Goal: Task Accomplishment & Management: Complete application form

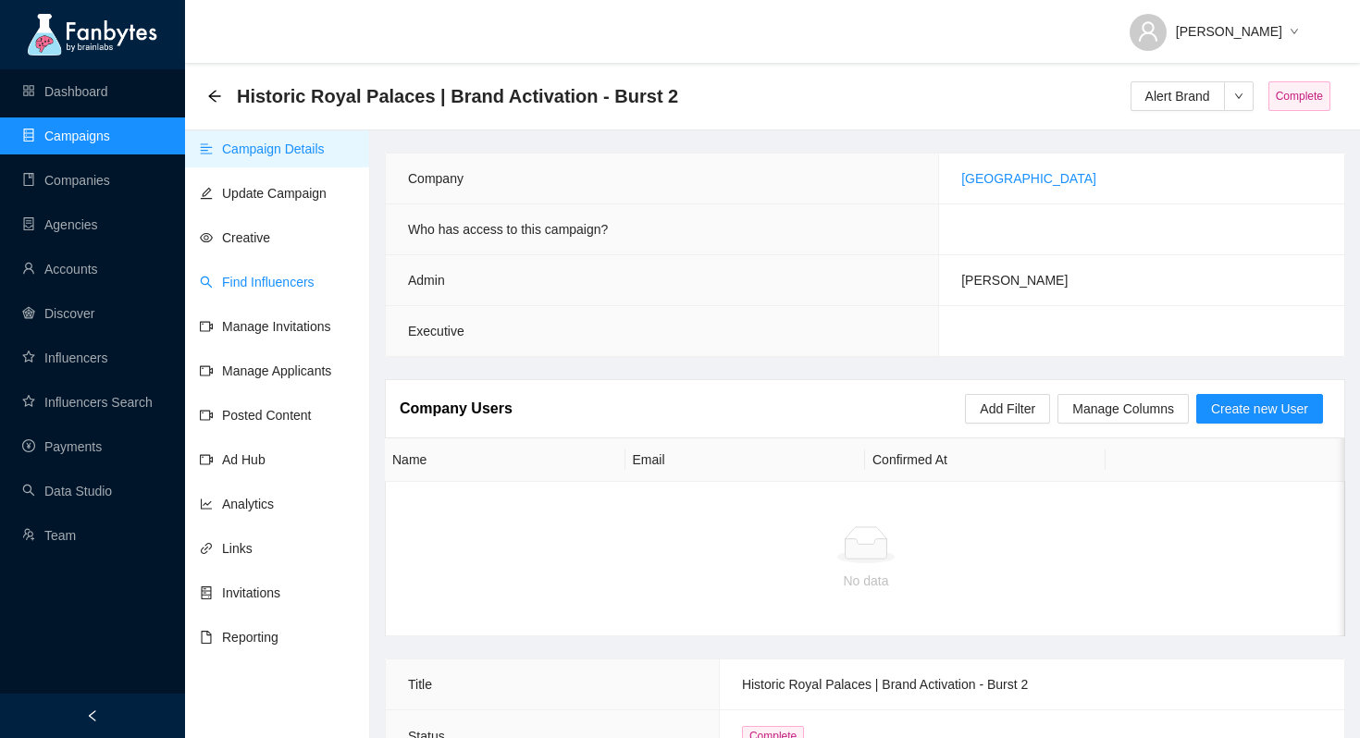
click at [279, 281] on link "Find Influencers" at bounding box center [257, 282] width 115 height 15
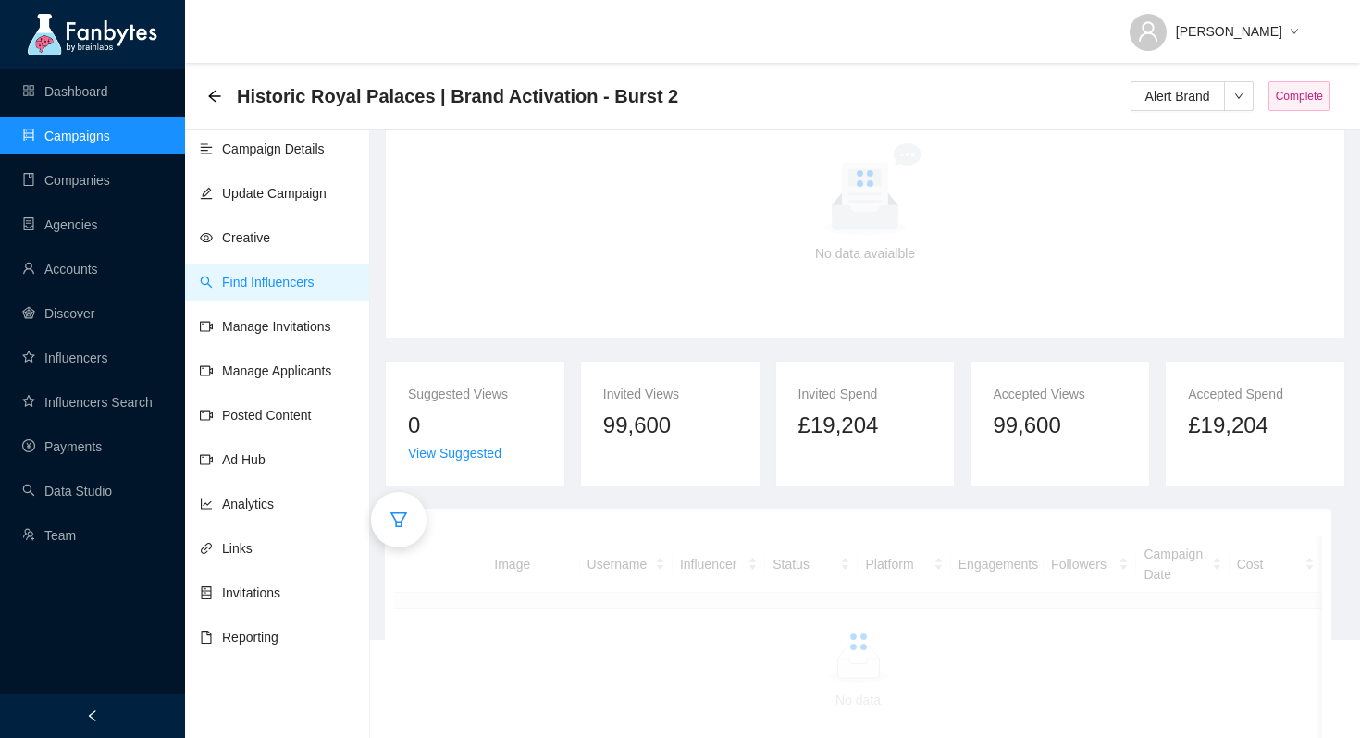
scroll to position [105, 0]
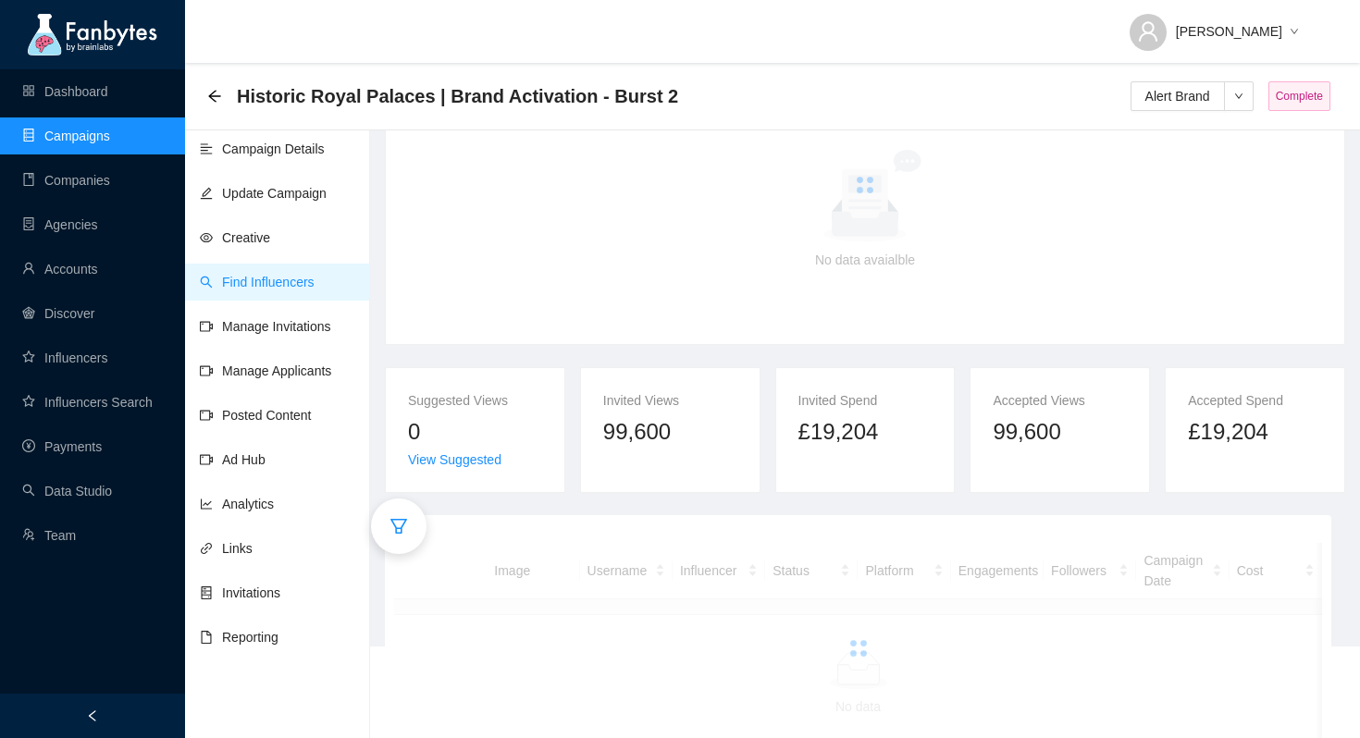
click at [213, 104] on div "Historic Royal Palaces | Brand Activation - Burst 2" at bounding box center [448, 96] width 482 height 30
click at [213, 94] on icon "arrow-left" at bounding box center [214, 96] width 15 height 15
click at [110, 141] on link "Campaigns" at bounding box center [66, 136] width 88 height 15
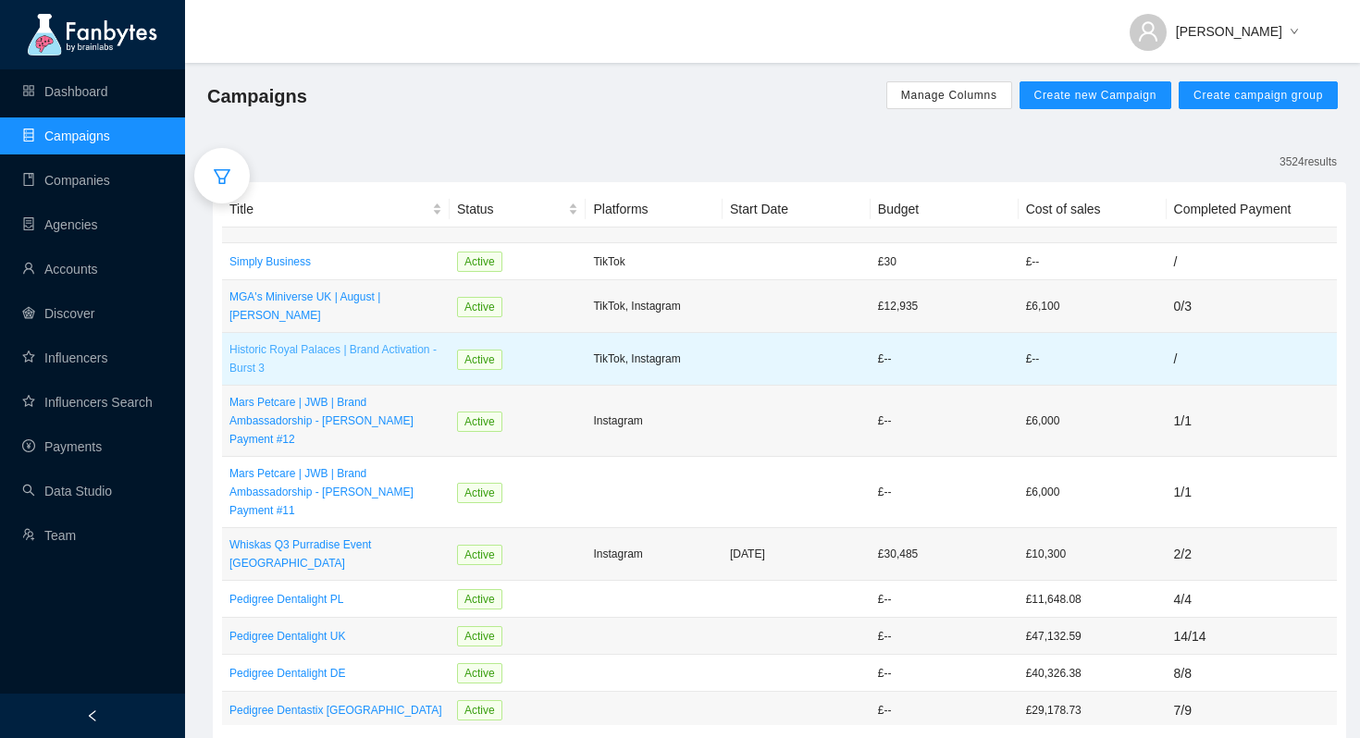
click at [278, 347] on p "Historic Royal Palaces | Brand Activation - Burst 3" at bounding box center [335, 358] width 213 height 37
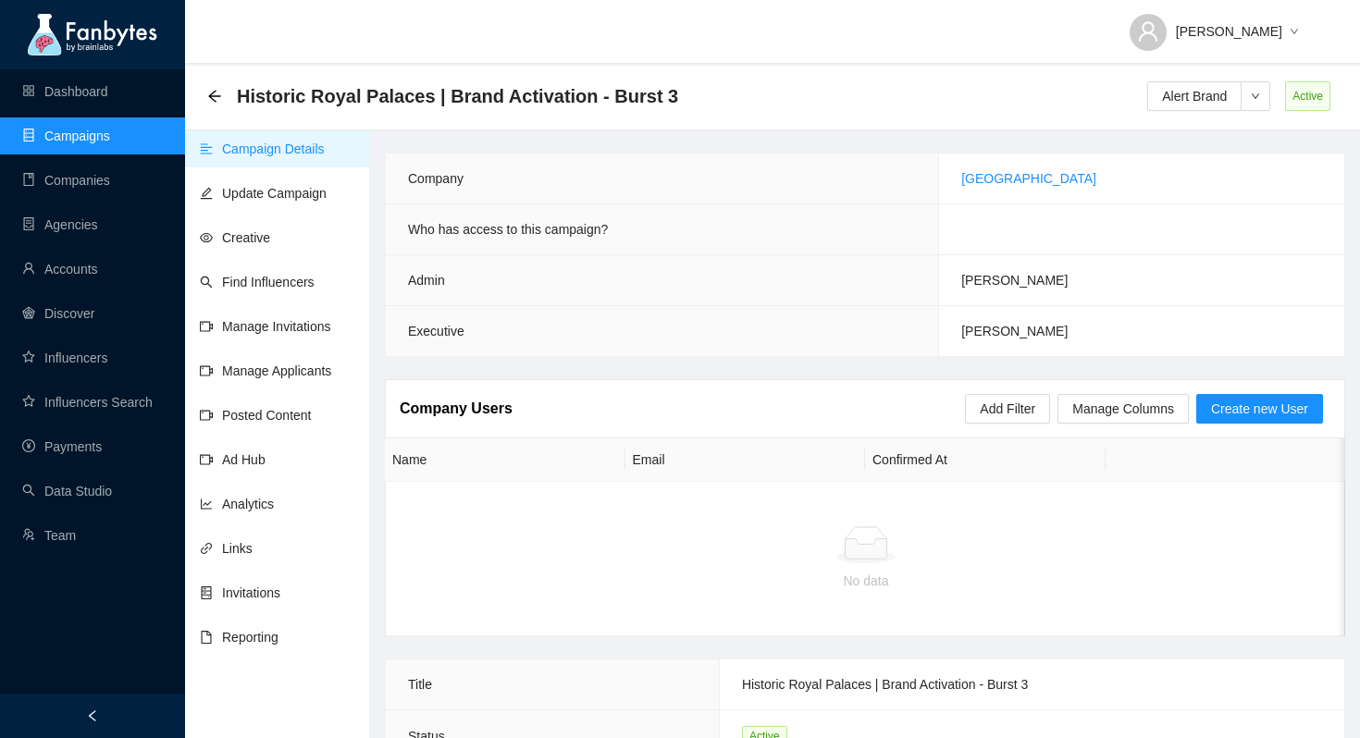
click at [220, 87] on div "Historic Royal Palaces | Brand Activation - Burst 3" at bounding box center [448, 96] width 482 height 30
click at [215, 93] on icon "arrow-left" at bounding box center [214, 96] width 15 height 15
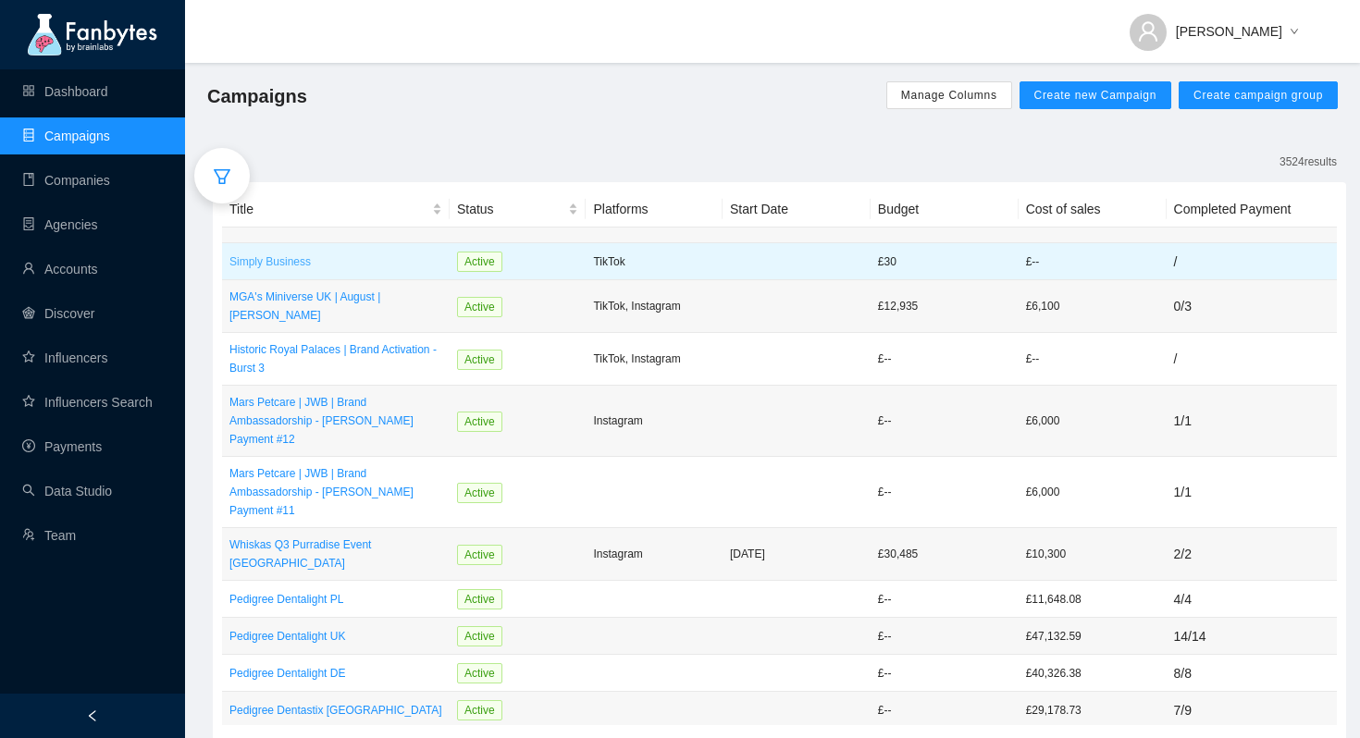
click at [303, 255] on p "Simply Business" at bounding box center [335, 262] width 213 height 19
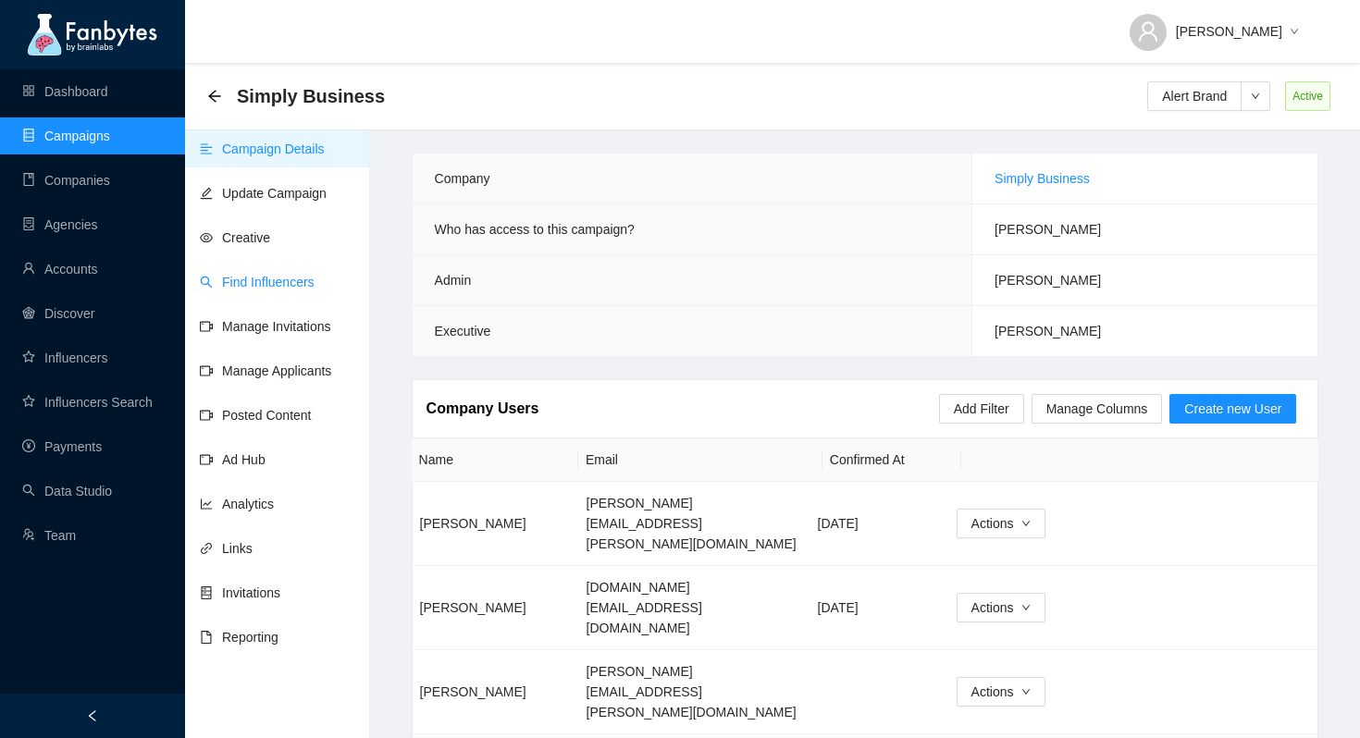
click at [274, 290] on link "Find Influencers" at bounding box center [257, 282] width 115 height 15
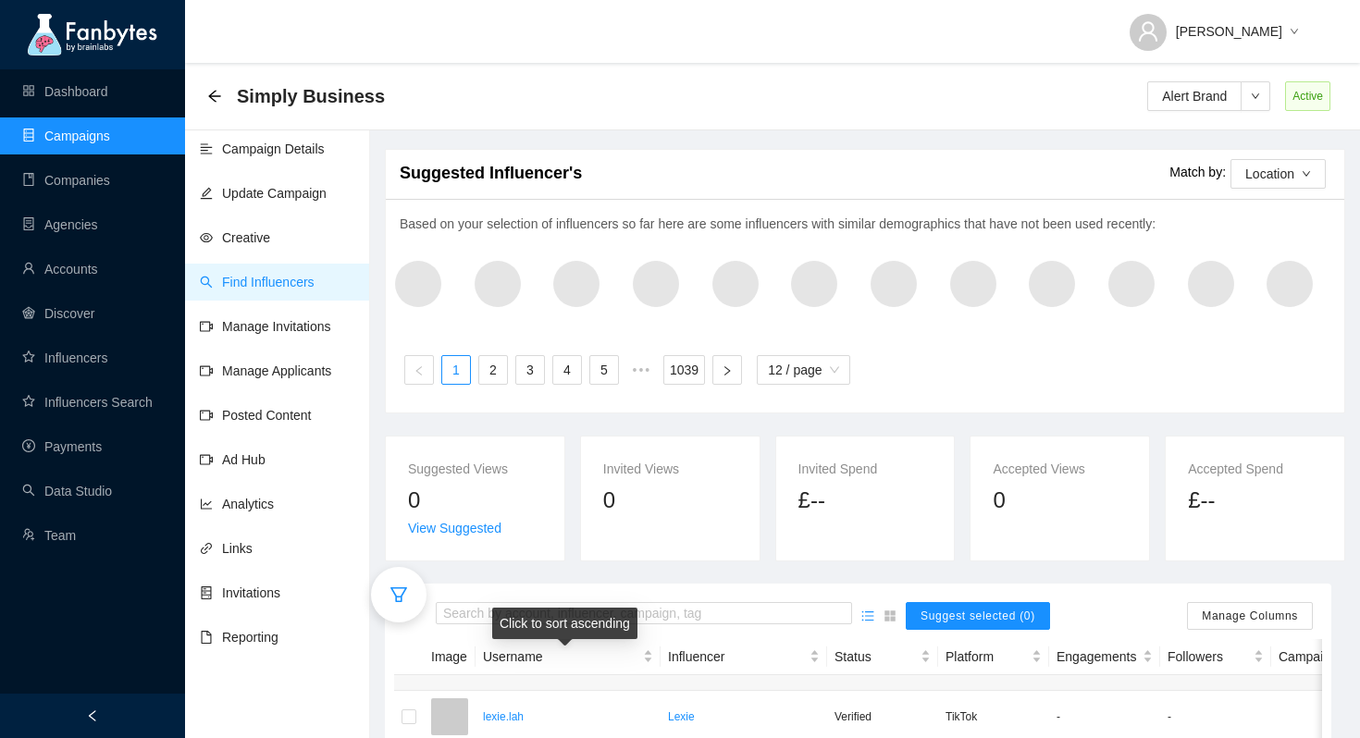
click at [592, 616] on div "Click to sort ascending" at bounding box center [564, 623] width 145 height 31
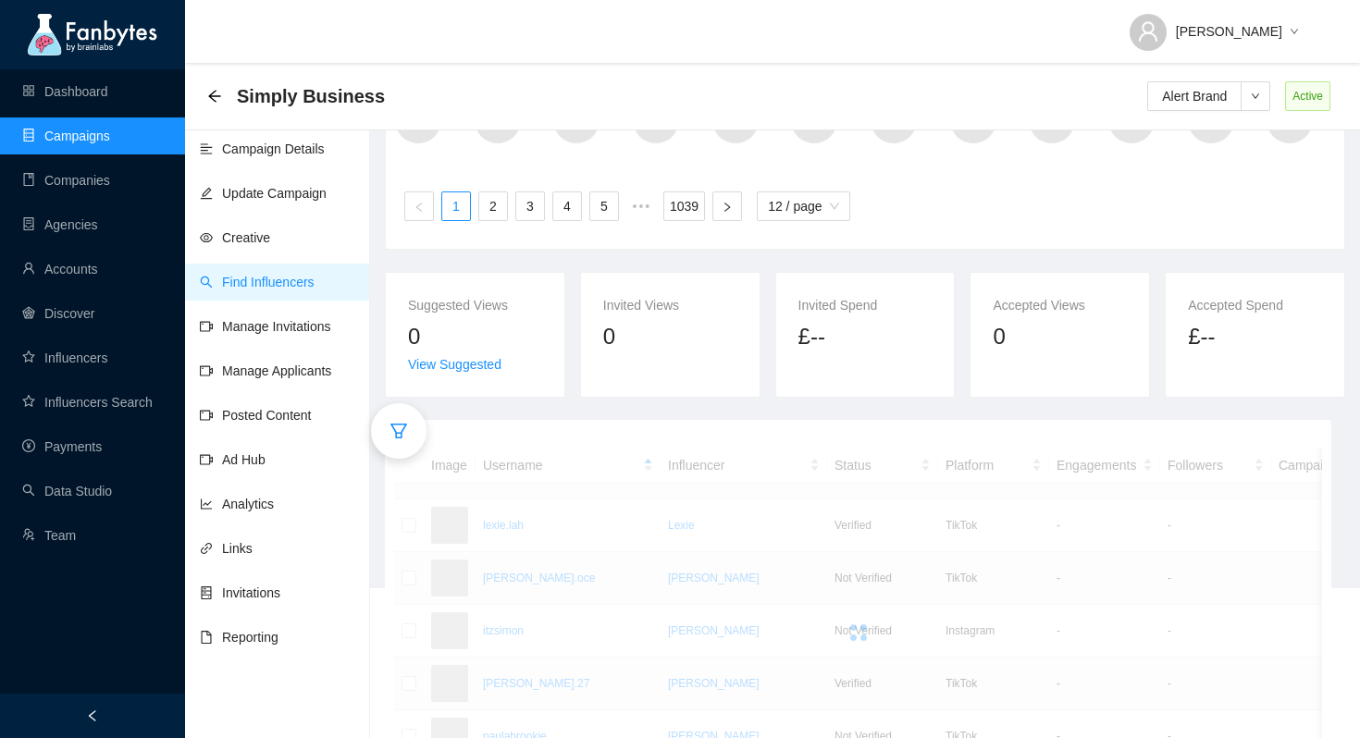
scroll to position [223, 0]
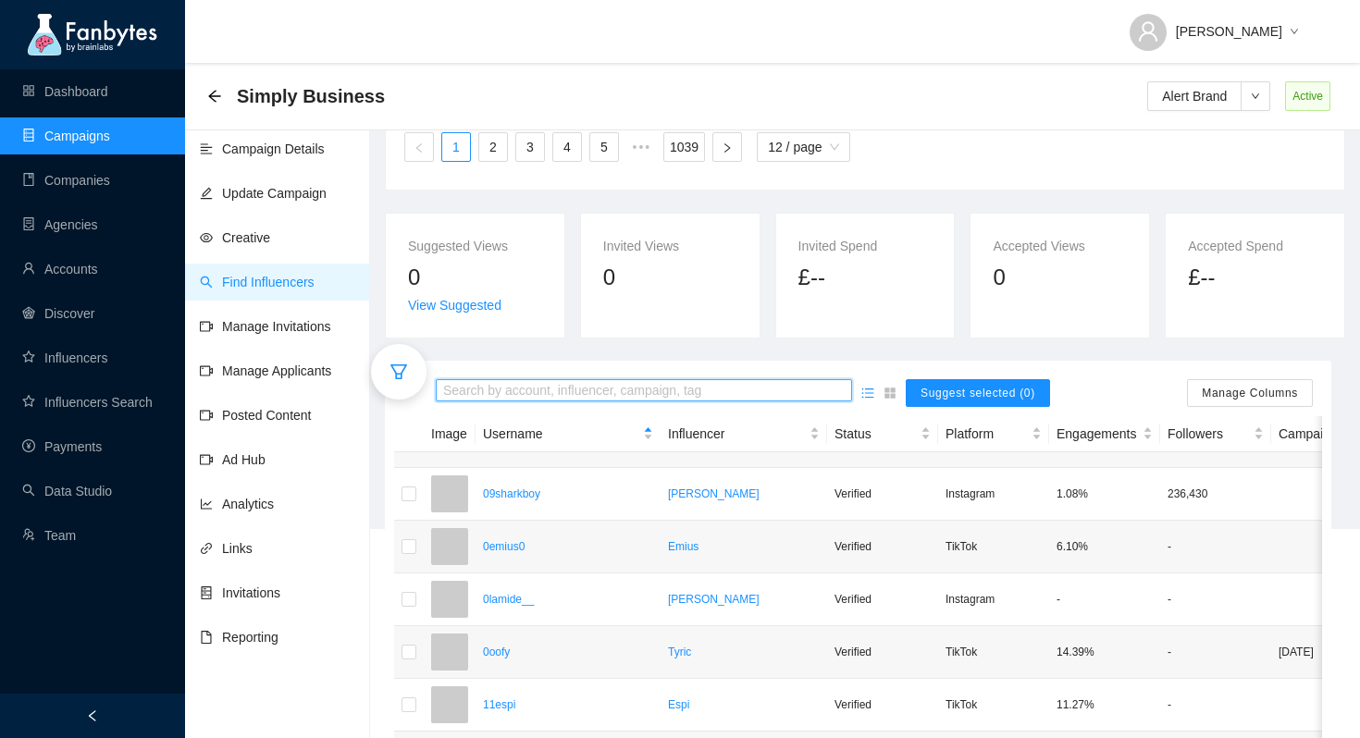
click at [609, 387] on input "search" at bounding box center [644, 391] width 402 height 20
type input "**********"
click at [798, 396] on input "**********" at bounding box center [644, 391] width 402 height 20
click at [532, 458] on mark "isobelperl" at bounding box center [501, 452] width 61 height 20
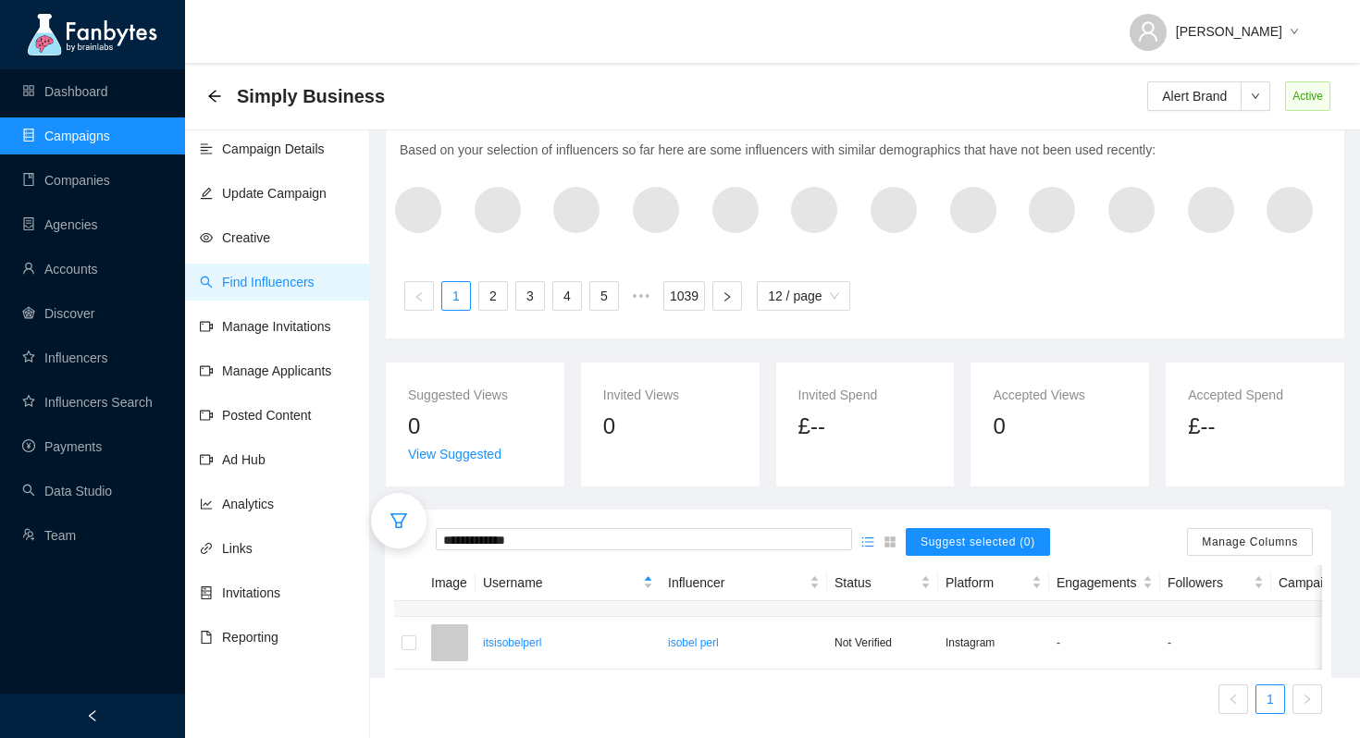
scroll to position [93, 0]
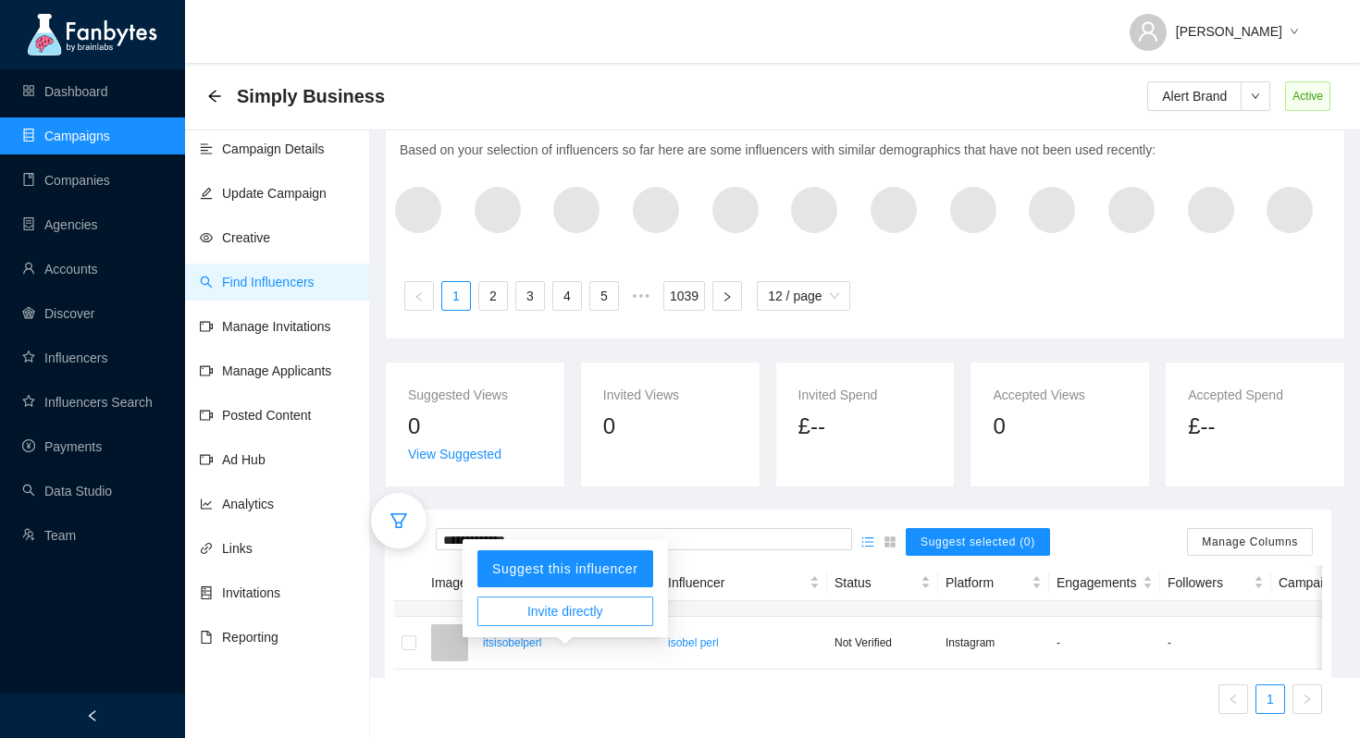
click at [601, 601] on span "Invite directly" at bounding box center [565, 611] width 76 height 20
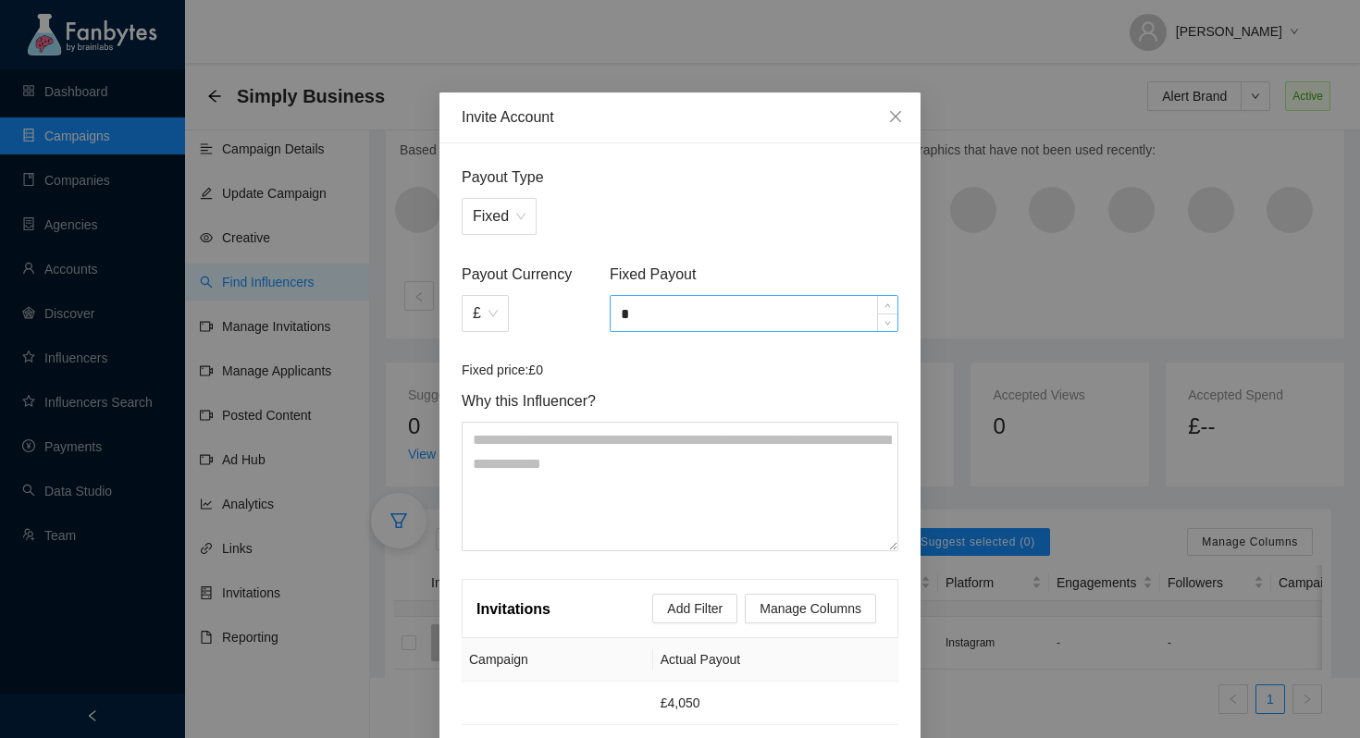
click at [696, 316] on input "*" at bounding box center [754, 313] width 287 height 35
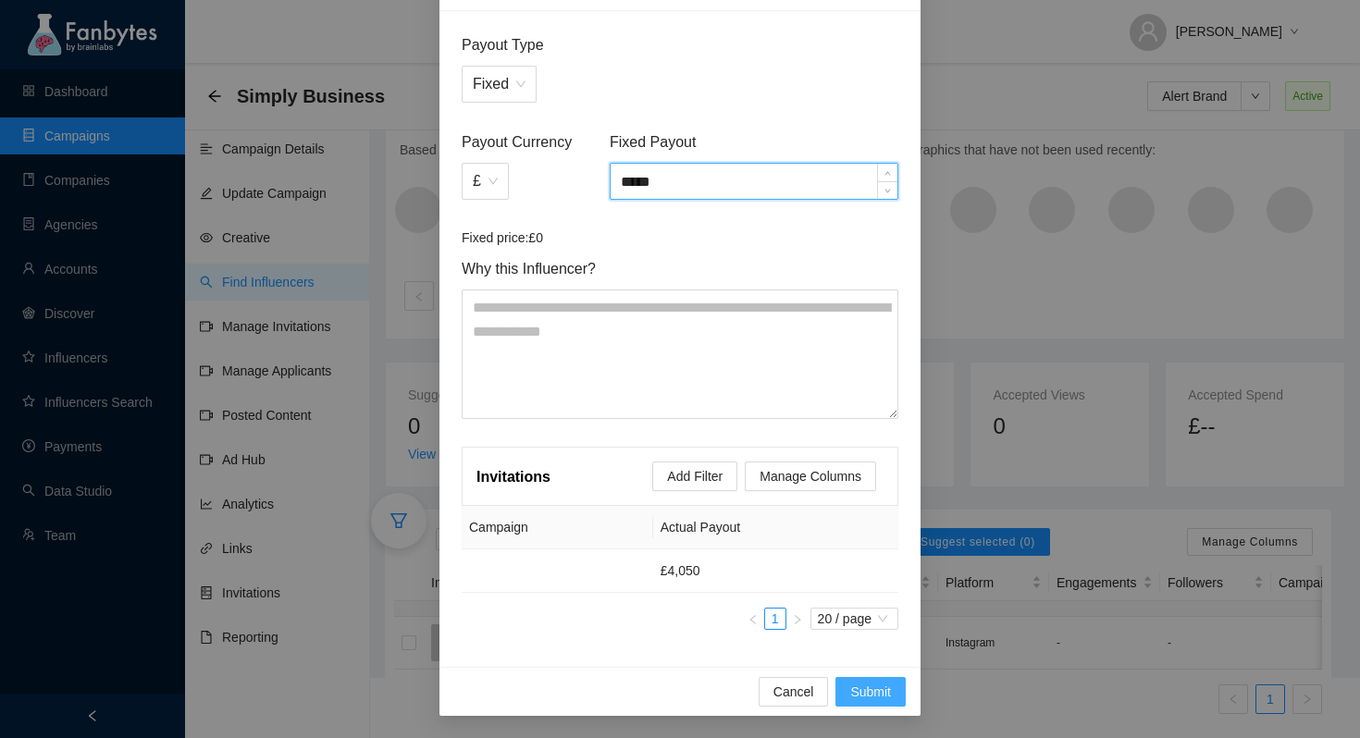
type input "*****"
click at [860, 683] on span "Submit" at bounding box center [870, 692] width 41 height 20
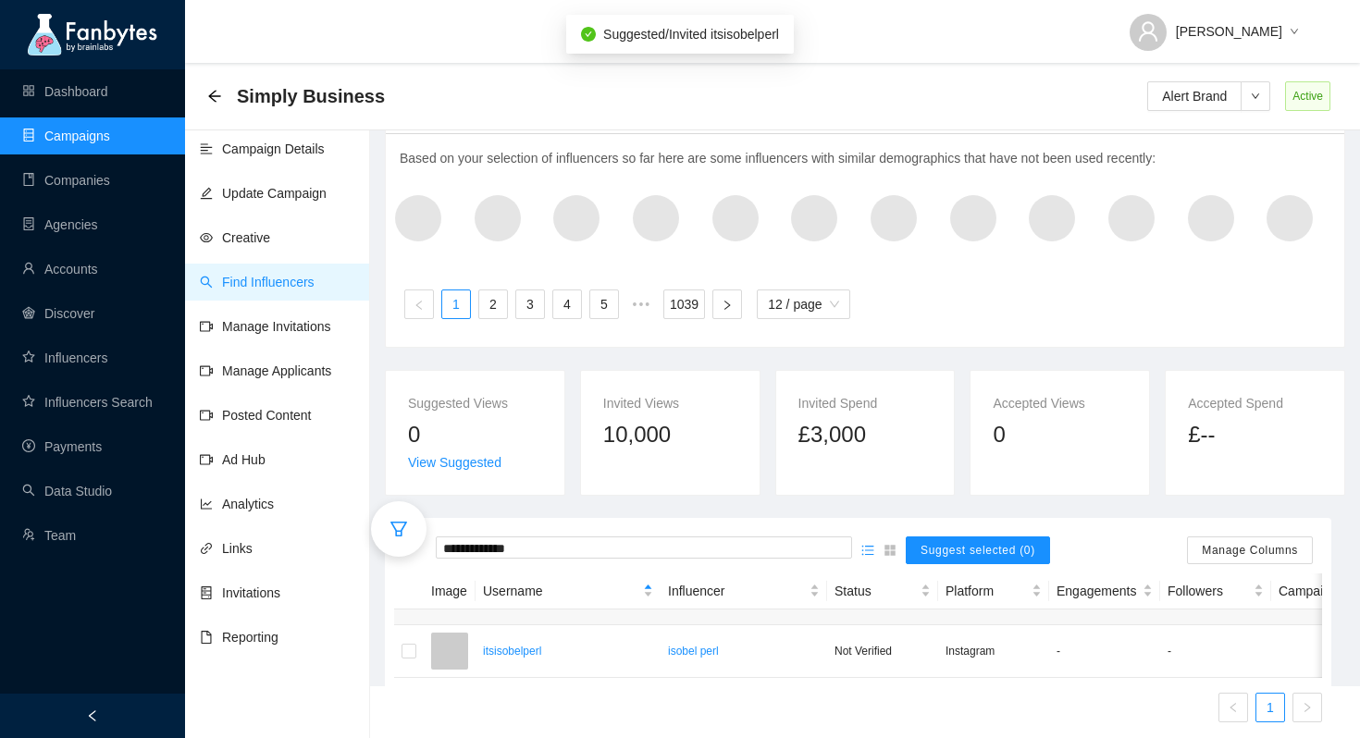
scroll to position [93, 0]
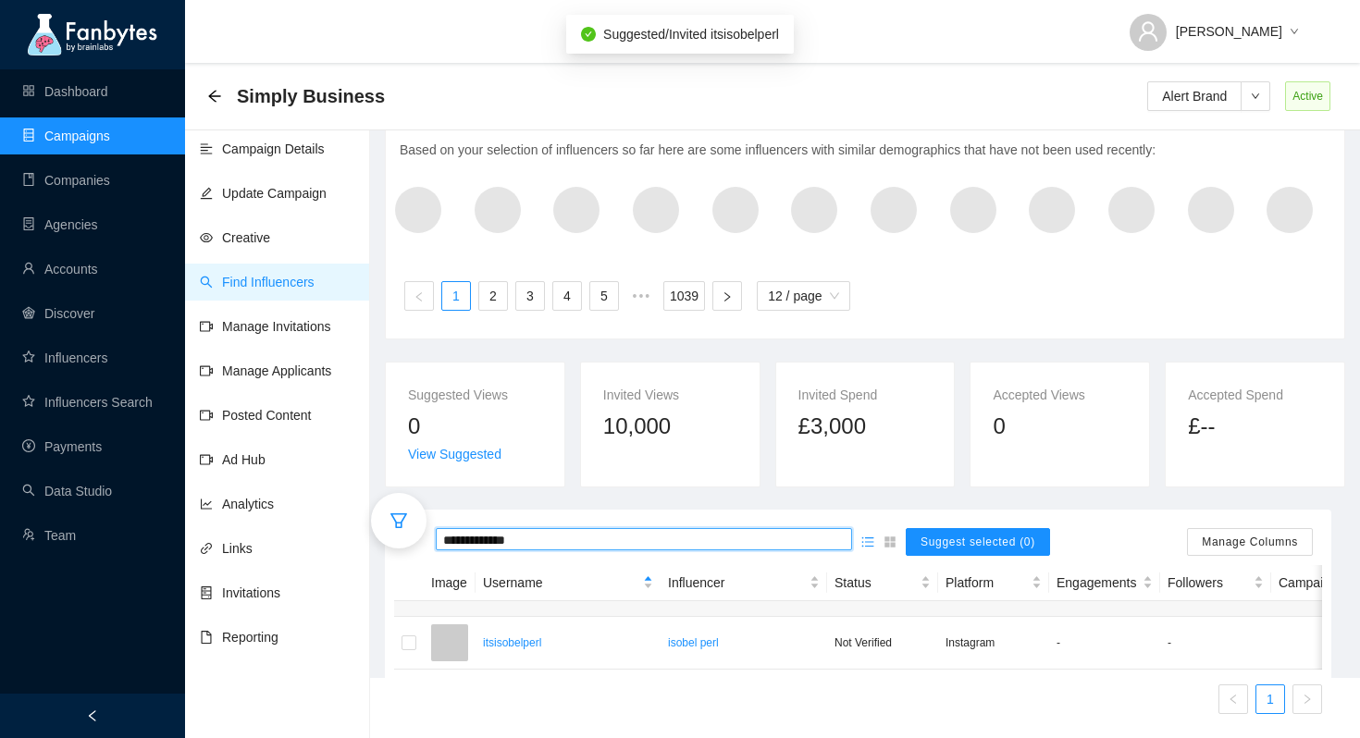
click at [504, 530] on input "**********" at bounding box center [644, 540] width 402 height 20
click at [654, 530] on input "********" at bounding box center [644, 540] width 402 height 20
click at [544, 530] on input "********" at bounding box center [644, 540] width 402 height 20
click at [463, 530] on input "********" at bounding box center [644, 540] width 402 height 20
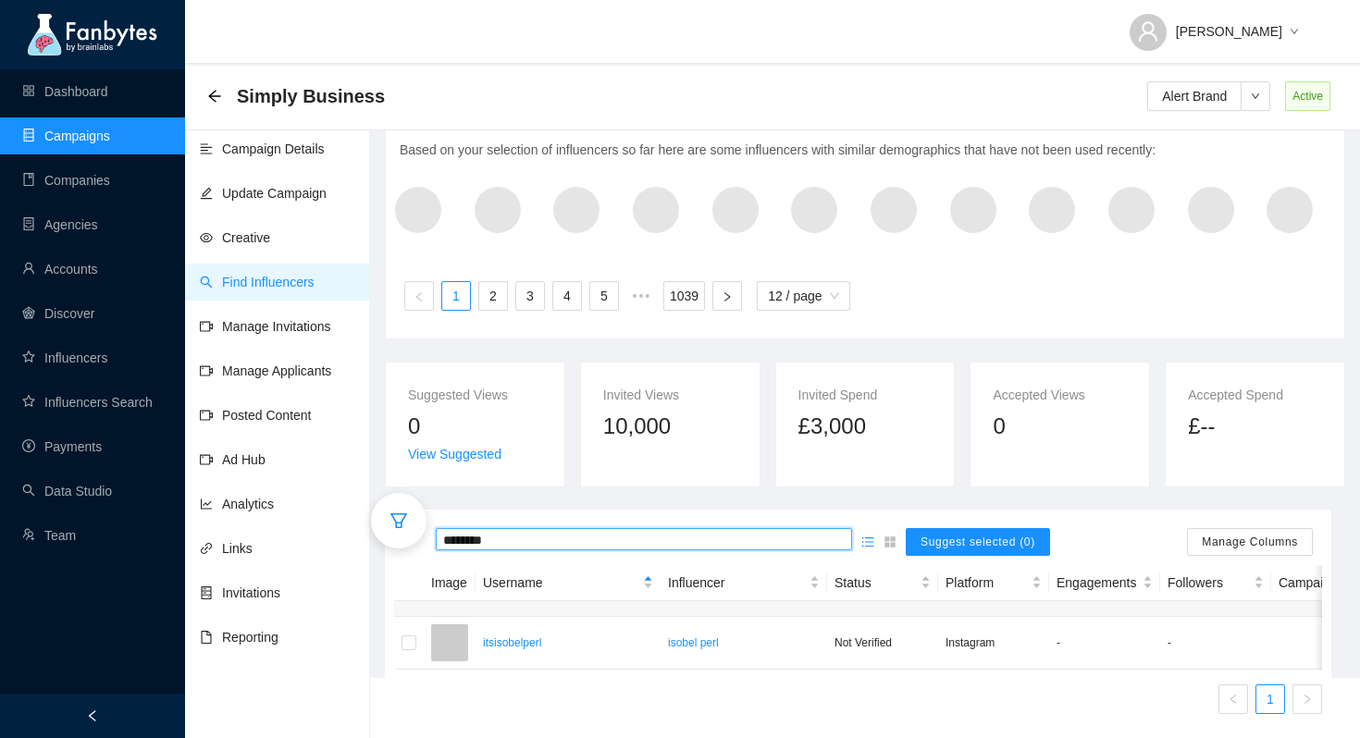
click at [809, 530] on input "********" at bounding box center [644, 540] width 402 height 20
type input "*****"
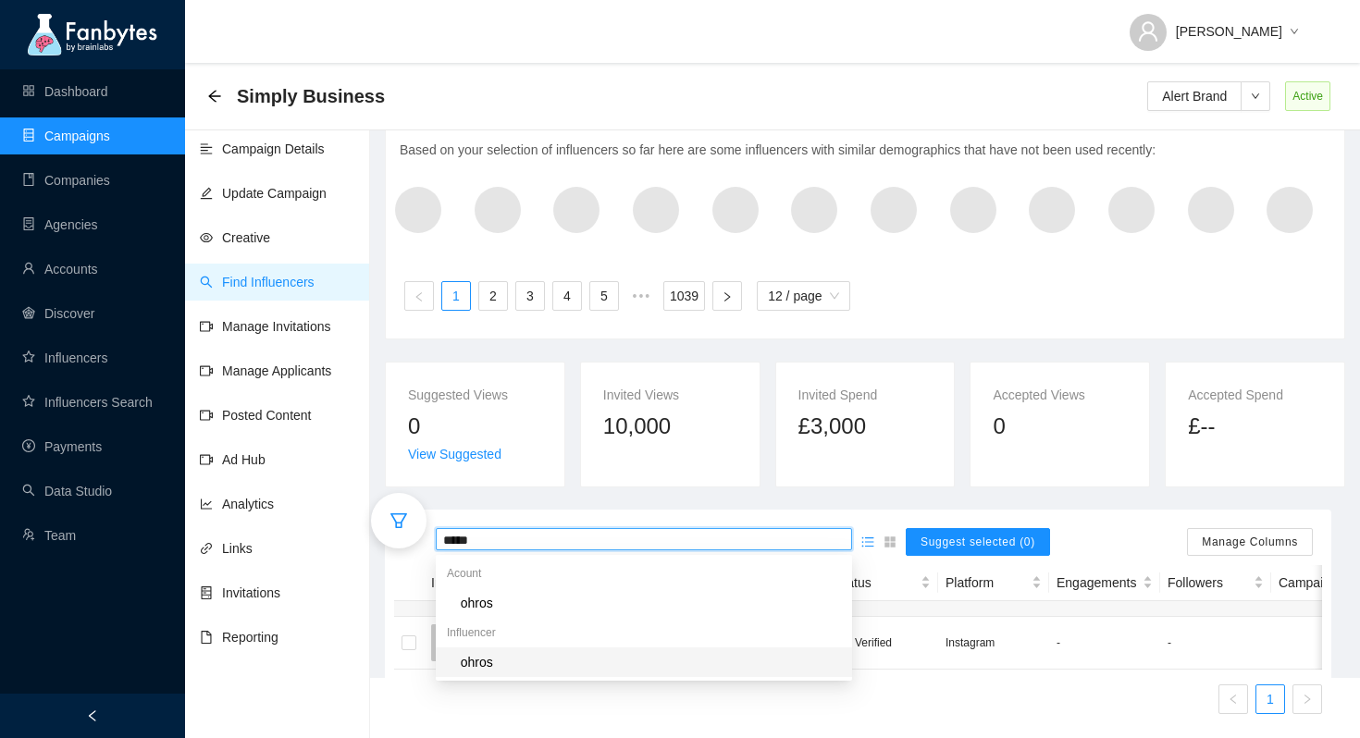
click at [518, 652] on div "ohros" at bounding box center [649, 662] width 383 height 20
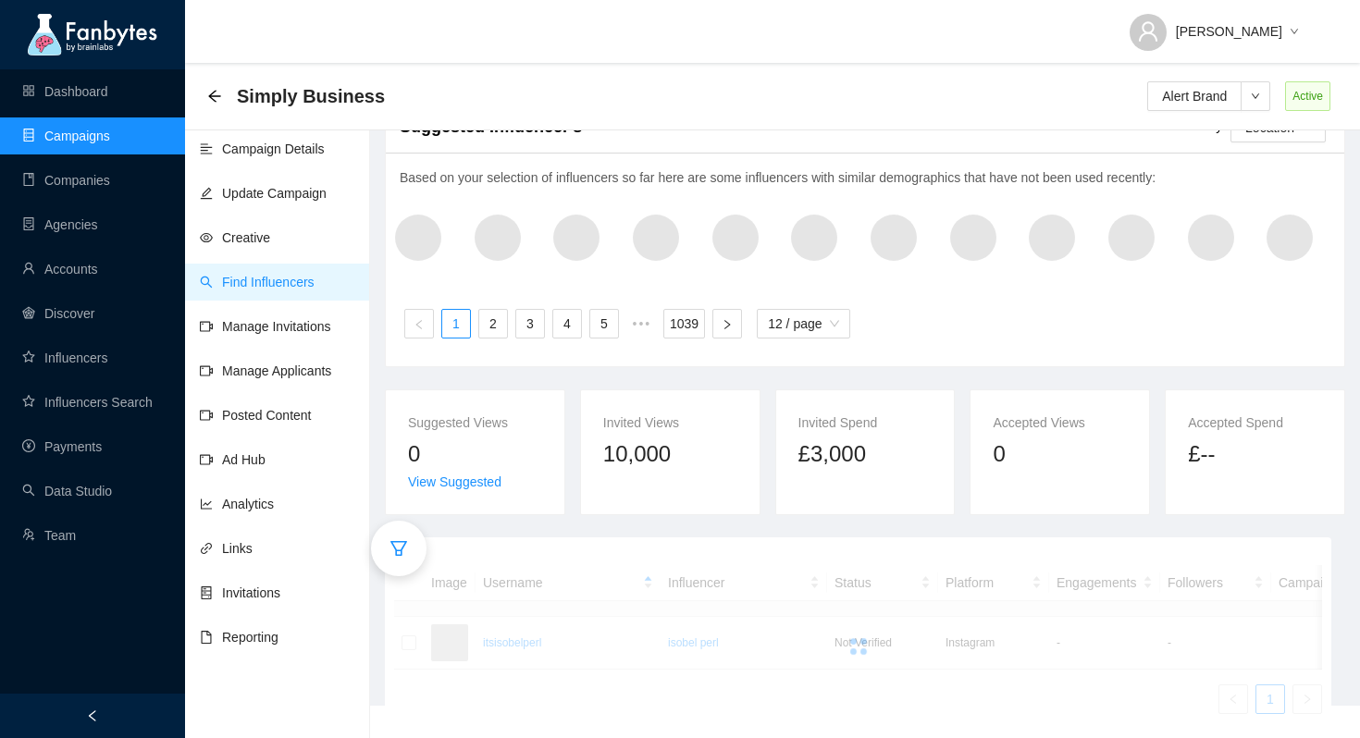
scroll to position [93, 0]
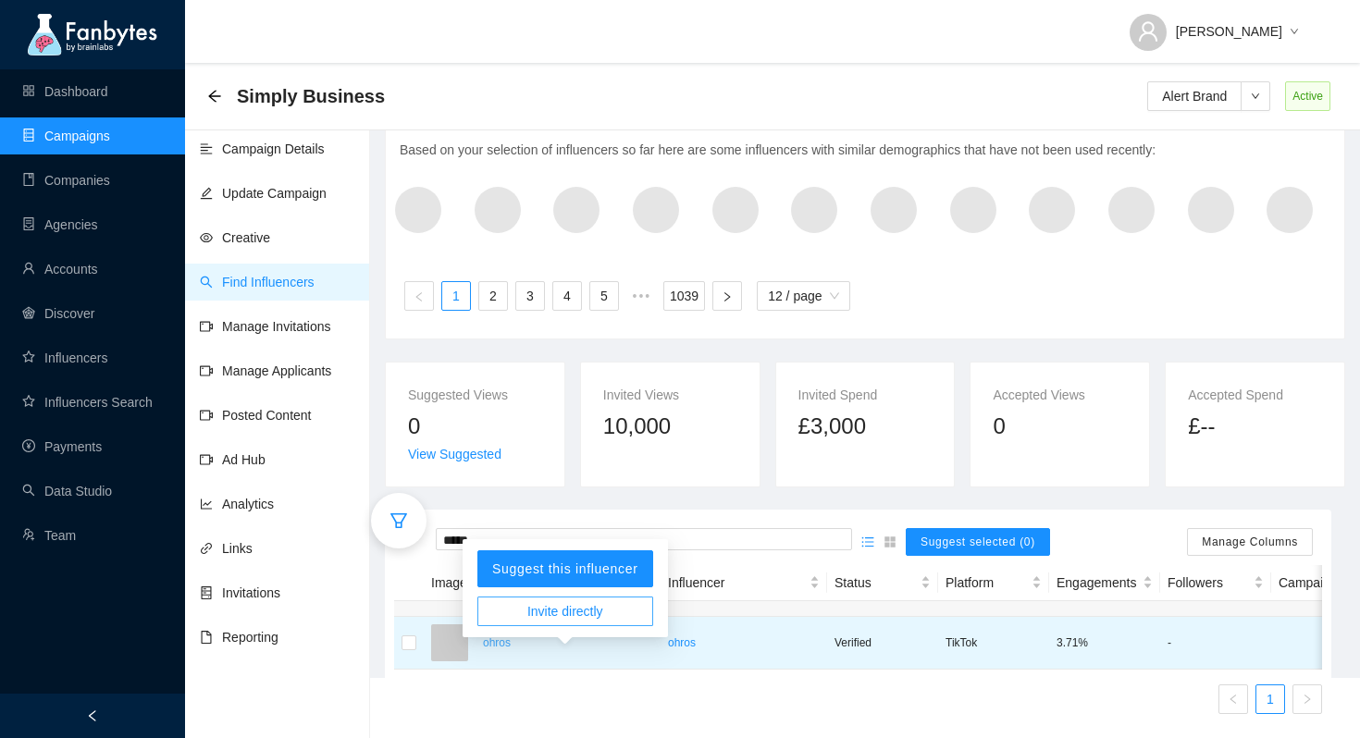
click at [542, 646] on p "ohros" at bounding box center [568, 643] width 170 height 19
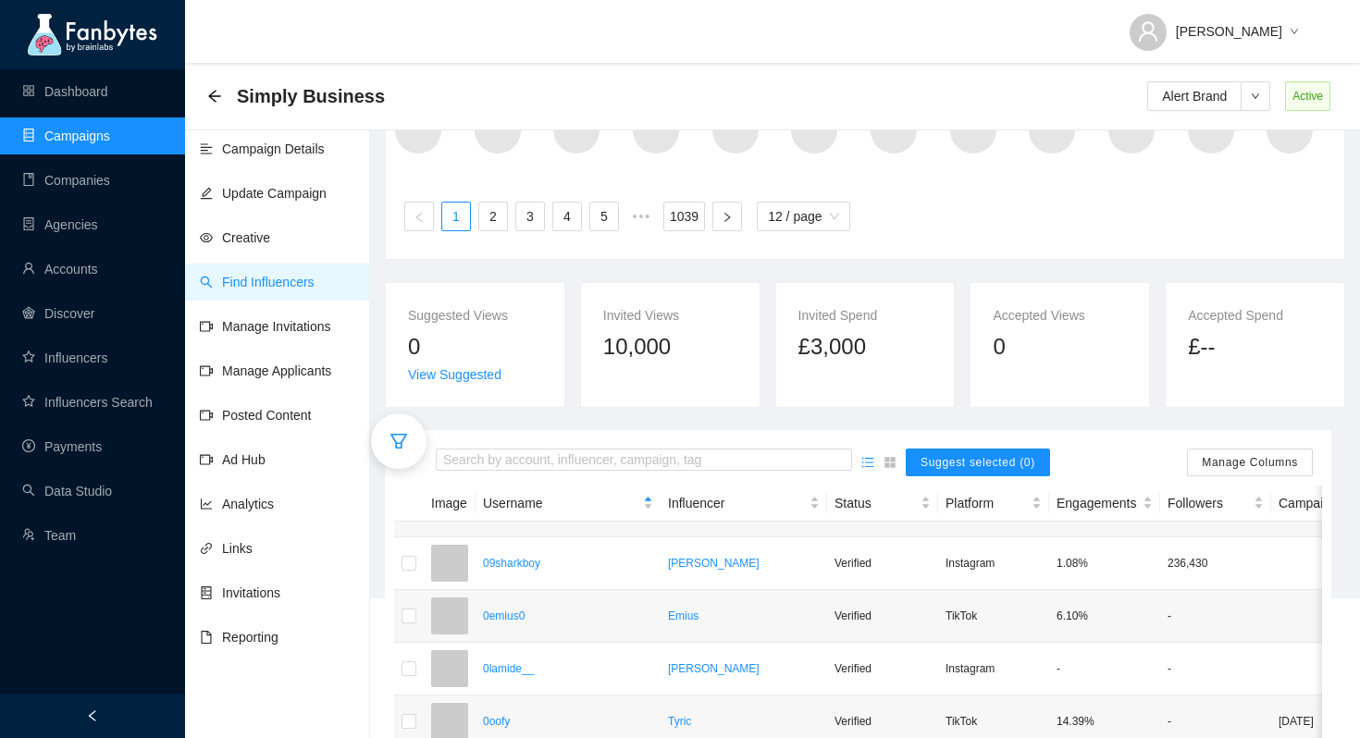
scroll to position [265, 0]
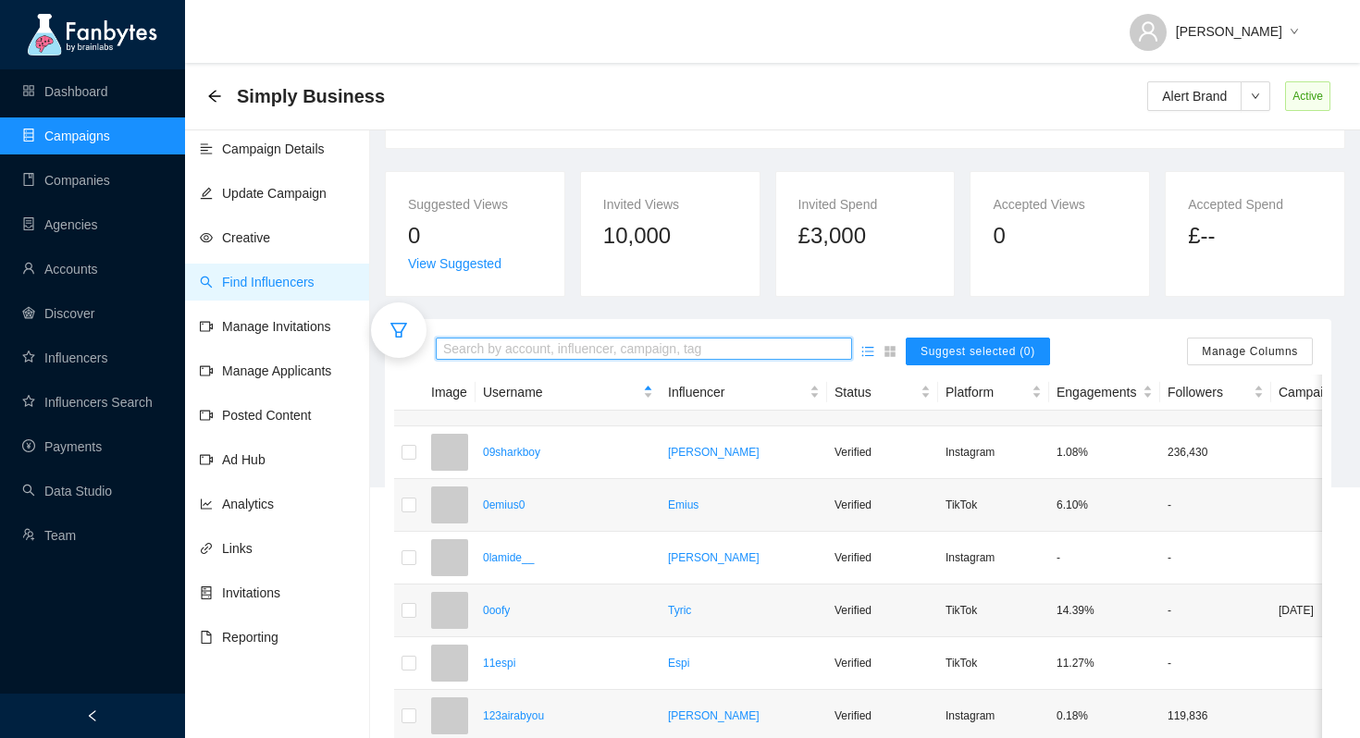
click at [660, 348] on input "search" at bounding box center [644, 350] width 402 height 20
type input "*****"
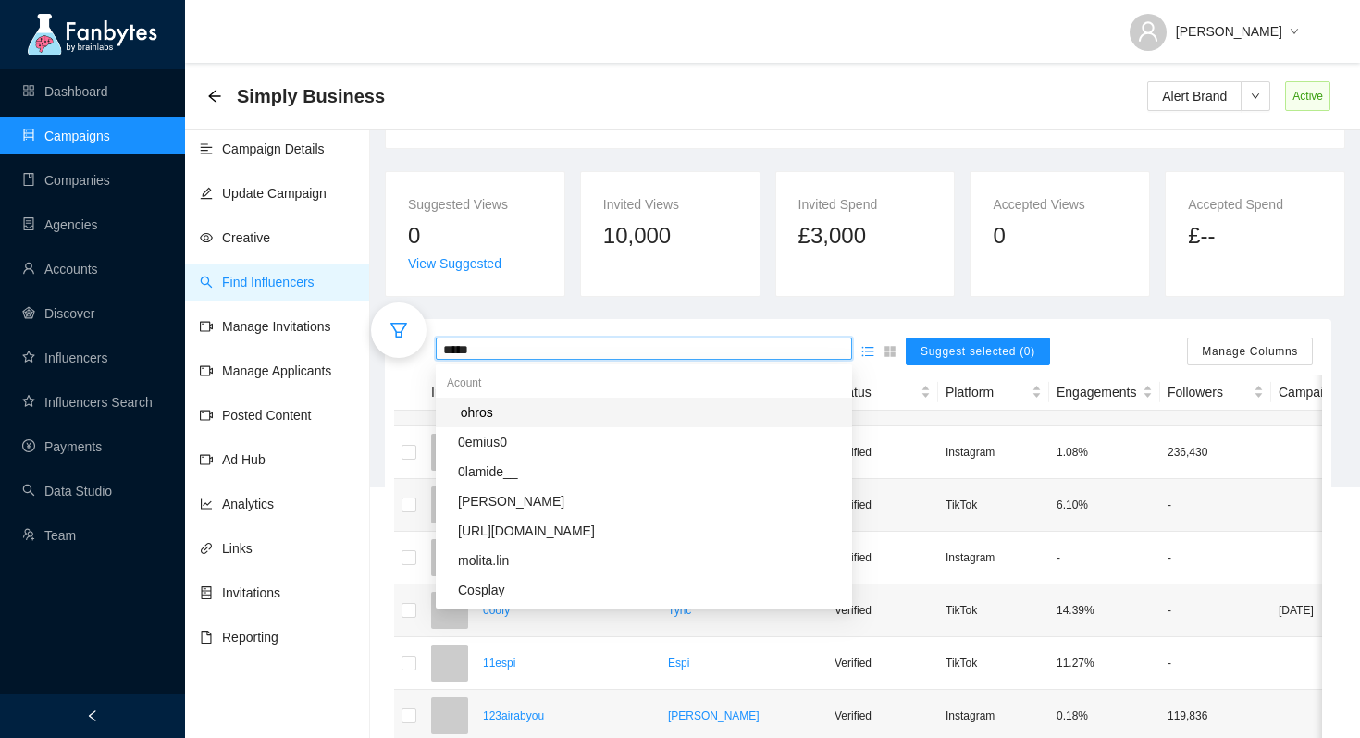
click at [545, 412] on div "ohros" at bounding box center [649, 412] width 383 height 20
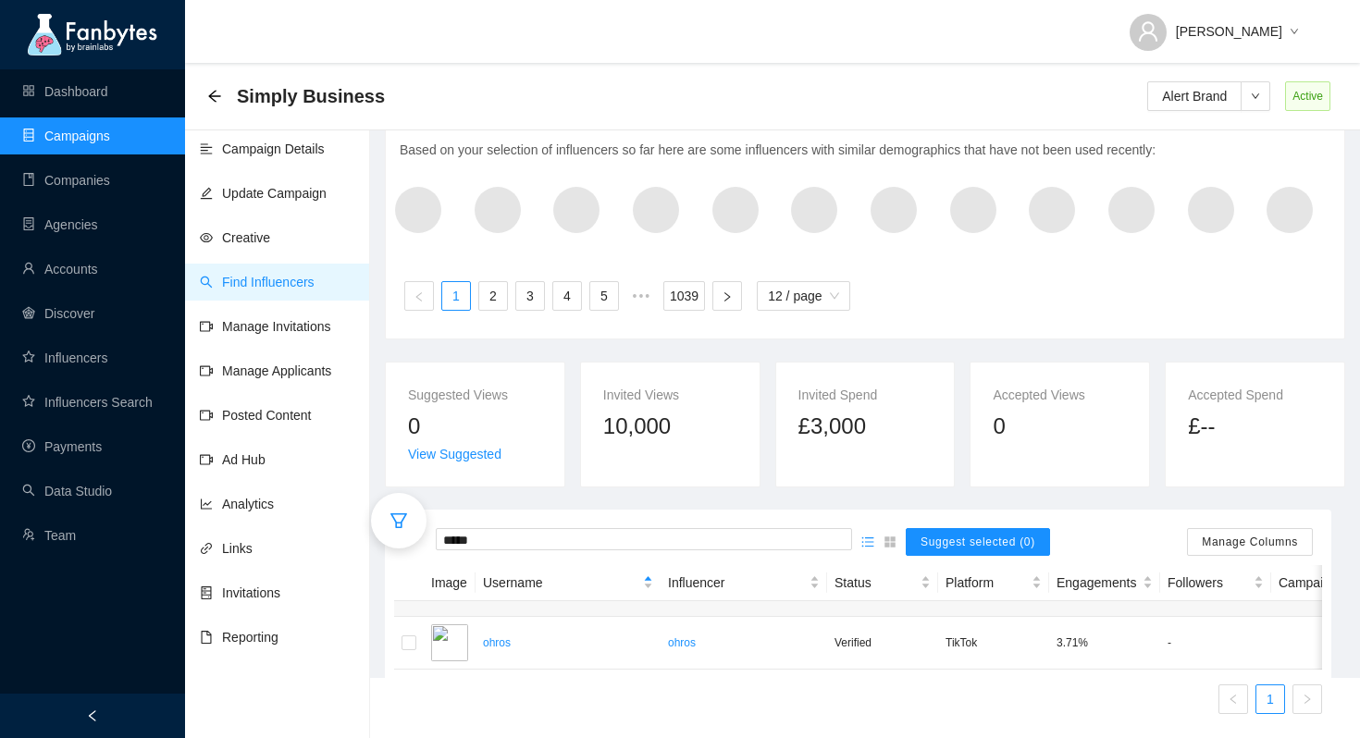
scroll to position [93, 0]
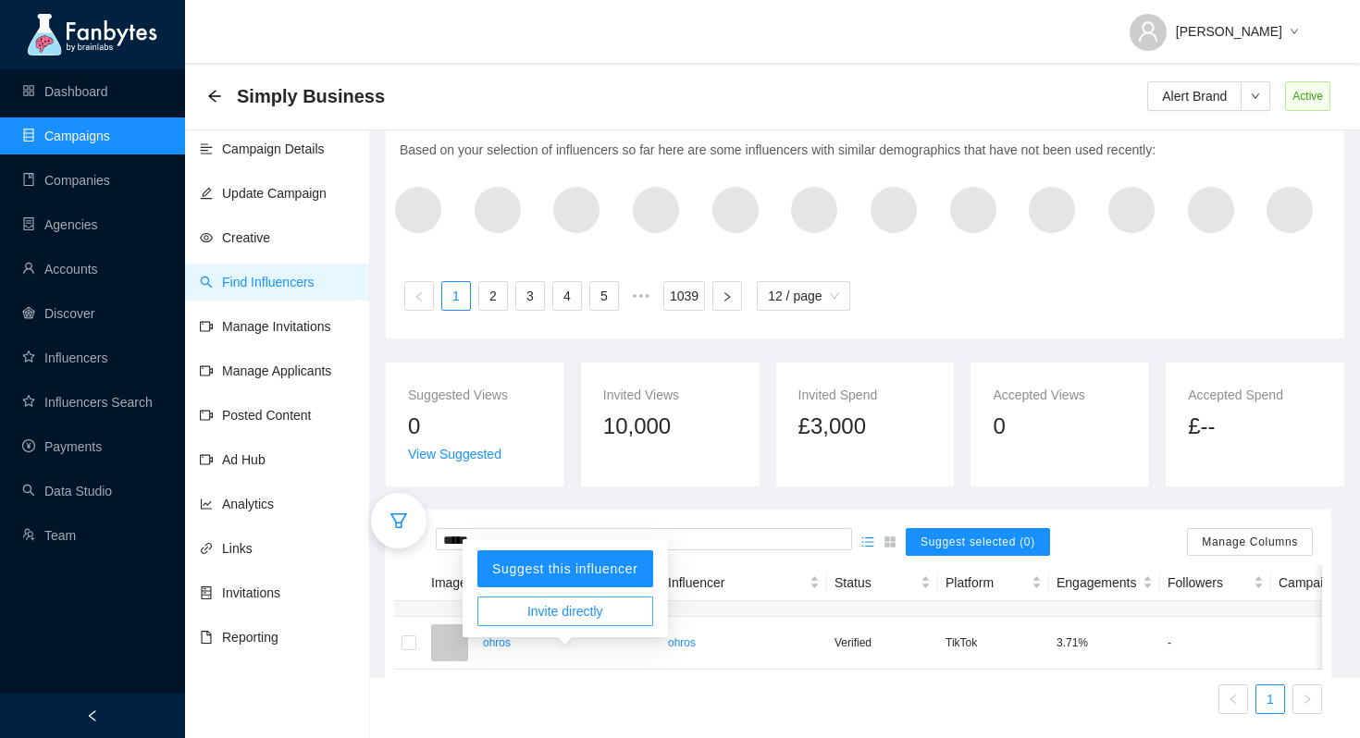
click at [586, 601] on span "Invite directly" at bounding box center [565, 611] width 76 height 20
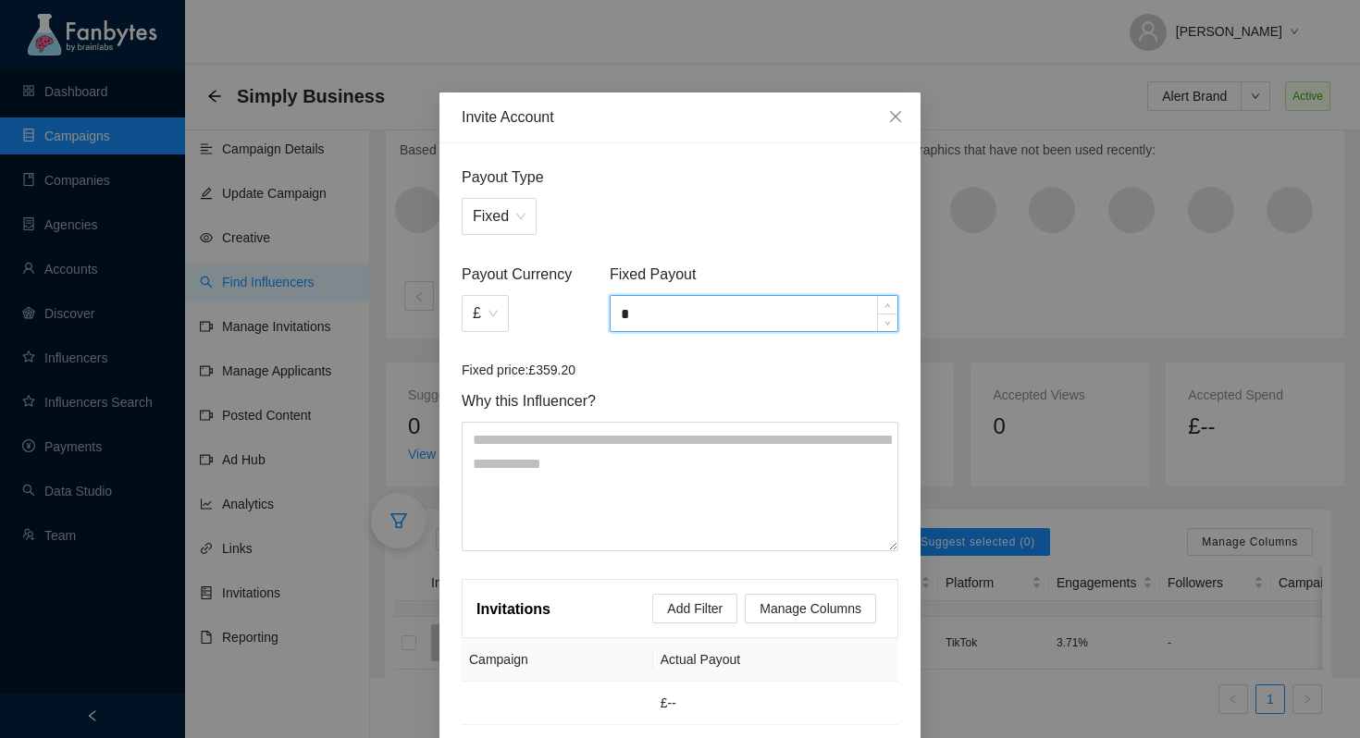
click at [646, 317] on input "*" at bounding box center [754, 313] width 287 height 35
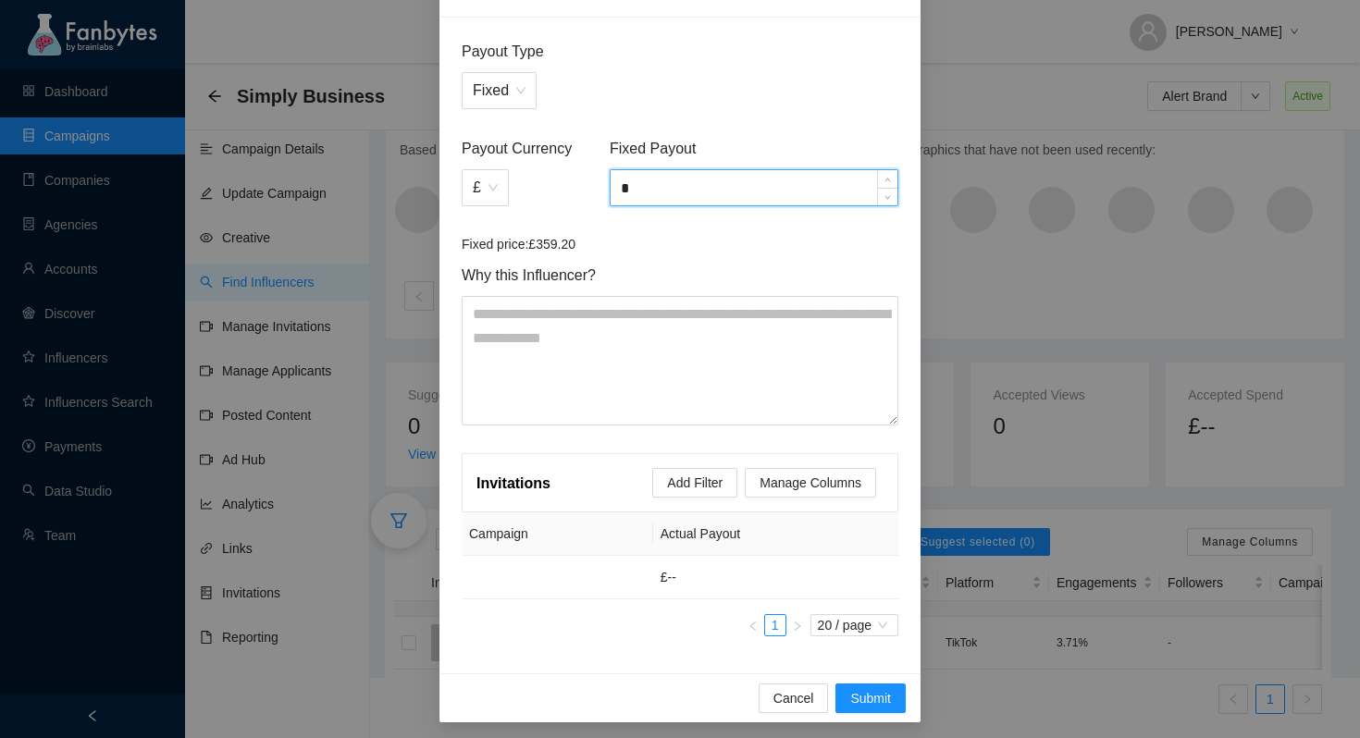
scroll to position [132, 0]
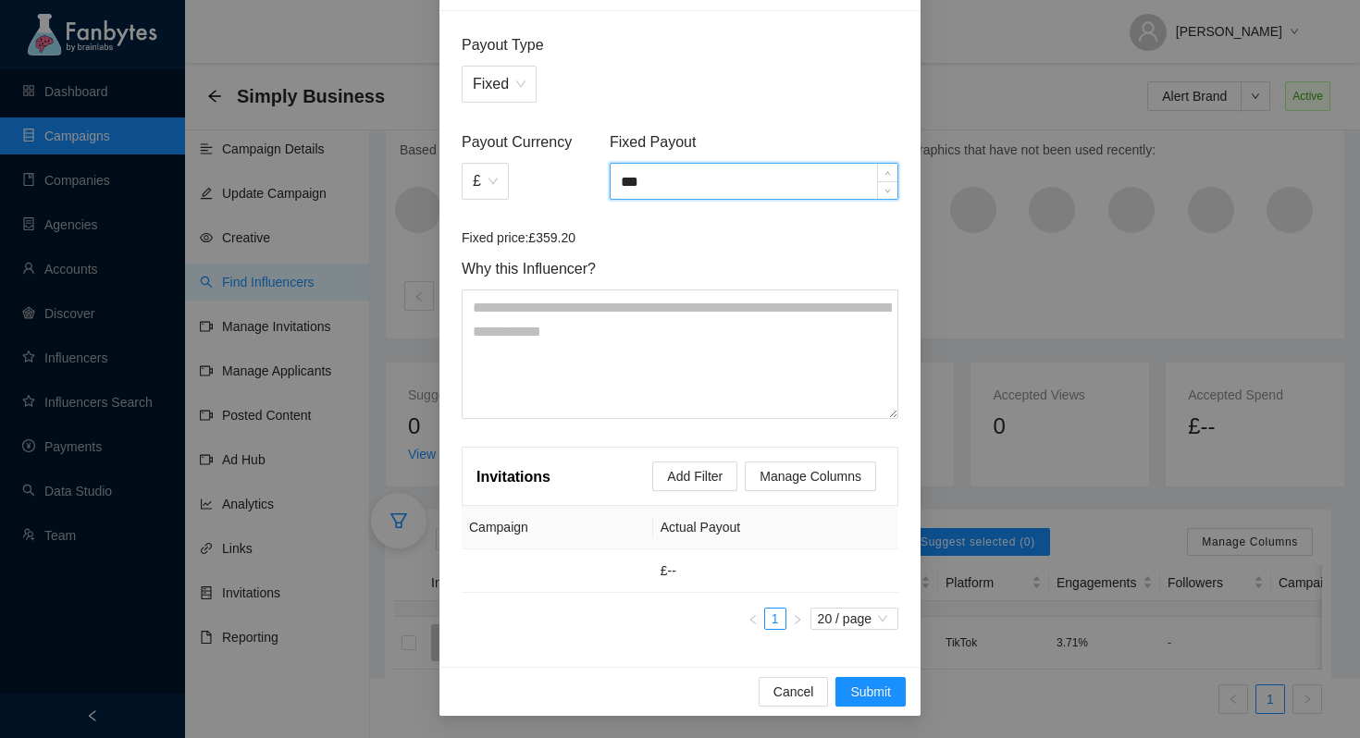
type input "***"
click at [870, 707] on div "Cancel Submit" at bounding box center [679, 691] width 481 height 49
click at [874, 694] on span "Submit" at bounding box center [870, 692] width 41 height 20
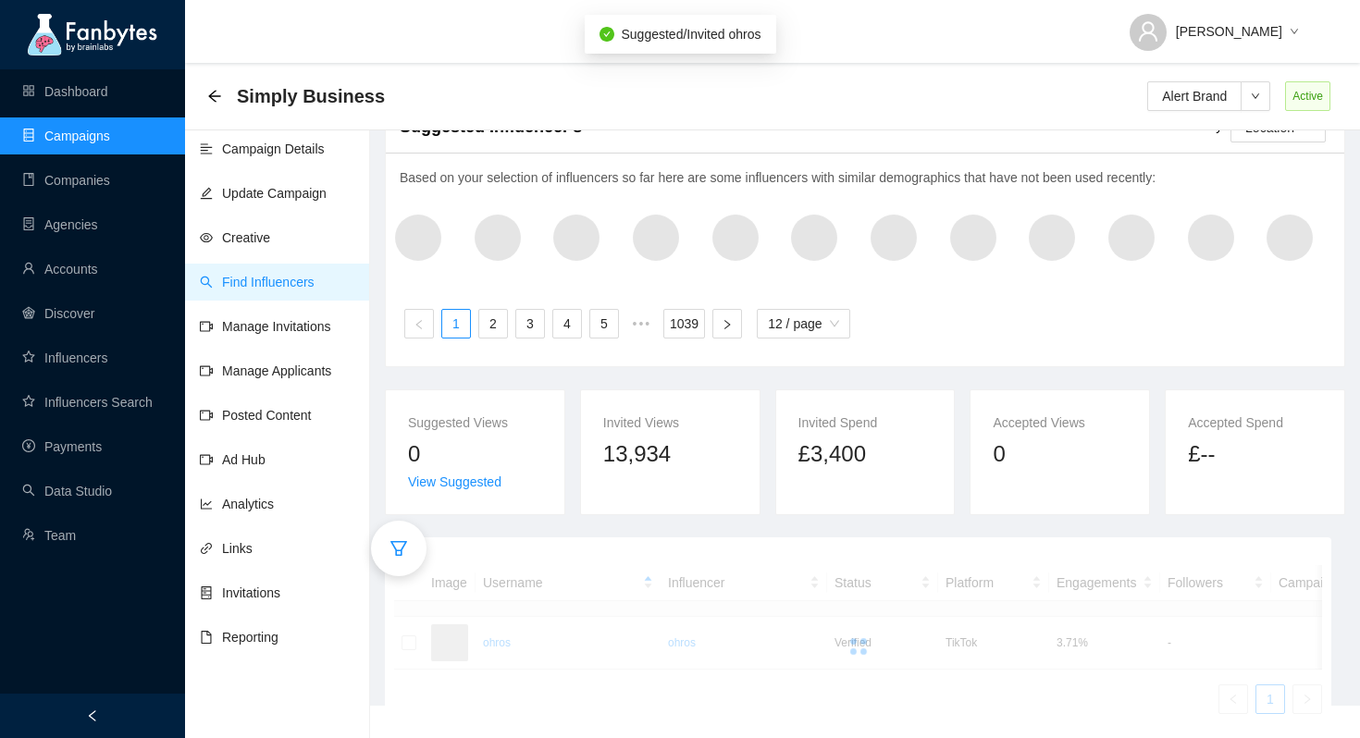
scroll to position [93, 0]
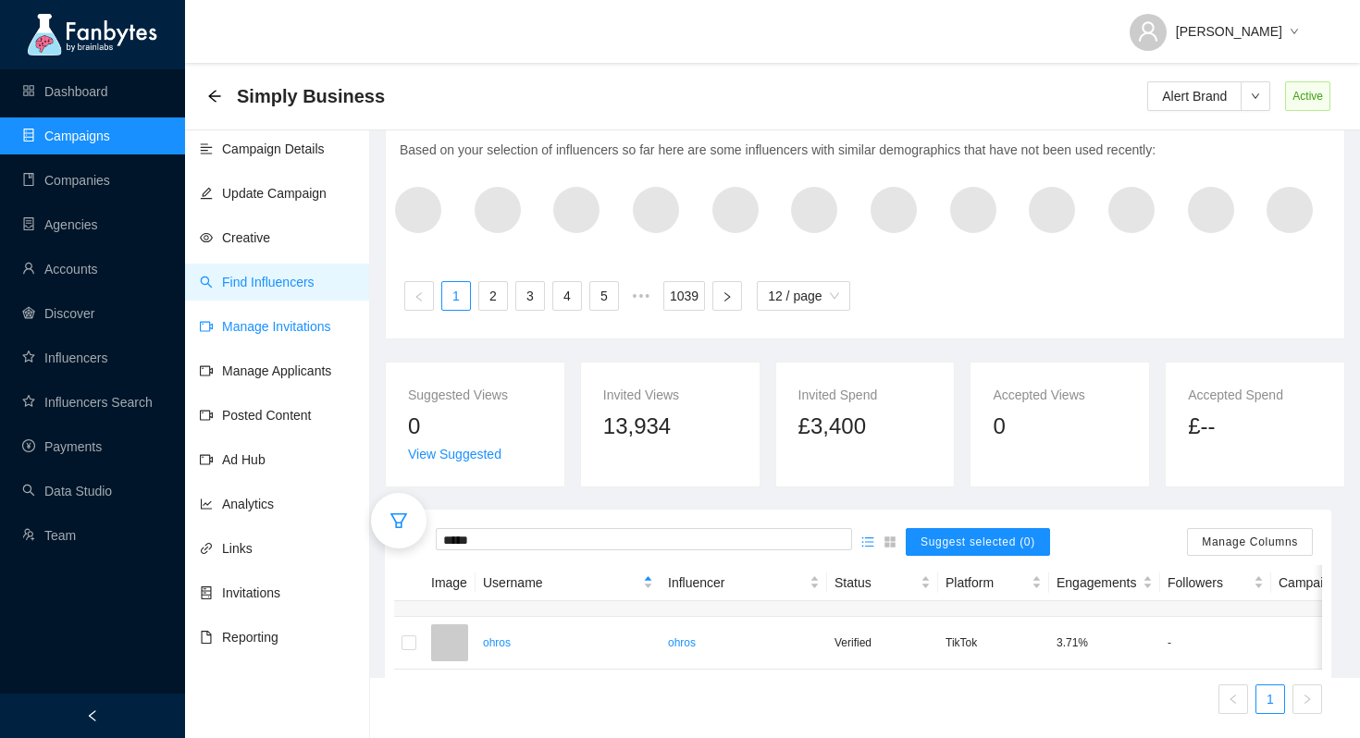
click at [291, 334] on link "Manage Invitations" at bounding box center [265, 326] width 131 height 15
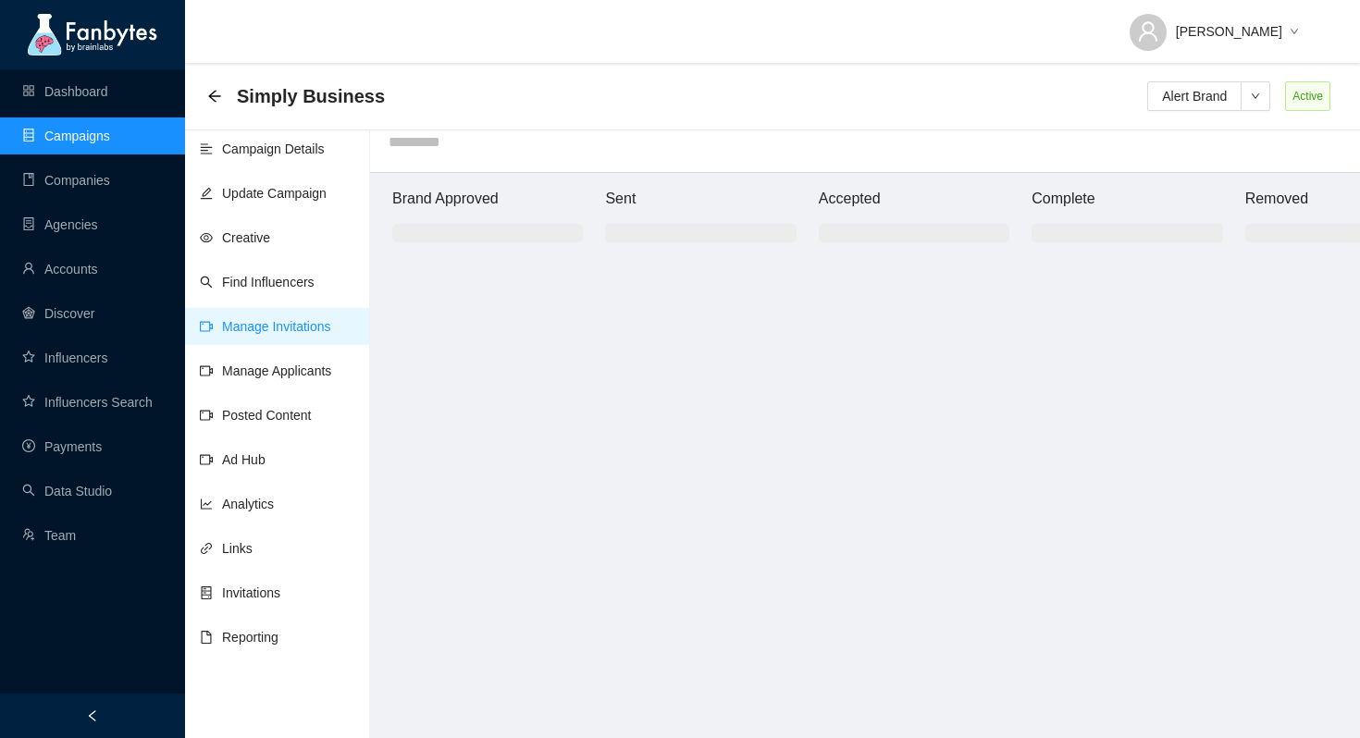
scroll to position [19, 0]
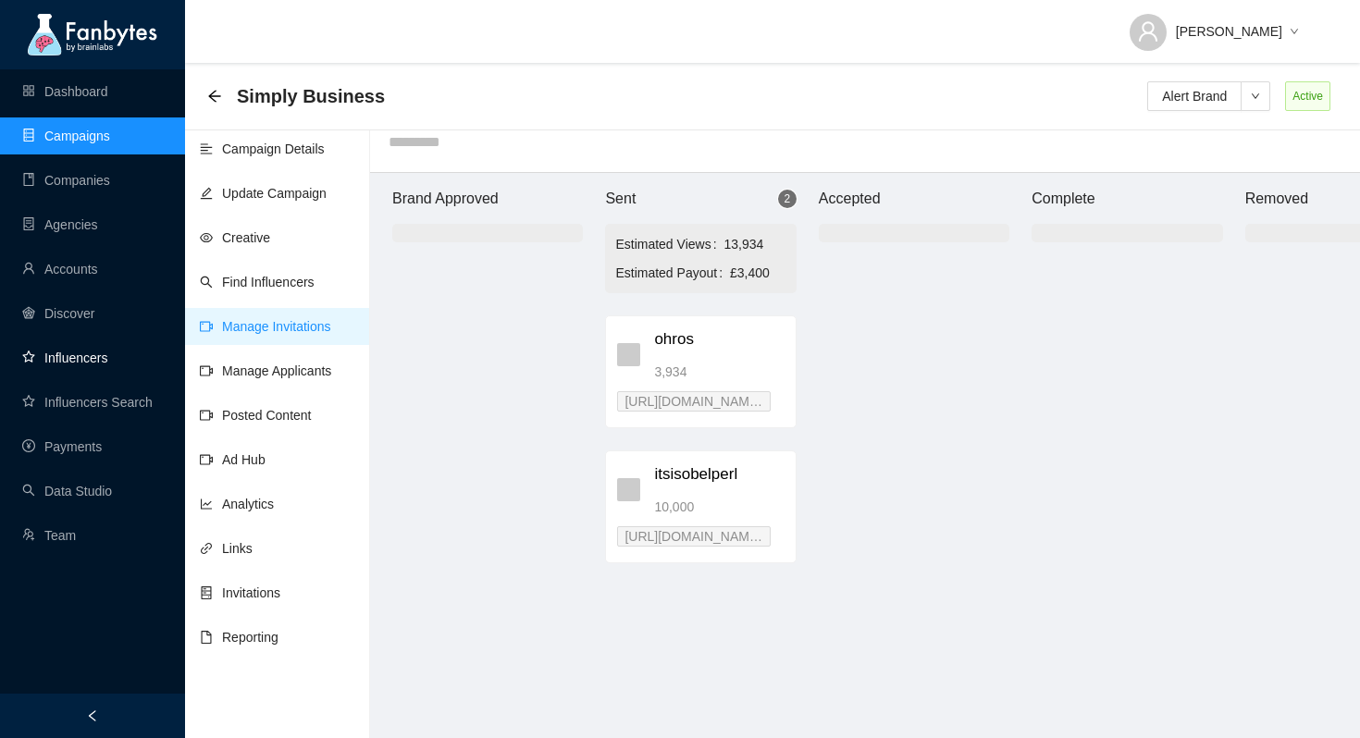
click at [106, 360] on link "Influencers" at bounding box center [64, 358] width 85 height 15
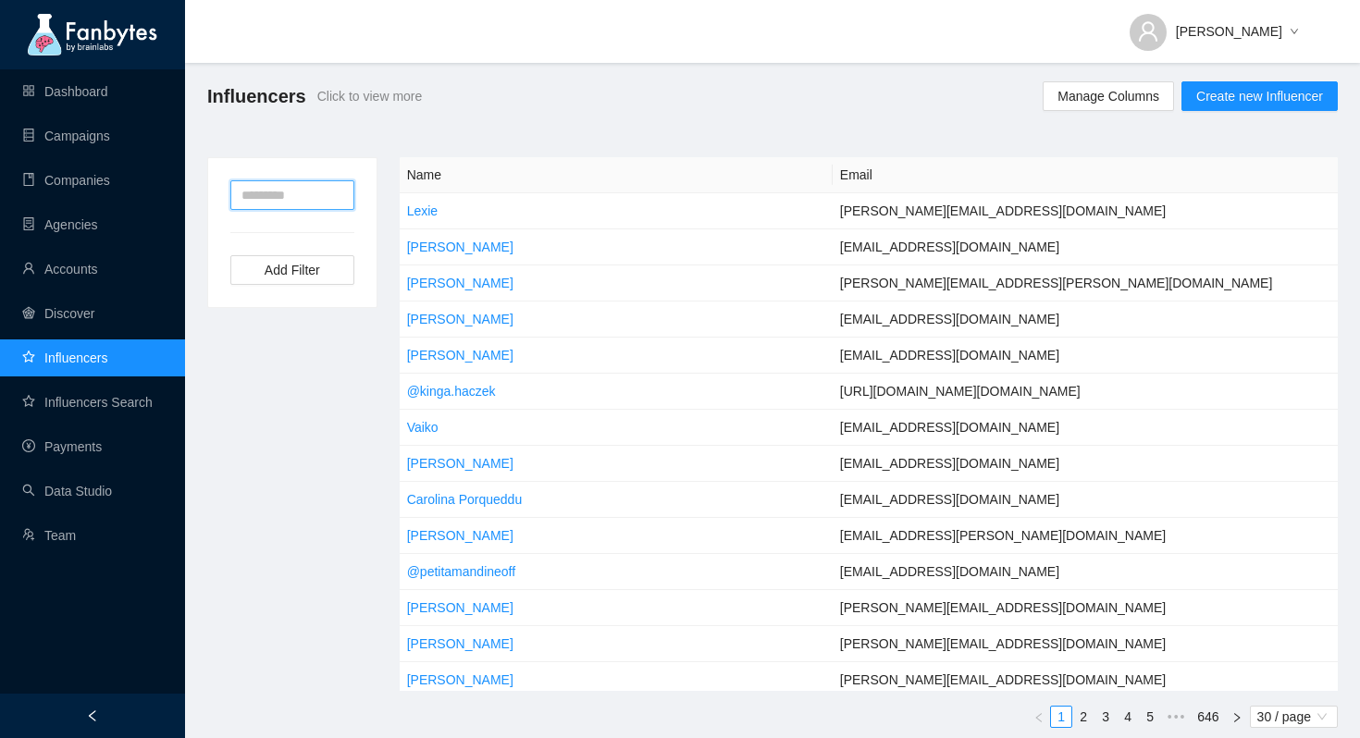
click at [320, 195] on input "text" at bounding box center [292, 195] width 124 height 30
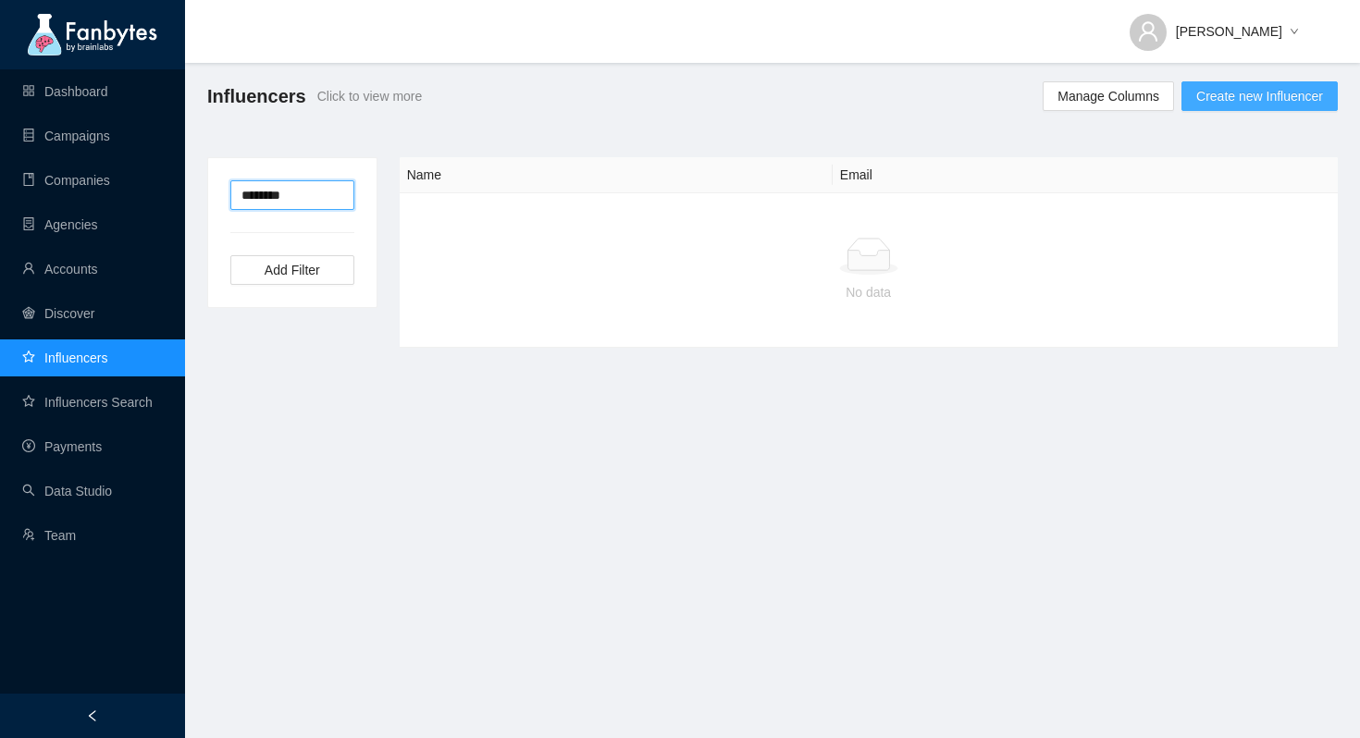
type input "********"
click at [1235, 89] on span "Create new Influencer" at bounding box center [1259, 96] width 127 height 20
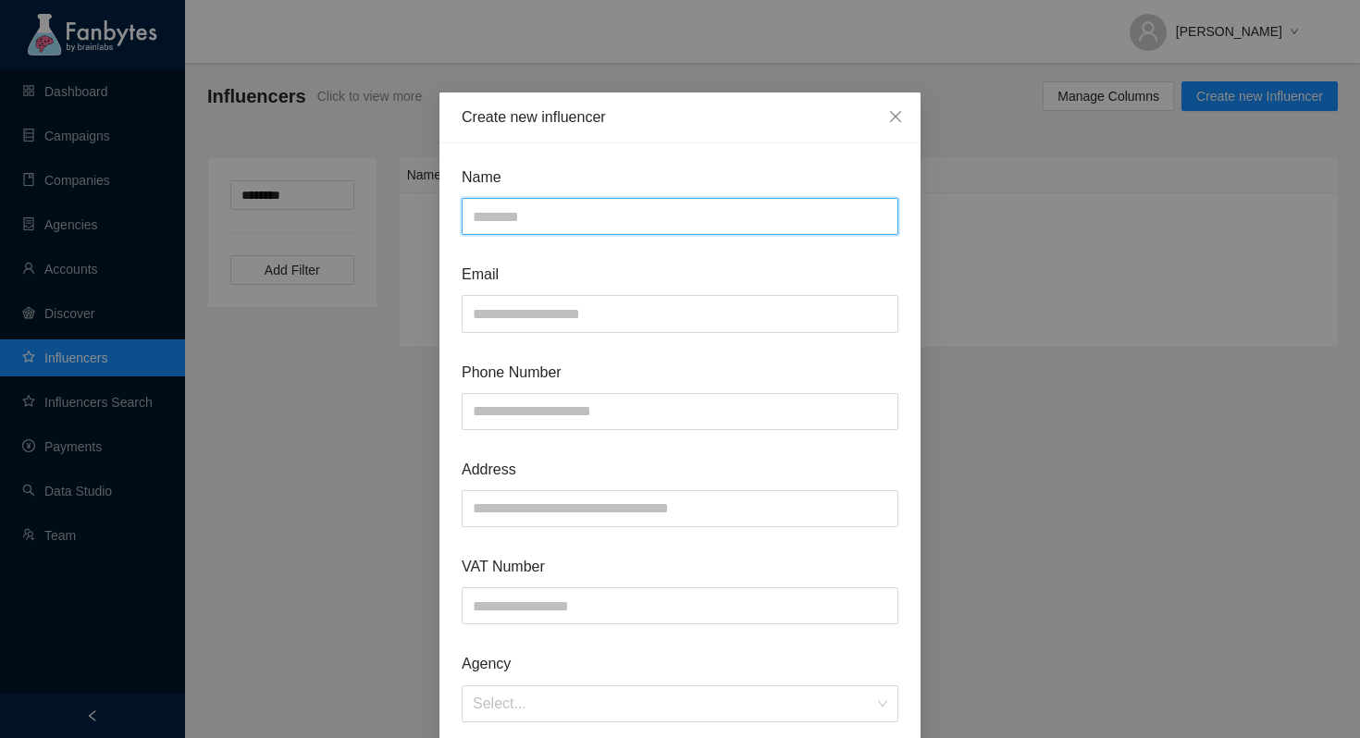
click at [584, 222] on input "text" at bounding box center [680, 216] width 437 height 37
type input "********"
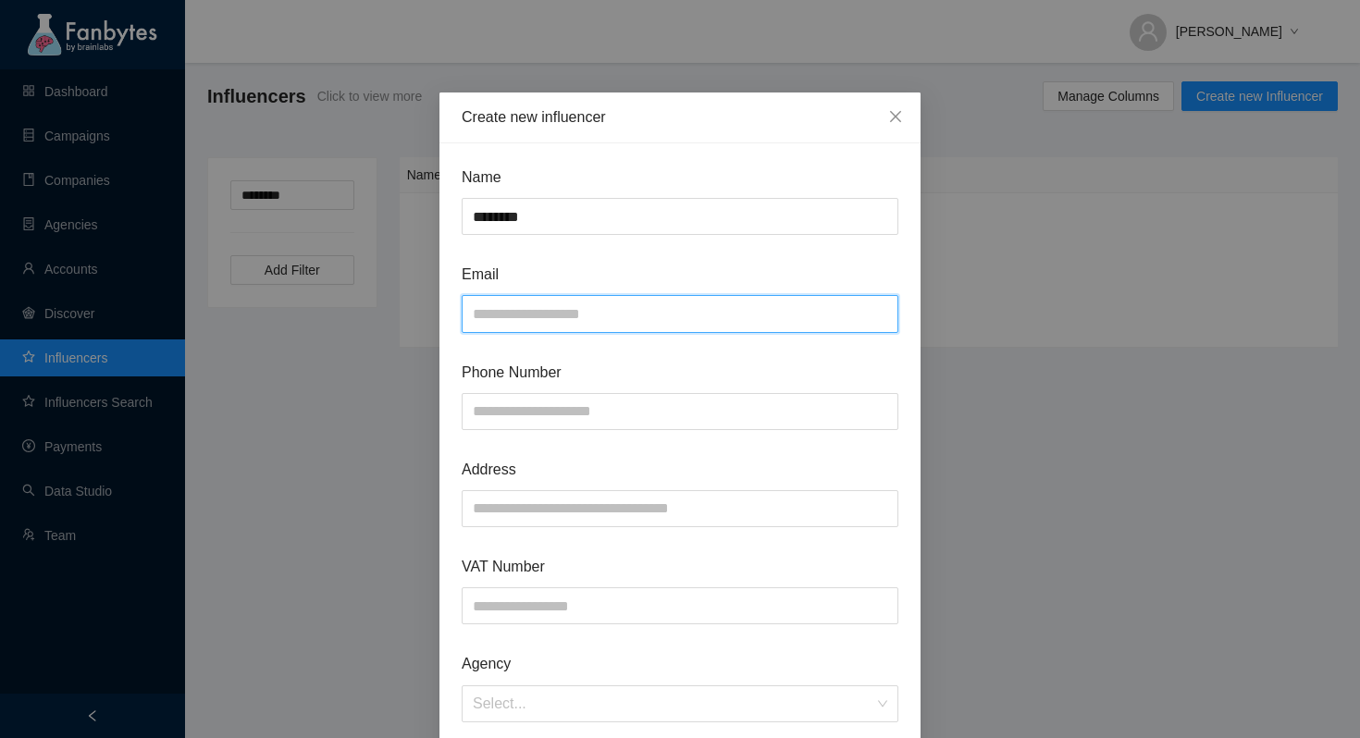
click at [537, 313] on input "text" at bounding box center [680, 313] width 437 height 37
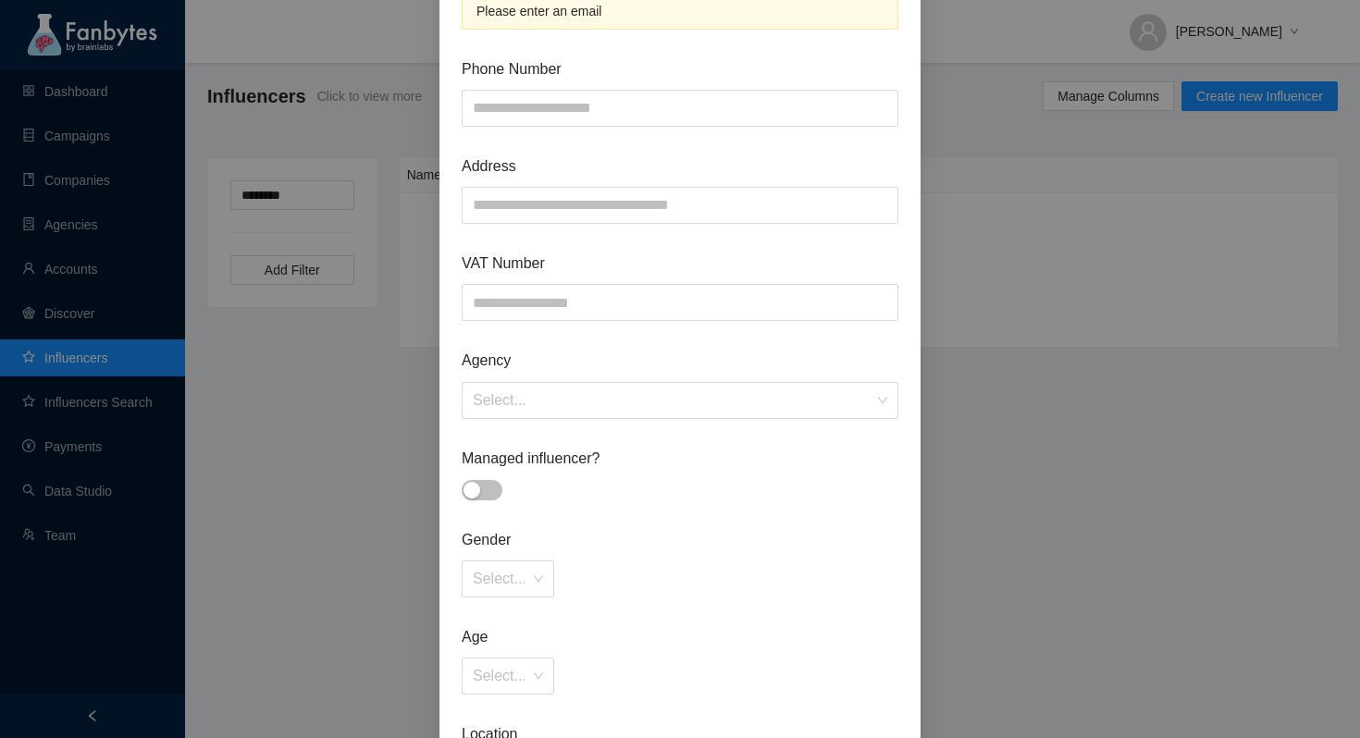
scroll to position [65, 0]
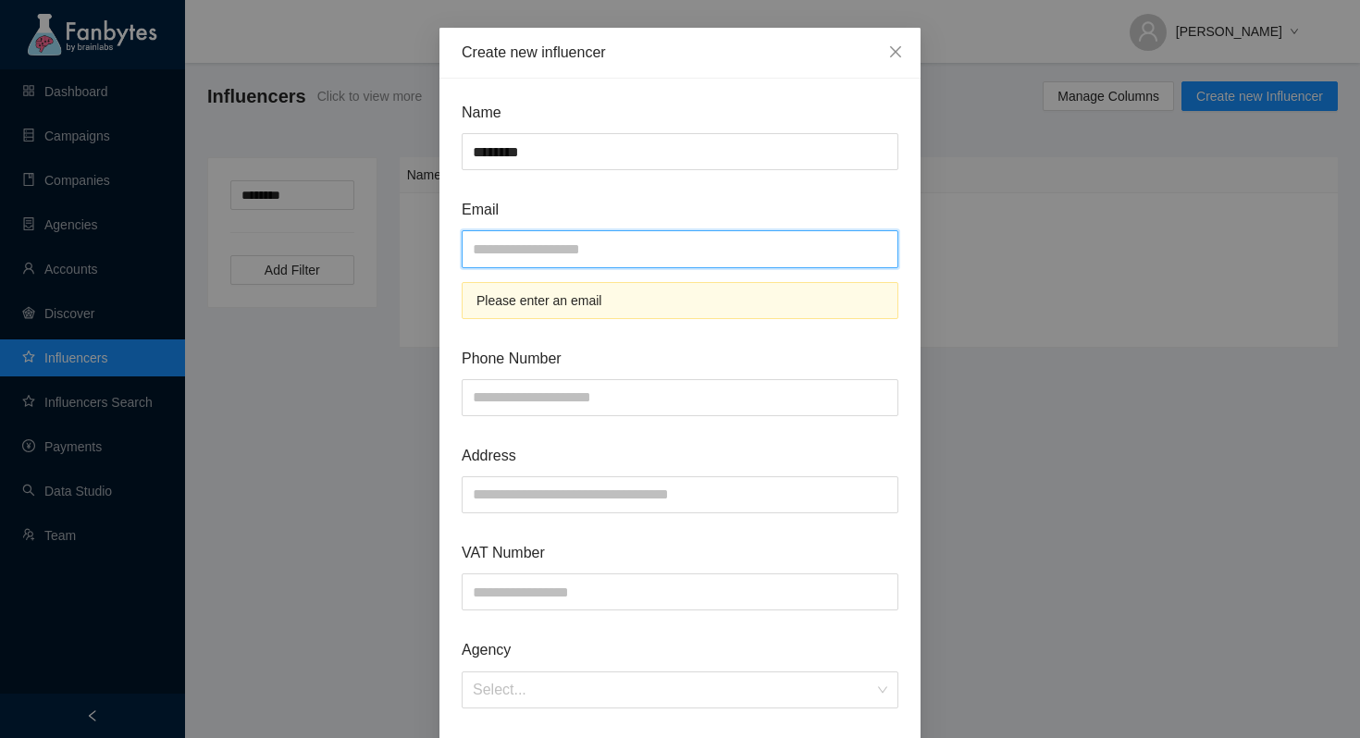
paste input "**********"
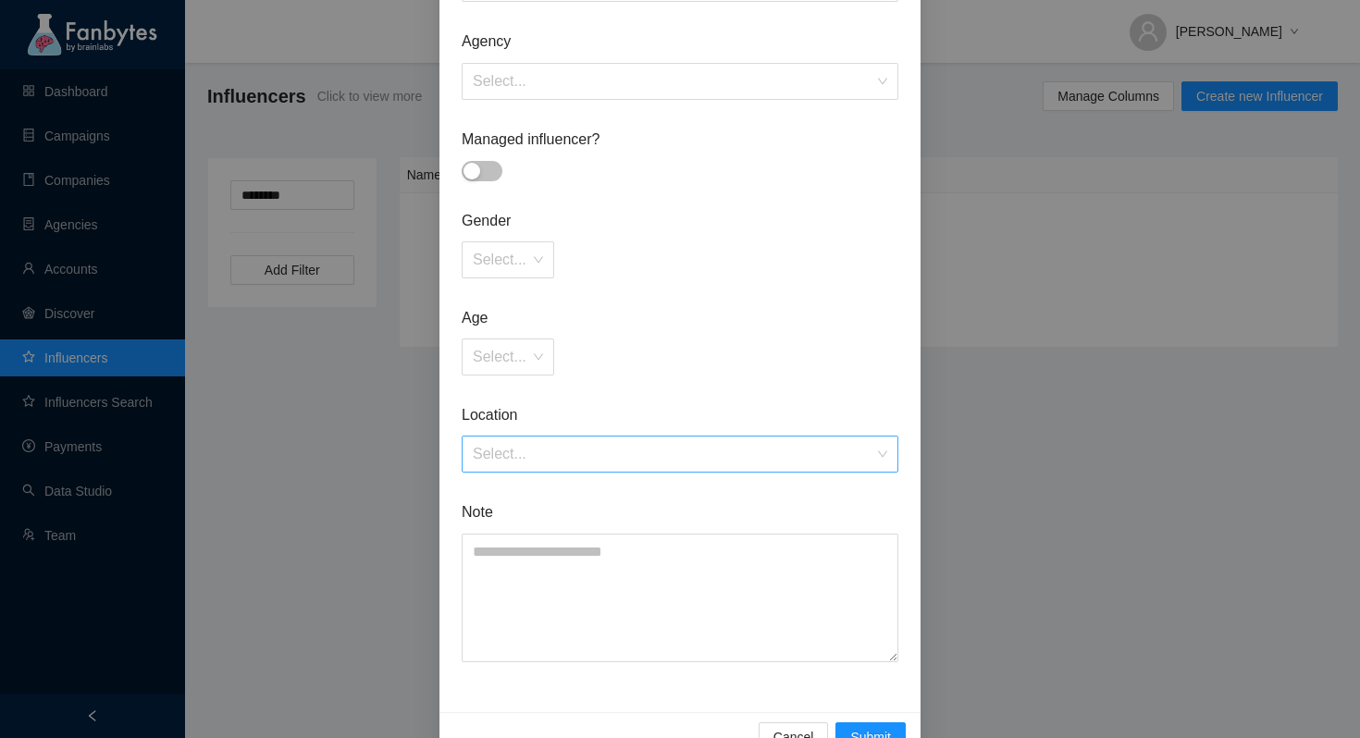
scroll to position [617, 0]
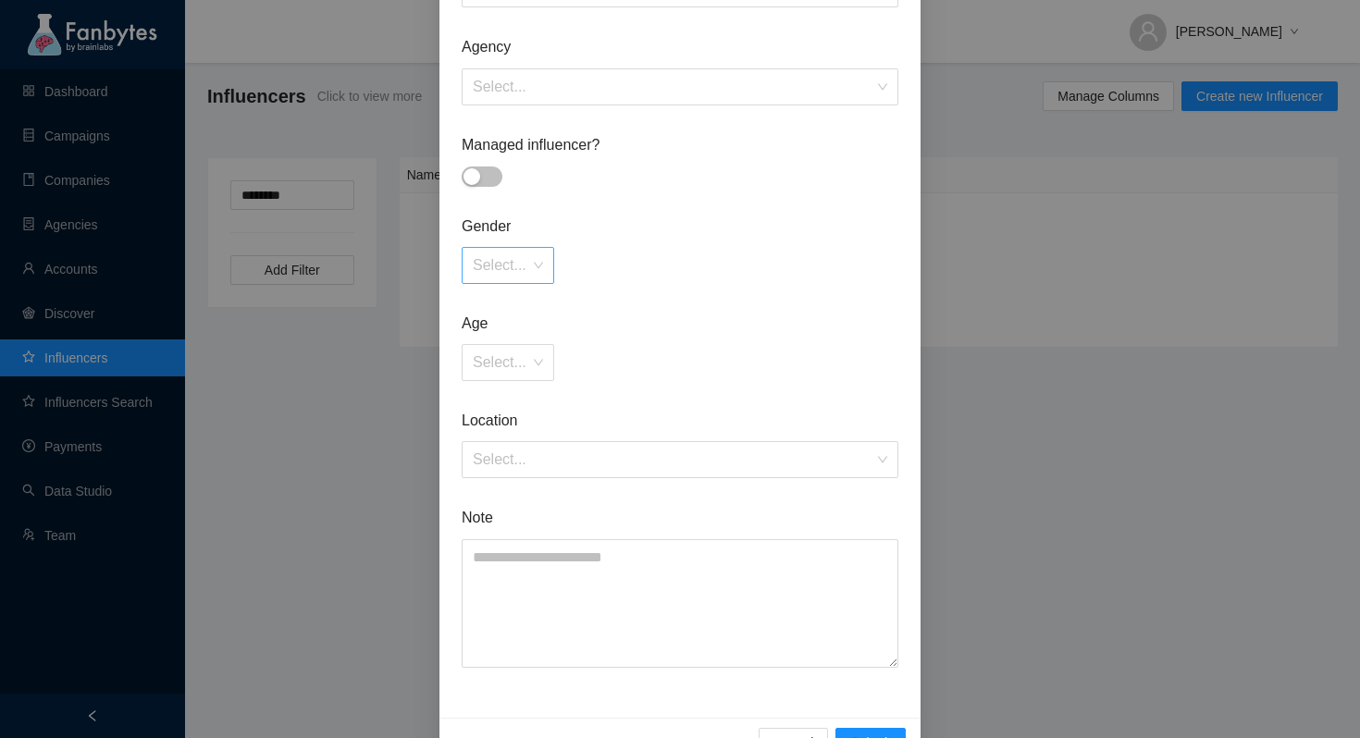
type input "**********"
click at [516, 253] on input "search" at bounding box center [501, 265] width 57 height 35
click at [520, 309] on div "[DEMOGRAPHIC_DATA]" at bounding box center [508, 305] width 71 height 20
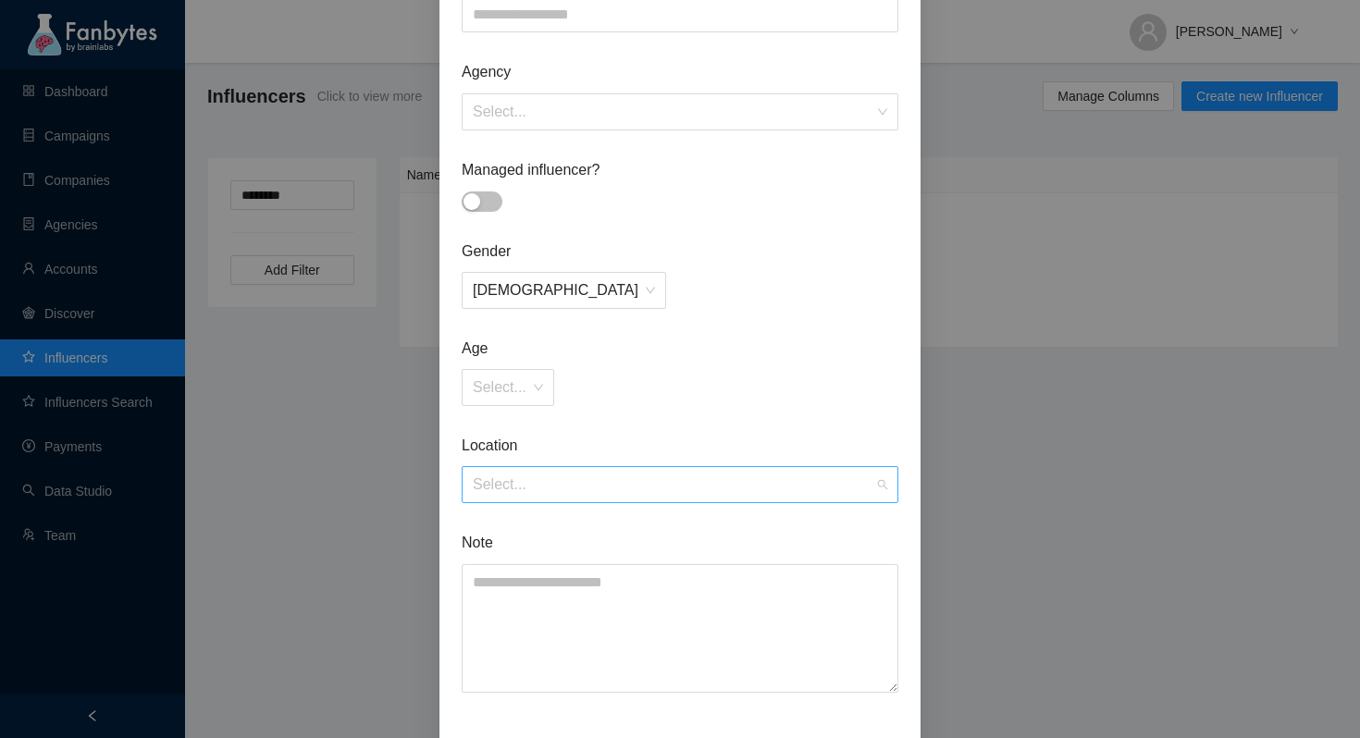
click at [615, 480] on input "search" at bounding box center [674, 484] width 402 height 35
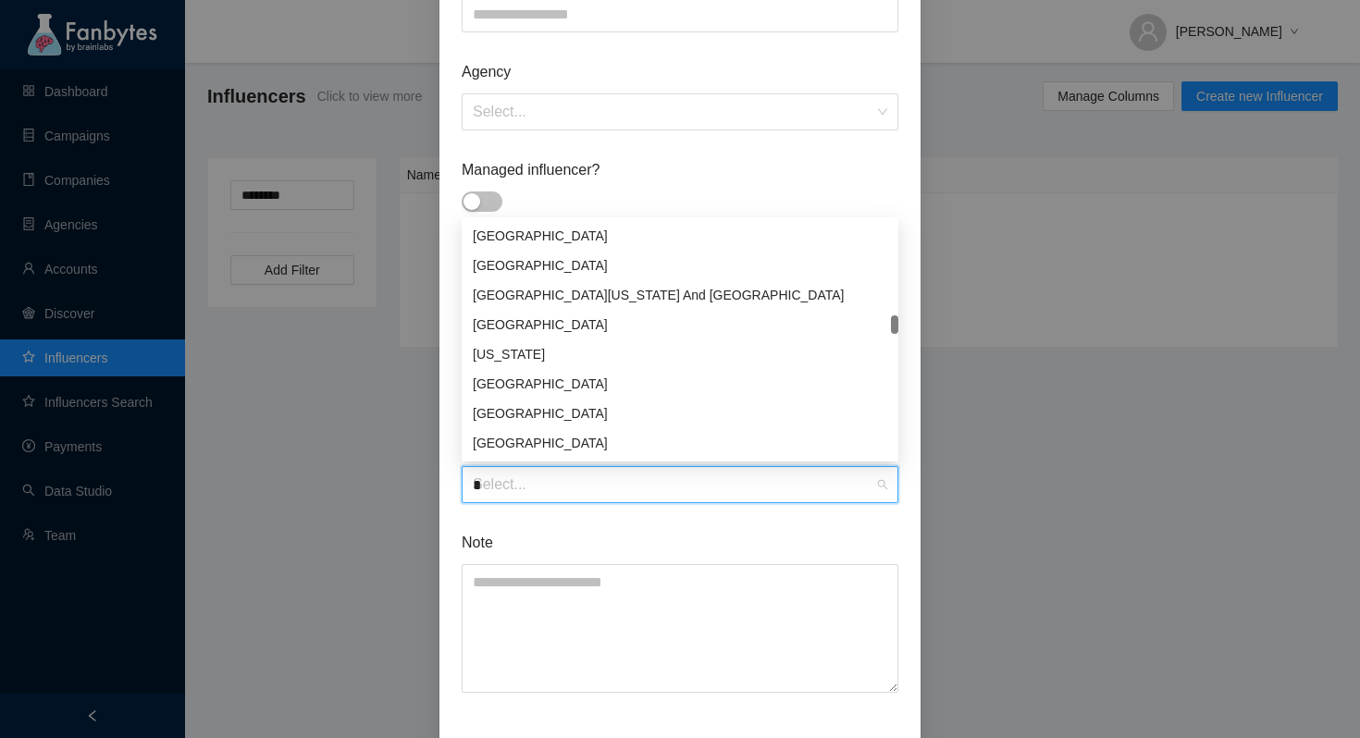
scroll to position [2494, 0]
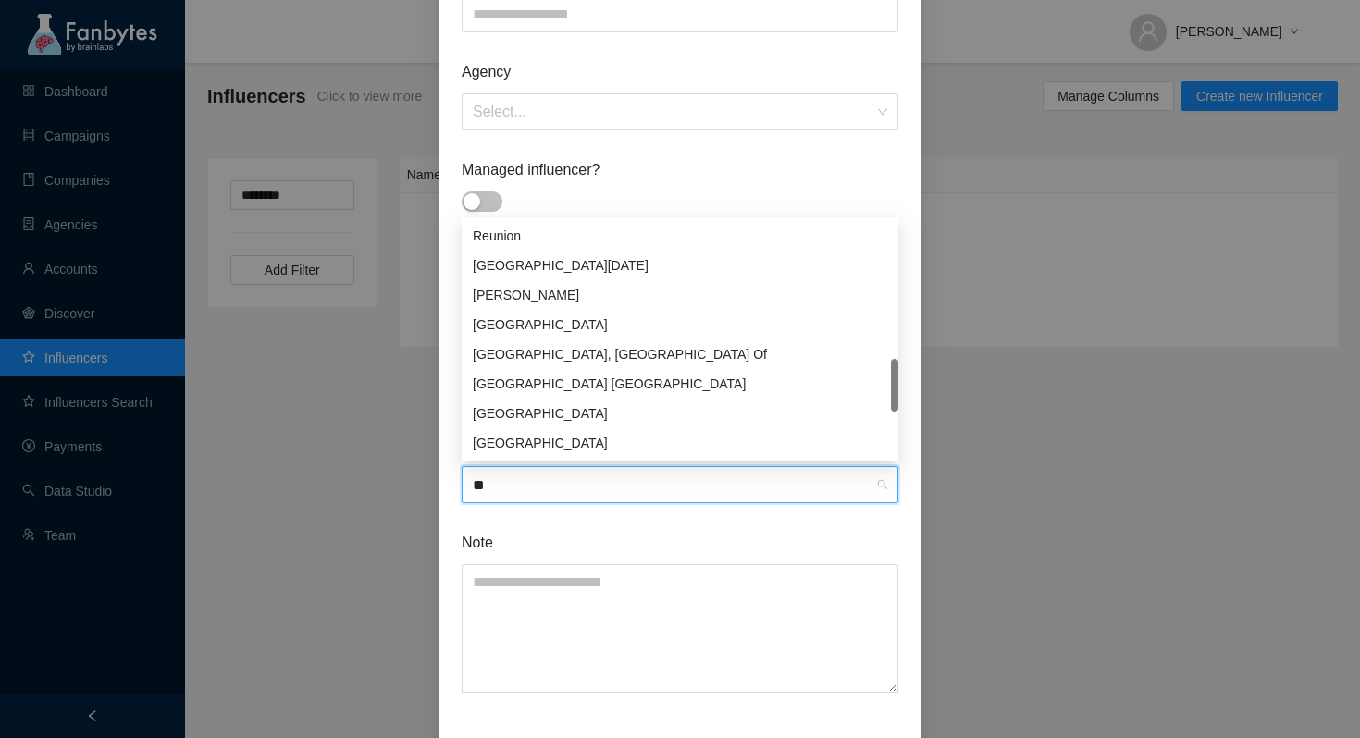
type input "***"
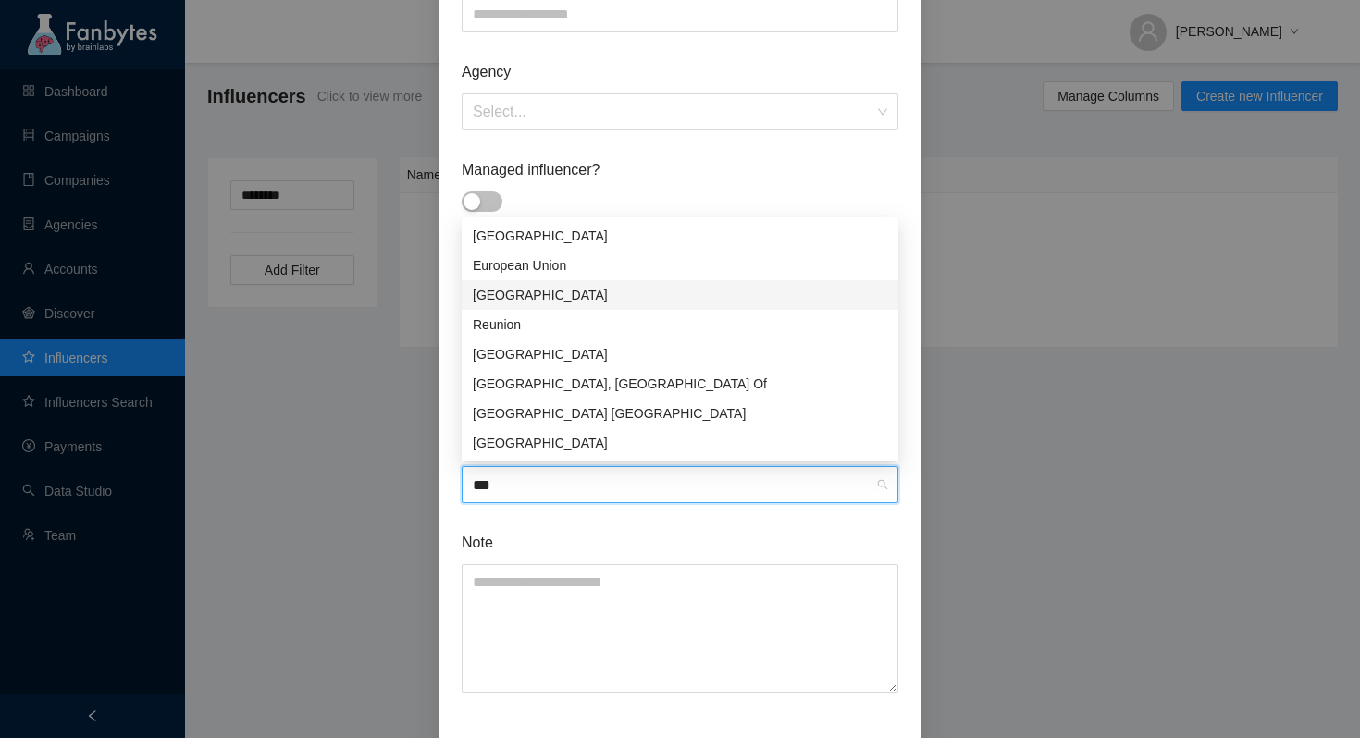
click at [593, 291] on div "[GEOGRAPHIC_DATA]" at bounding box center [680, 295] width 414 height 20
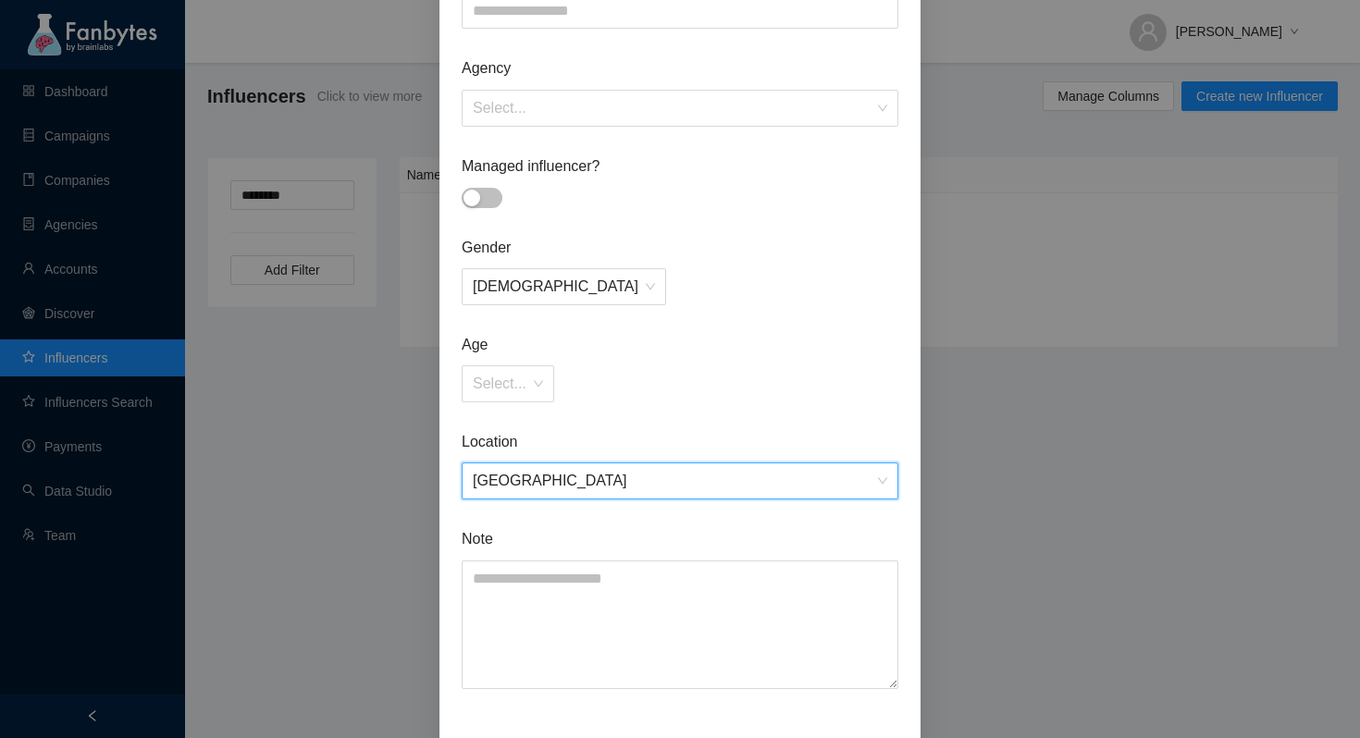
scroll to position [668, 0]
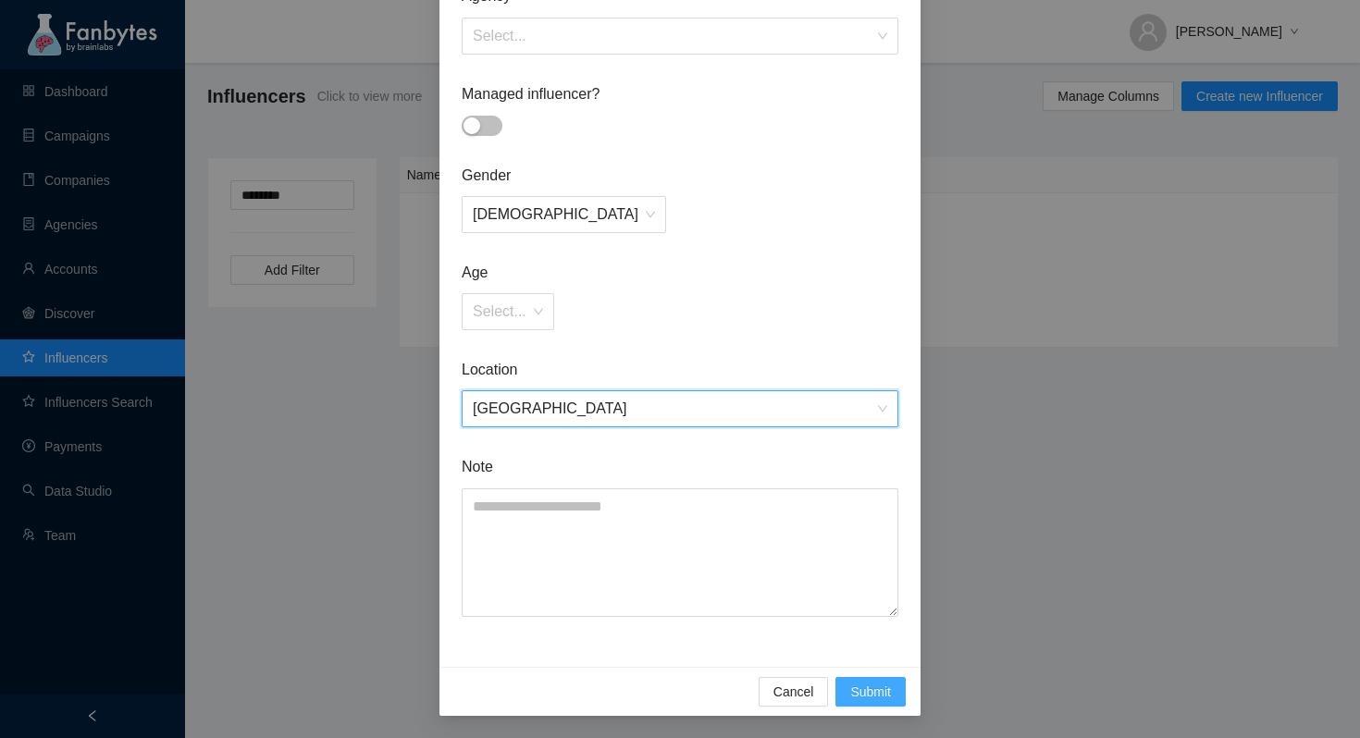
click at [859, 688] on span "Submit" at bounding box center [870, 692] width 41 height 20
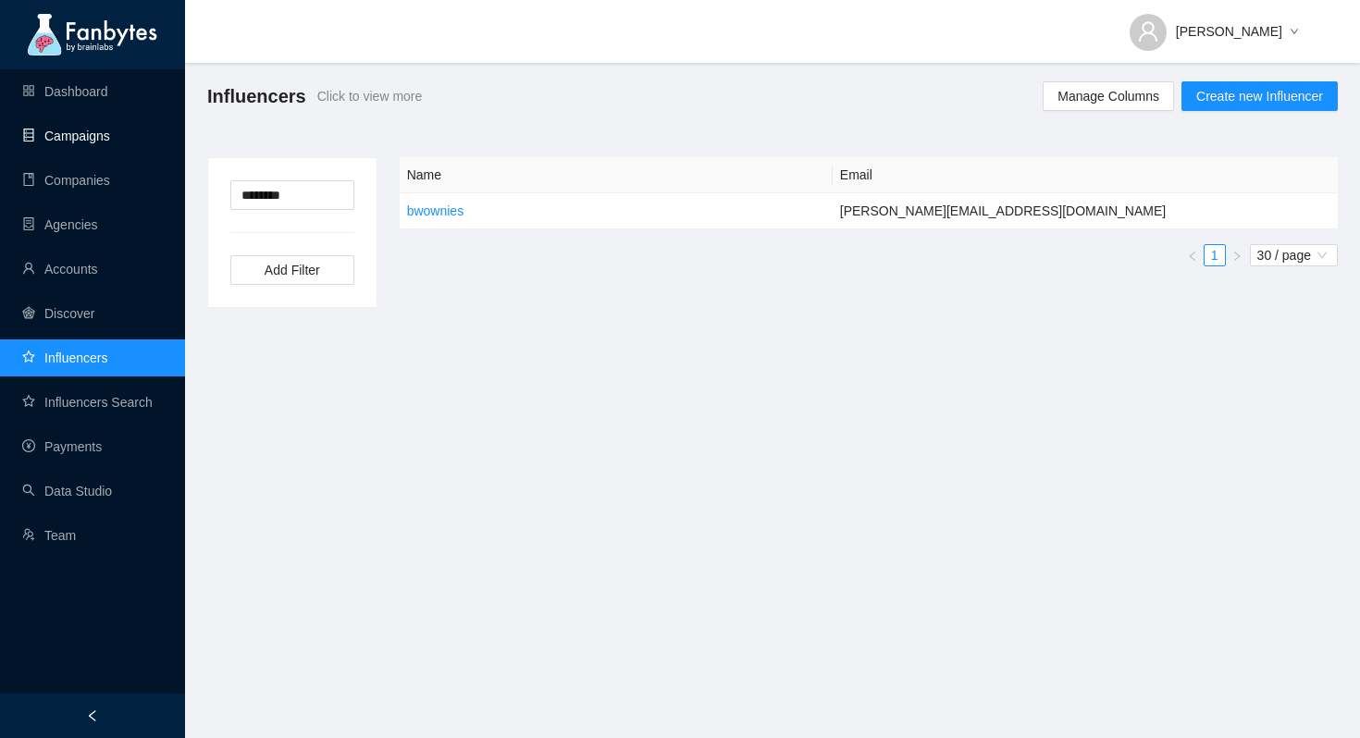
click at [89, 140] on link "Campaigns" at bounding box center [66, 136] width 88 height 15
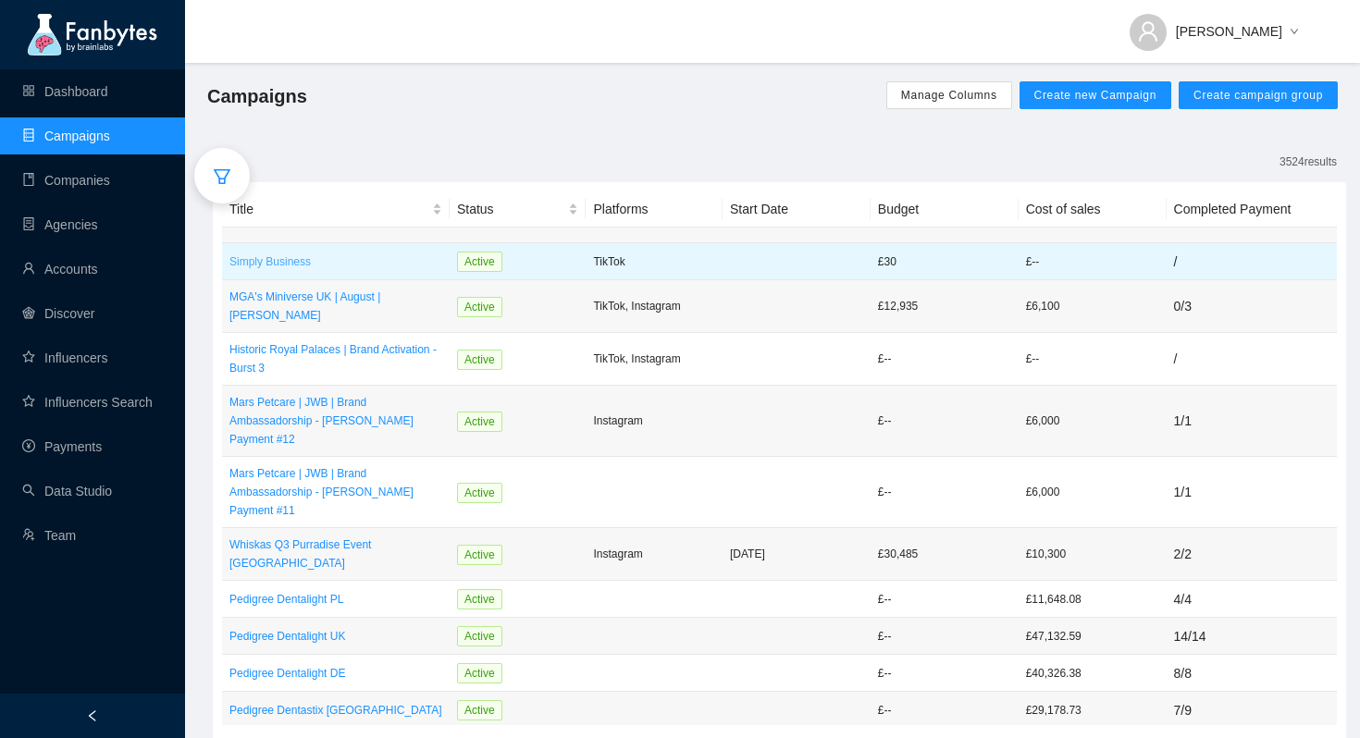
click at [315, 253] on p "Simply Business" at bounding box center [335, 262] width 213 height 19
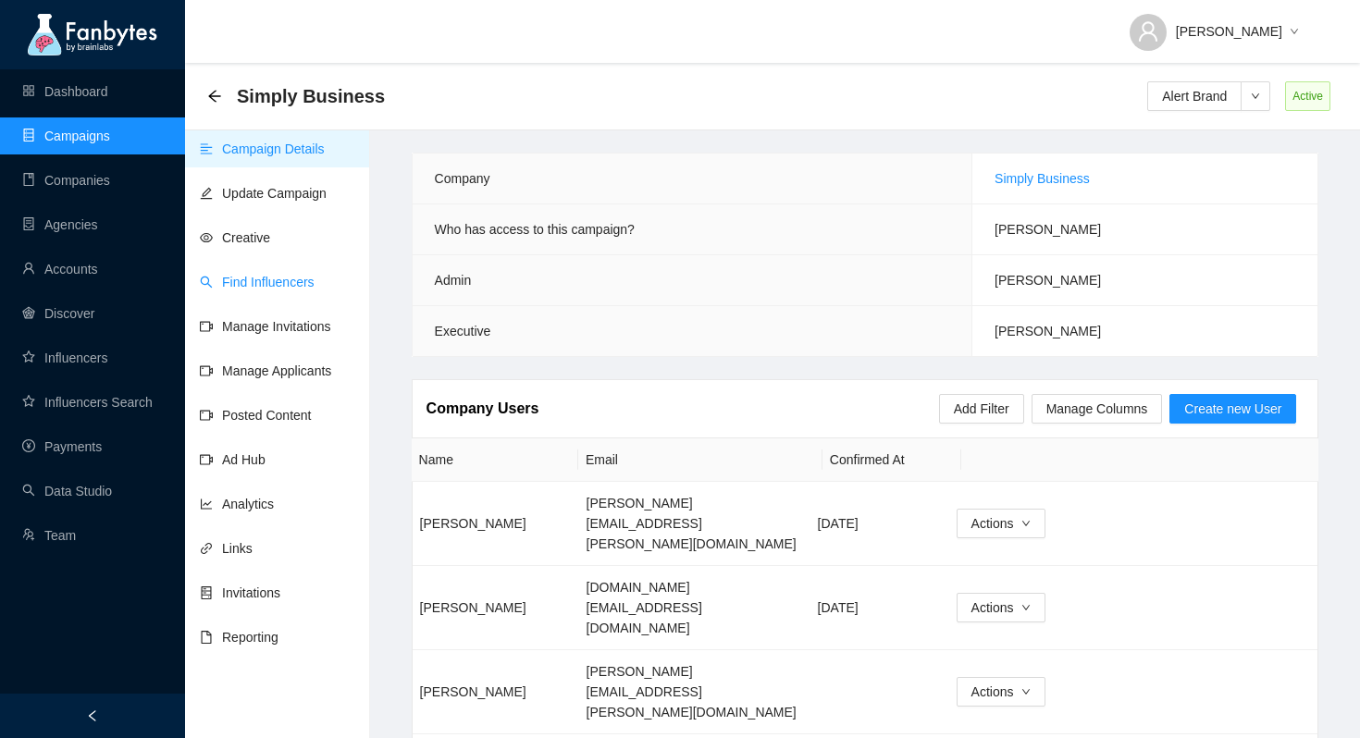
click at [273, 280] on link "Find Influencers" at bounding box center [257, 282] width 115 height 15
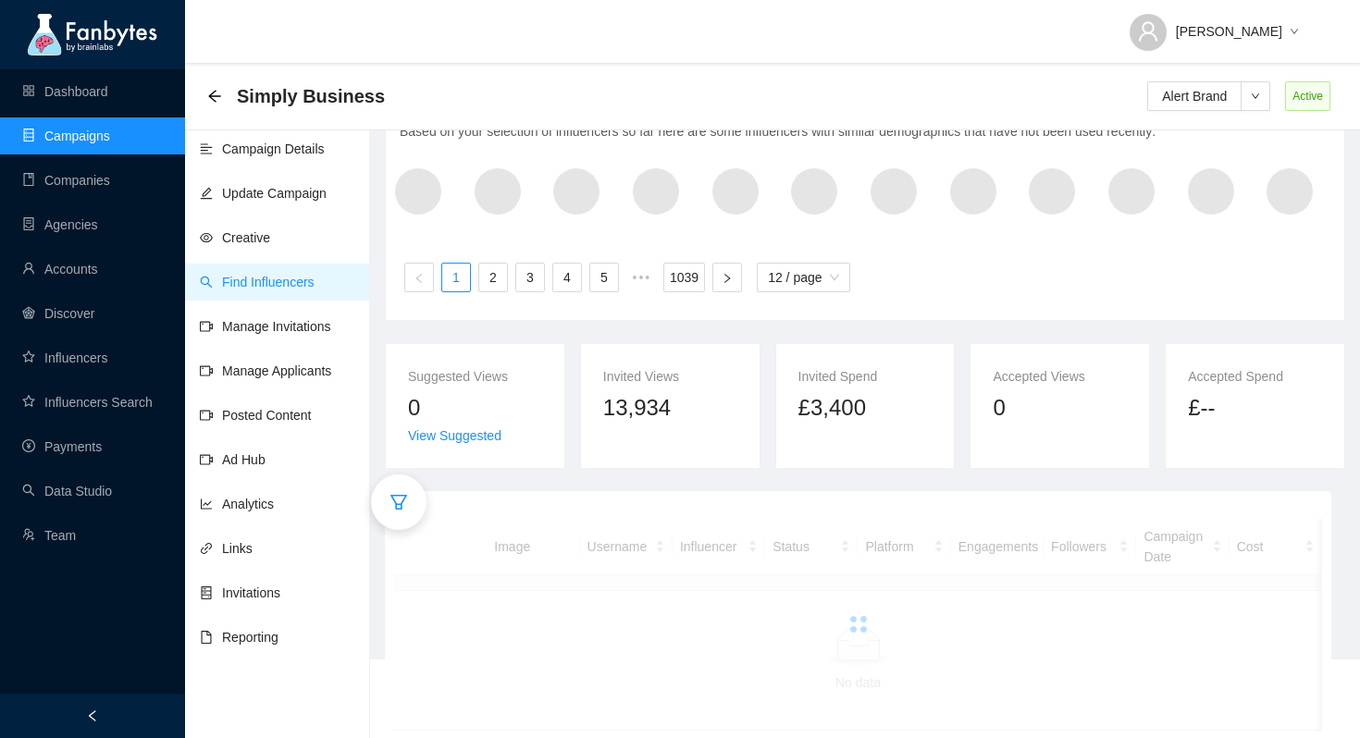
scroll to position [93, 0]
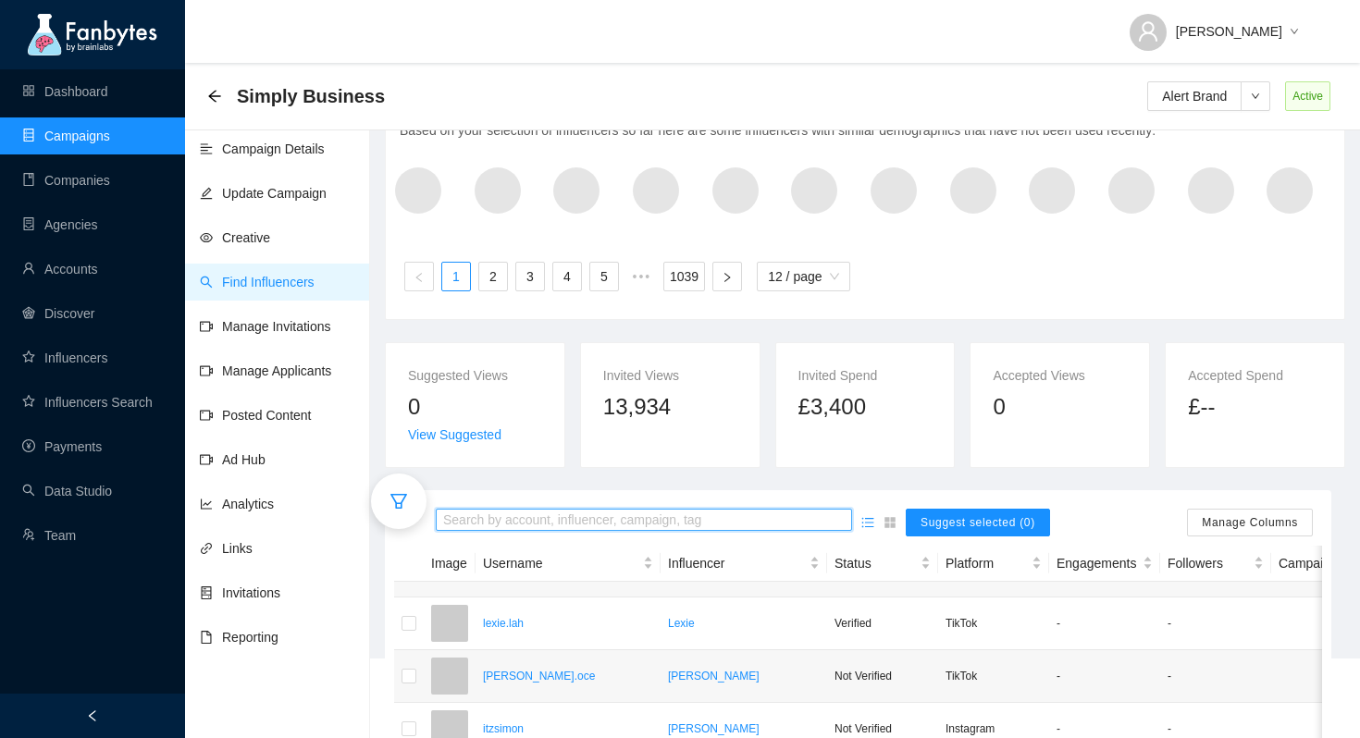
click at [529, 526] on input "search" at bounding box center [644, 521] width 402 height 20
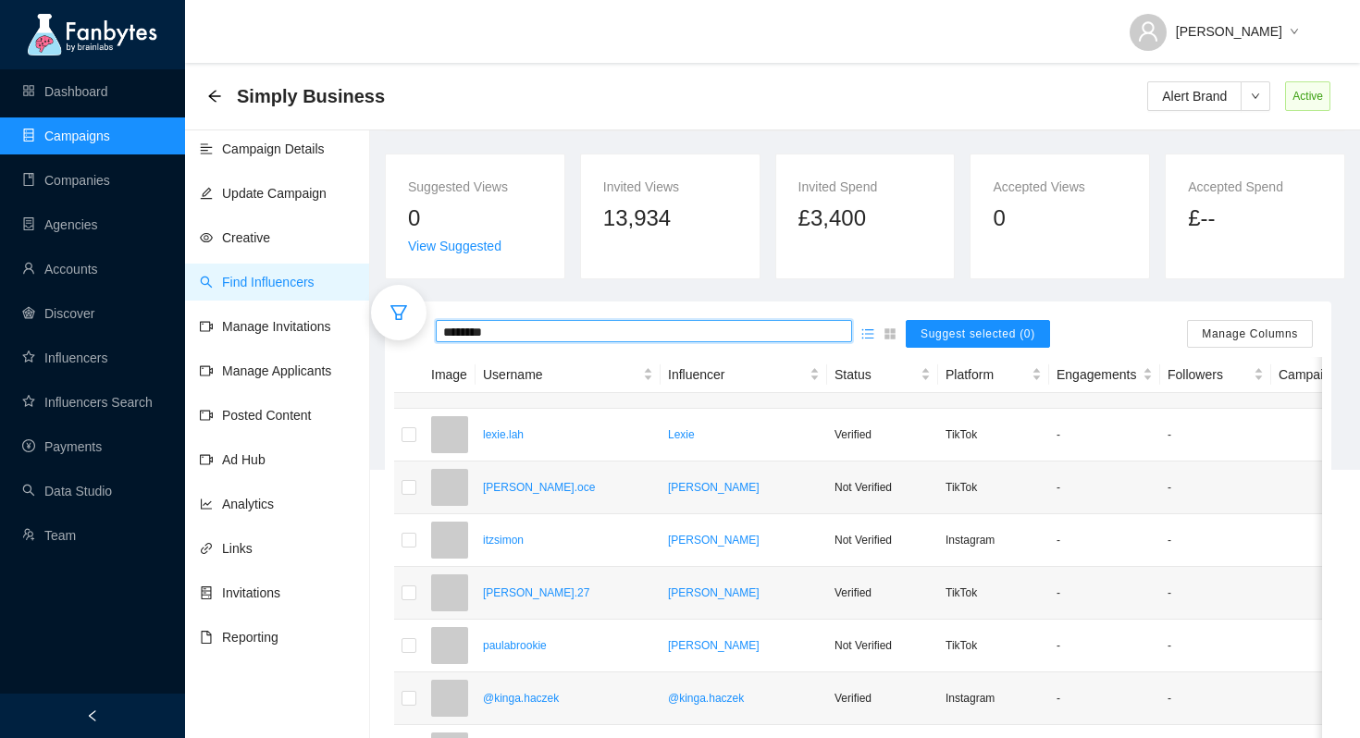
scroll to position [283, 0]
type input "********"
click at [583, 331] on div "Click to sort ascending" at bounding box center [564, 342] width 145 height 31
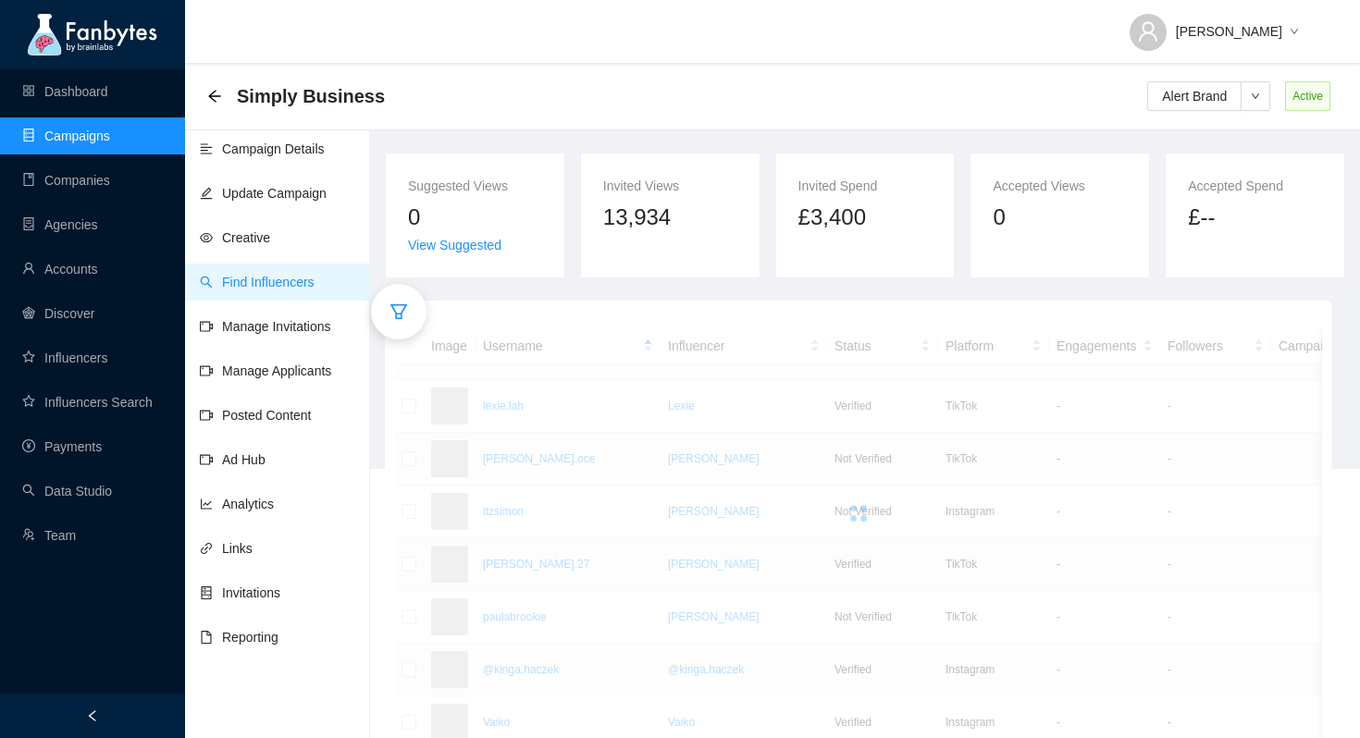
scroll to position [303, 0]
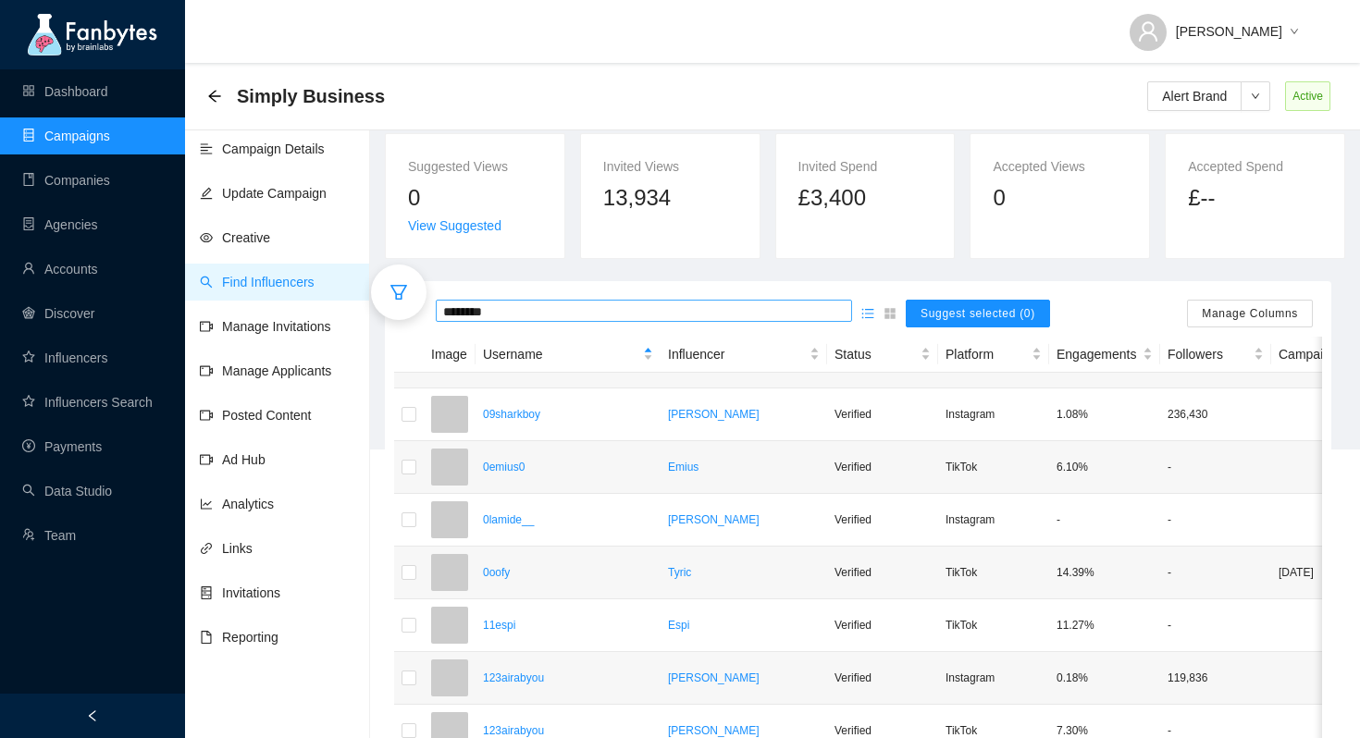
click at [561, 305] on input "********" at bounding box center [644, 312] width 402 height 20
click at [656, 309] on input "********" at bounding box center [644, 312] width 402 height 20
click at [636, 310] on input "********" at bounding box center [644, 312] width 402 height 20
click at [600, 304] on input "********" at bounding box center [644, 312] width 402 height 20
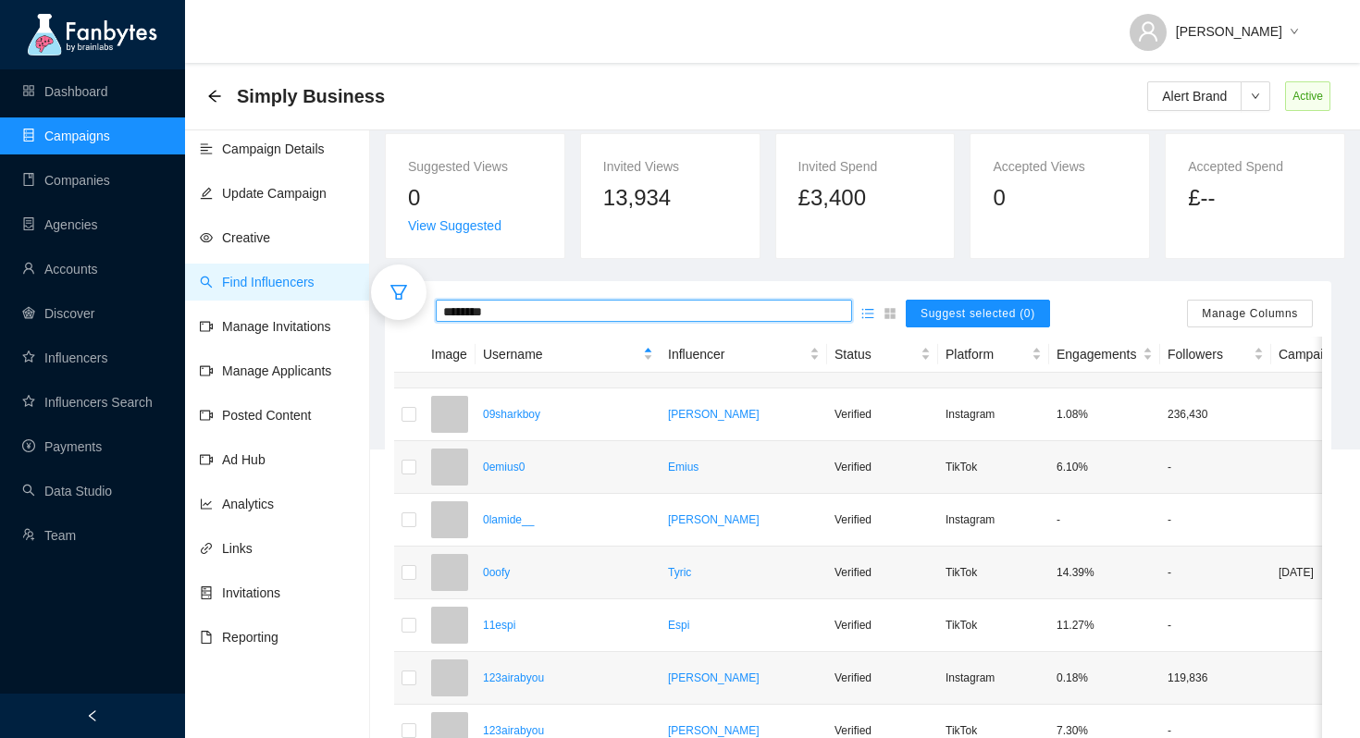
click at [600, 304] on input "********" at bounding box center [644, 312] width 402 height 20
type input "******"
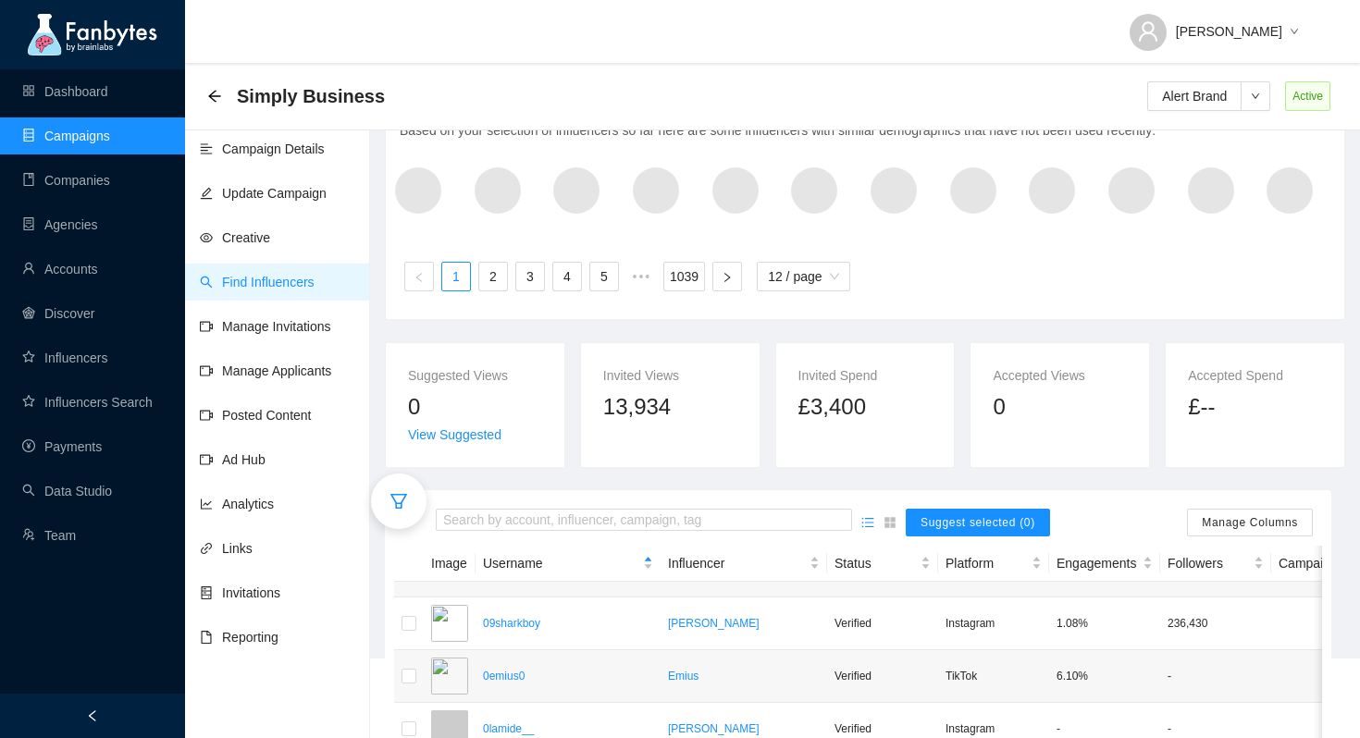
scroll to position [133, 0]
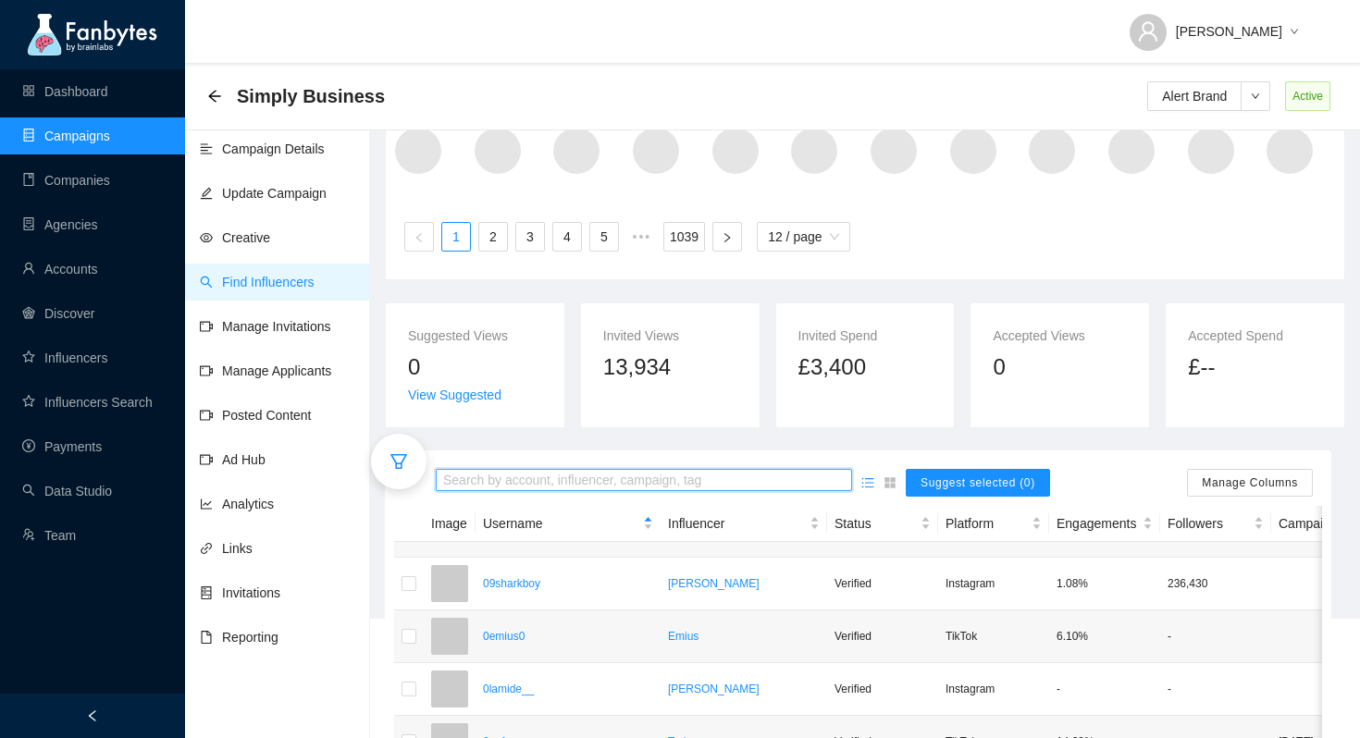
click at [545, 485] on input "search" at bounding box center [644, 481] width 402 height 20
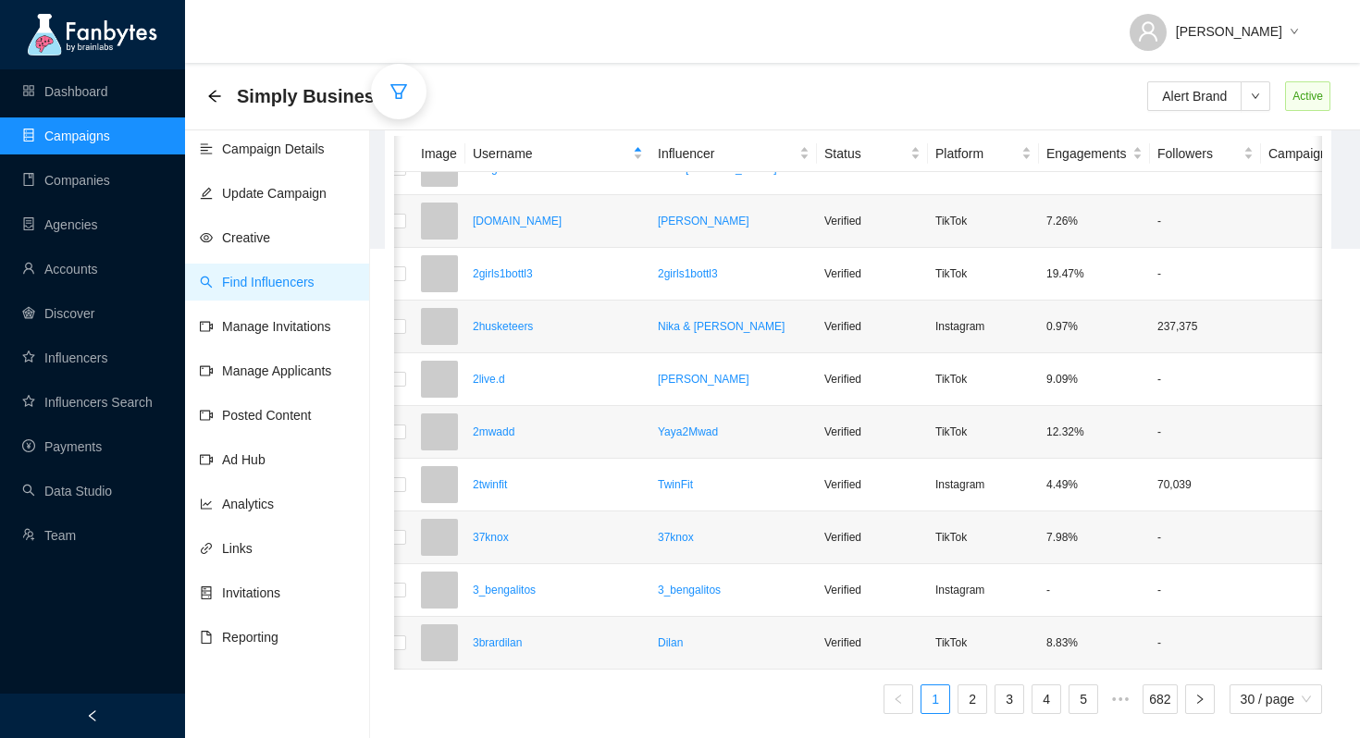
scroll to position [1065, 10]
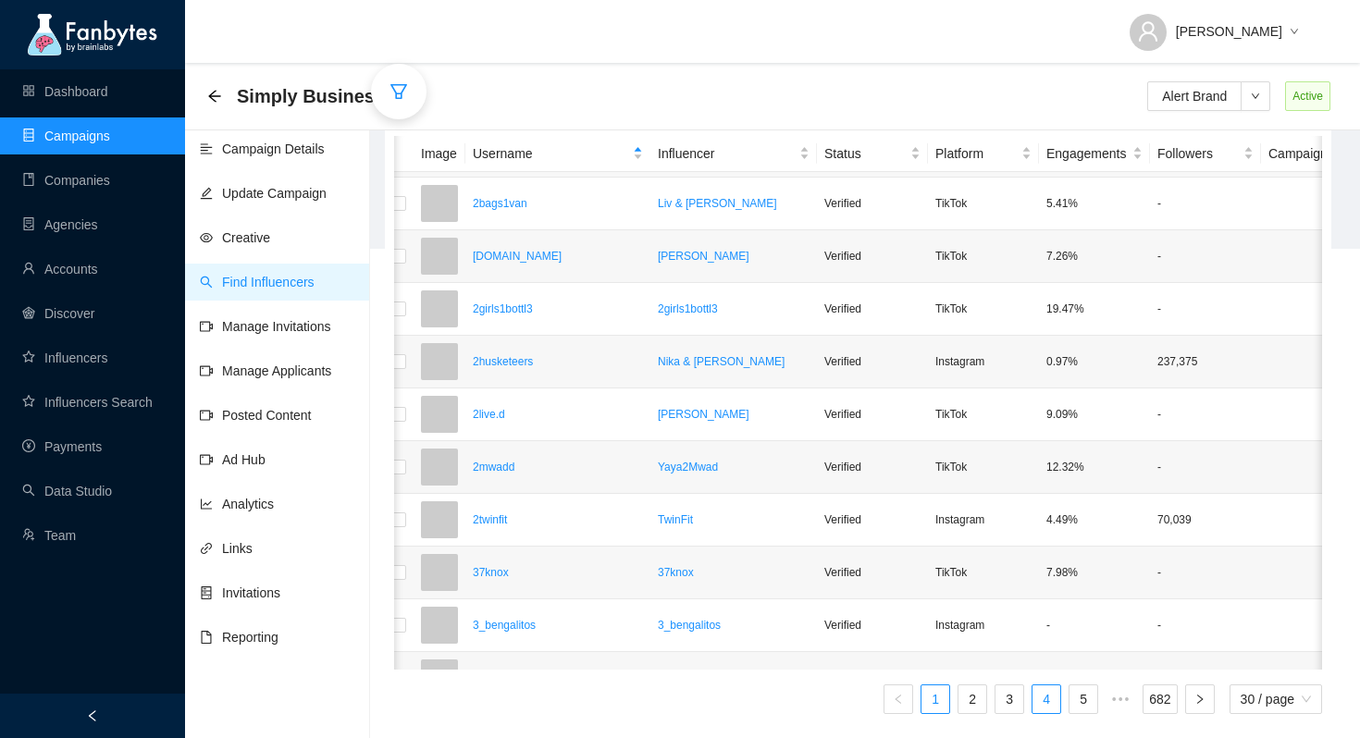
type input "********"
click at [1033, 700] on link "4" at bounding box center [1047, 700] width 28 height 28
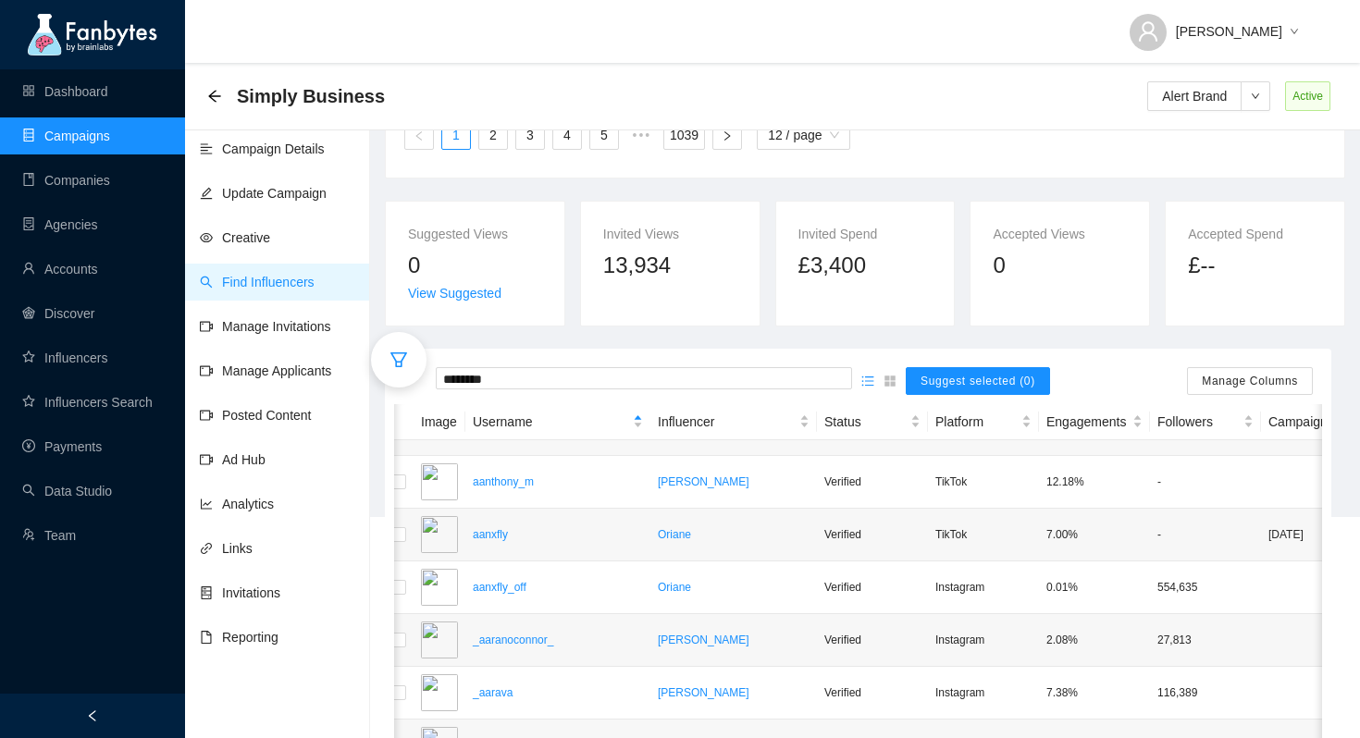
scroll to position [523, 0]
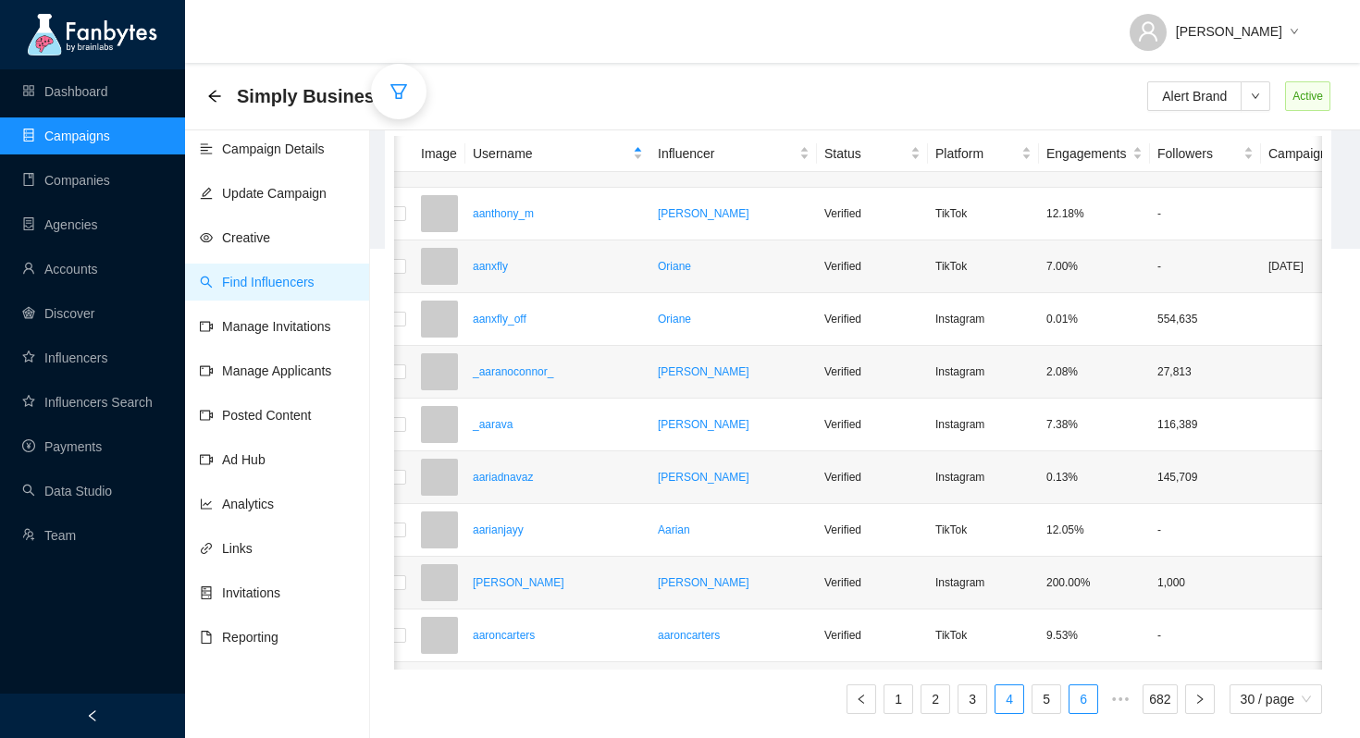
click at [1071, 696] on link "6" at bounding box center [1084, 700] width 28 height 28
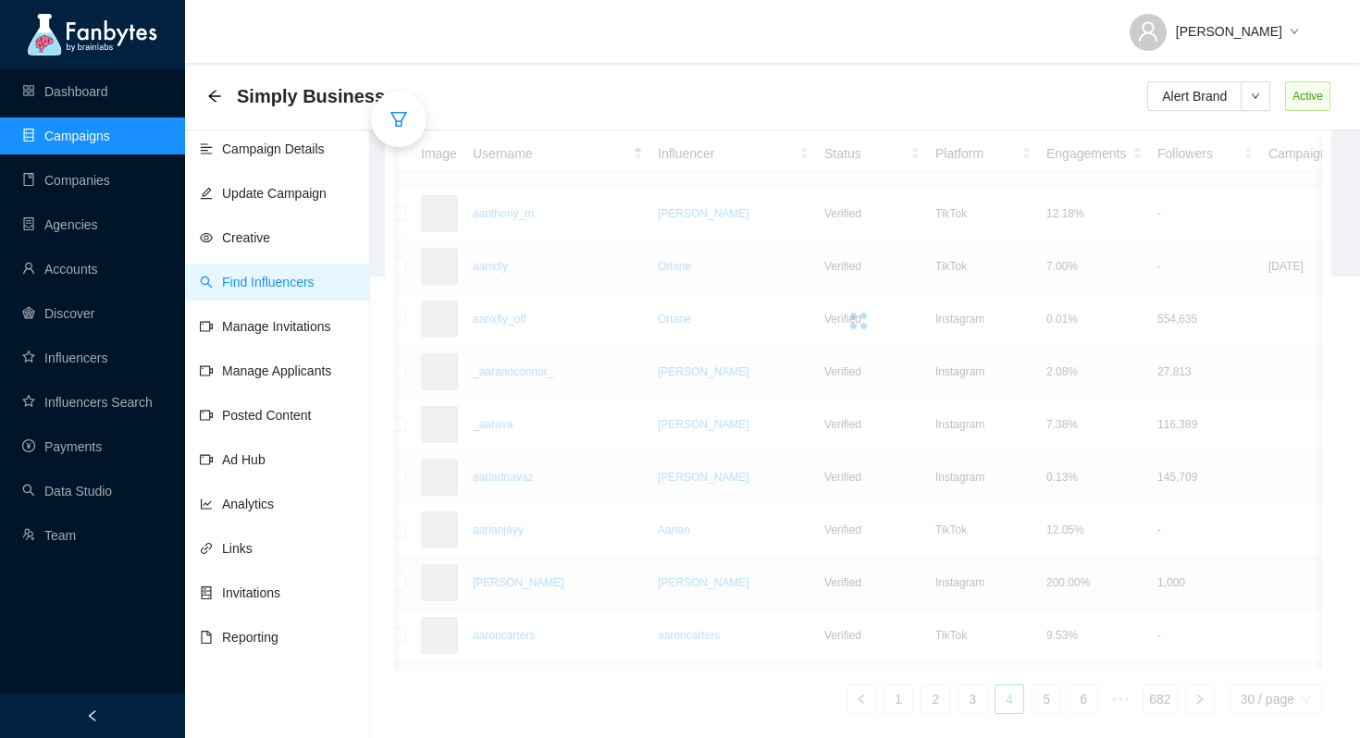
scroll to position [523, 0]
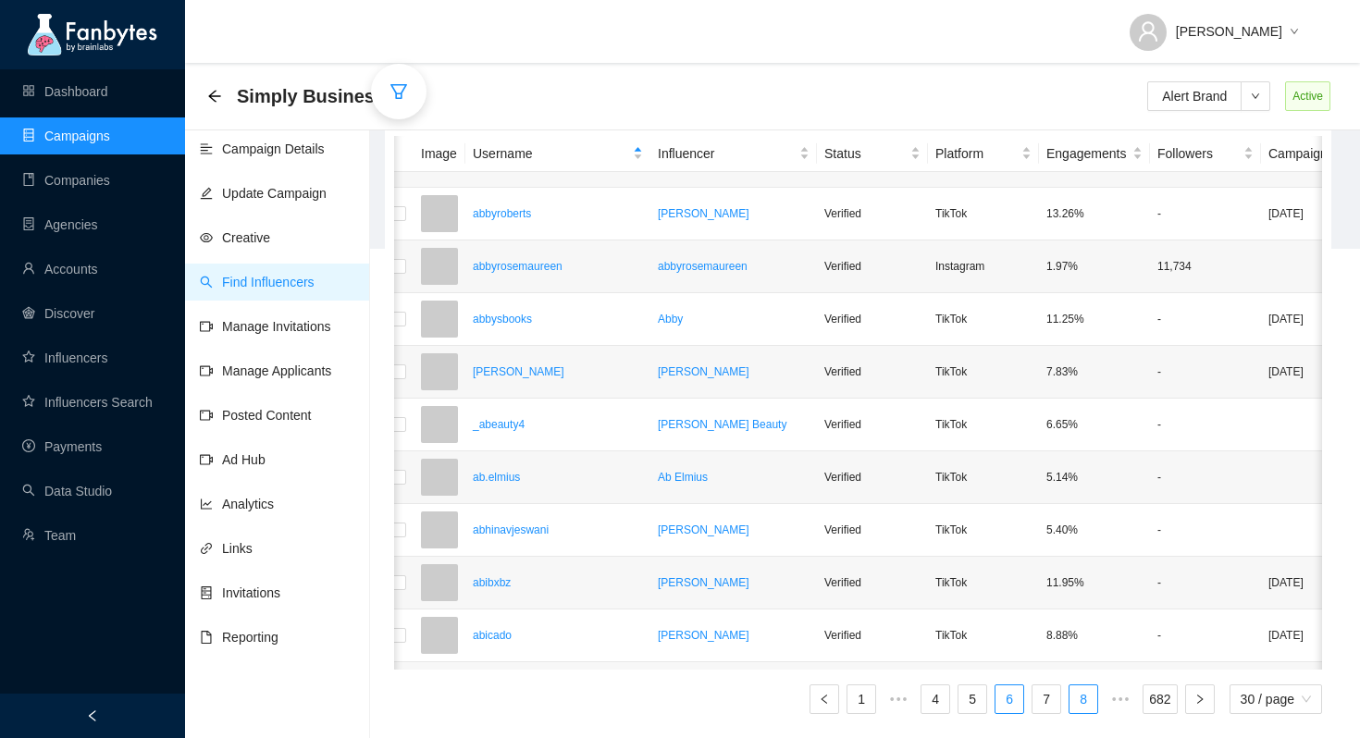
click at [1075, 694] on link "8" at bounding box center [1084, 700] width 28 height 28
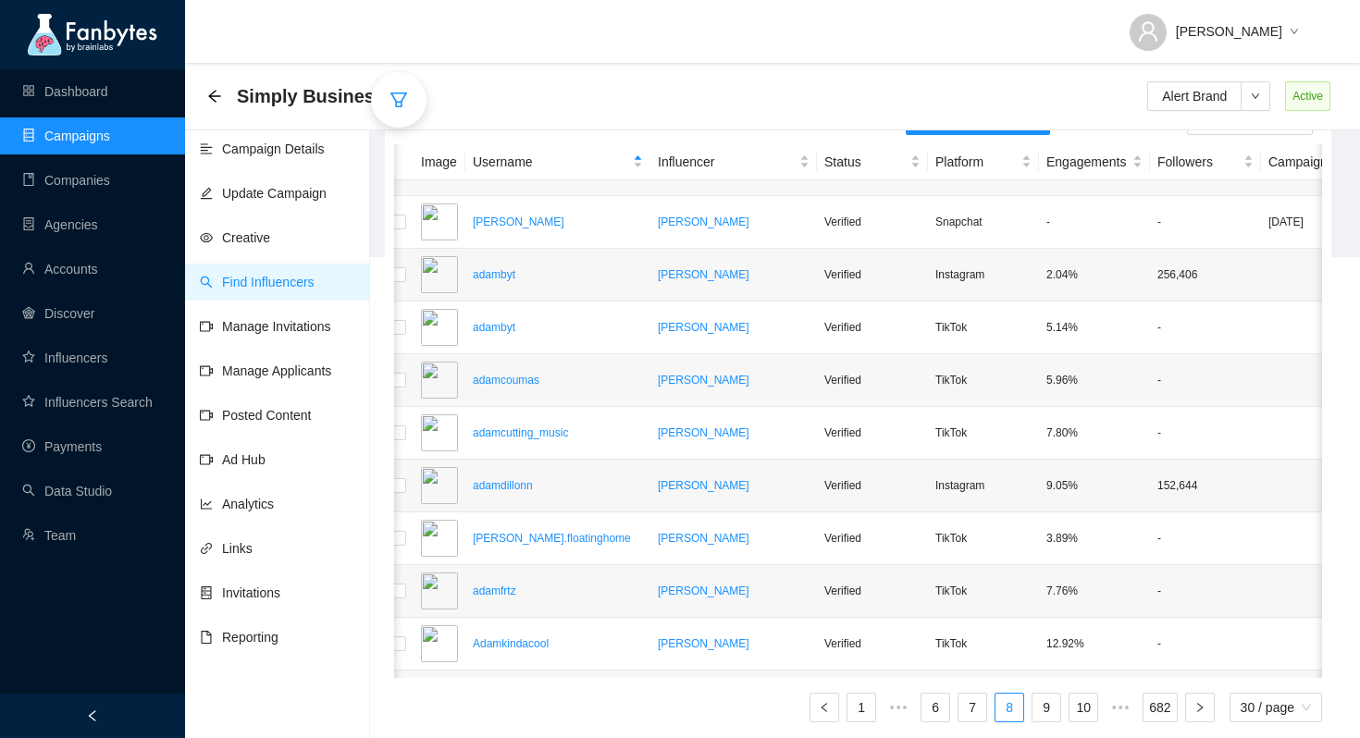
scroll to position [523, 0]
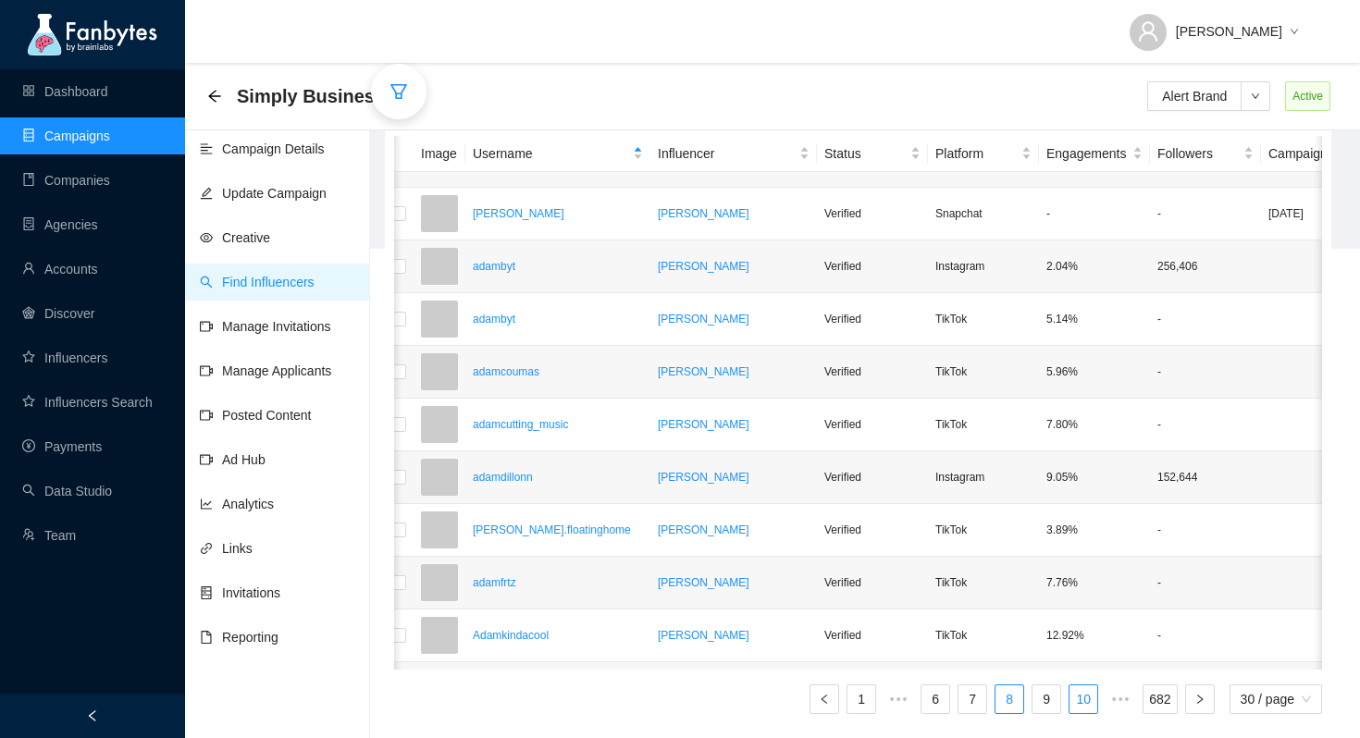
click at [1075, 696] on link "10" at bounding box center [1084, 700] width 28 height 28
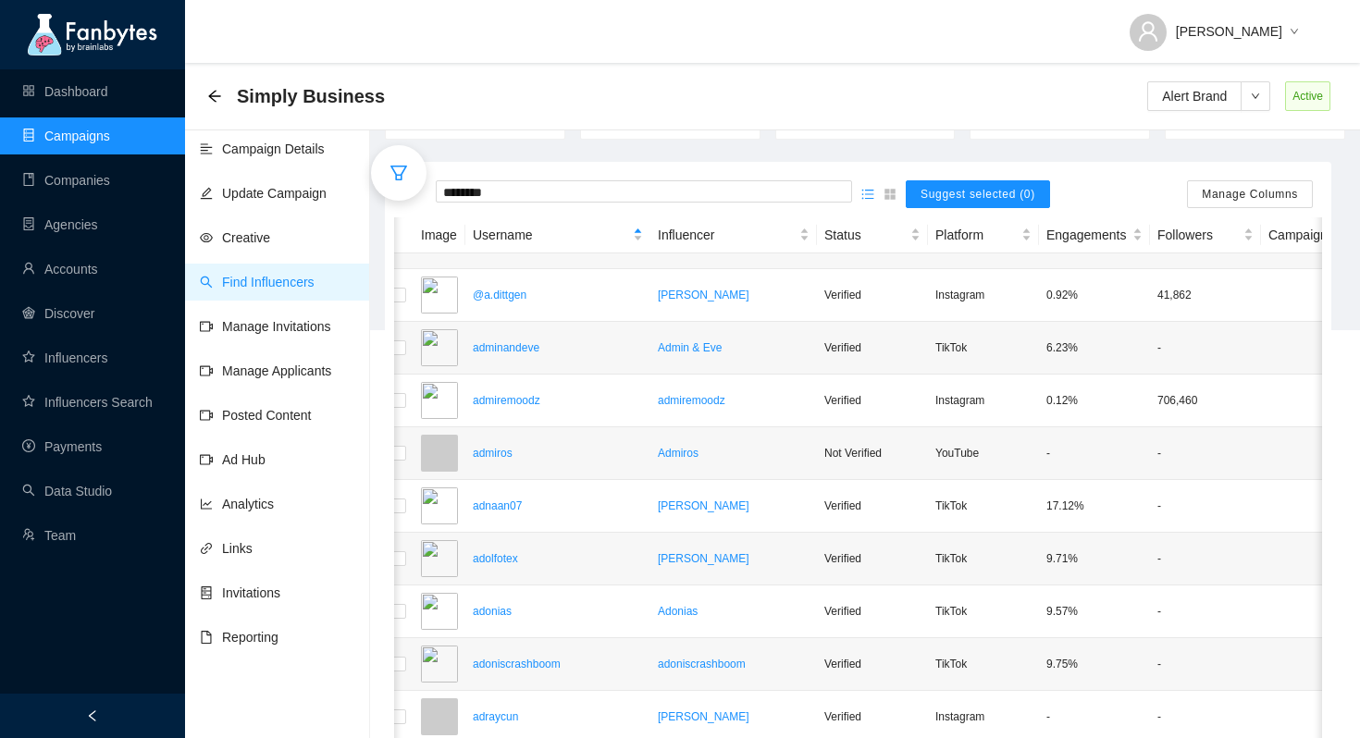
scroll to position [523, 0]
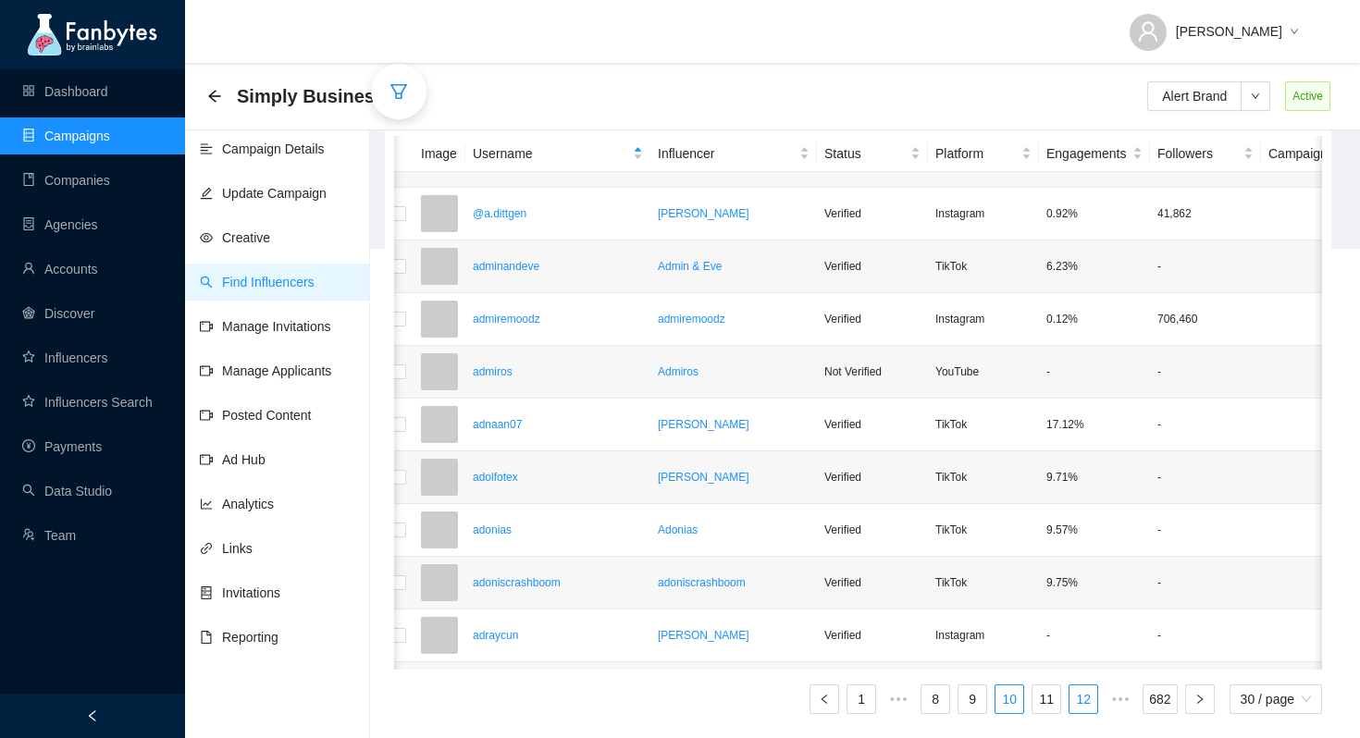
click at [1081, 697] on link "12" at bounding box center [1084, 700] width 28 height 28
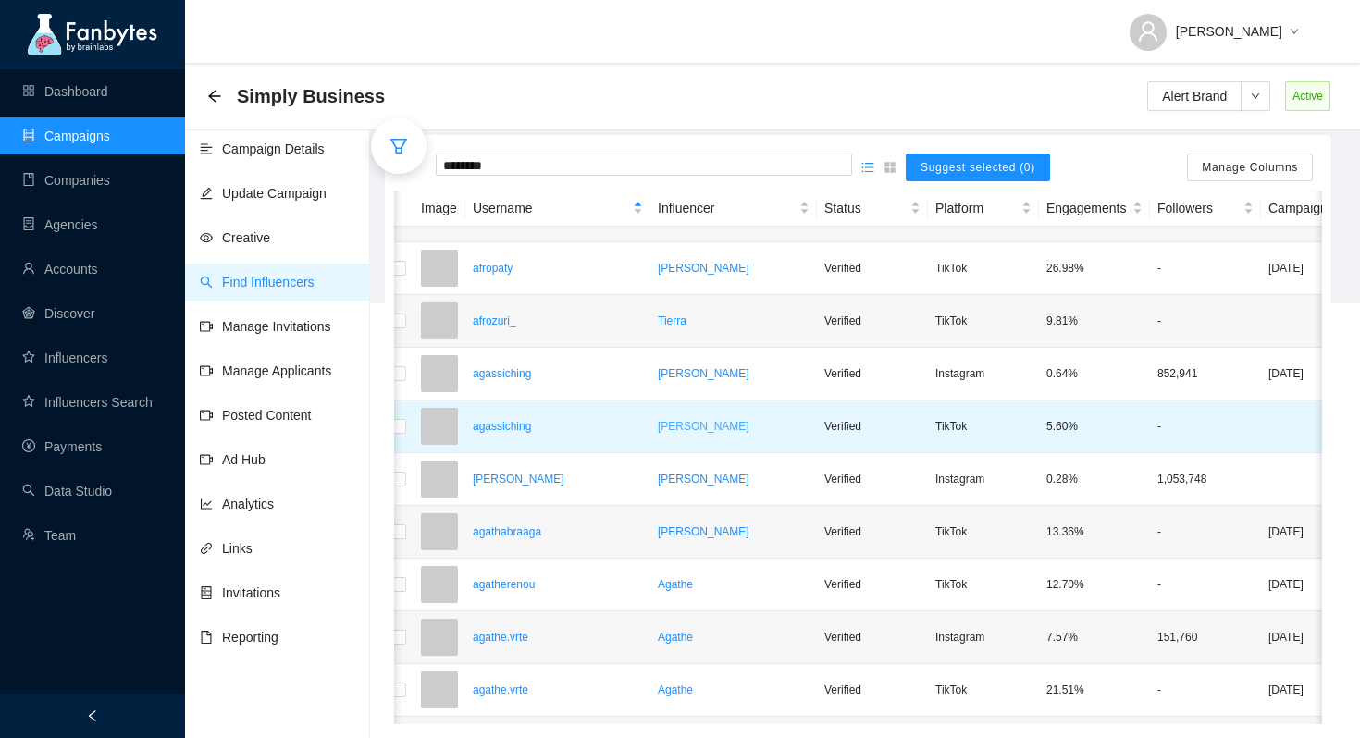
scroll to position [448, 0]
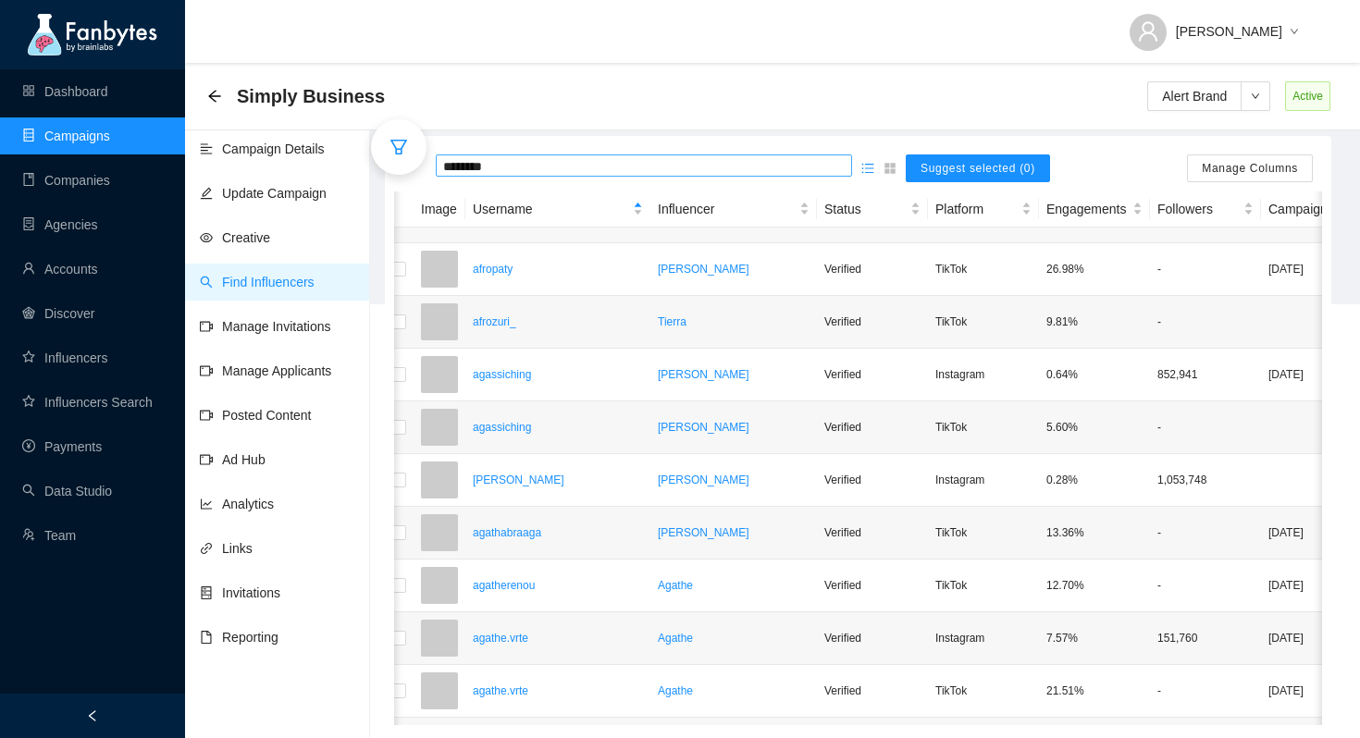
click at [530, 156] on input "********" at bounding box center [644, 166] width 402 height 20
type input "********"
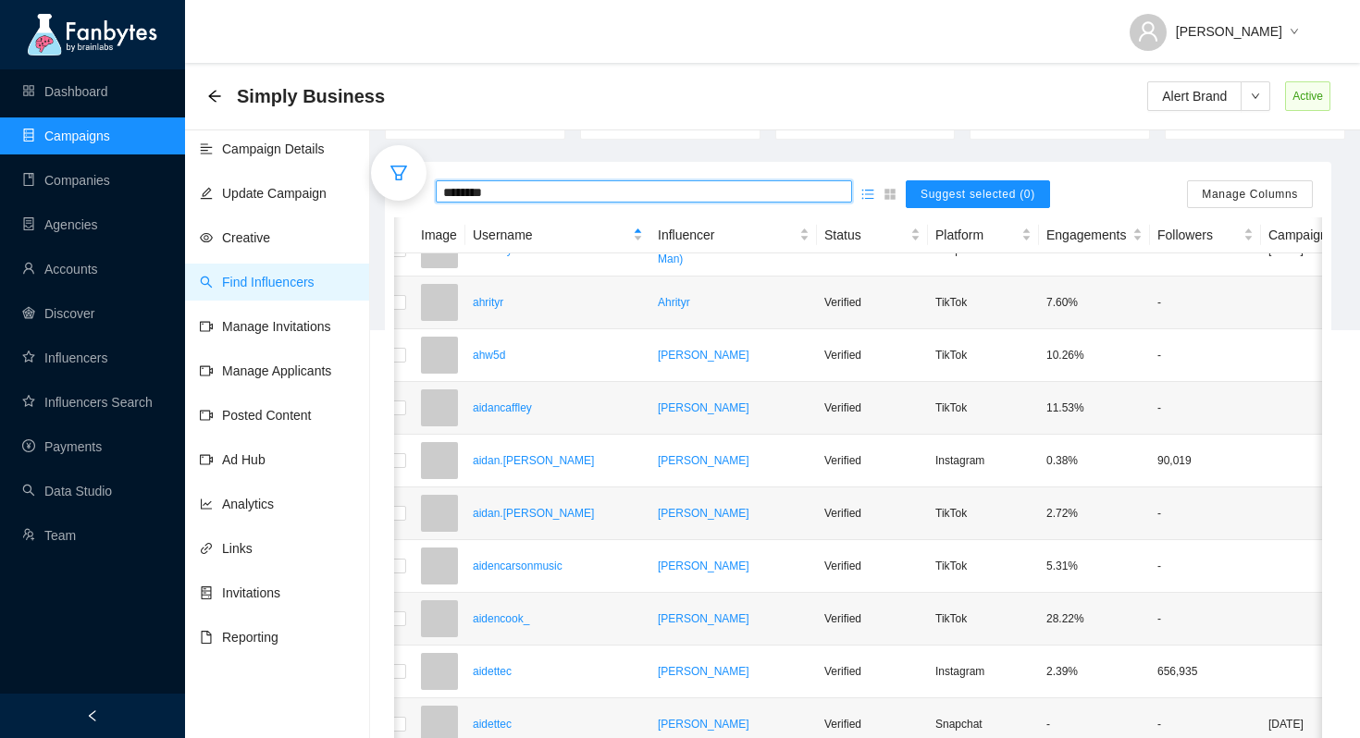
scroll to position [523, 0]
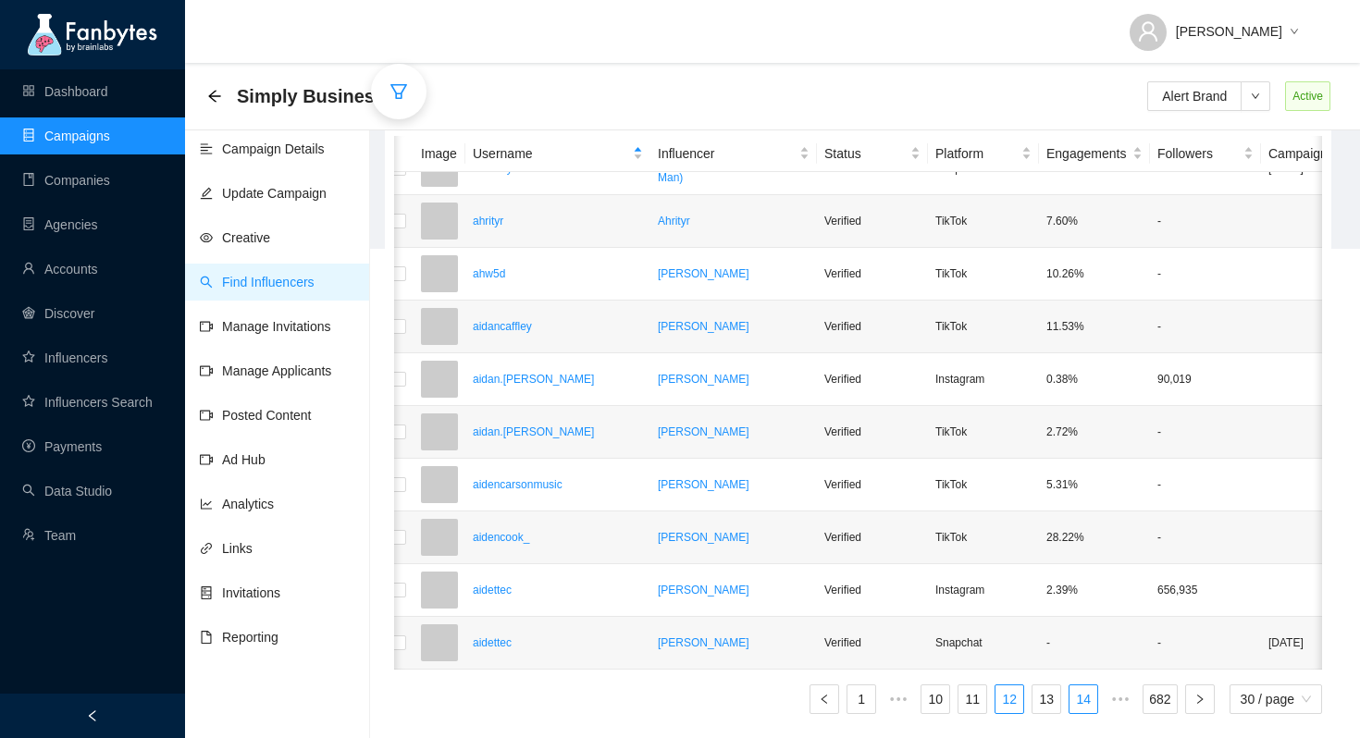
click at [1082, 697] on link "14" at bounding box center [1084, 700] width 28 height 28
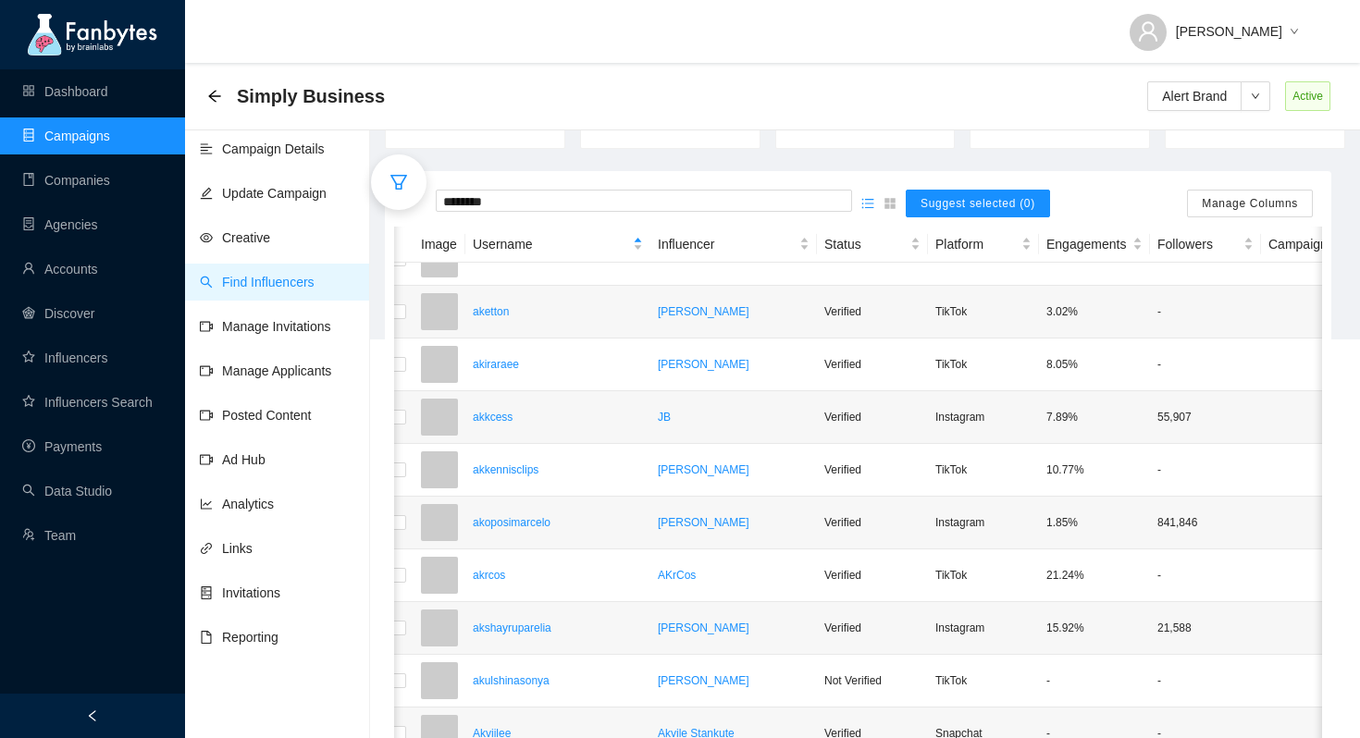
scroll to position [523, 0]
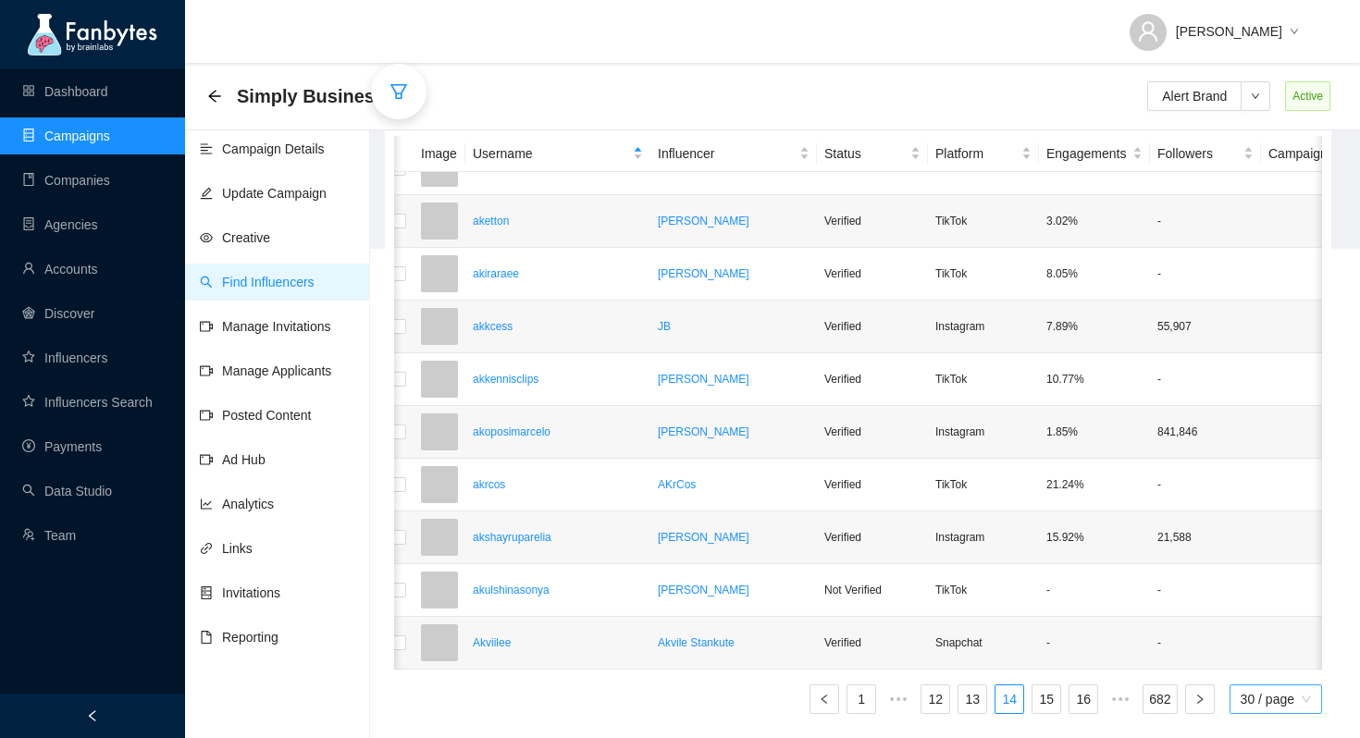
click at [1246, 704] on span "30 / page" at bounding box center [1276, 700] width 70 height 28
click at [1269, 658] on div "100 / page" at bounding box center [1277, 662] width 73 height 20
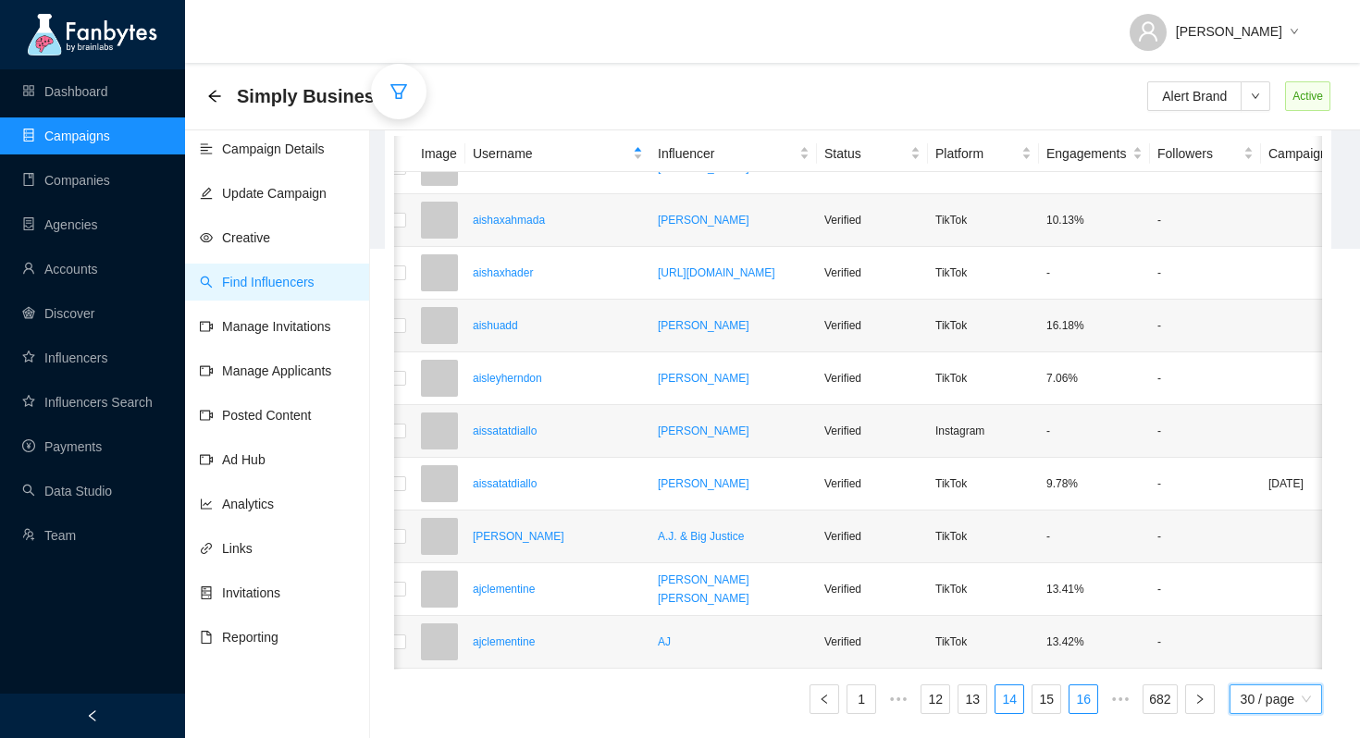
scroll to position [0, 10]
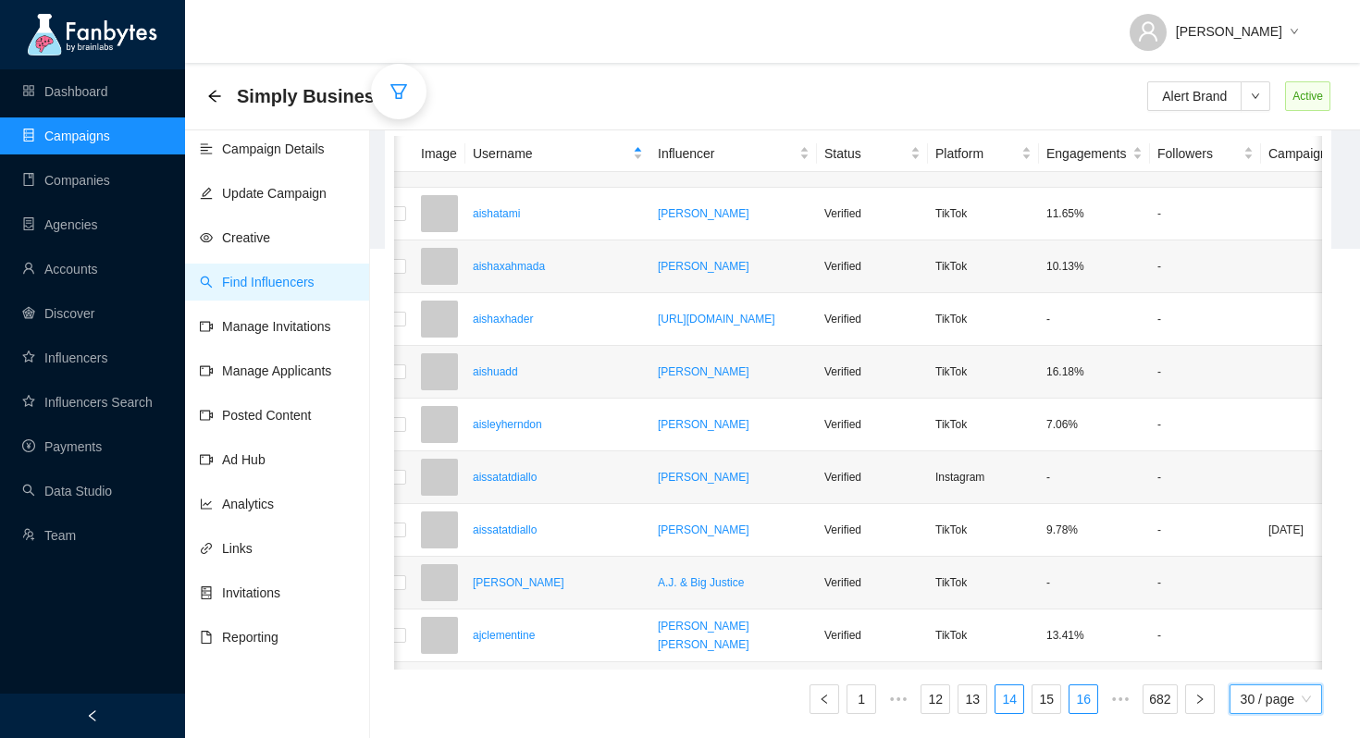
click at [1082, 702] on link "16" at bounding box center [1084, 700] width 28 height 28
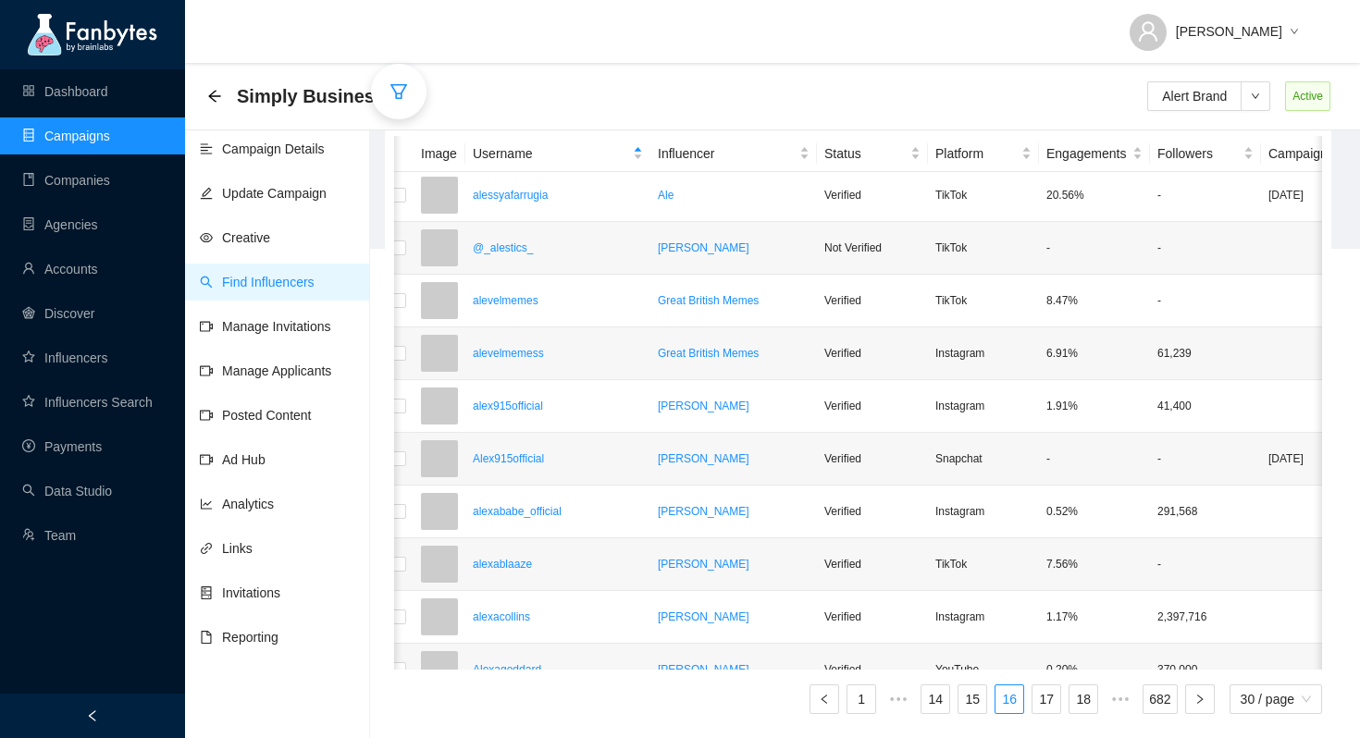
scroll to position [1100, 10]
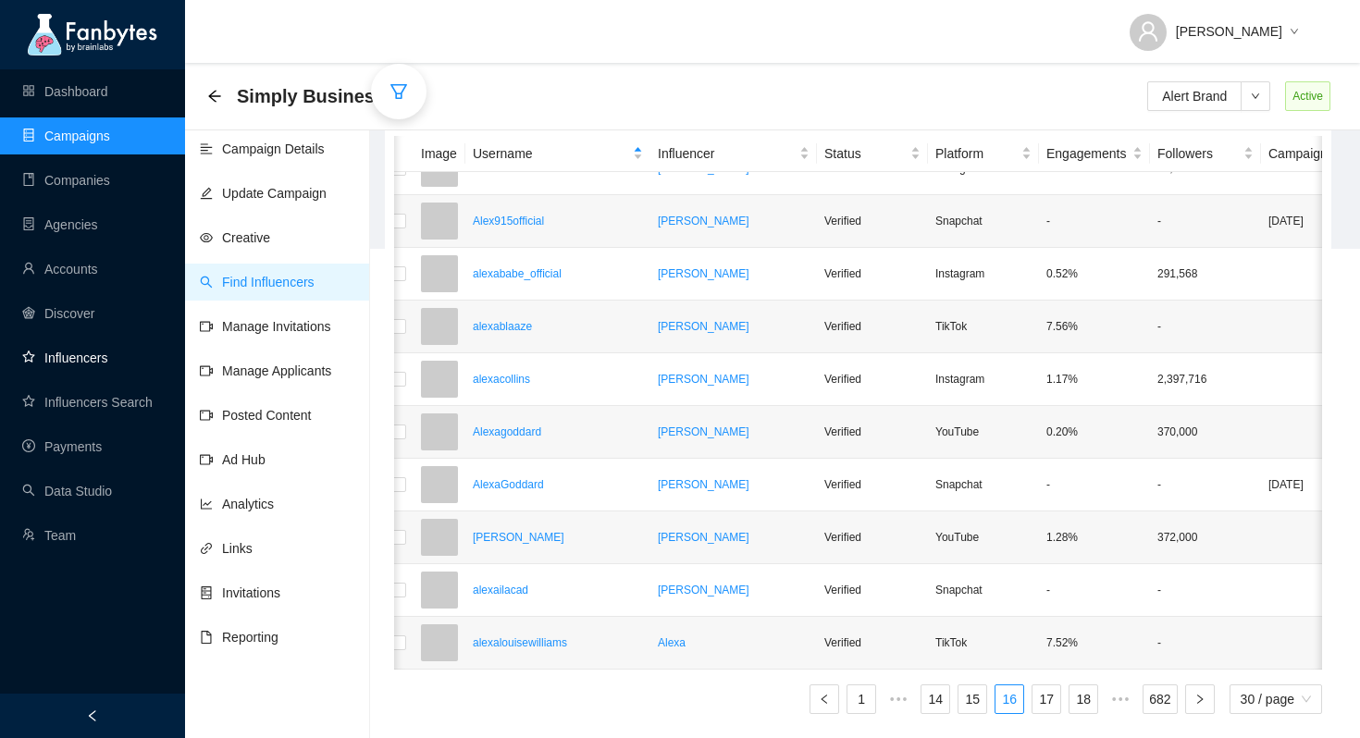
click at [106, 353] on link "Influencers" at bounding box center [64, 358] width 85 height 15
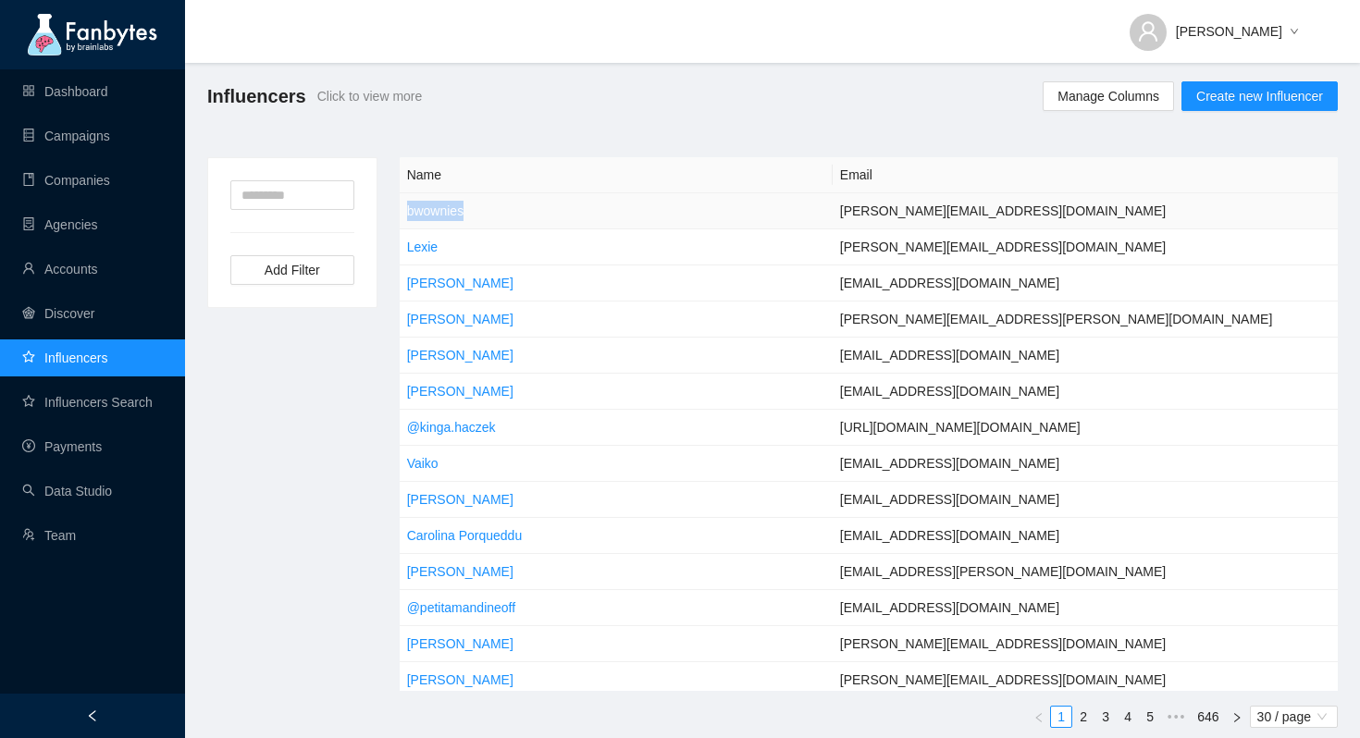
click at [442, 204] on link "bwownies" at bounding box center [435, 211] width 56 height 15
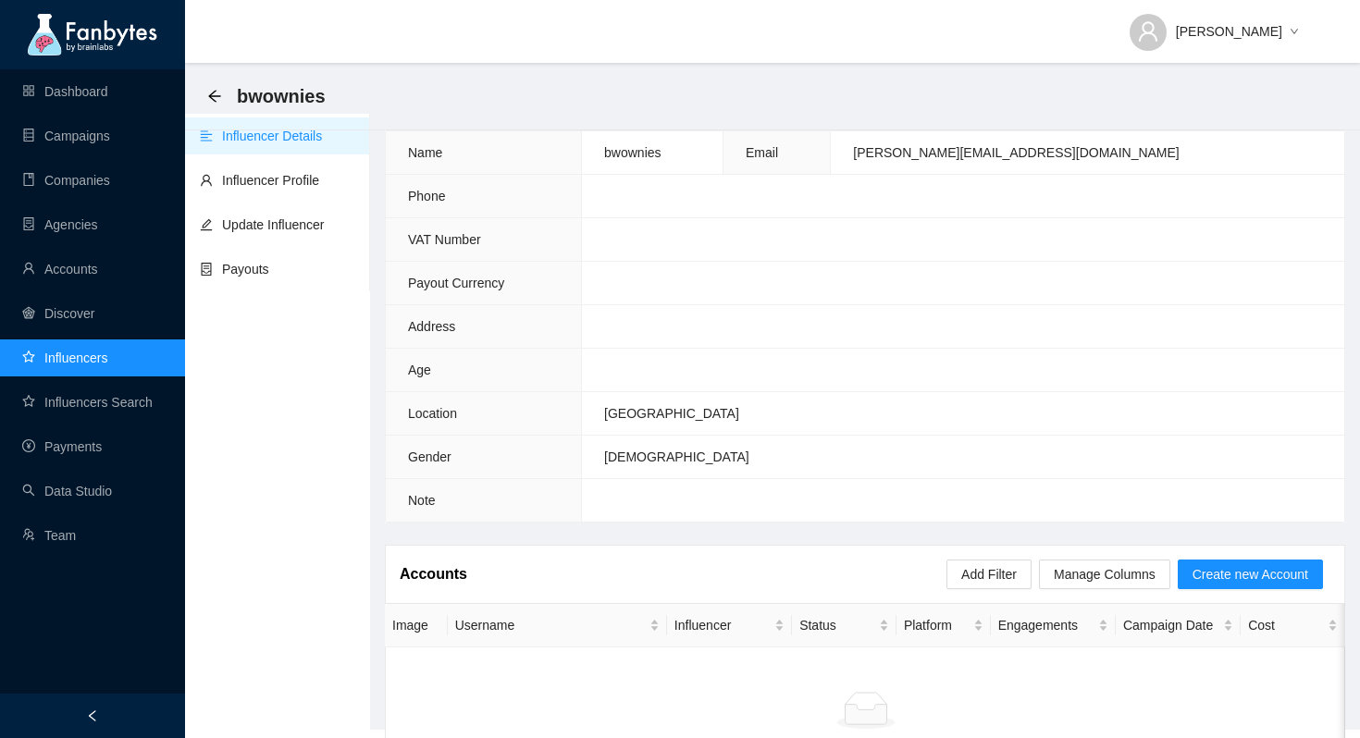
scroll to position [5, 0]
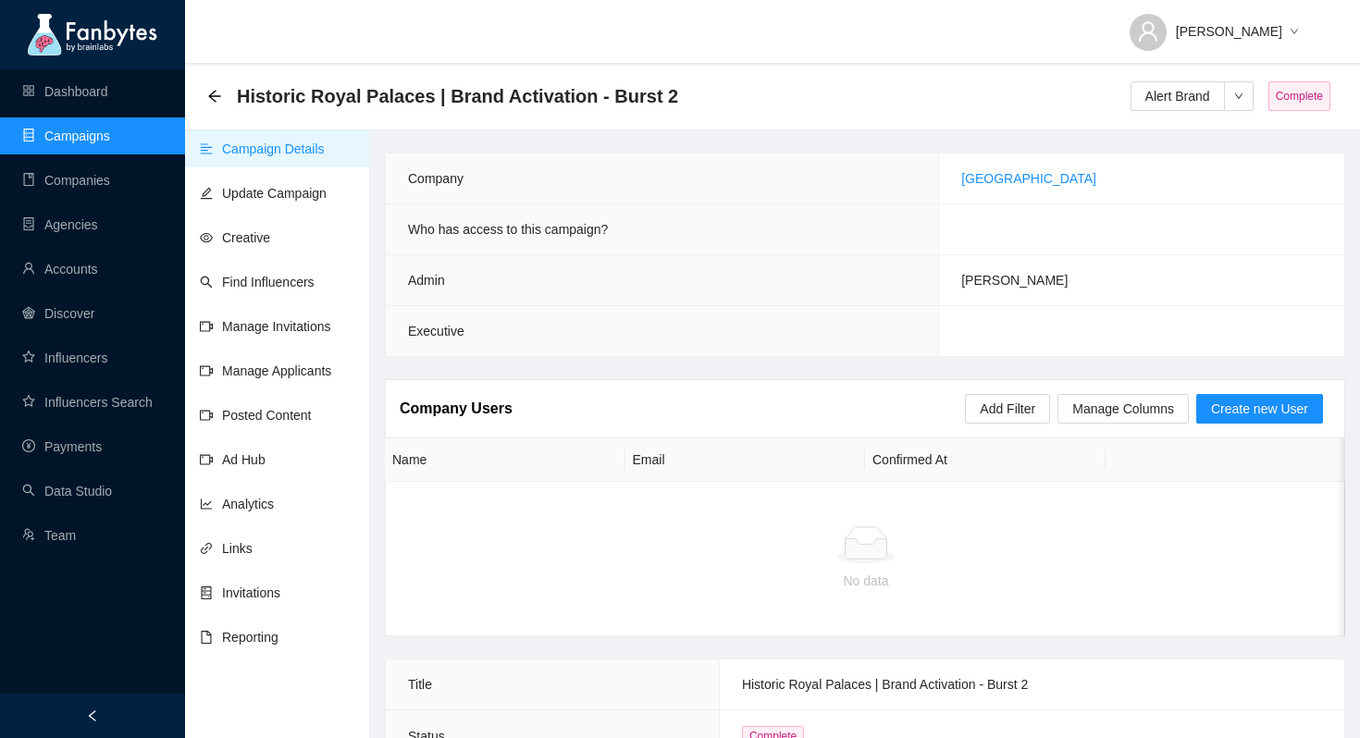
click at [93, 141] on link "Campaigns" at bounding box center [66, 136] width 88 height 15
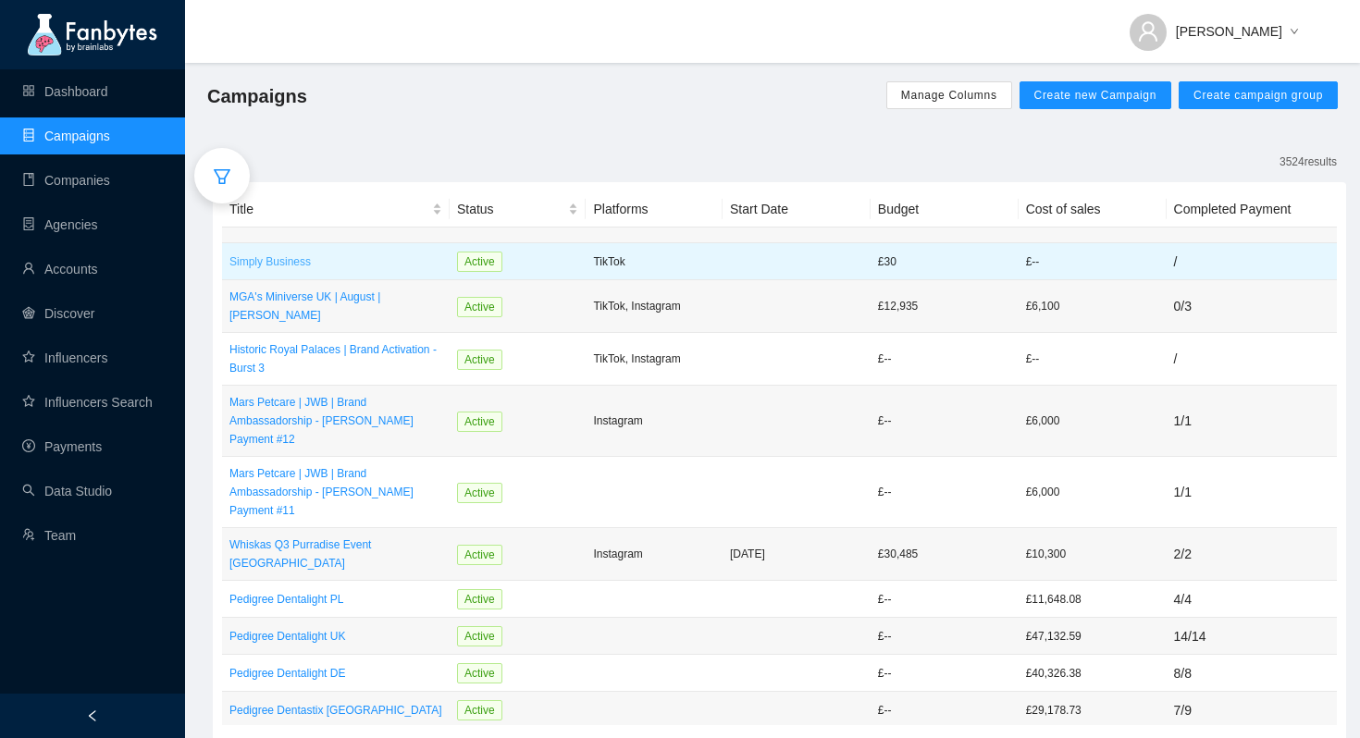
click at [274, 258] on p "Simply Business" at bounding box center [335, 262] width 213 height 19
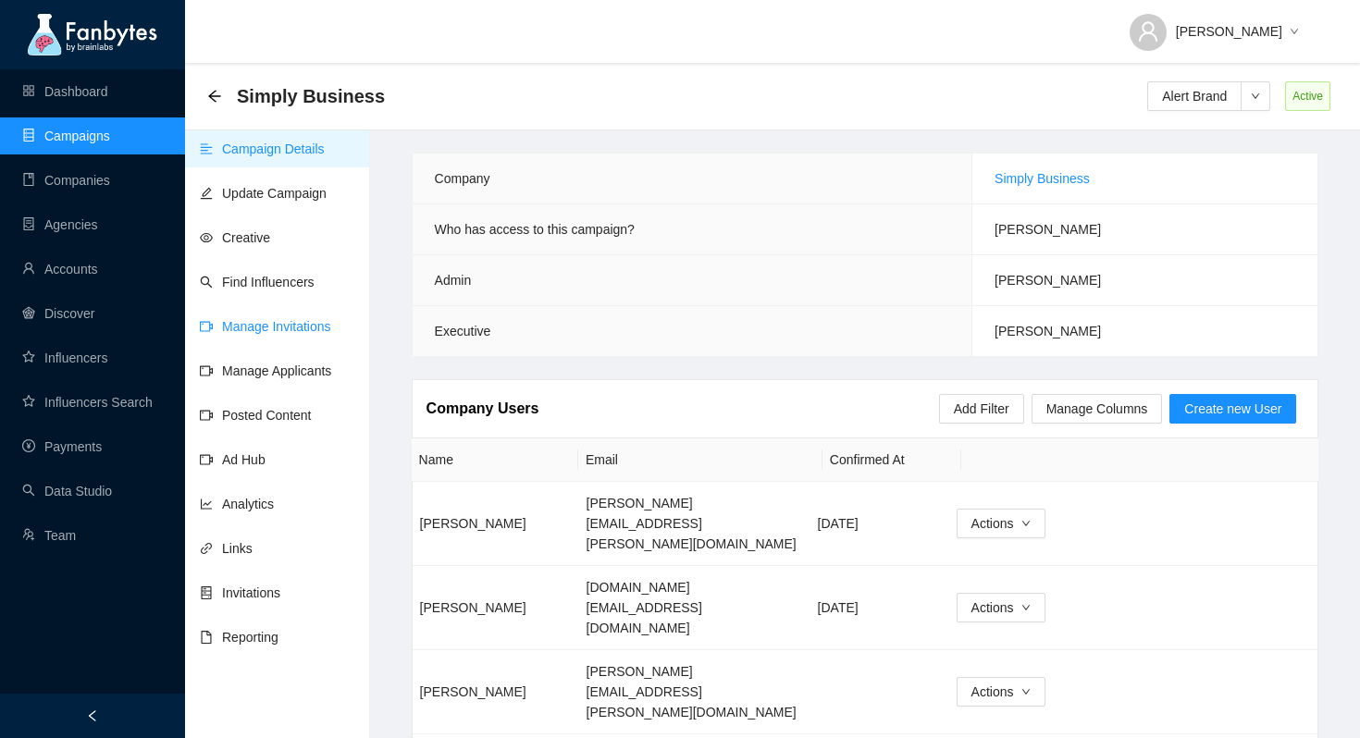
click at [254, 319] on link "Manage Invitations" at bounding box center [265, 326] width 131 height 15
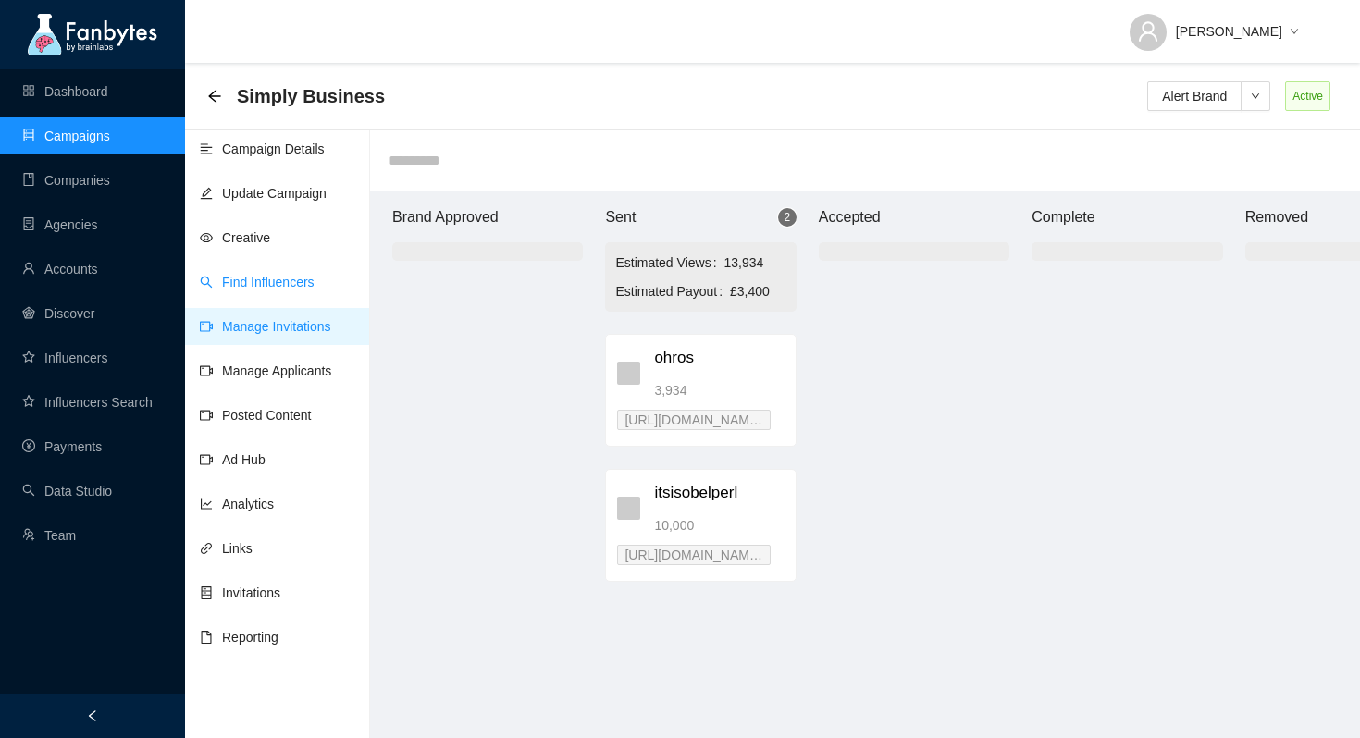
click at [254, 287] on link "Find Influencers" at bounding box center [257, 282] width 115 height 15
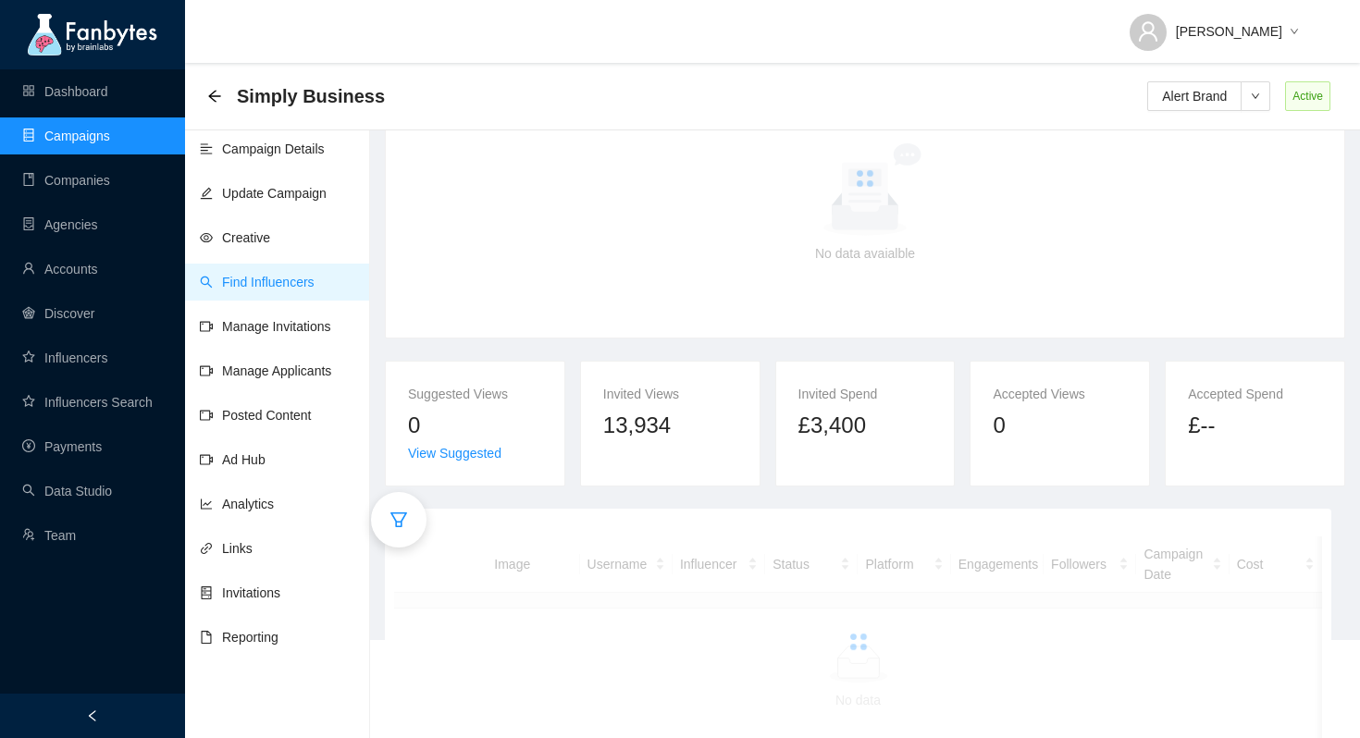
scroll to position [130, 0]
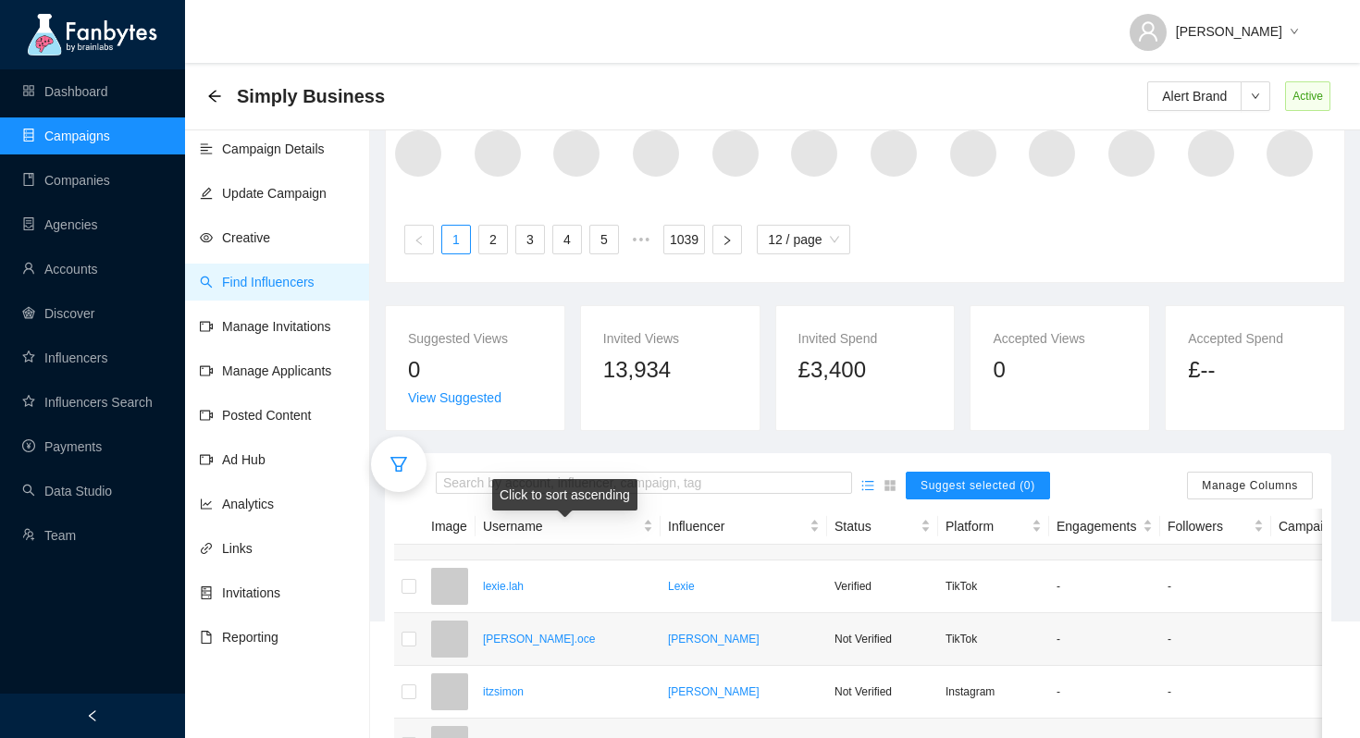
click at [576, 481] on div "Click to sort ascending" at bounding box center [564, 494] width 145 height 31
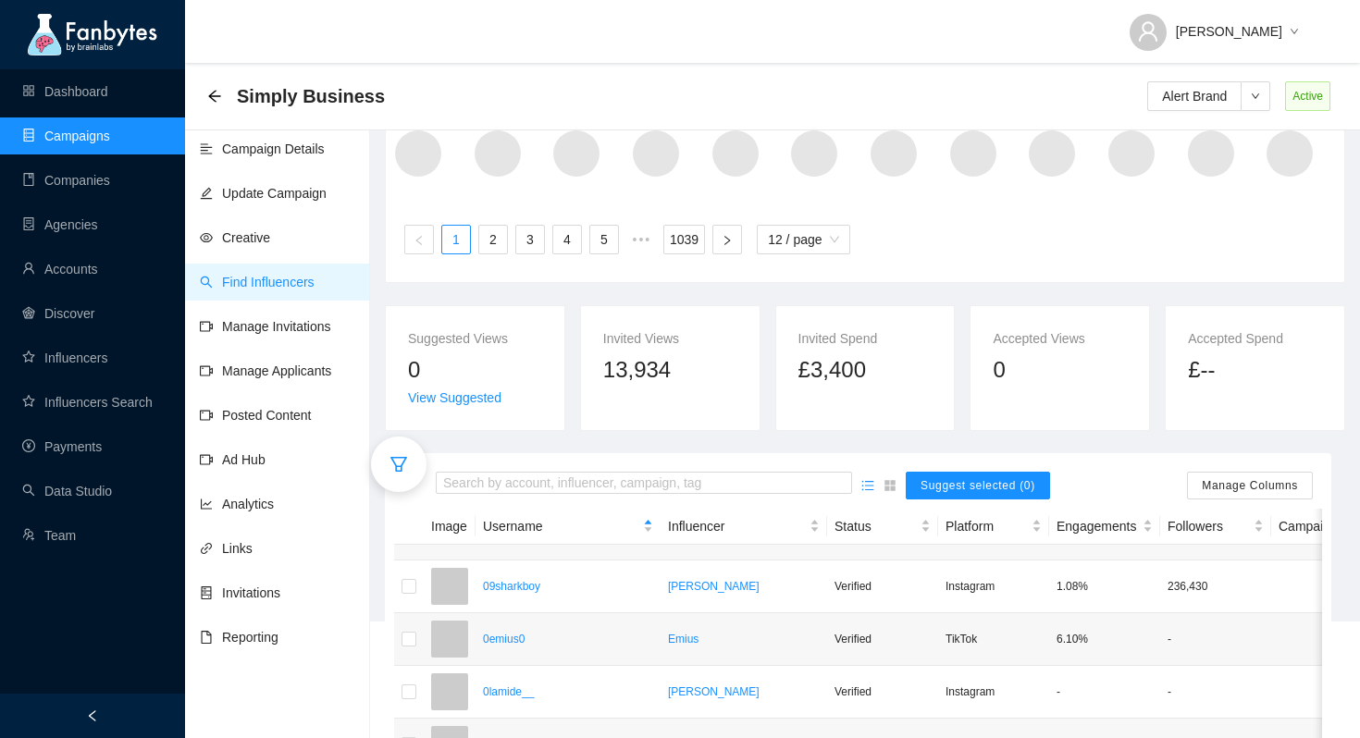
click at [550, 484] on input "search" at bounding box center [644, 484] width 402 height 20
click at [549, 479] on input "******" at bounding box center [644, 484] width 402 height 20
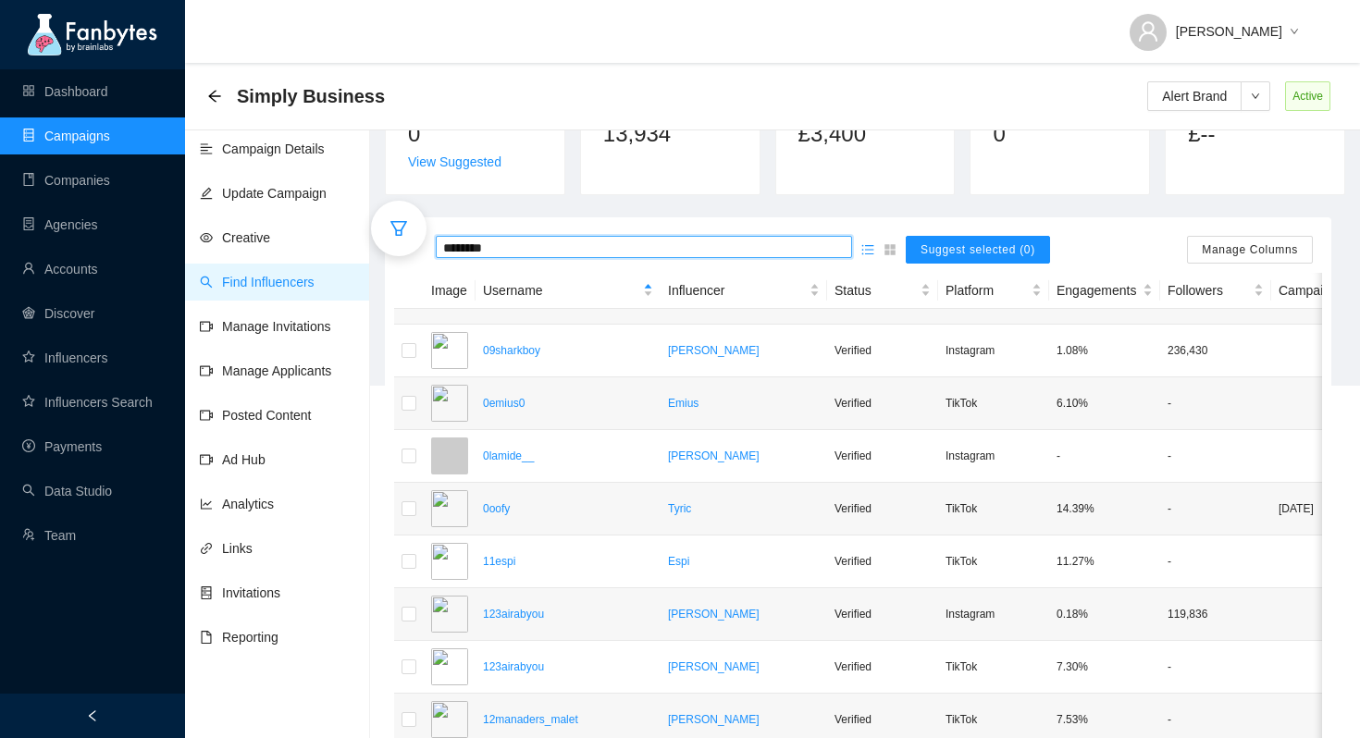
scroll to position [367, 0]
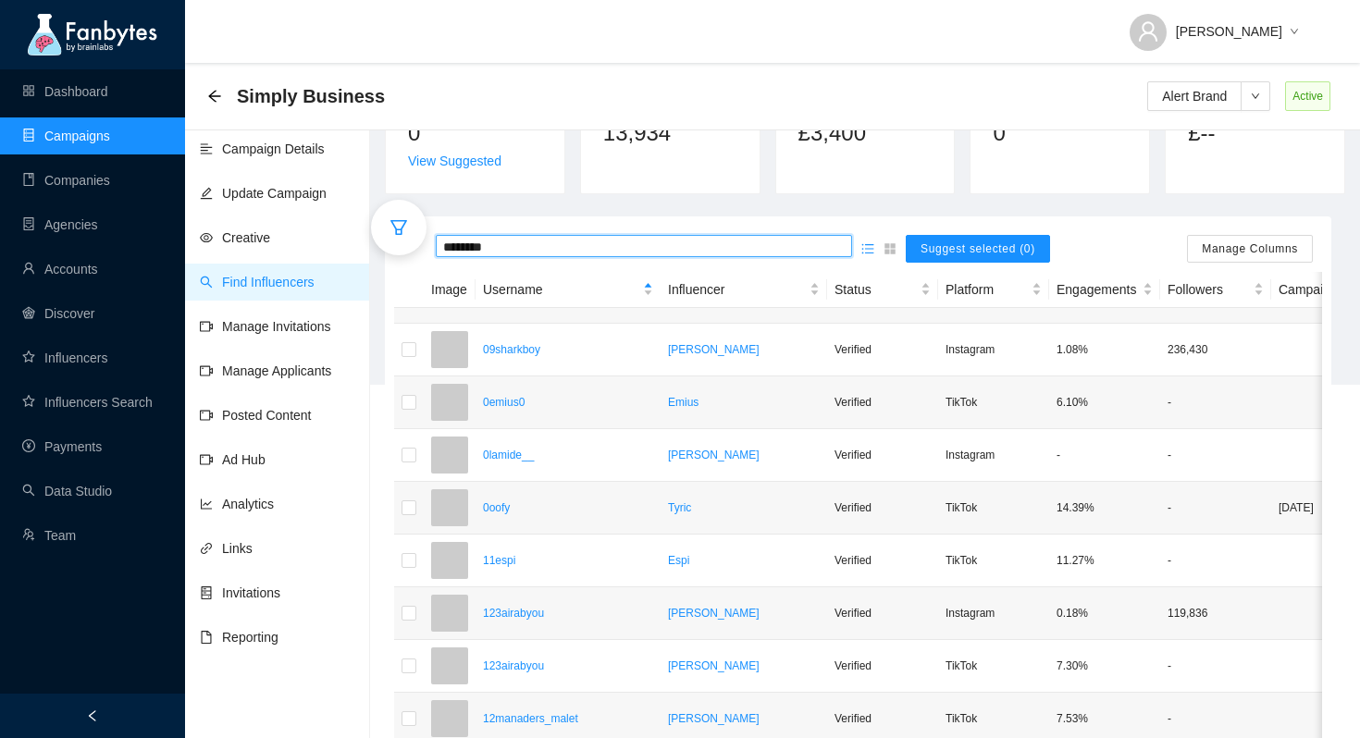
click at [584, 244] on input "********" at bounding box center [644, 247] width 402 height 20
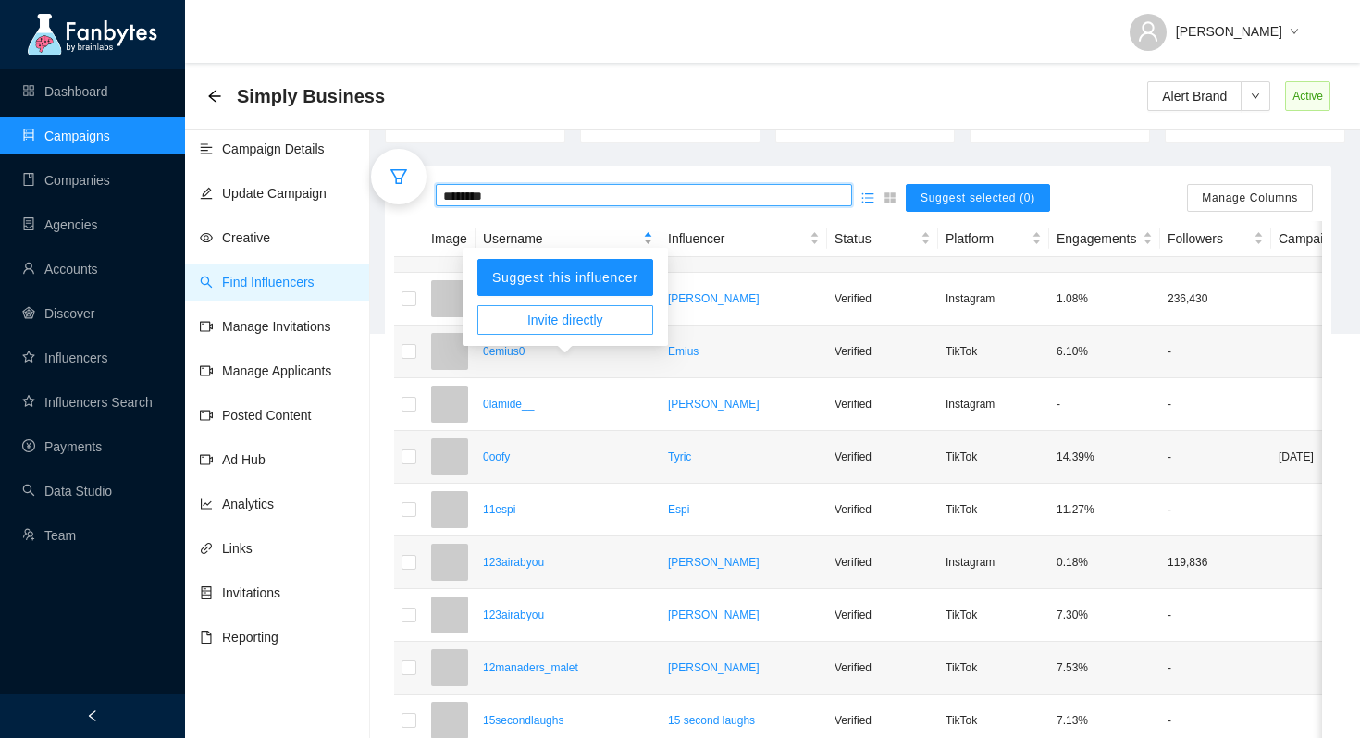
scroll to position [319, 0]
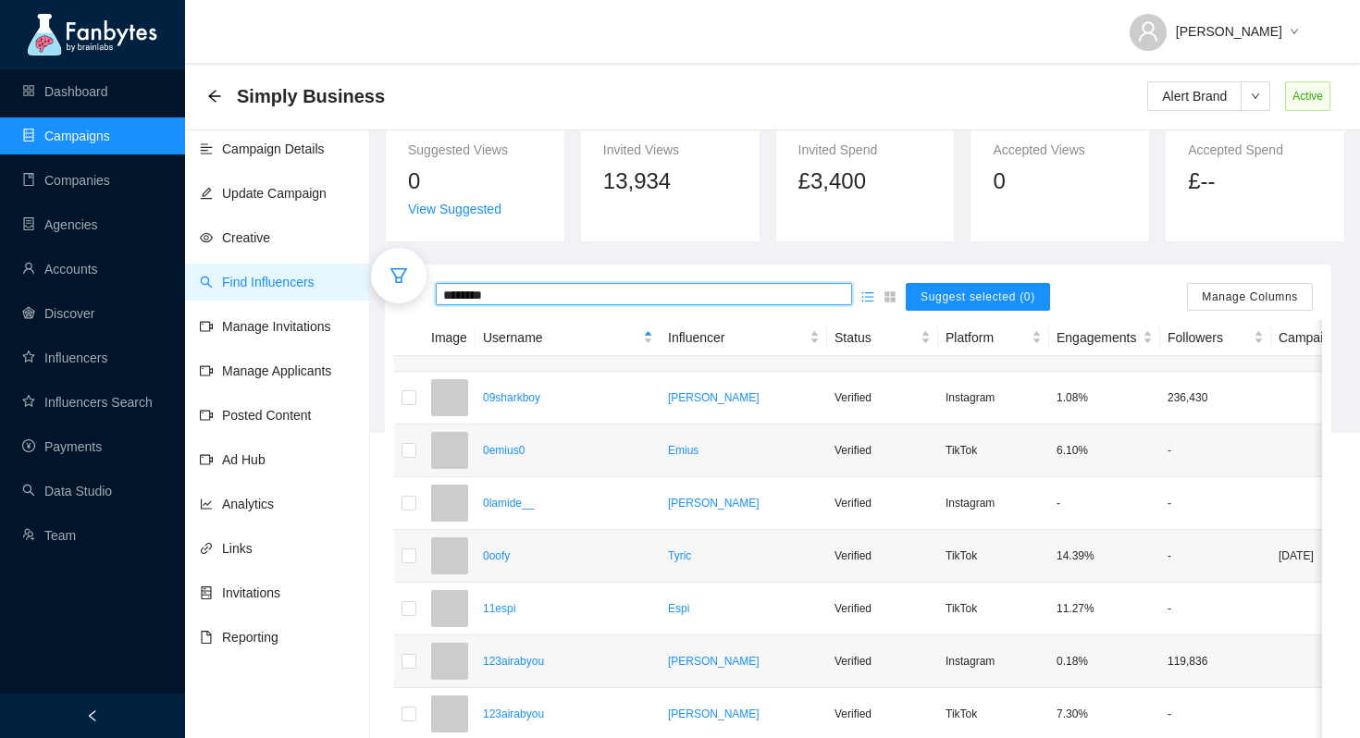
click at [538, 287] on input "********" at bounding box center [644, 295] width 402 height 20
type input "***"
click at [291, 333] on link "Manage Invitations" at bounding box center [265, 326] width 131 height 15
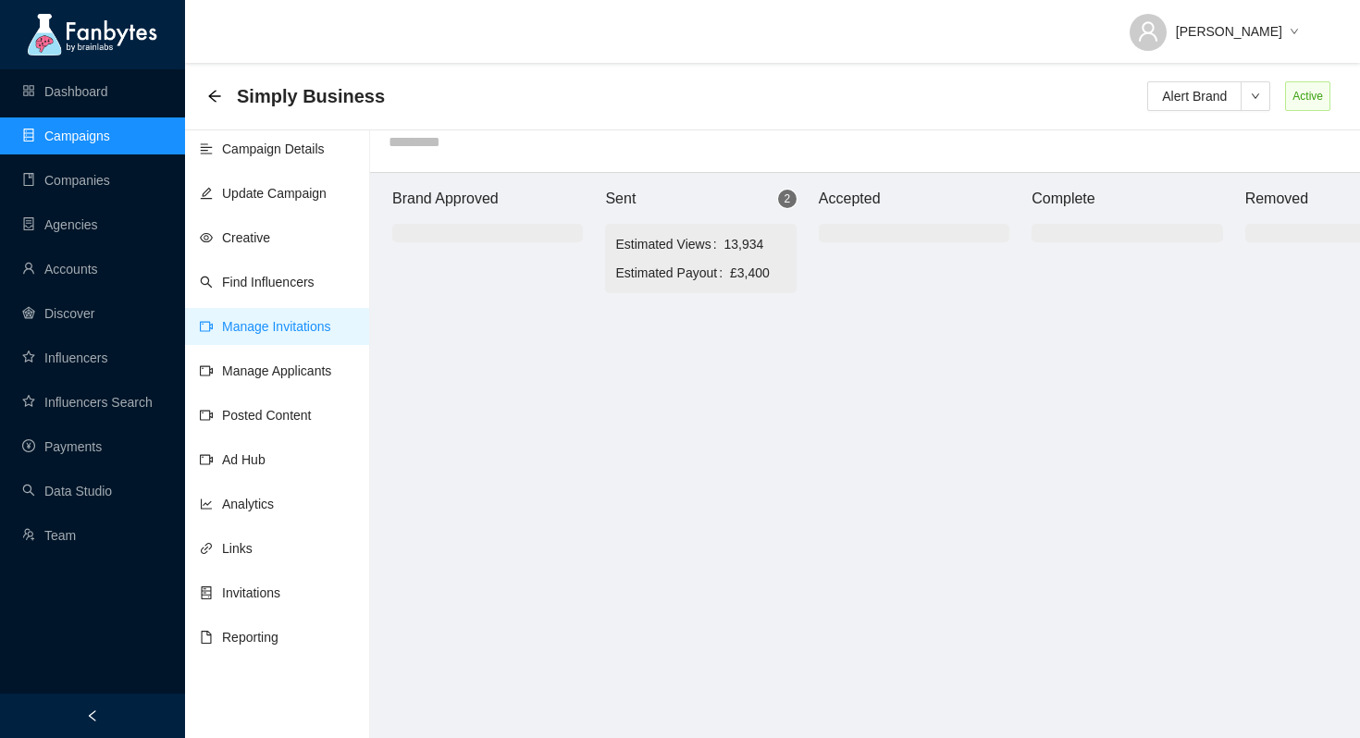
scroll to position [19, 0]
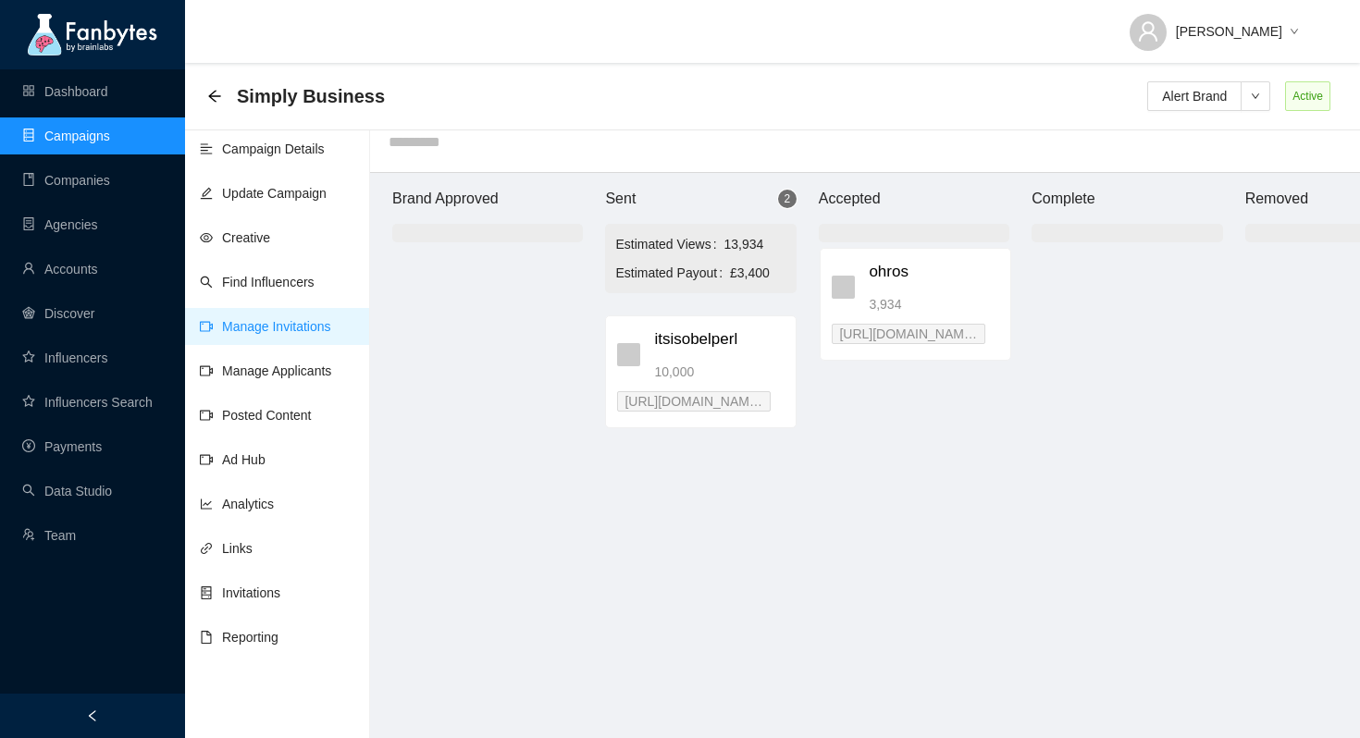
drag, startPoint x: 710, startPoint y: 351, endPoint x: 929, endPoint y: 282, distance: 229.7
click at [929, 282] on div "Brand Approved Sent 2 Estimated Views 13,934 Estimated Payout £3,400 ohros 3,93…" at bounding box center [914, 455] width 1110 height 565
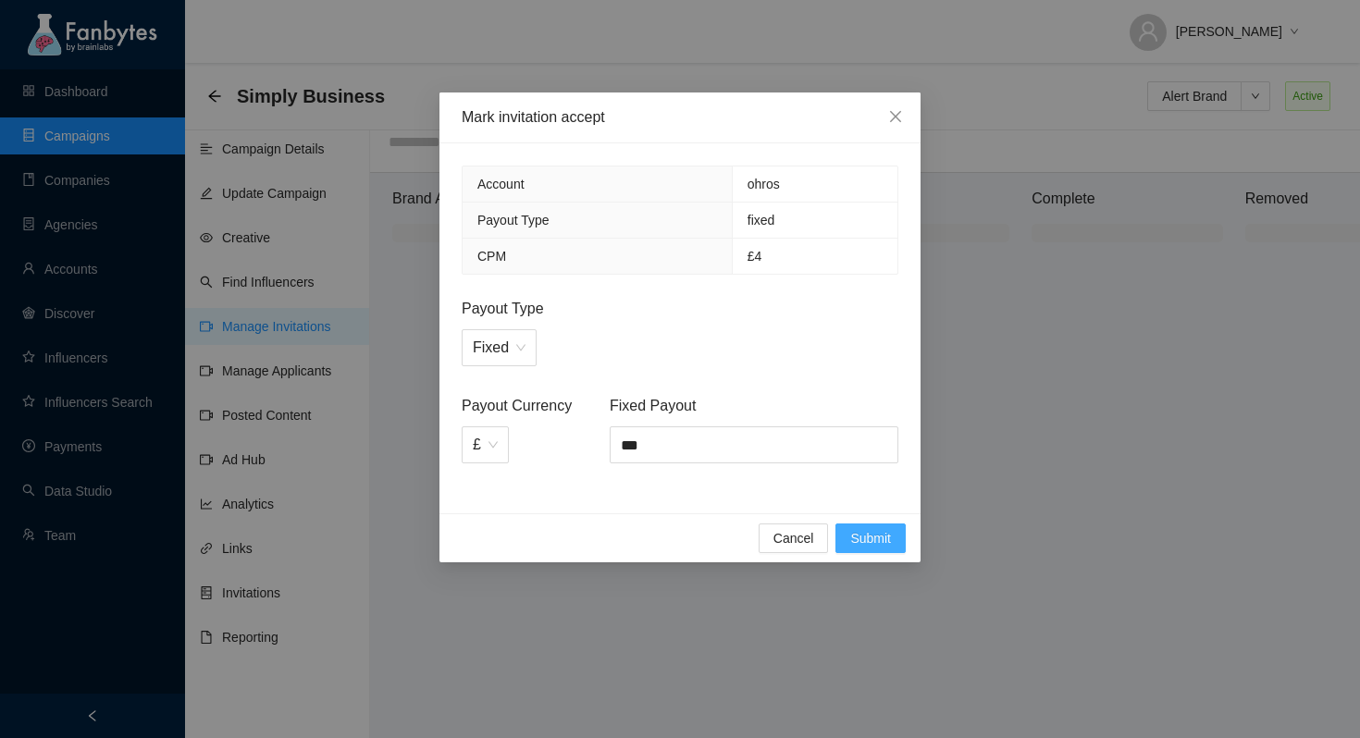
click at [879, 531] on span "Submit" at bounding box center [870, 538] width 41 height 20
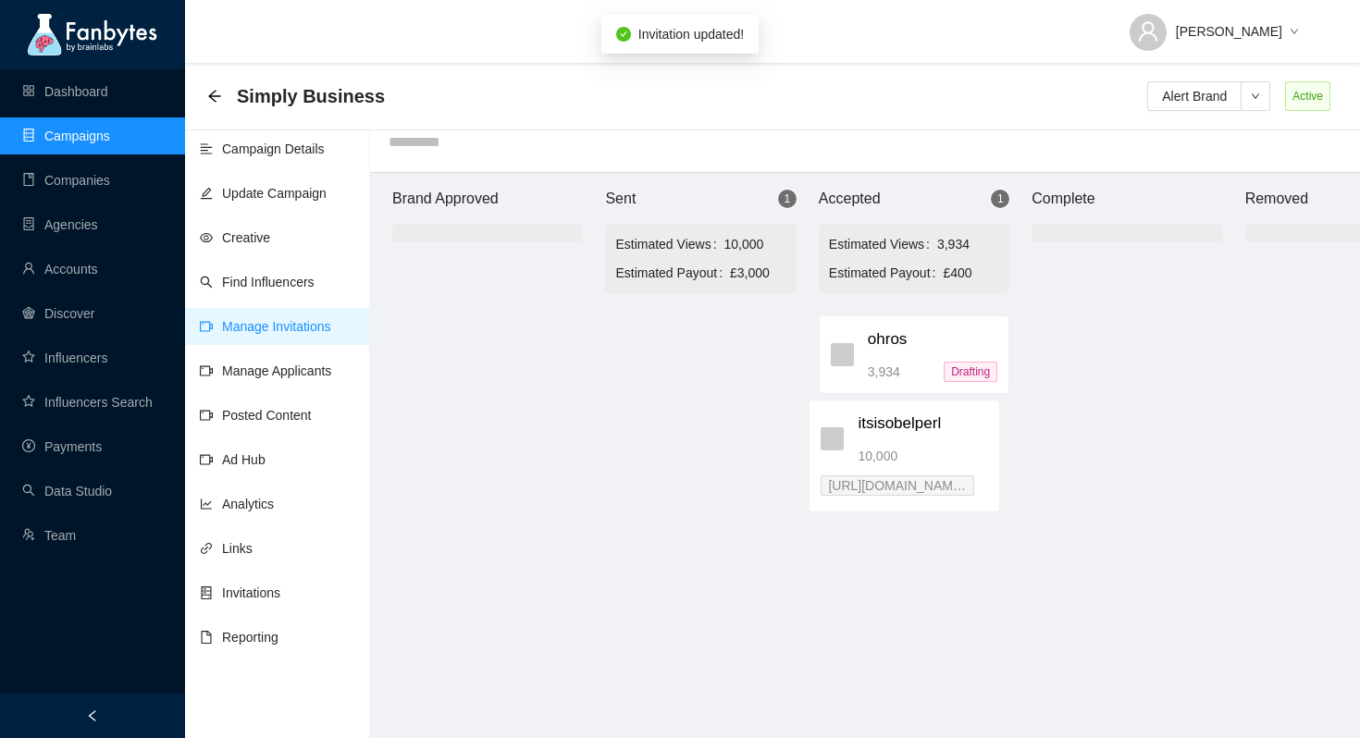
drag, startPoint x: 723, startPoint y: 352, endPoint x: 961, endPoint y: 450, distance: 258.1
click at [961, 450] on div "Brand Approved Sent 1 Estimated Views 10,000 Estimated Payout £3,000 itsisobelp…" at bounding box center [914, 455] width 1110 height 565
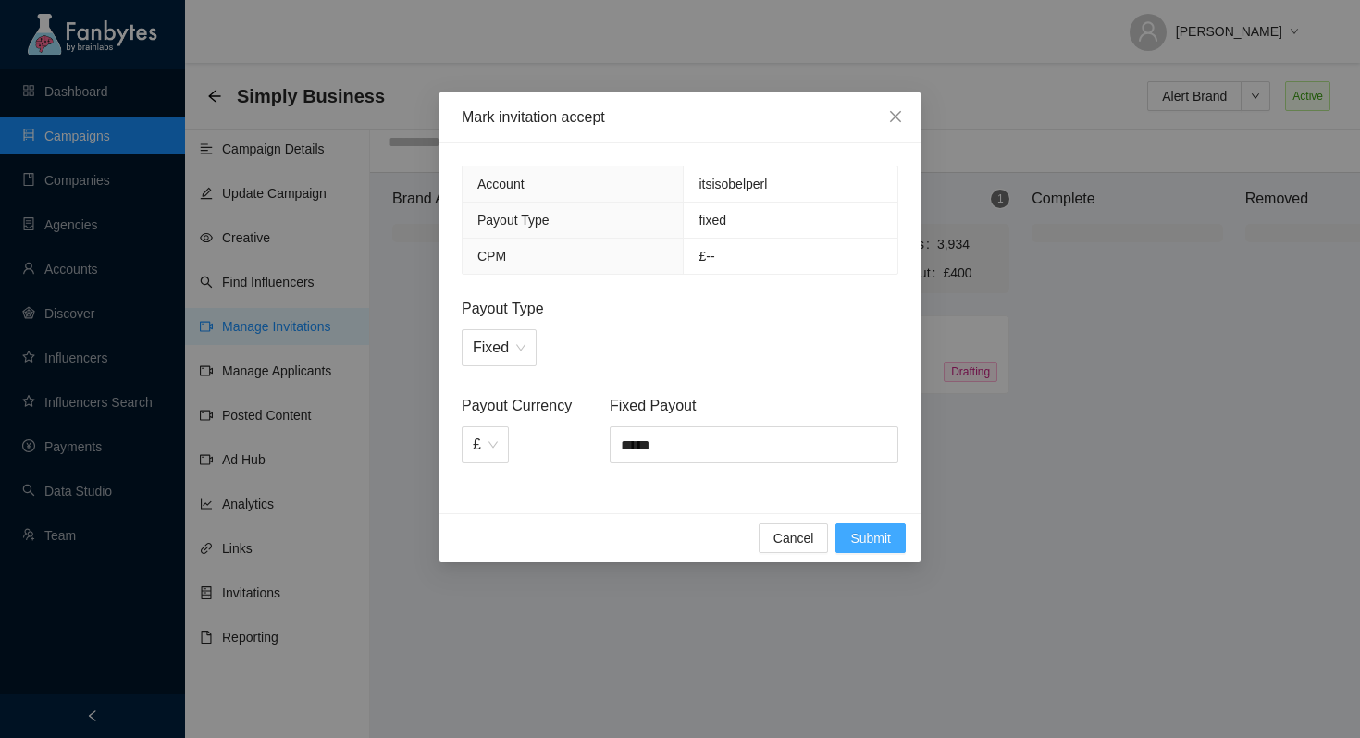
click at [877, 538] on span "Submit" at bounding box center [870, 538] width 41 height 20
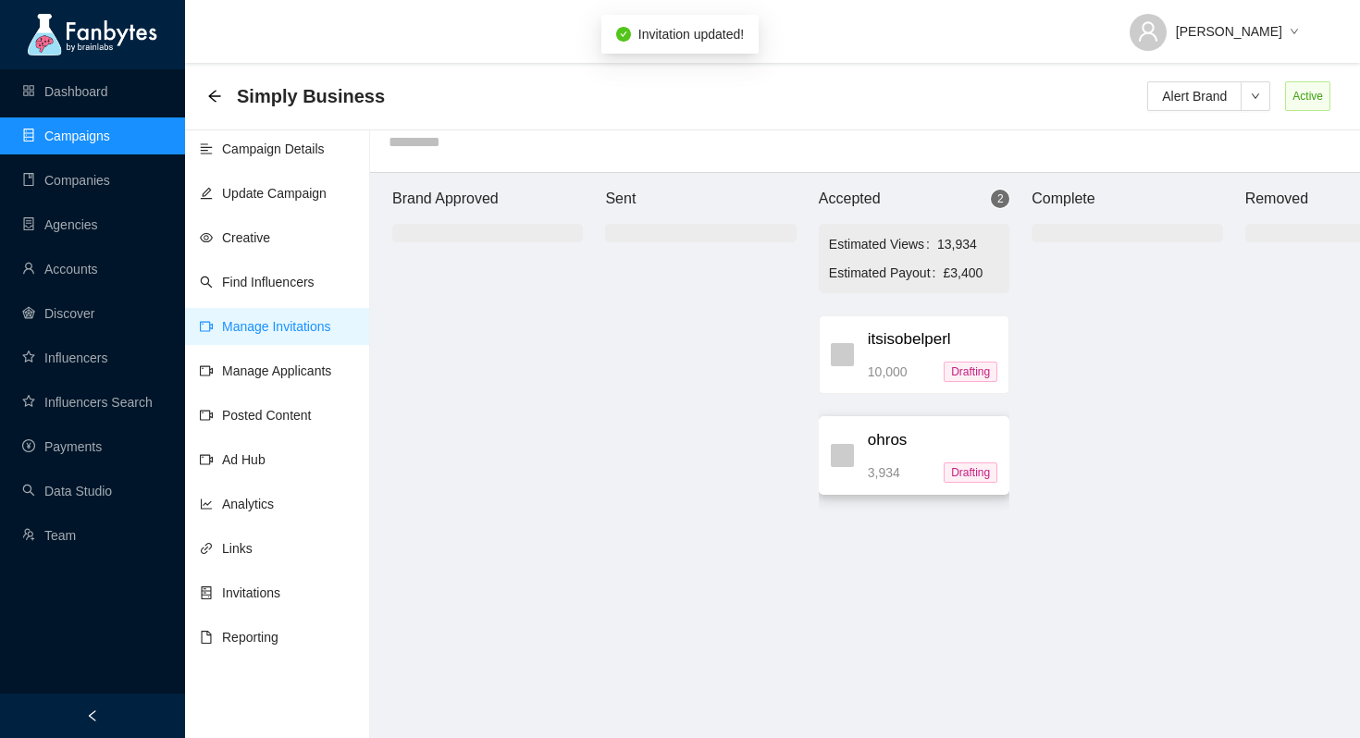
click at [917, 465] on div "3,934 Drafting" at bounding box center [933, 473] width 130 height 20
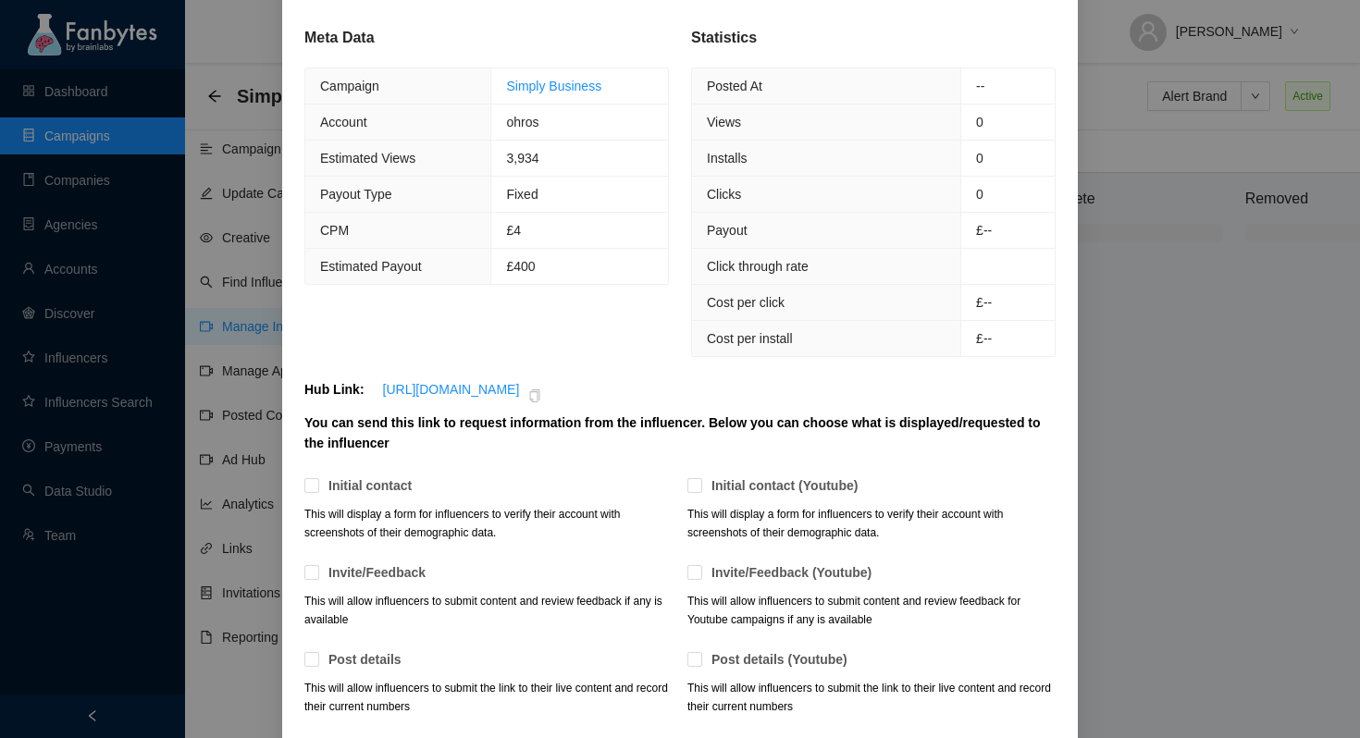
scroll to position [246, 0]
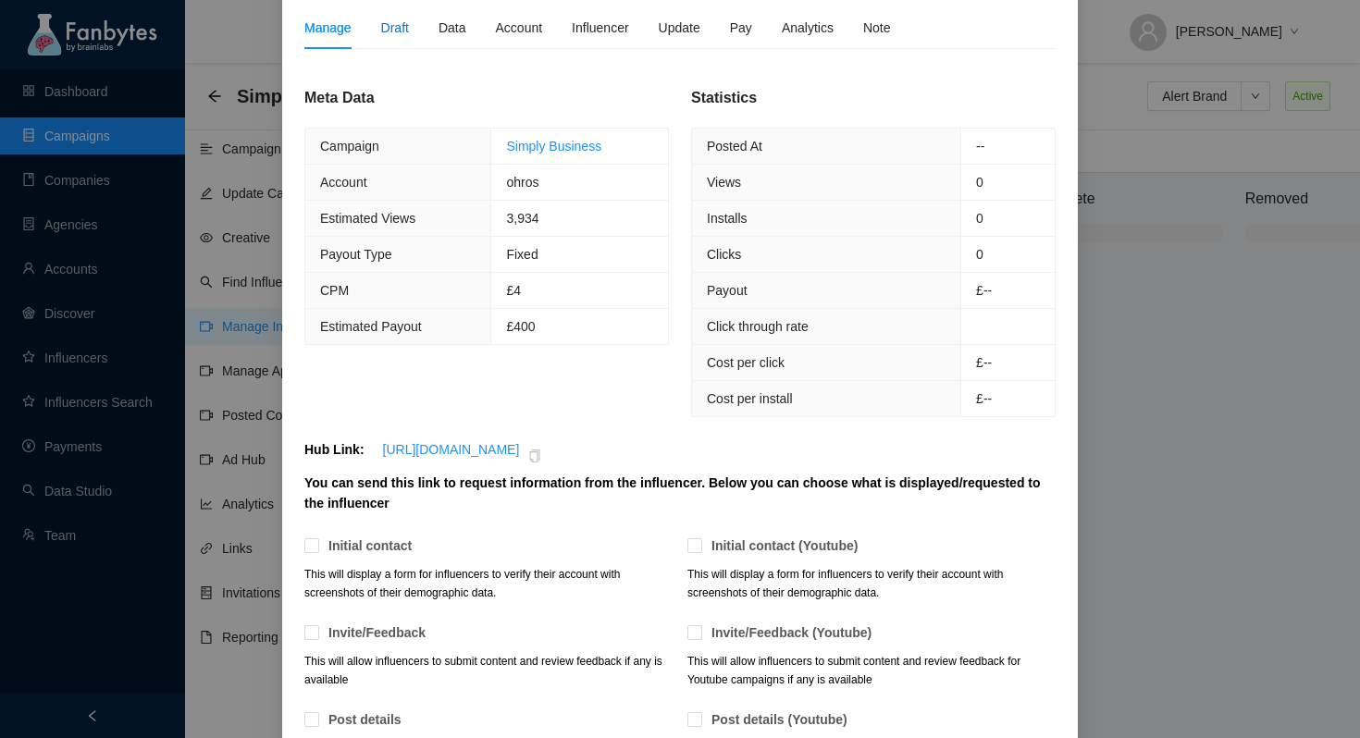
click at [390, 25] on div "Draft" at bounding box center [395, 28] width 28 height 20
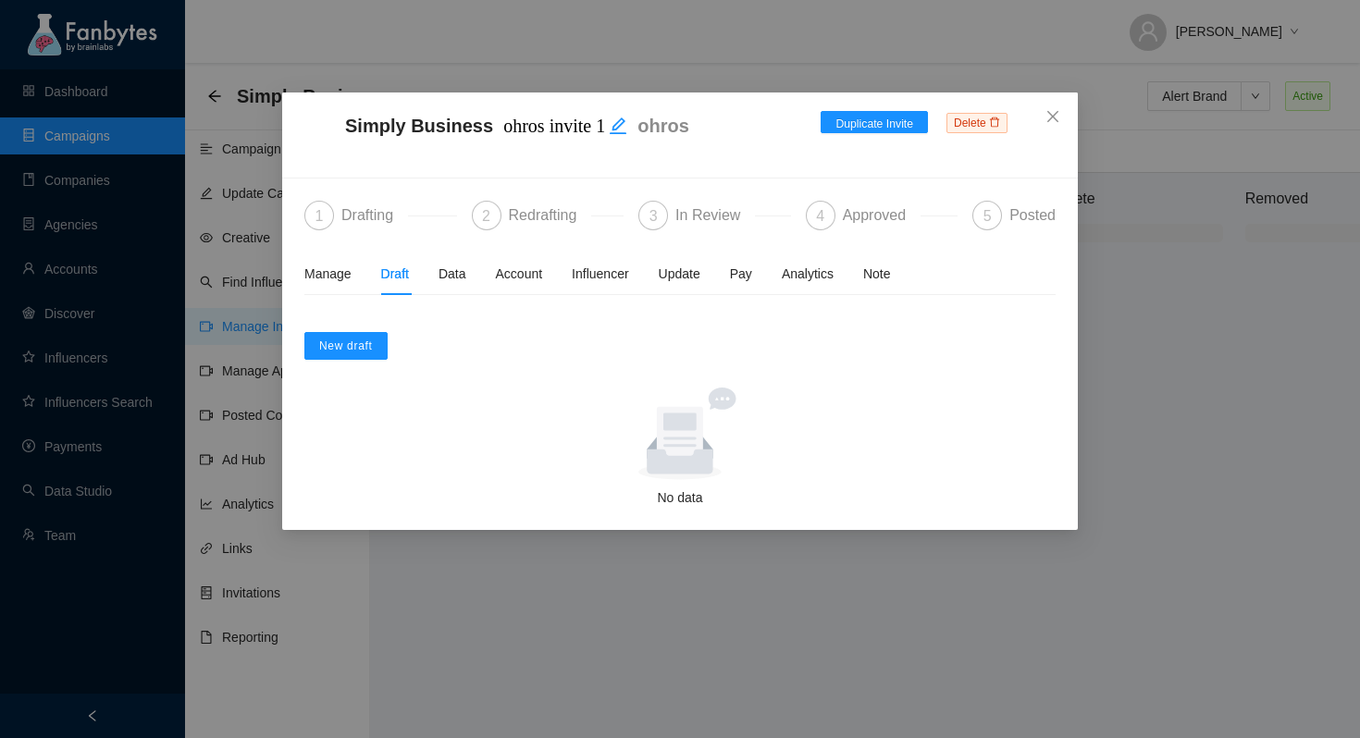
click at [364, 216] on div "Drafting" at bounding box center [374, 216] width 67 height 30
click at [1047, 115] on icon "close" at bounding box center [1052, 116] width 15 height 15
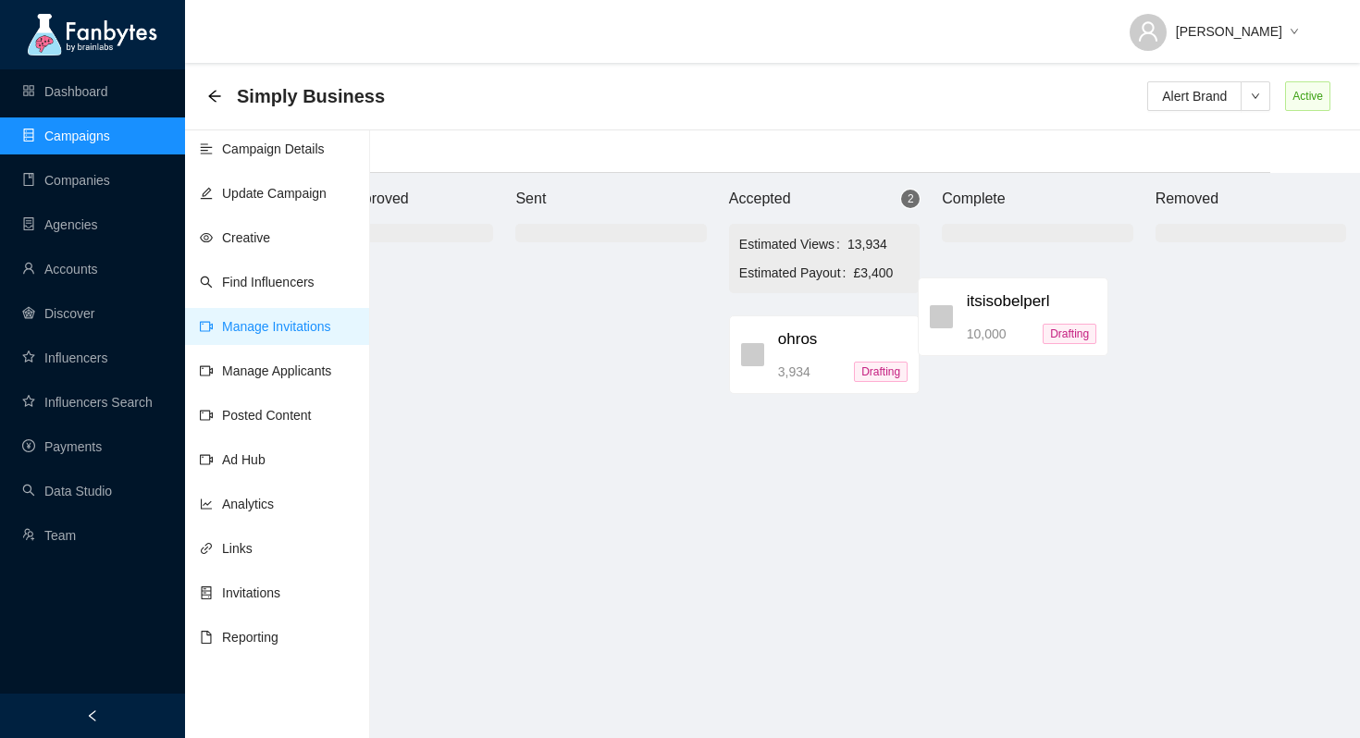
scroll to position [19, 94]
drag, startPoint x: 893, startPoint y: 340, endPoint x: 1003, endPoint y: 286, distance: 122.9
click at [1003, 286] on div "Brand Approved Sent Accepted 2 Estimated Views 13,934 Estimated Payout £3,400 i…" at bounding box center [820, 455] width 1110 height 565
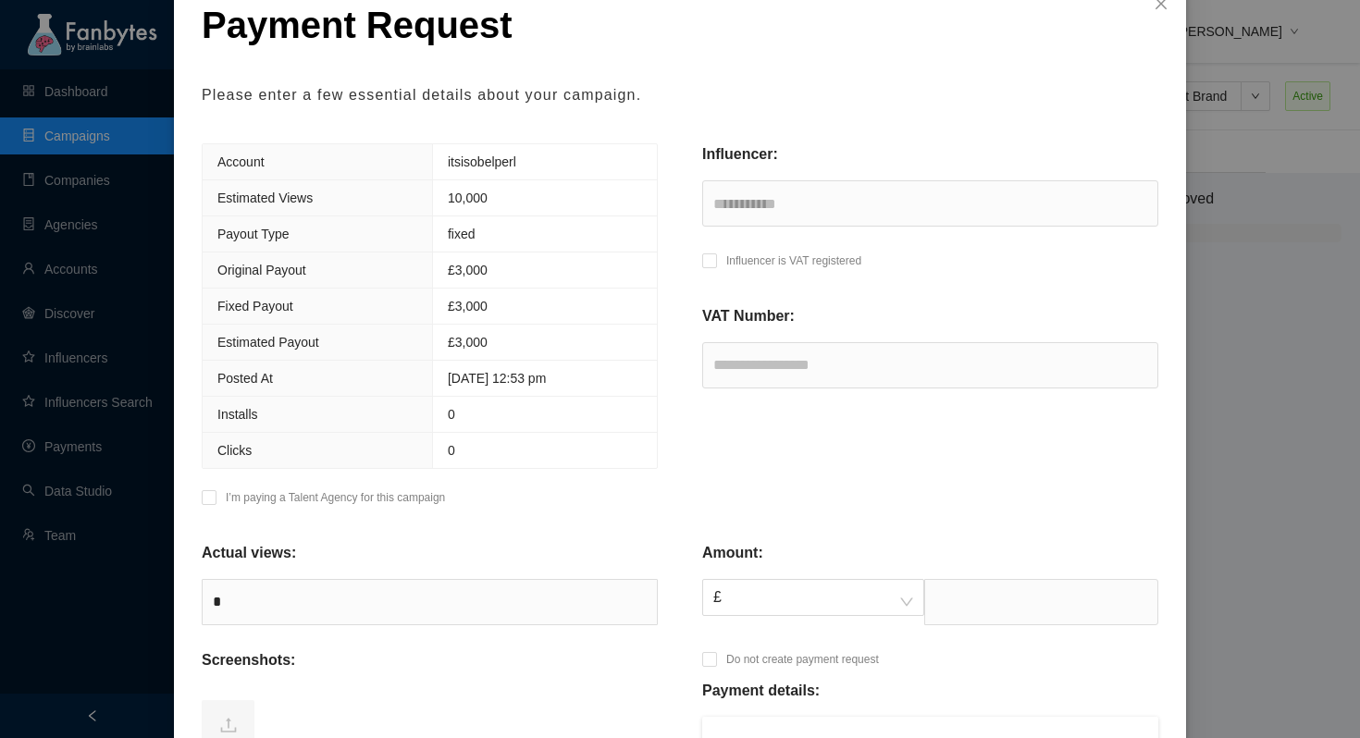
scroll to position [278, 0]
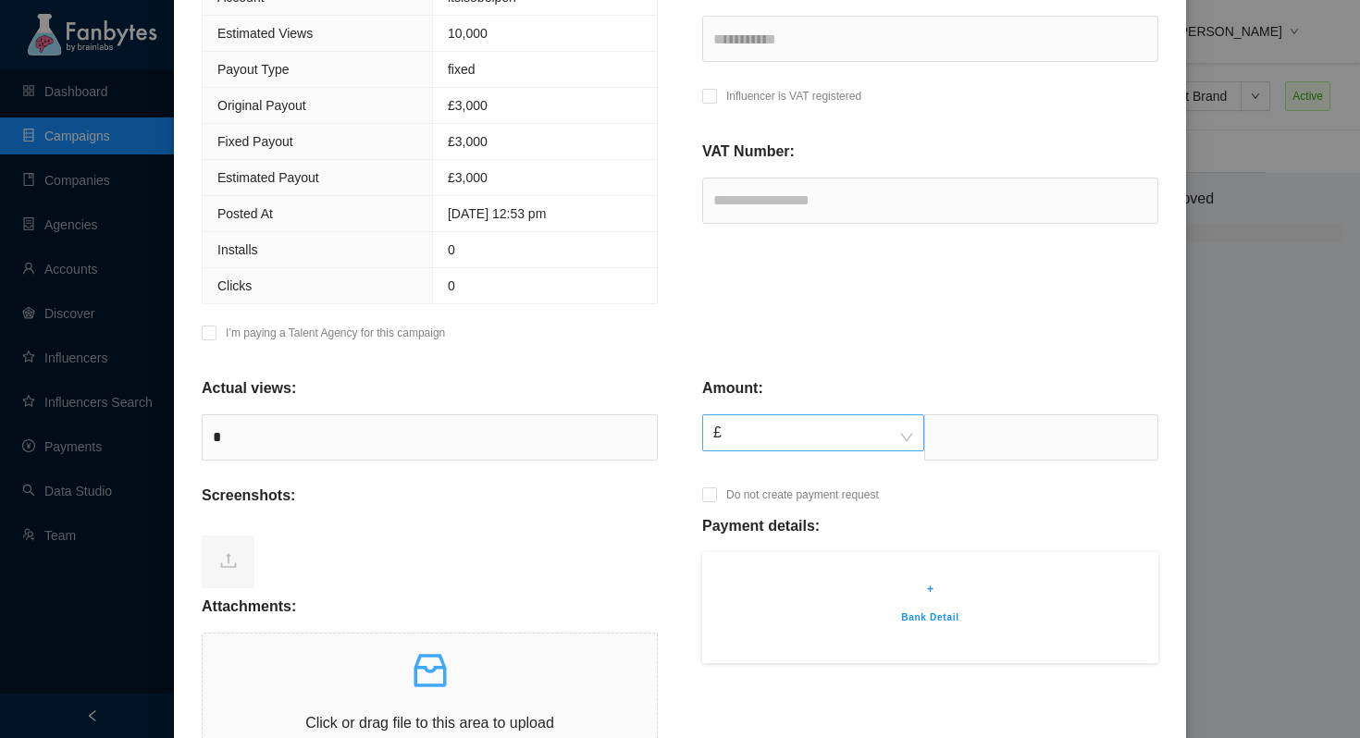
click at [790, 433] on span "£" at bounding box center [813, 432] width 200 height 35
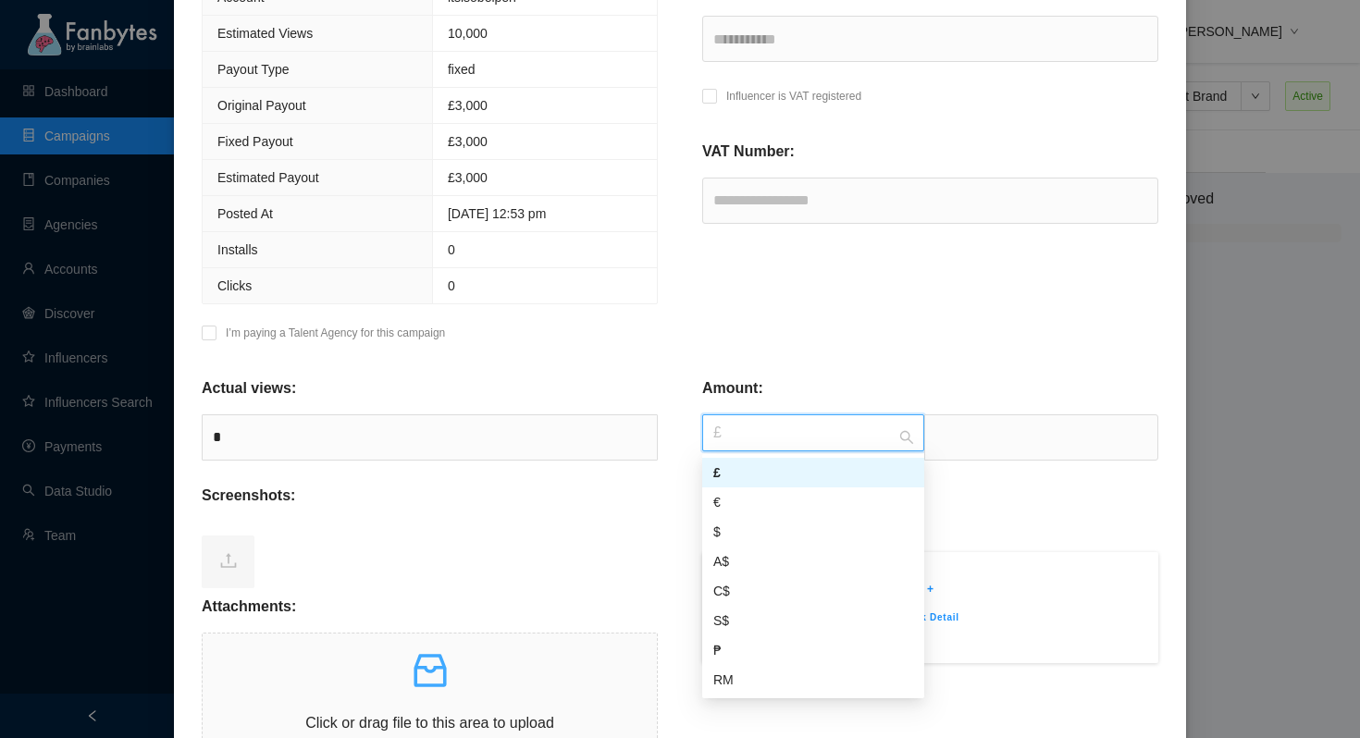
click at [772, 475] on div "£" at bounding box center [813, 473] width 200 height 20
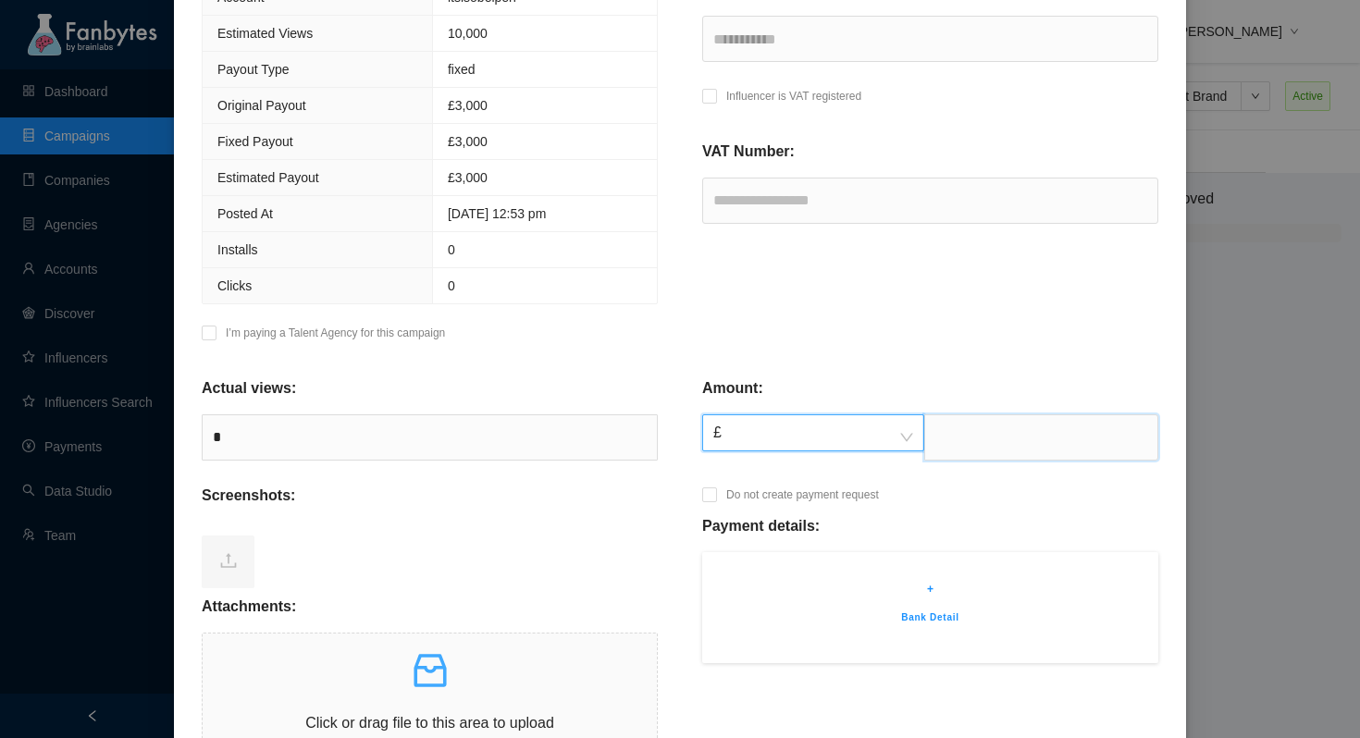
click at [1034, 433] on input "text" at bounding box center [1041, 437] width 234 height 46
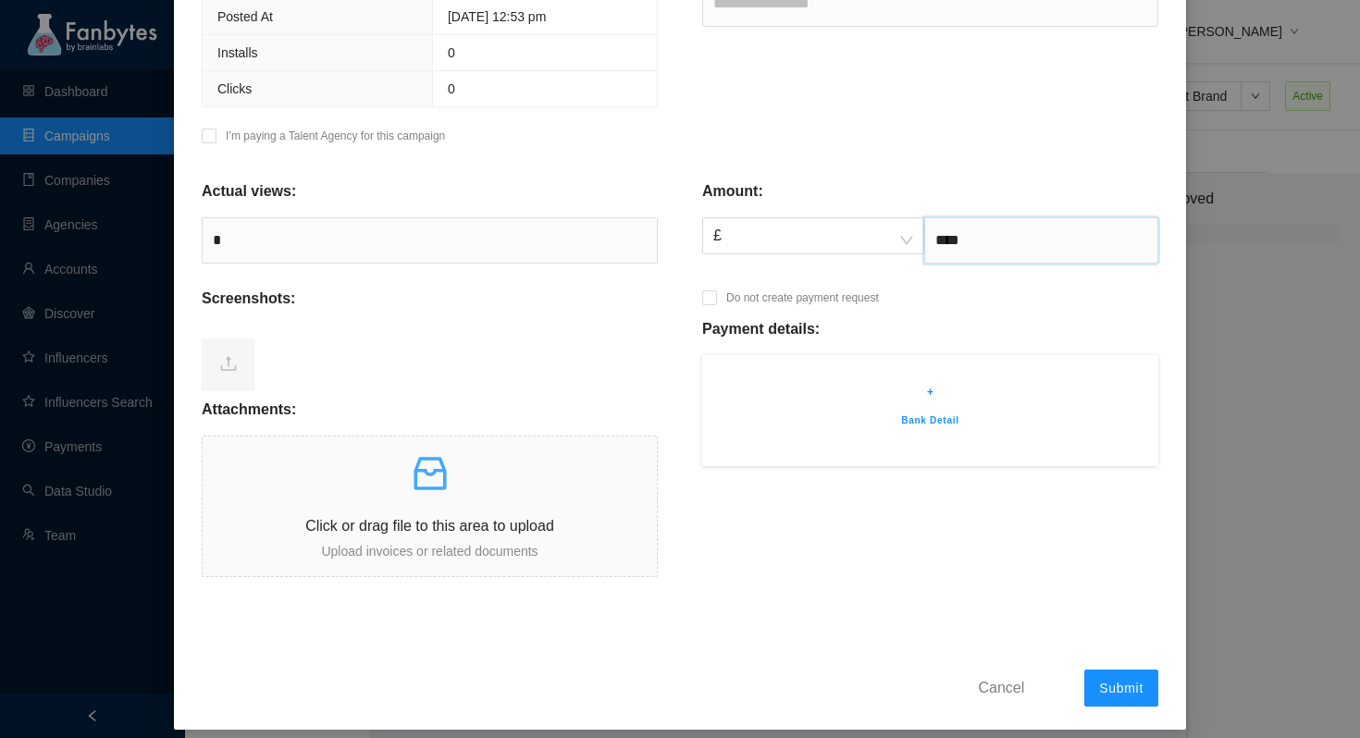
scroll to position [489, 0]
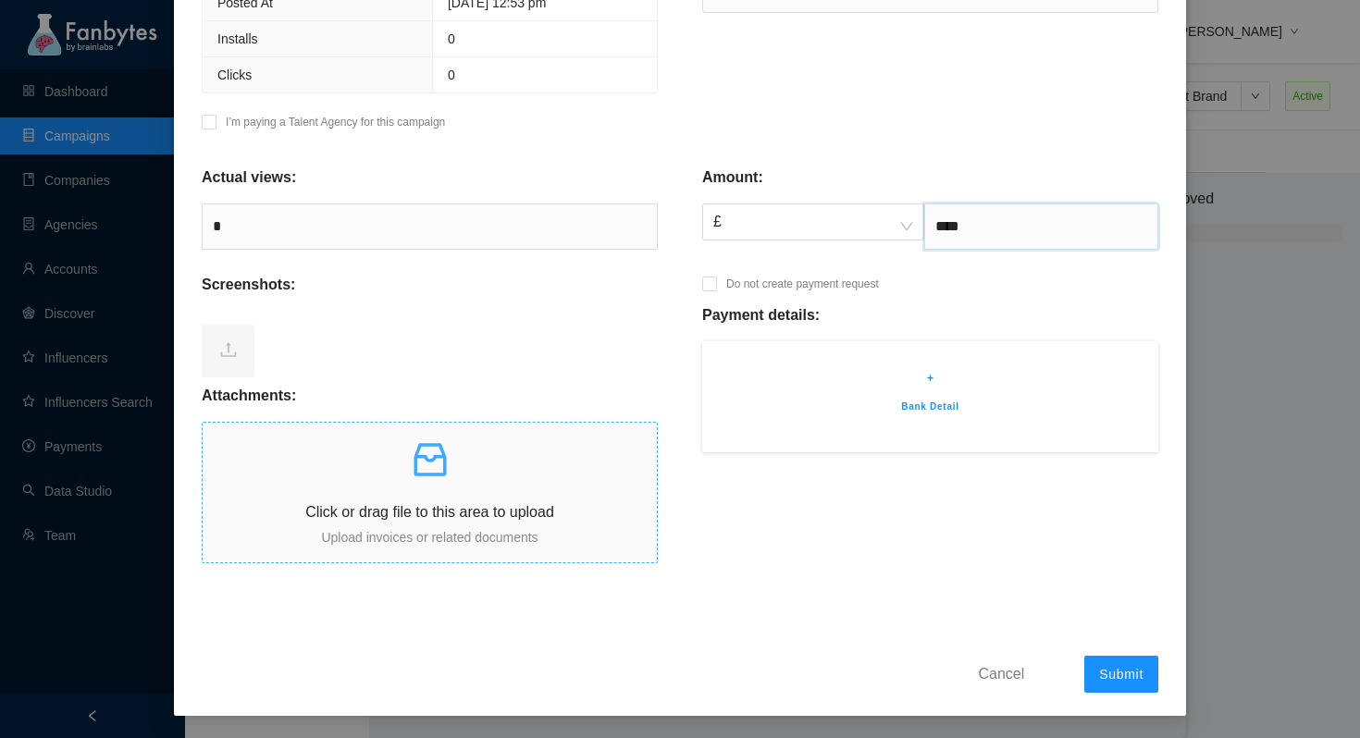
type input "****"
click at [449, 471] on icon "inbox" at bounding box center [430, 460] width 44 height 44
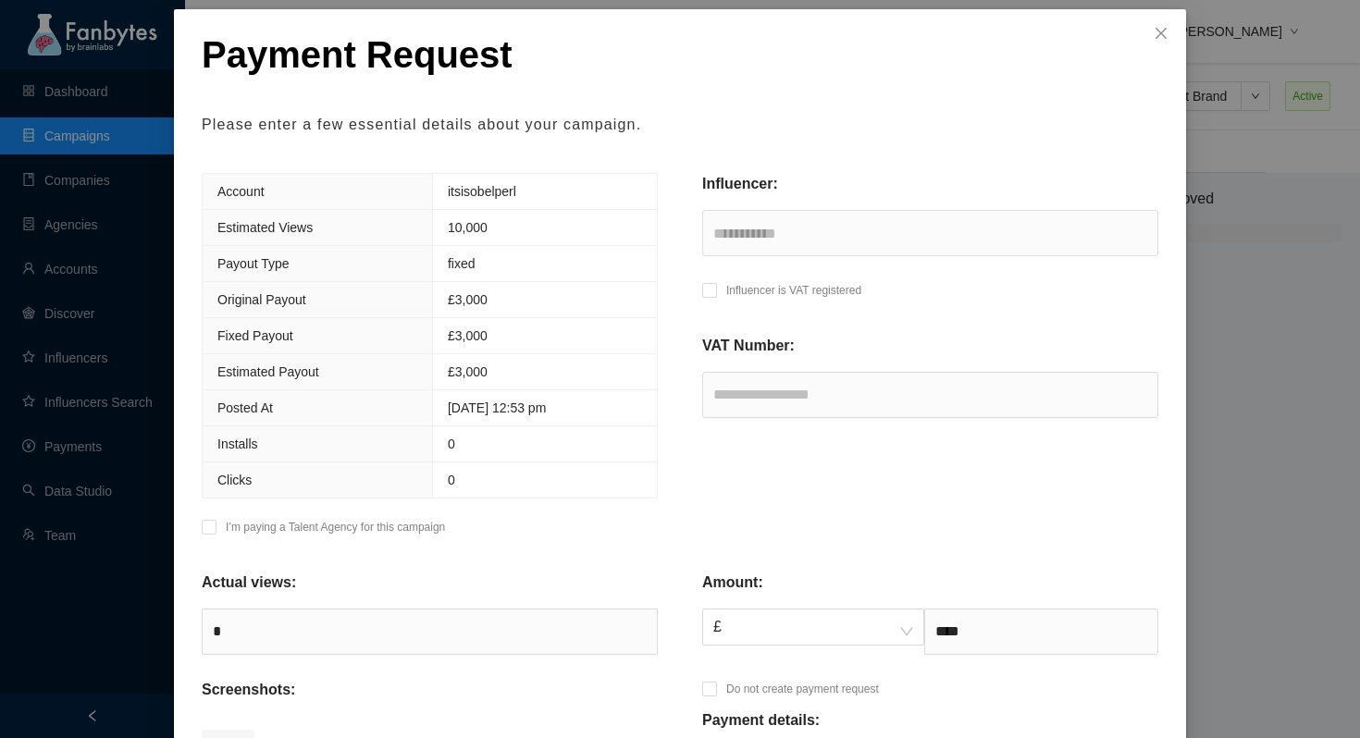
scroll to position [516, 0]
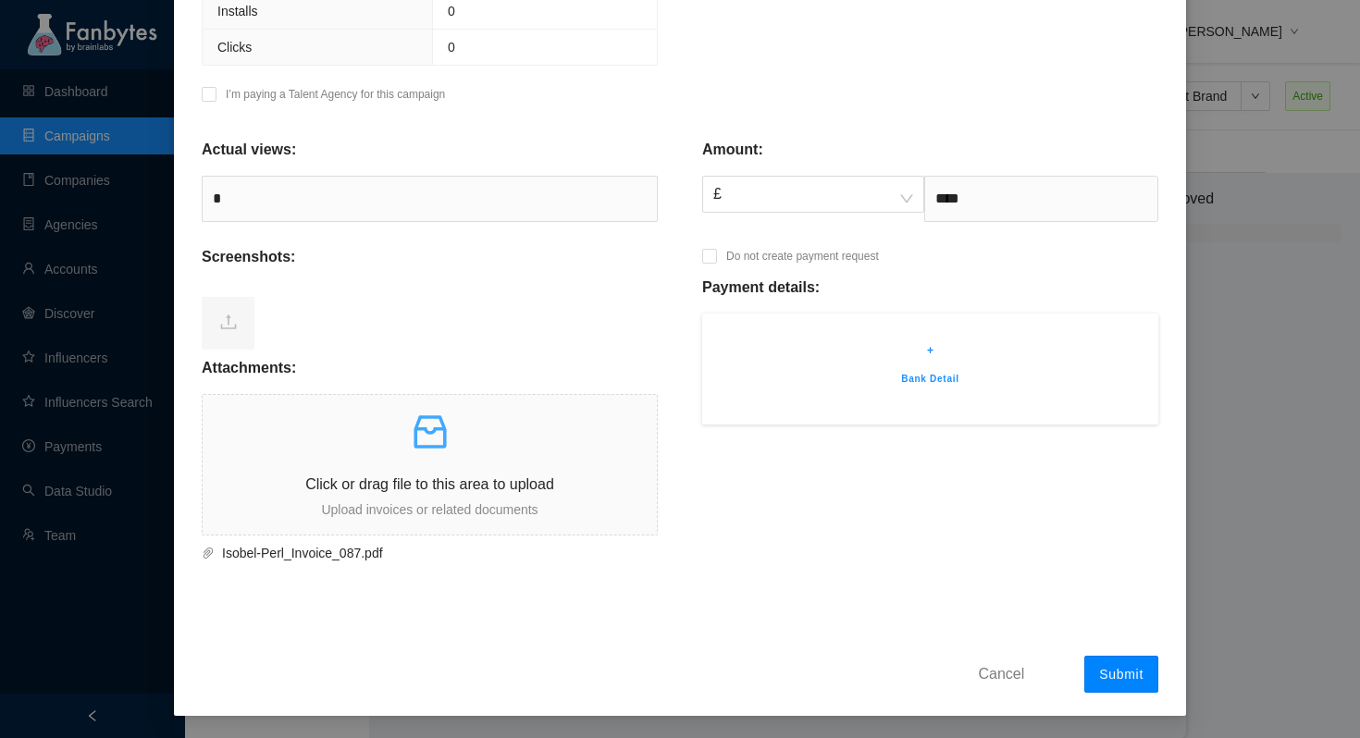
click at [1111, 674] on span "Submit" at bounding box center [1121, 674] width 44 height 15
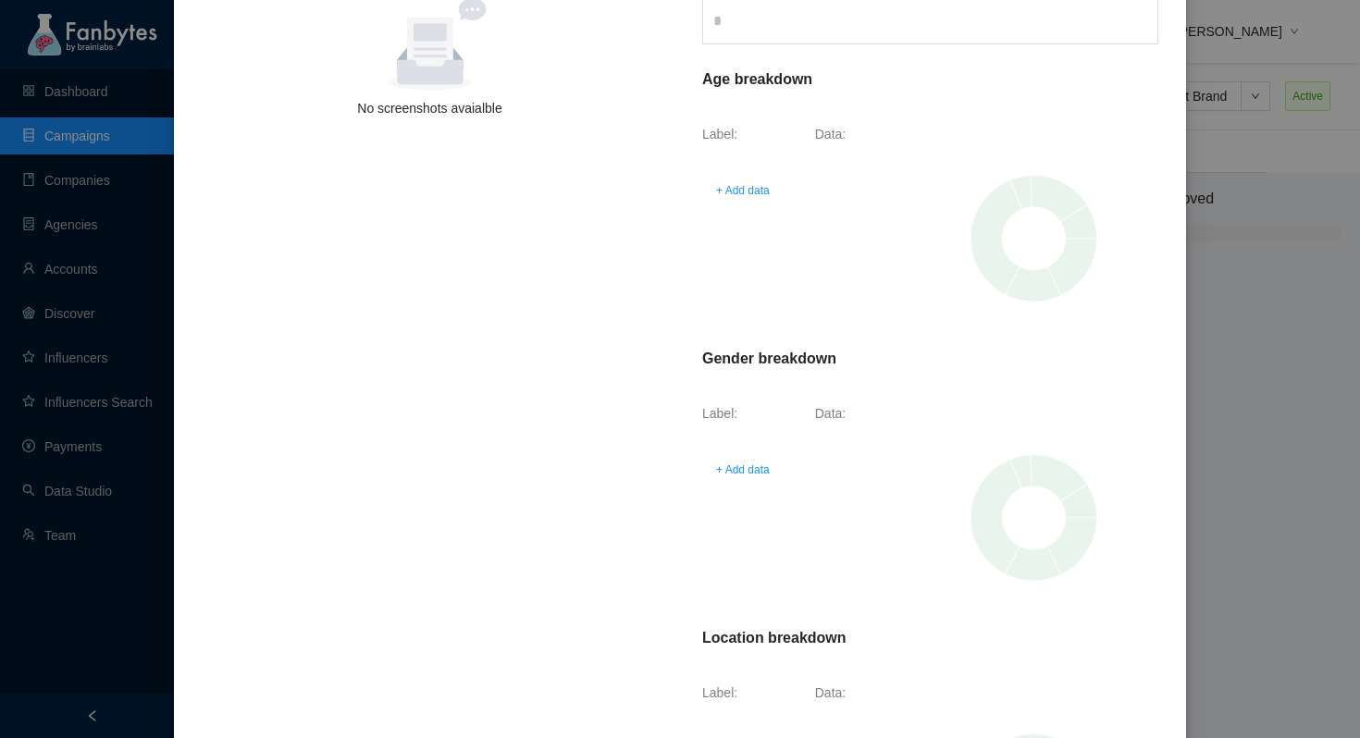
scroll to position [588, 0]
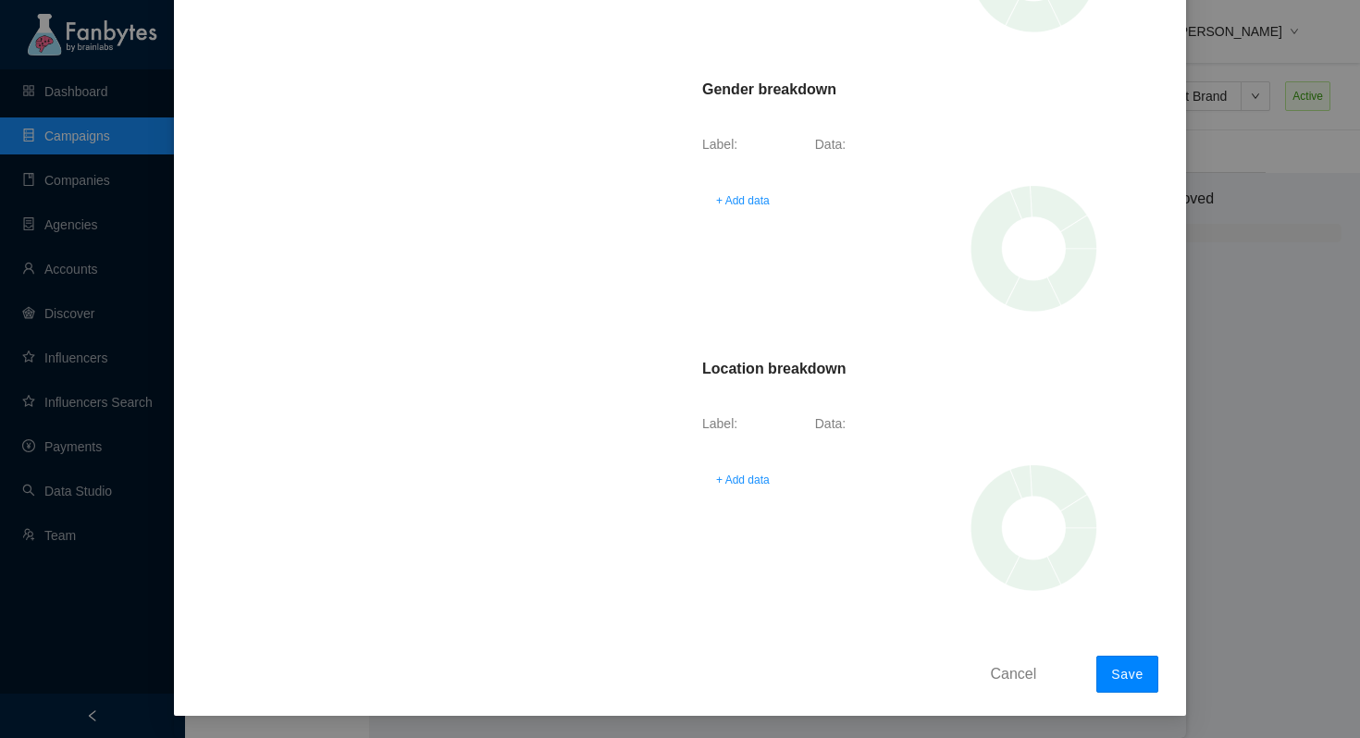
click at [1132, 670] on span "Save" at bounding box center [1127, 674] width 32 height 15
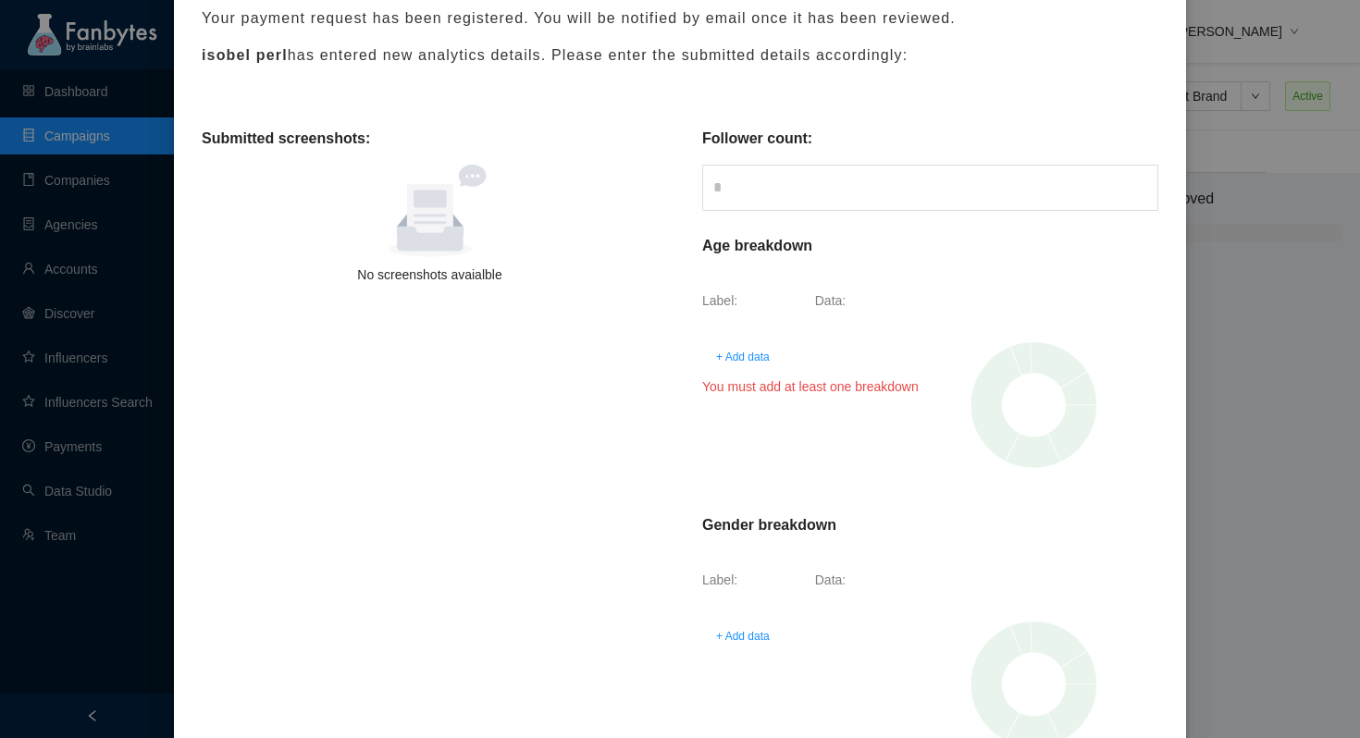
scroll to position [148, 0]
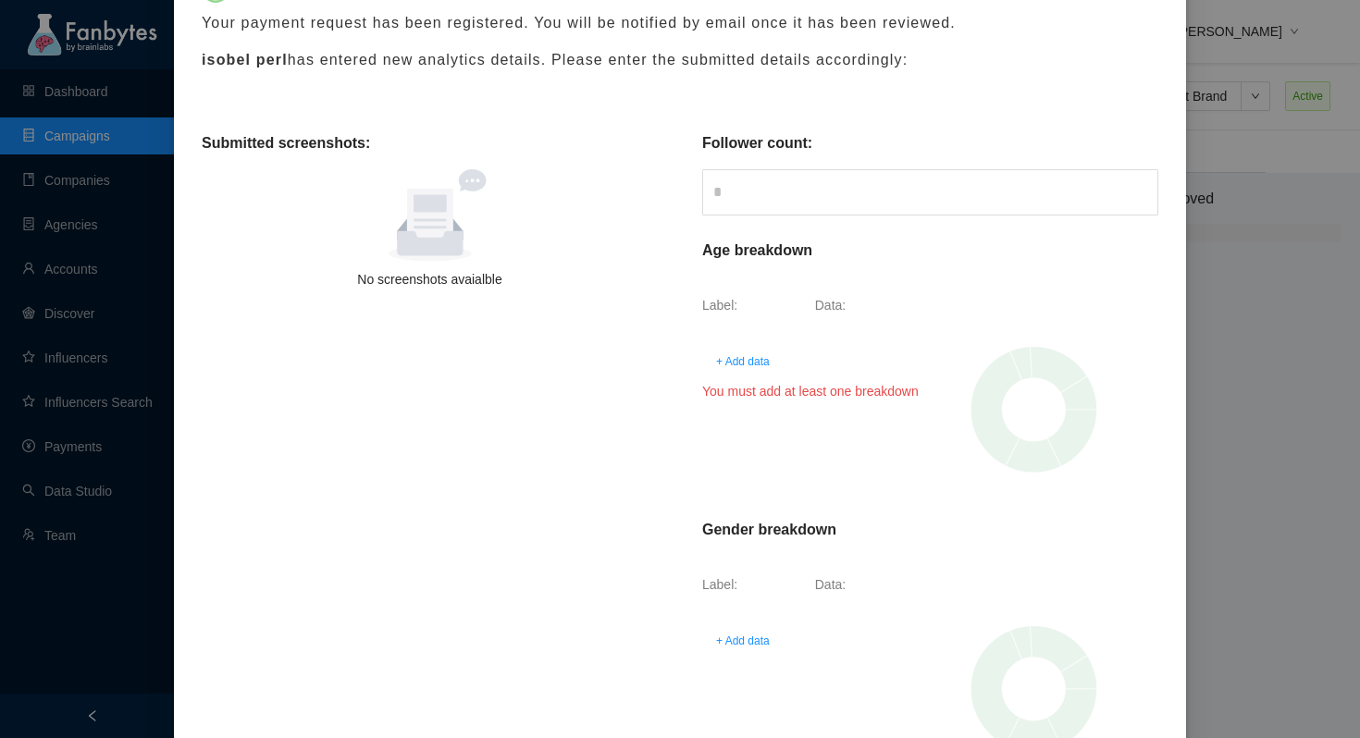
click at [752, 208] on input at bounding box center [930, 192] width 454 height 35
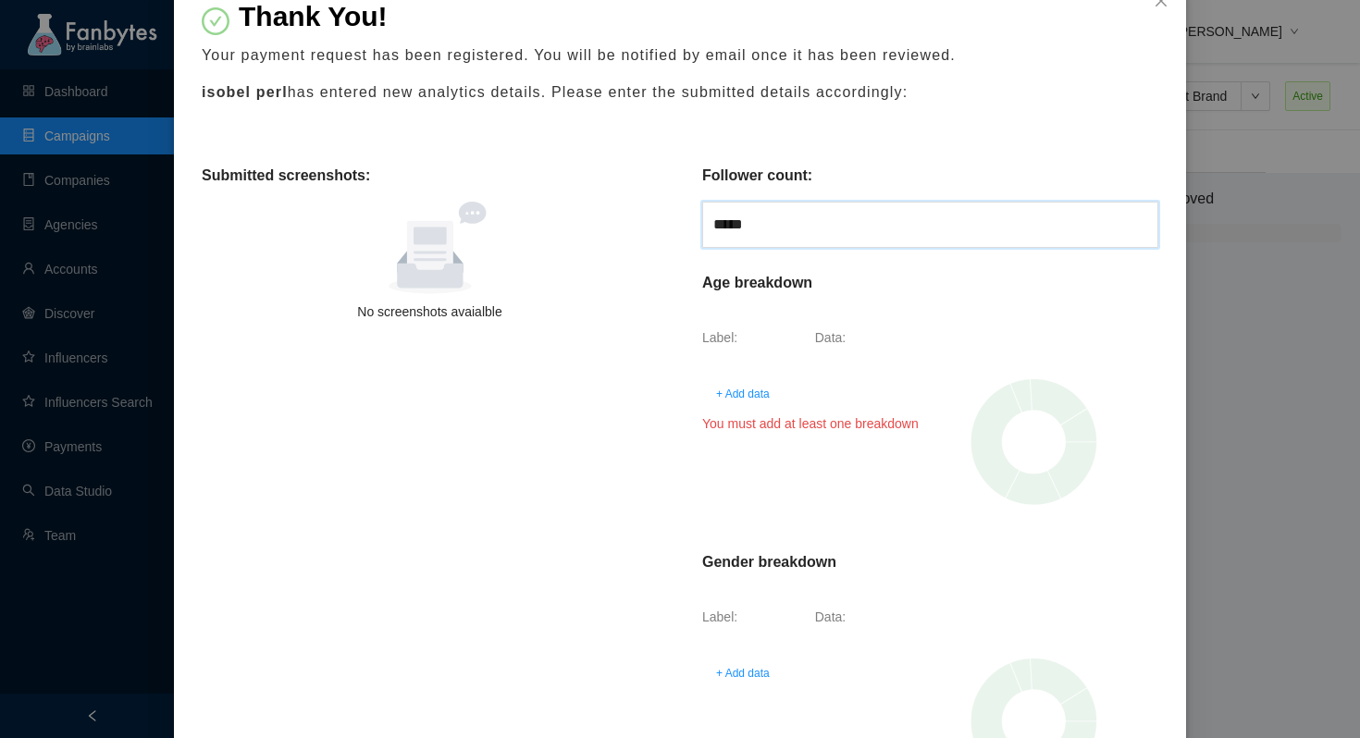
scroll to position [588, 0]
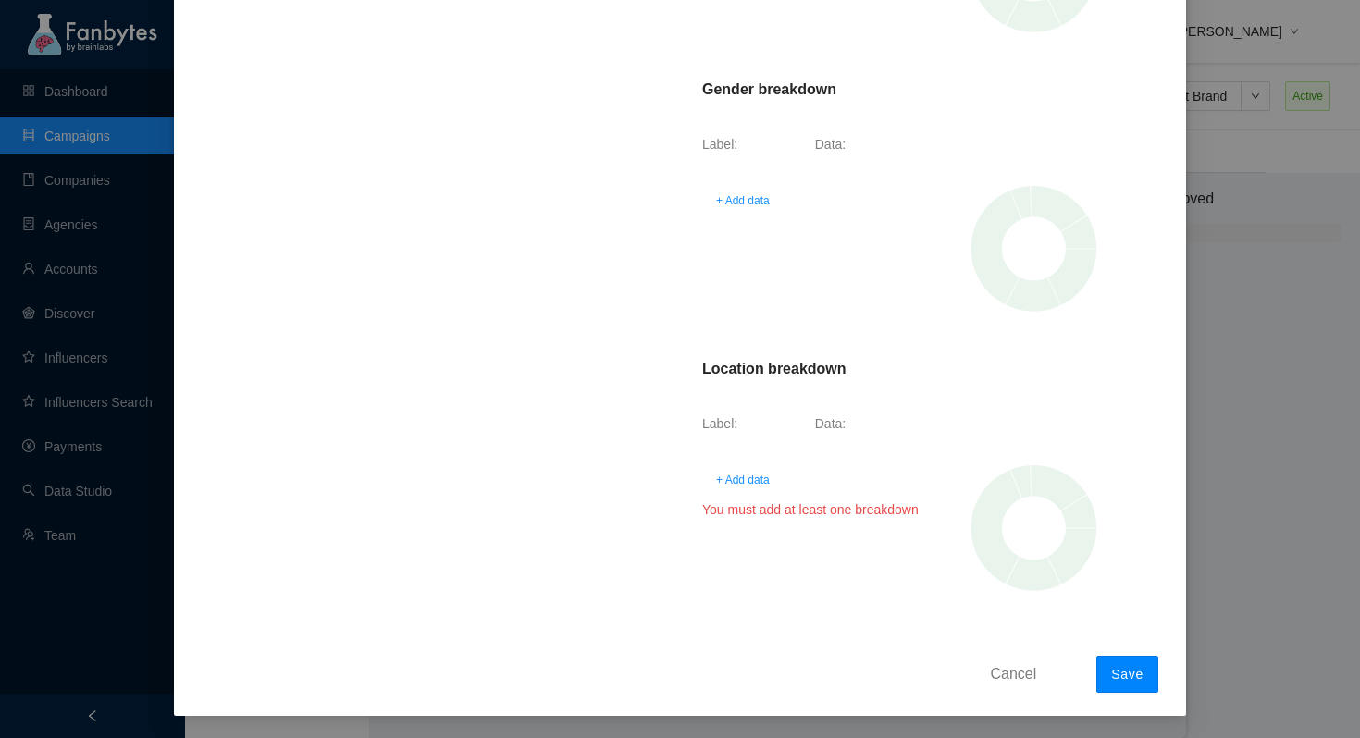
type input "*****"
click at [1127, 678] on span "Save" at bounding box center [1127, 674] width 32 height 15
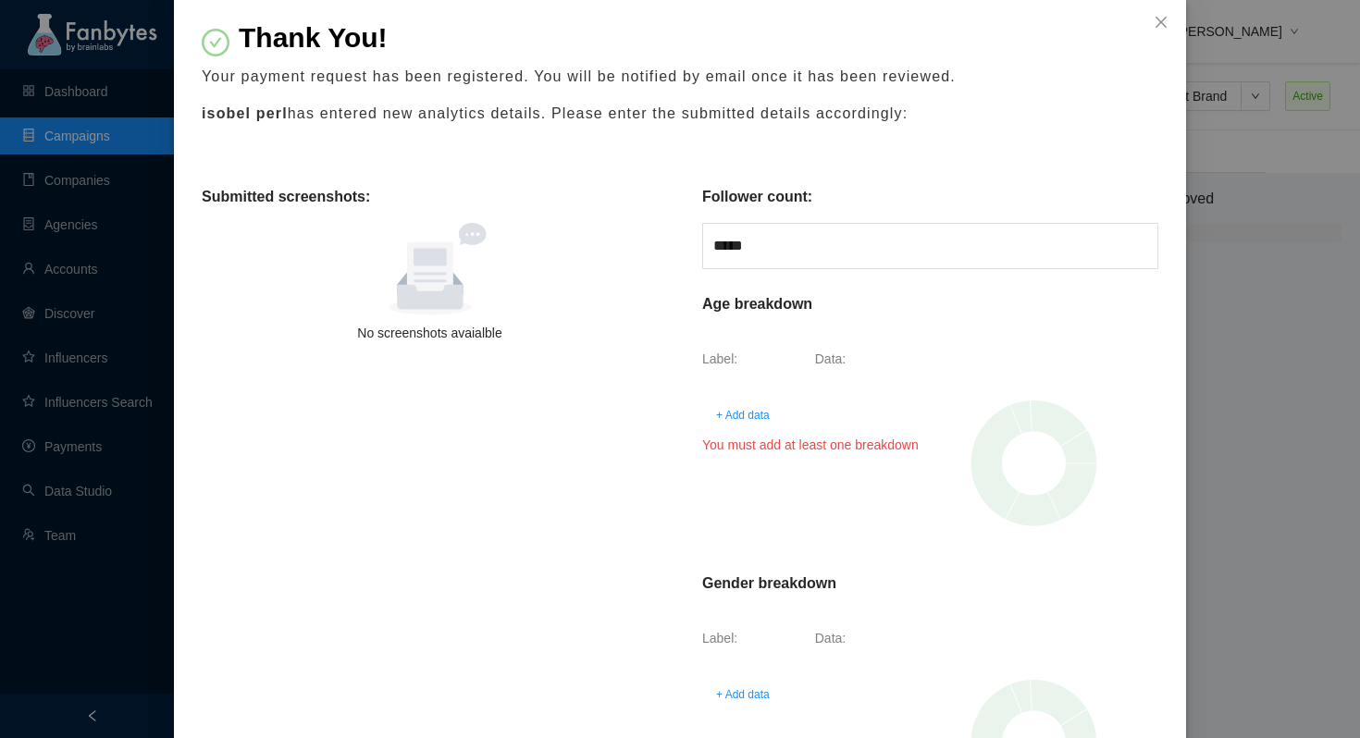
scroll to position [96, 0]
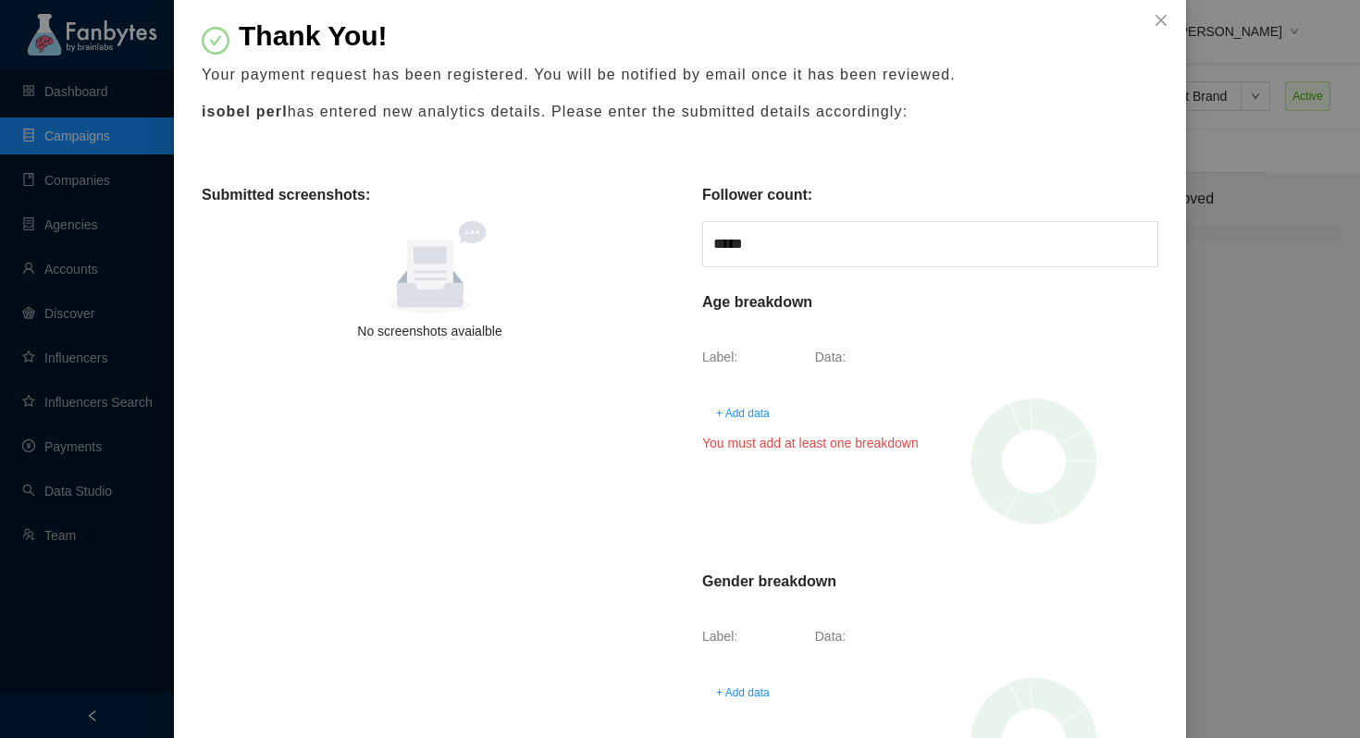
click at [742, 414] on span "+ Add data" at bounding box center [743, 413] width 54 height 19
click at [761, 403] on span at bounding box center [741, 404] width 56 height 28
click at [617, 463] on div "Submitted screenshots: No screenshots avaialble" at bounding box center [429, 645] width 501 height 970
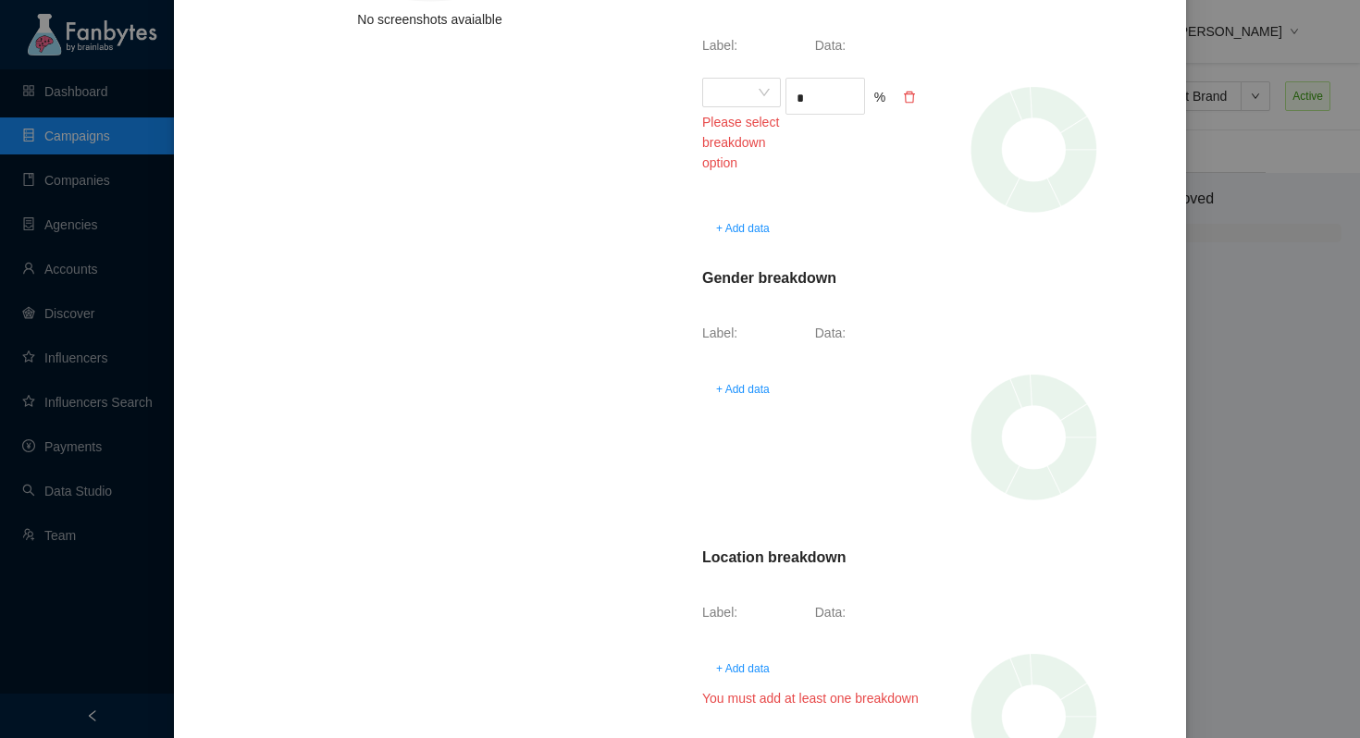
scroll to position [303, 0]
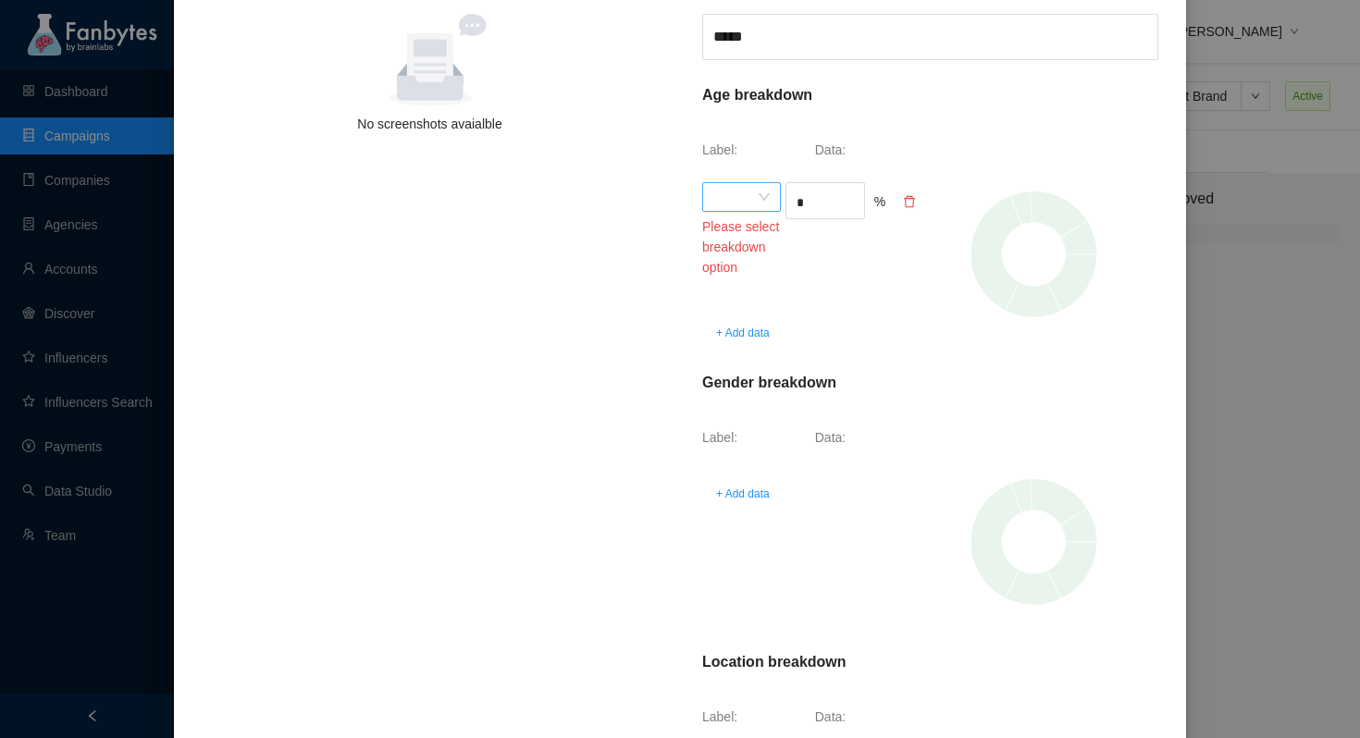
click at [751, 206] on span at bounding box center [741, 197] width 56 height 28
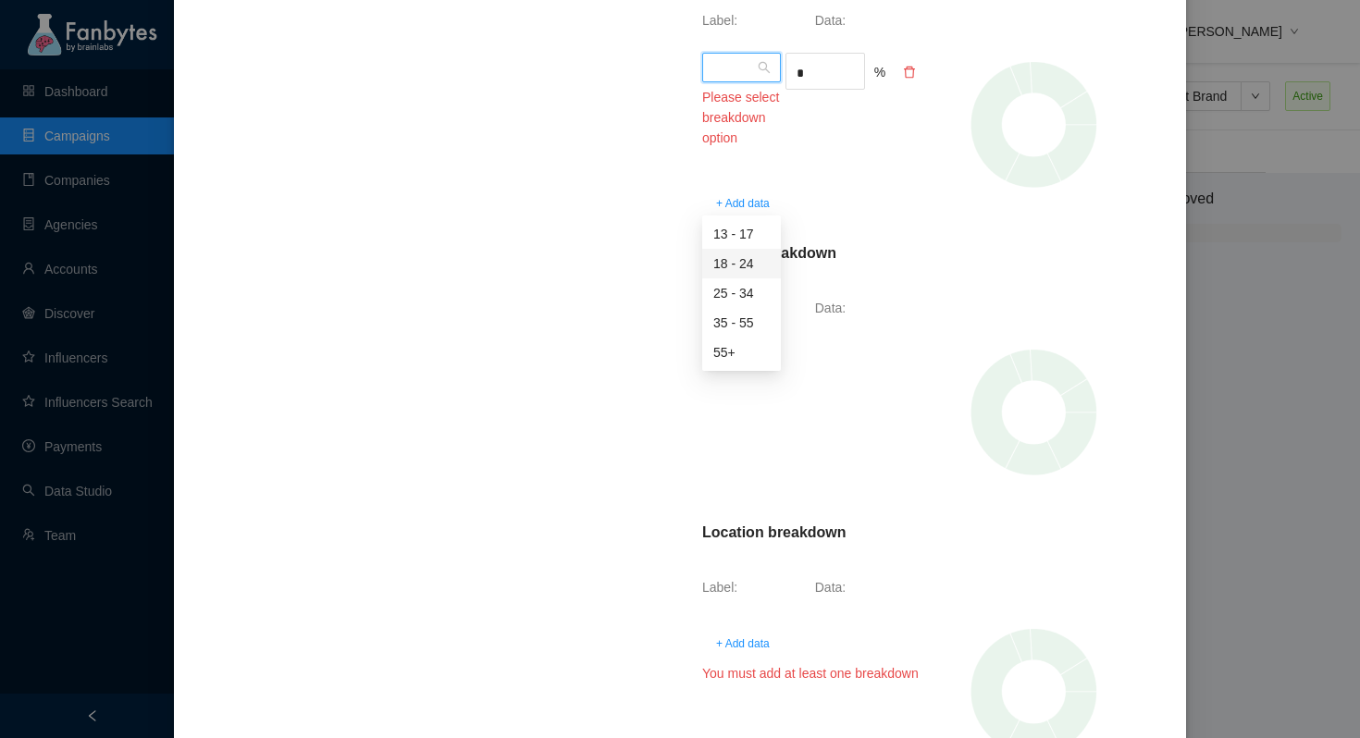
scroll to position [478, 0]
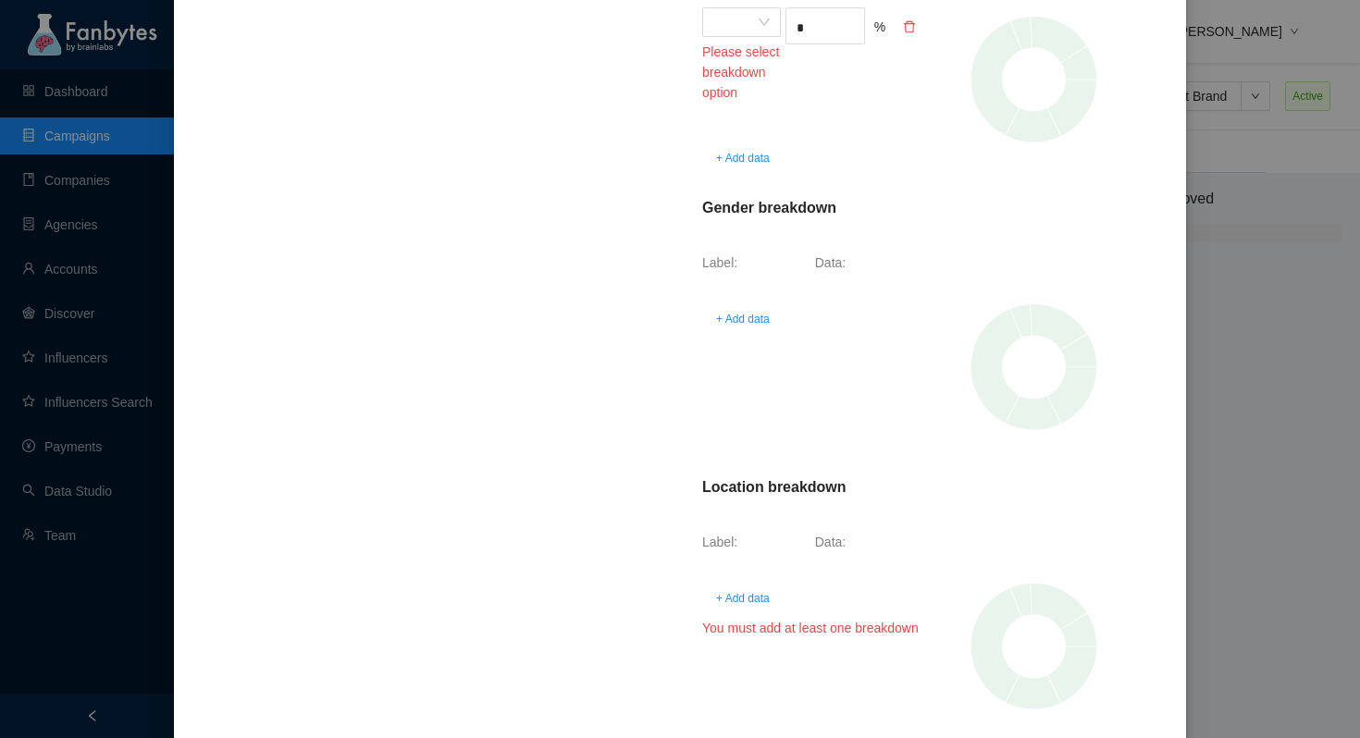
click at [798, 539] on p "Label:" at bounding box center [756, 542] width 108 height 20
click at [741, 542] on p "Label:" at bounding box center [756, 542] width 108 height 20
click at [745, 595] on span "+ Add data" at bounding box center [743, 598] width 54 height 19
click at [745, 588] on span at bounding box center [741, 589] width 56 height 28
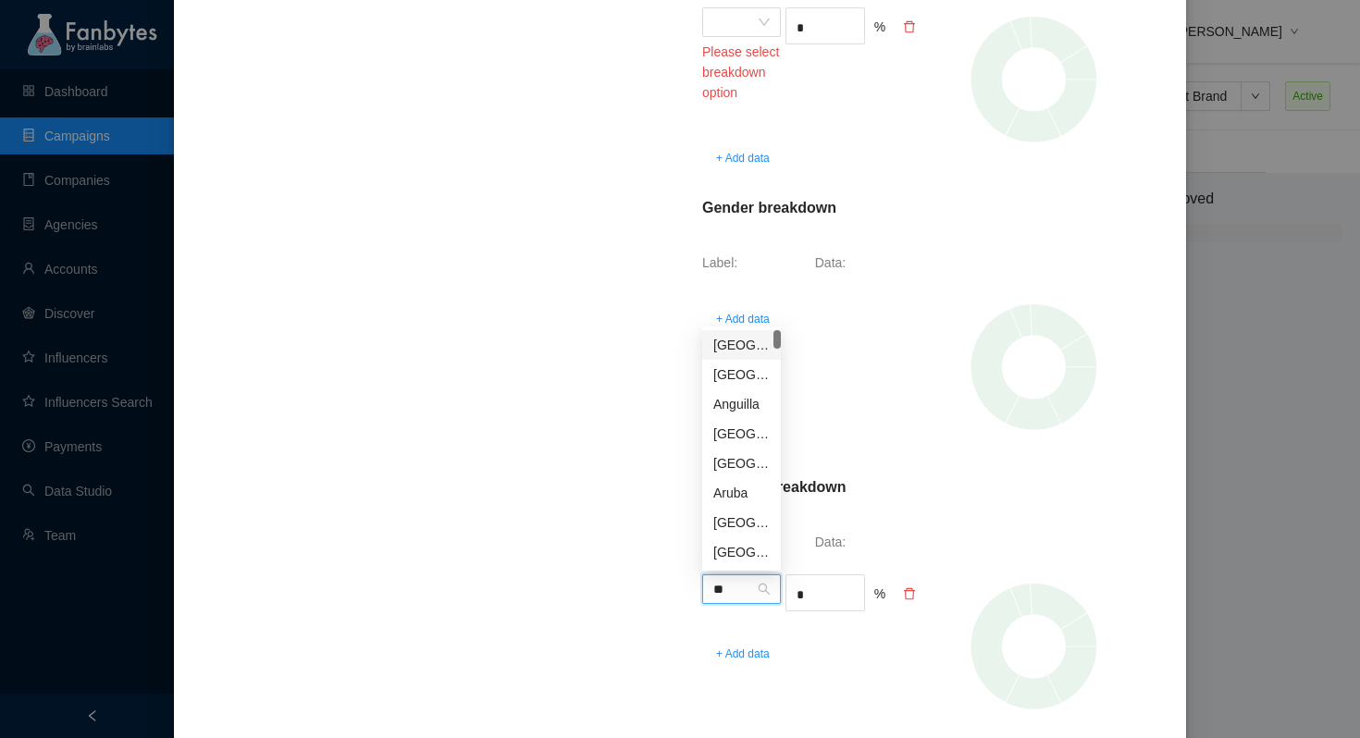
type input "***"
click at [746, 527] on div "[GEOGRAPHIC_DATA] [GEOGRAPHIC_DATA]" at bounding box center [741, 523] width 56 height 20
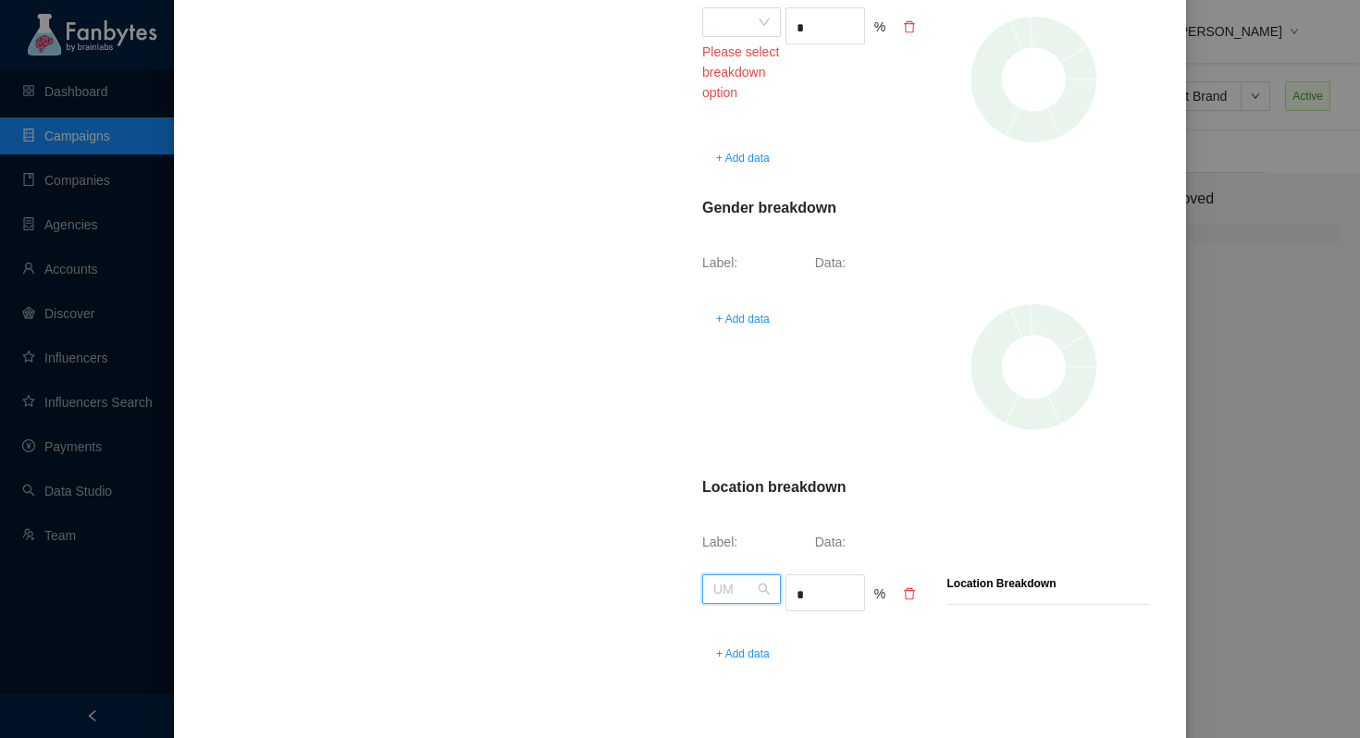
click at [748, 591] on span "UM" at bounding box center [741, 589] width 56 height 28
type input "*********"
click at [754, 623] on div "[GEOGRAPHIC_DATA]" at bounding box center [741, 626] width 56 height 20
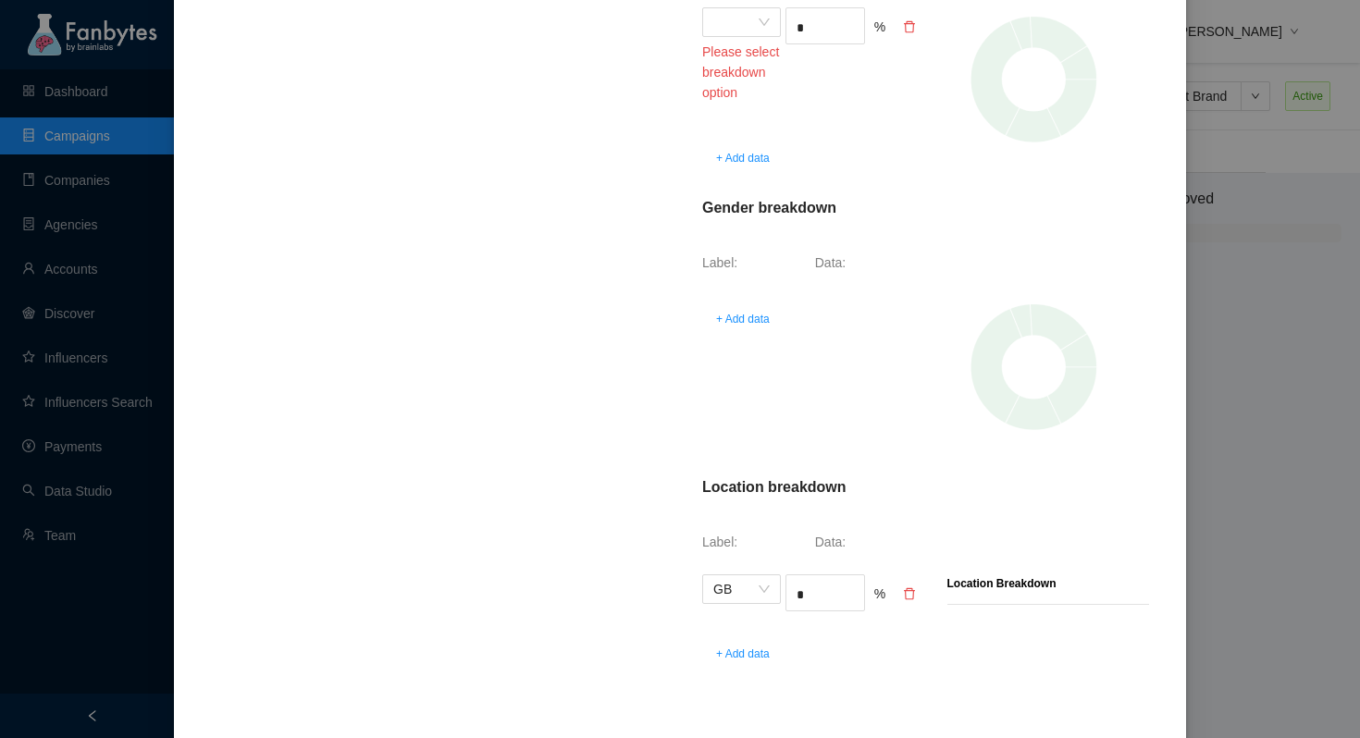
click at [819, 573] on div "GB * % + Add data" at bounding box center [813, 728] width 236 height 327
click at [819, 590] on input "*" at bounding box center [824, 595] width 77 height 28
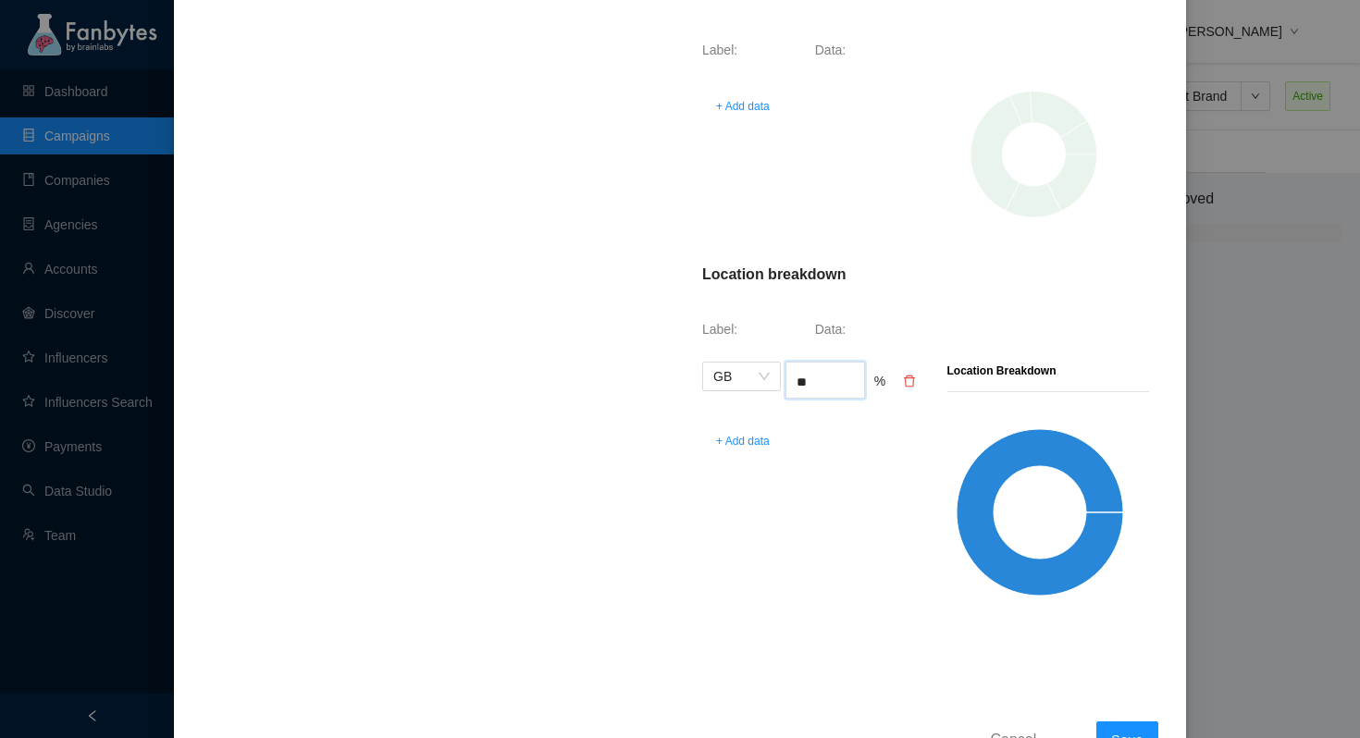
scroll to position [757, 0]
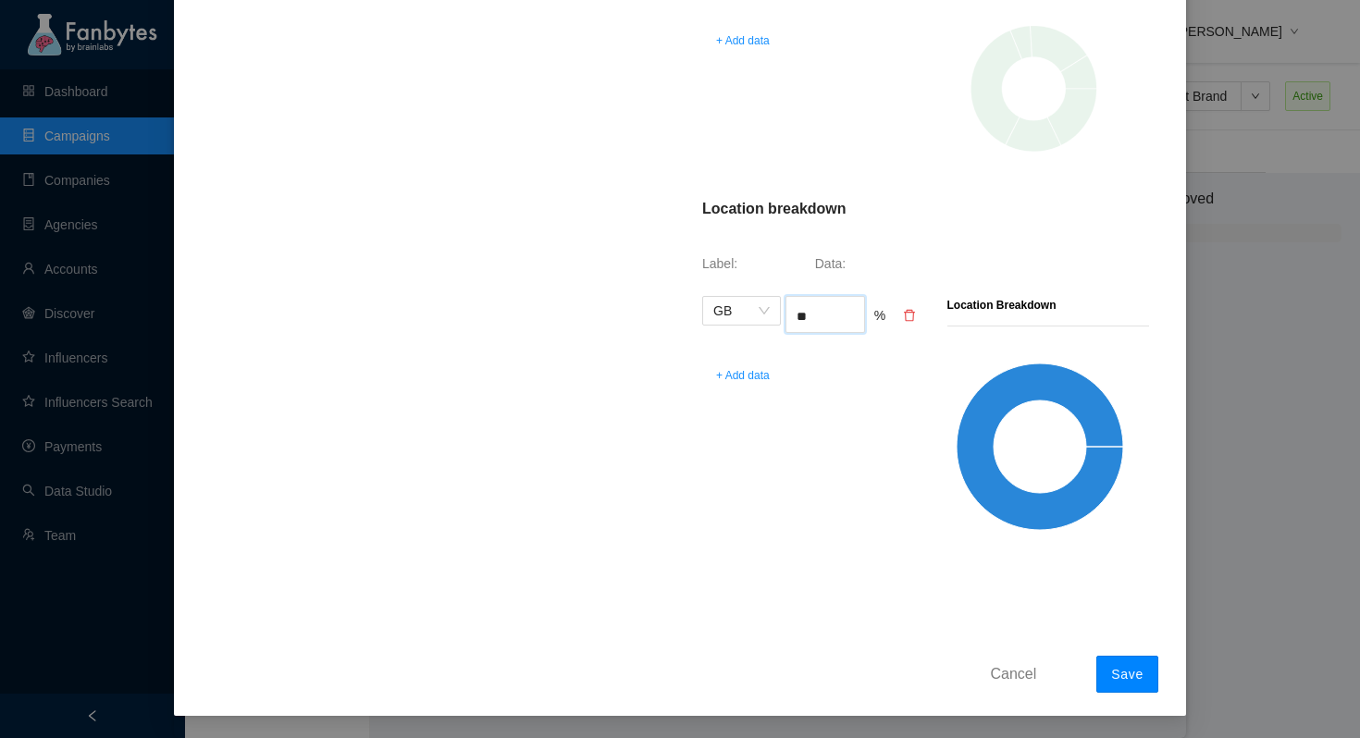
type input "**"
click at [1121, 672] on span "Save" at bounding box center [1127, 674] width 32 height 15
click at [1128, 674] on span "Save" at bounding box center [1127, 674] width 32 height 15
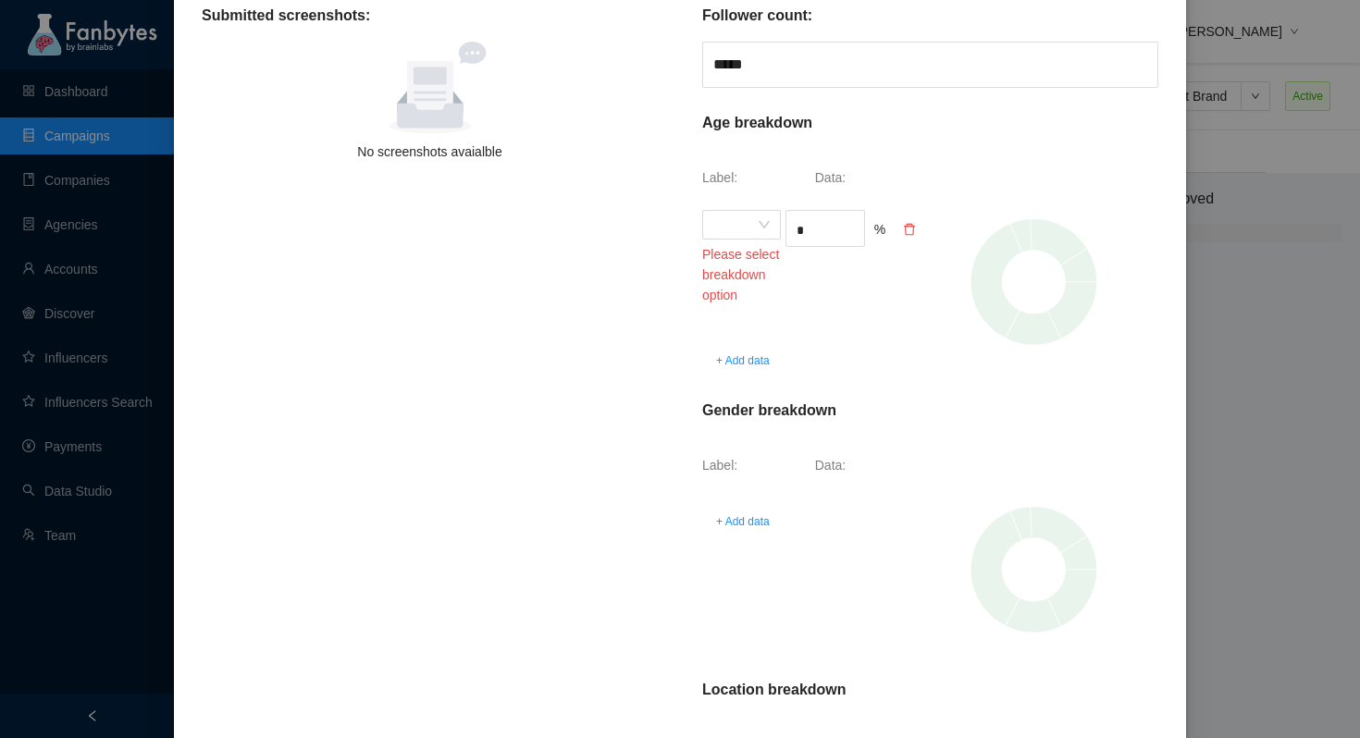
scroll to position [21, 0]
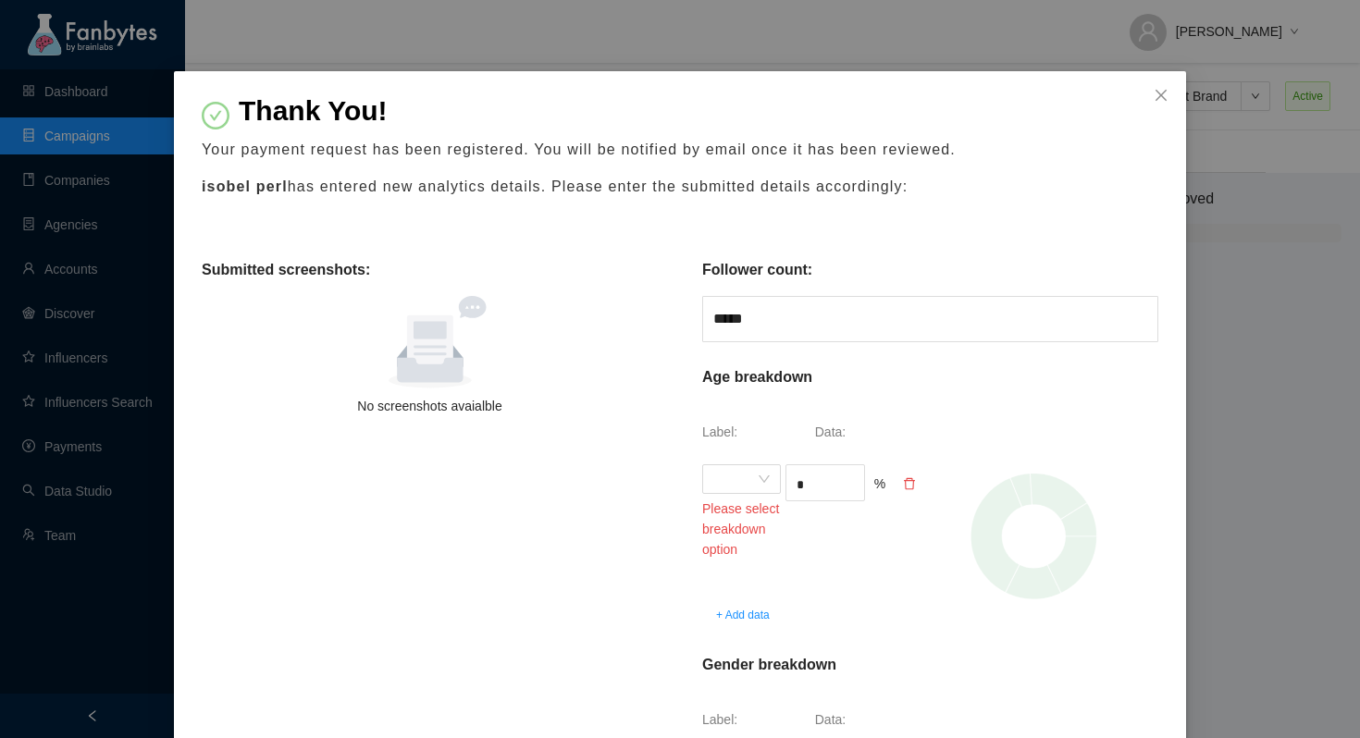
click at [909, 485] on icon "delete" at bounding box center [909, 483] width 13 height 13
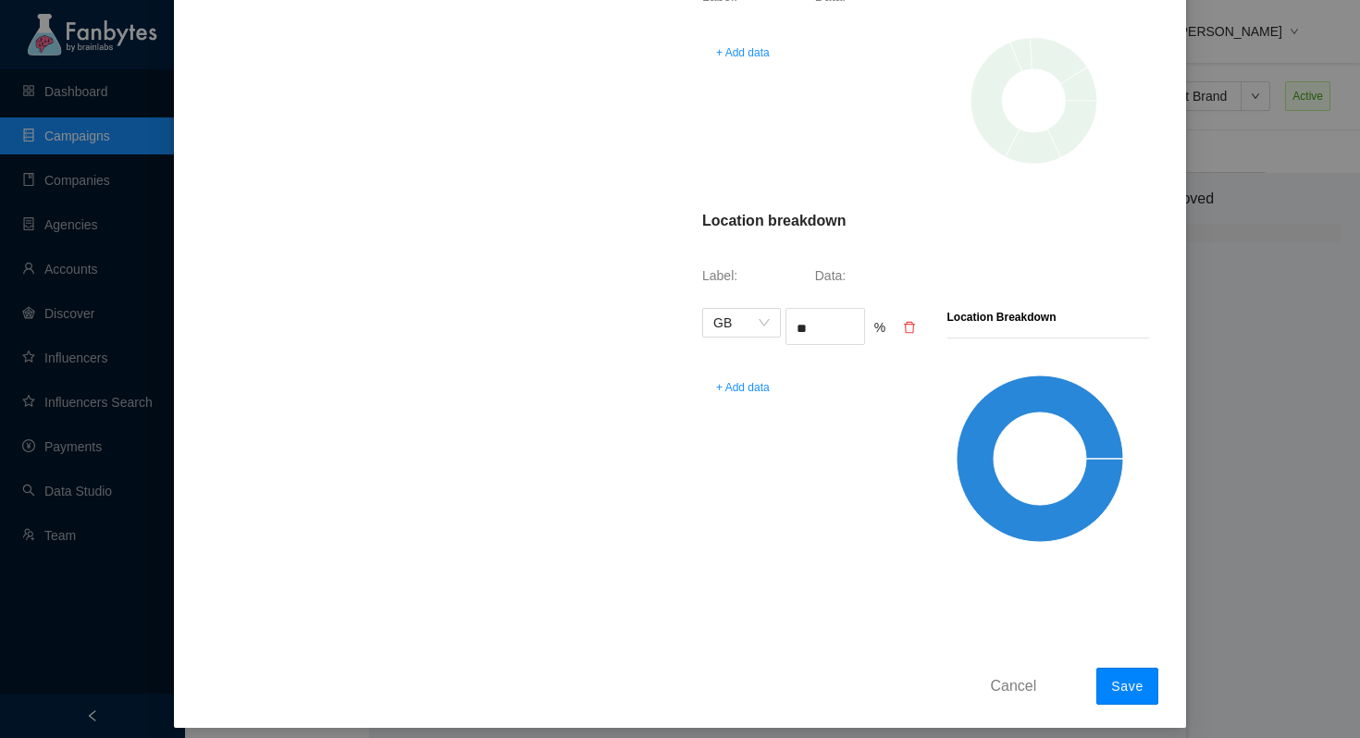
click at [1138, 682] on span "Save" at bounding box center [1127, 686] width 32 height 15
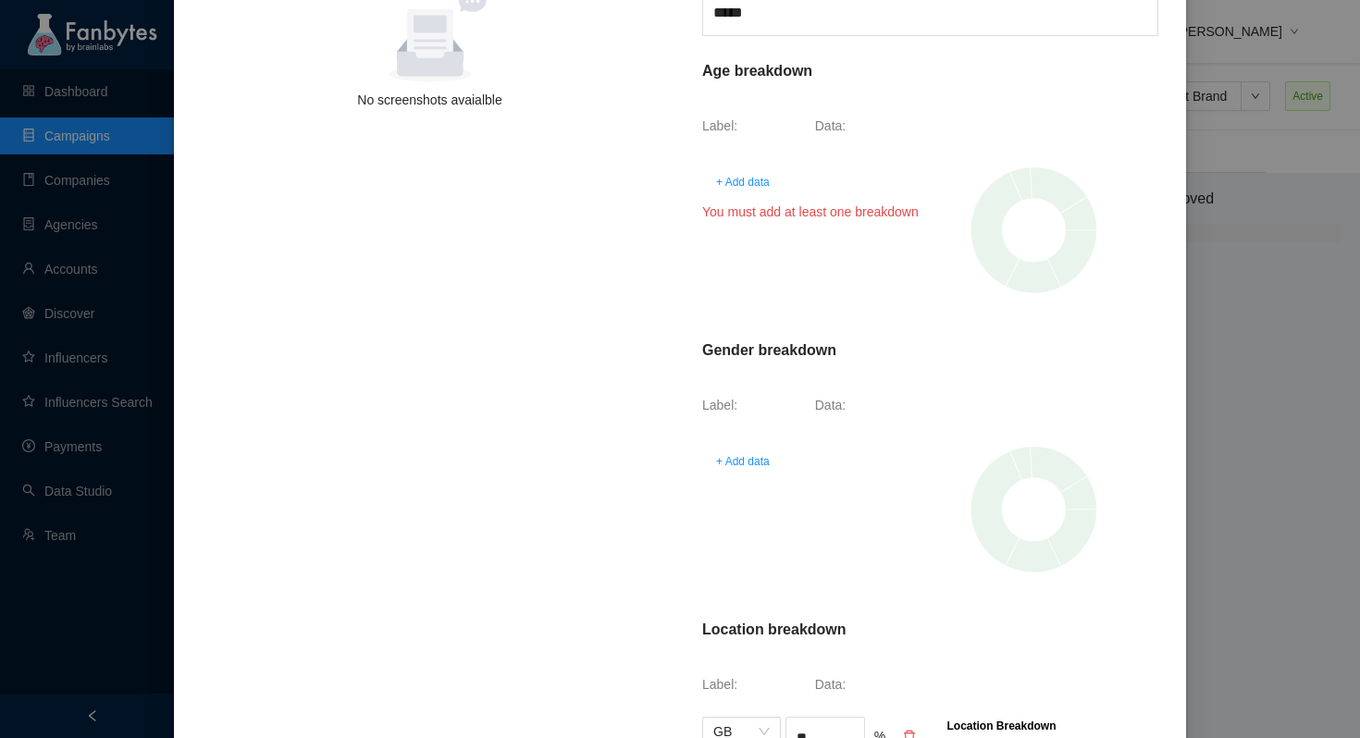
scroll to position [148, 0]
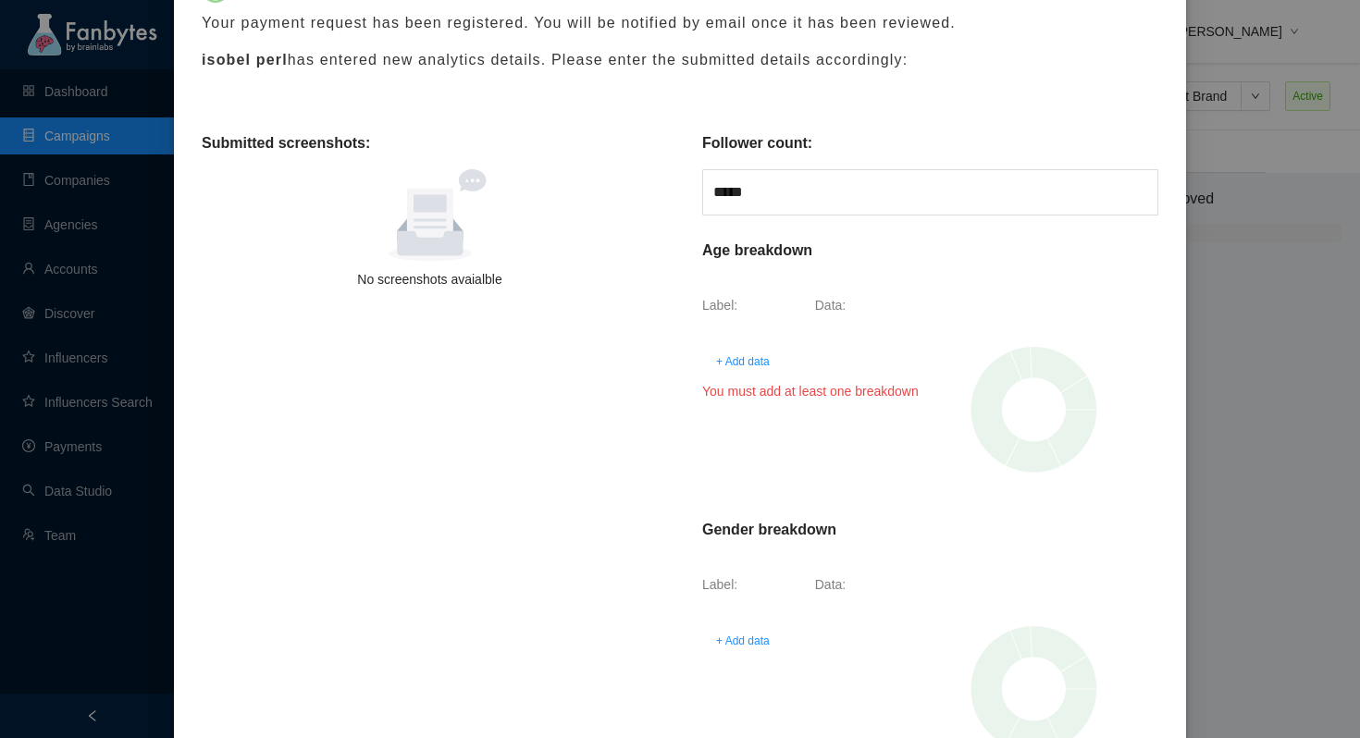
click at [746, 362] on span "+ Add data" at bounding box center [743, 361] width 54 height 19
click at [746, 352] on span at bounding box center [741, 353] width 56 height 28
click at [749, 382] on div "13 - 17" at bounding box center [741, 389] width 56 height 20
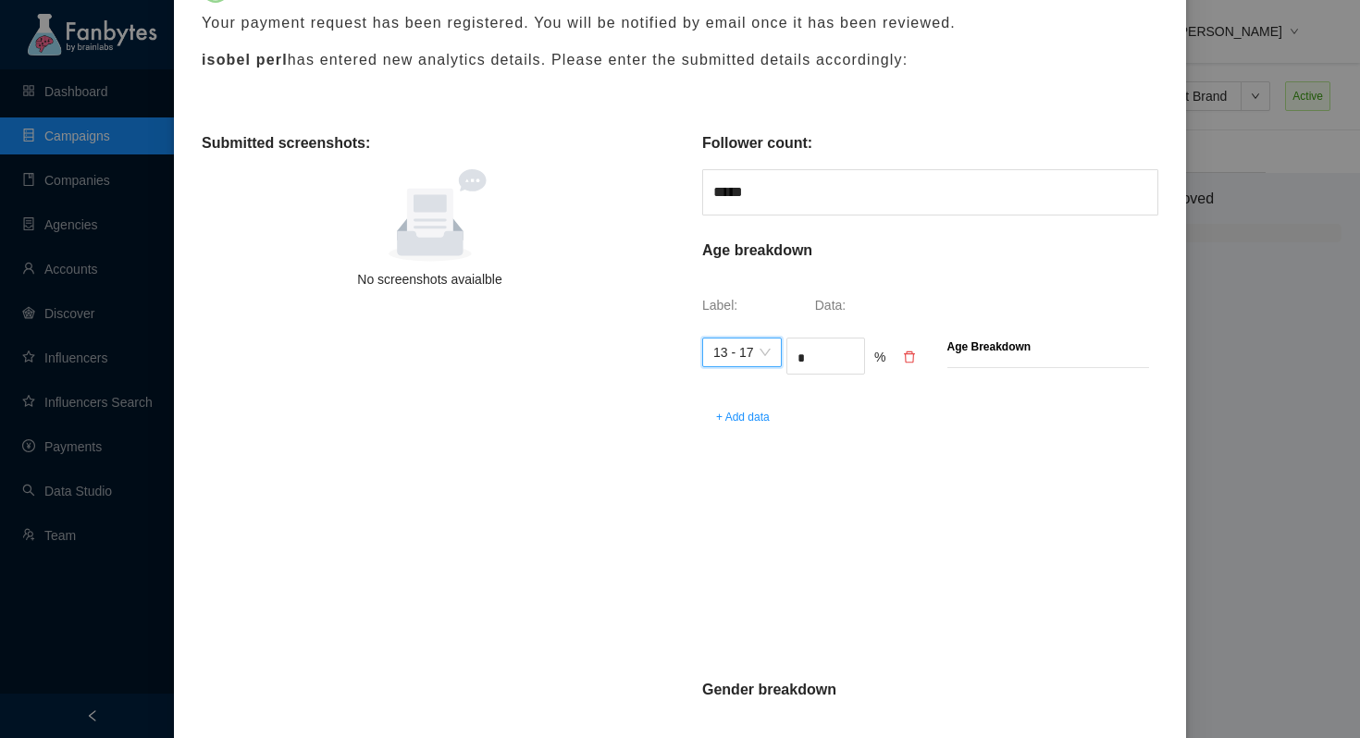
click at [823, 359] on input "*" at bounding box center [825, 358] width 77 height 28
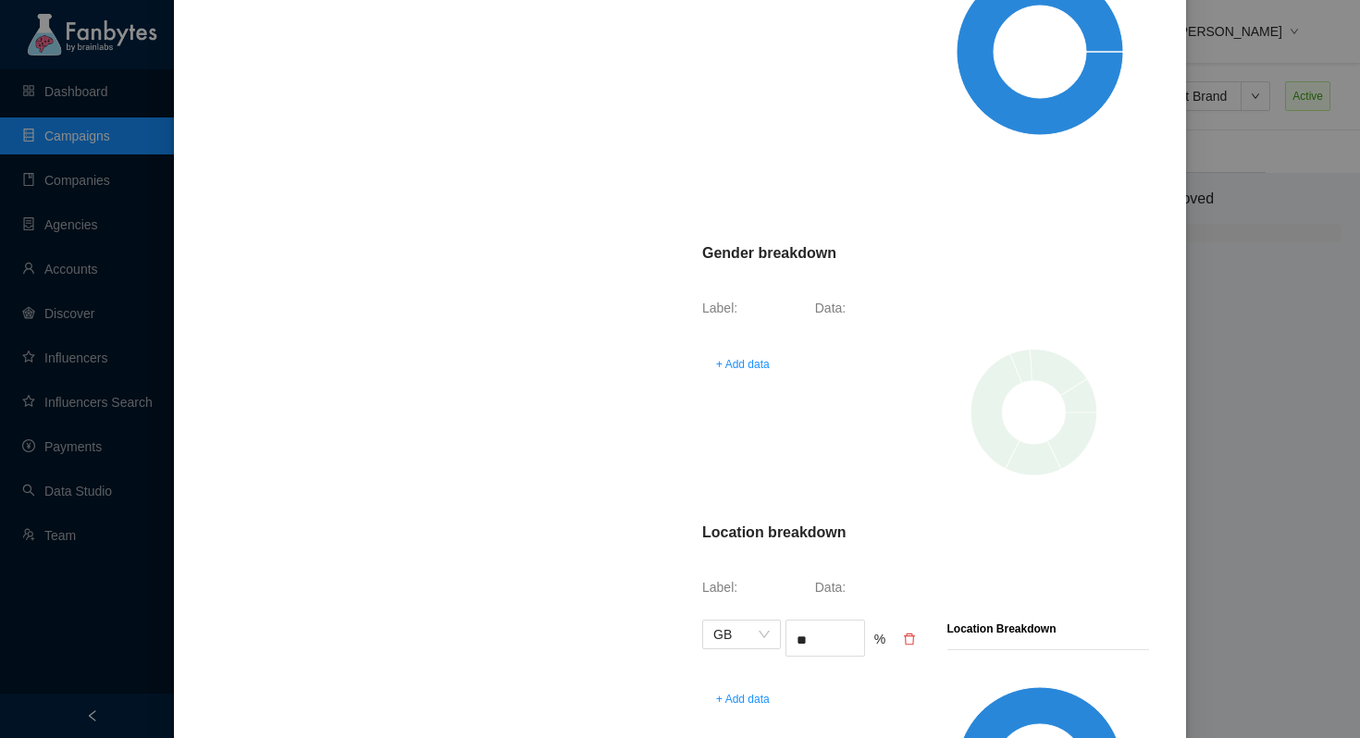
scroll to position [909, 0]
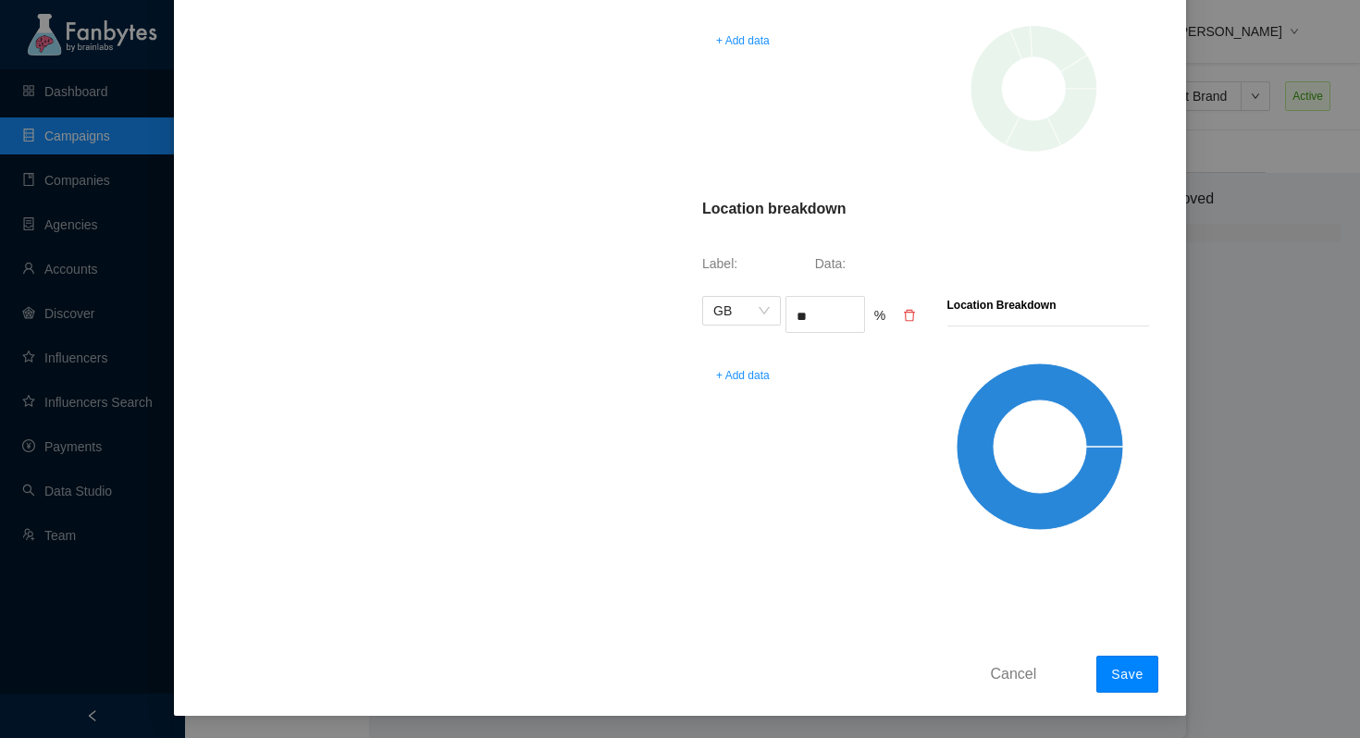
type input "**"
click at [1116, 665] on button "Save" at bounding box center [1127, 674] width 62 height 37
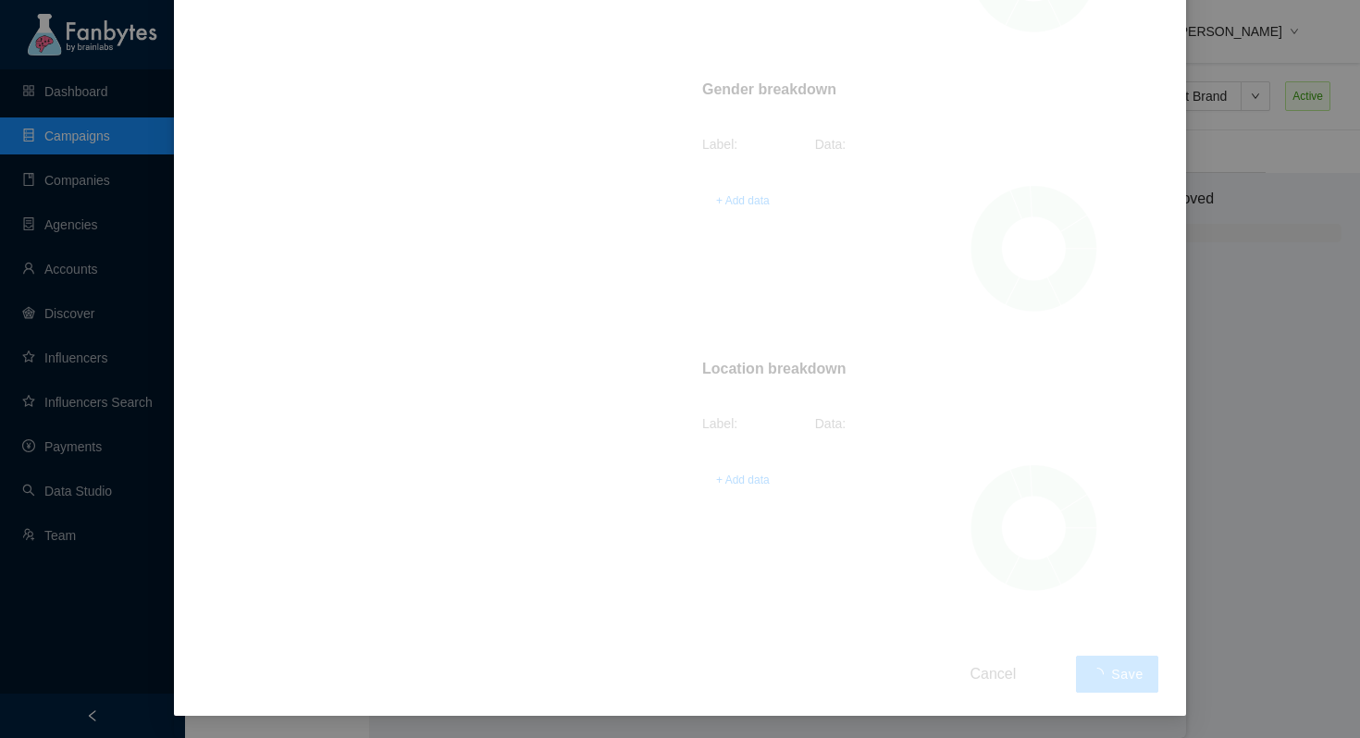
scroll to position [0, 0]
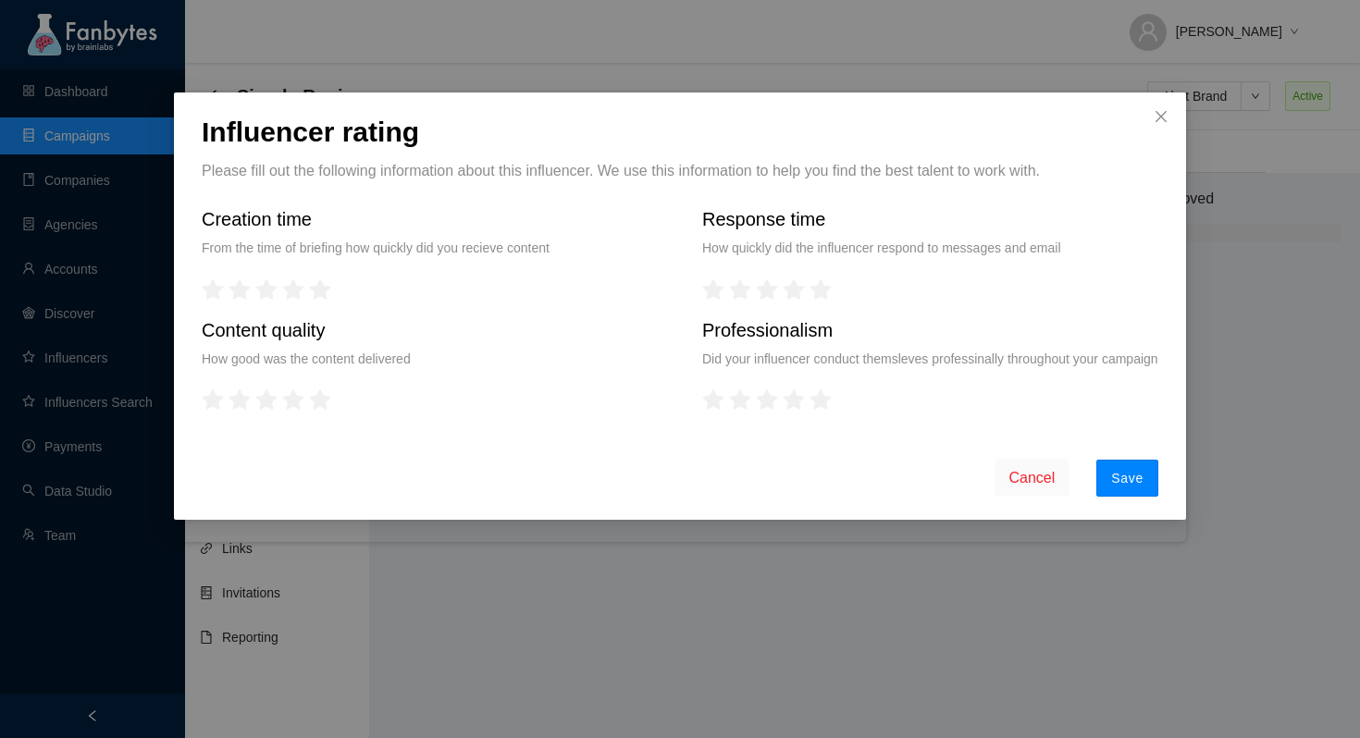
click at [1142, 497] on button "Save" at bounding box center [1127, 478] width 62 height 37
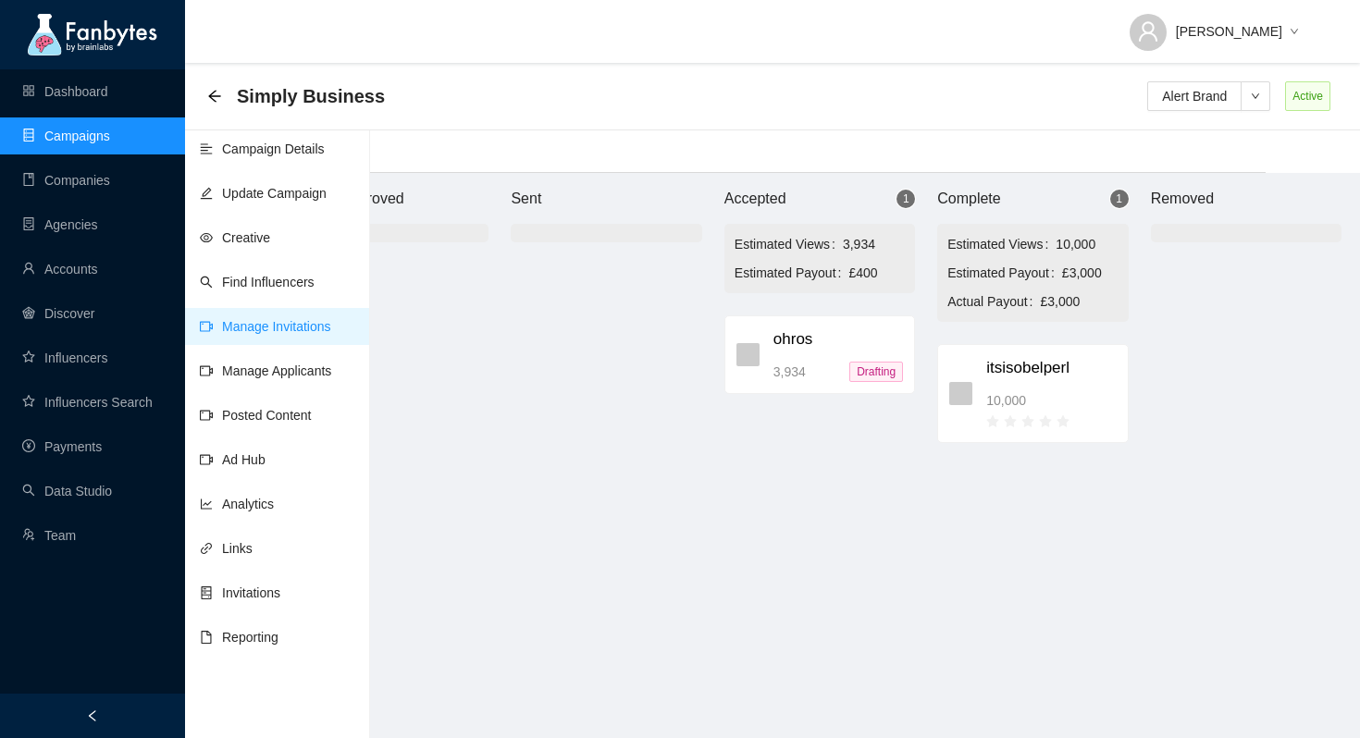
scroll to position [19, 109]
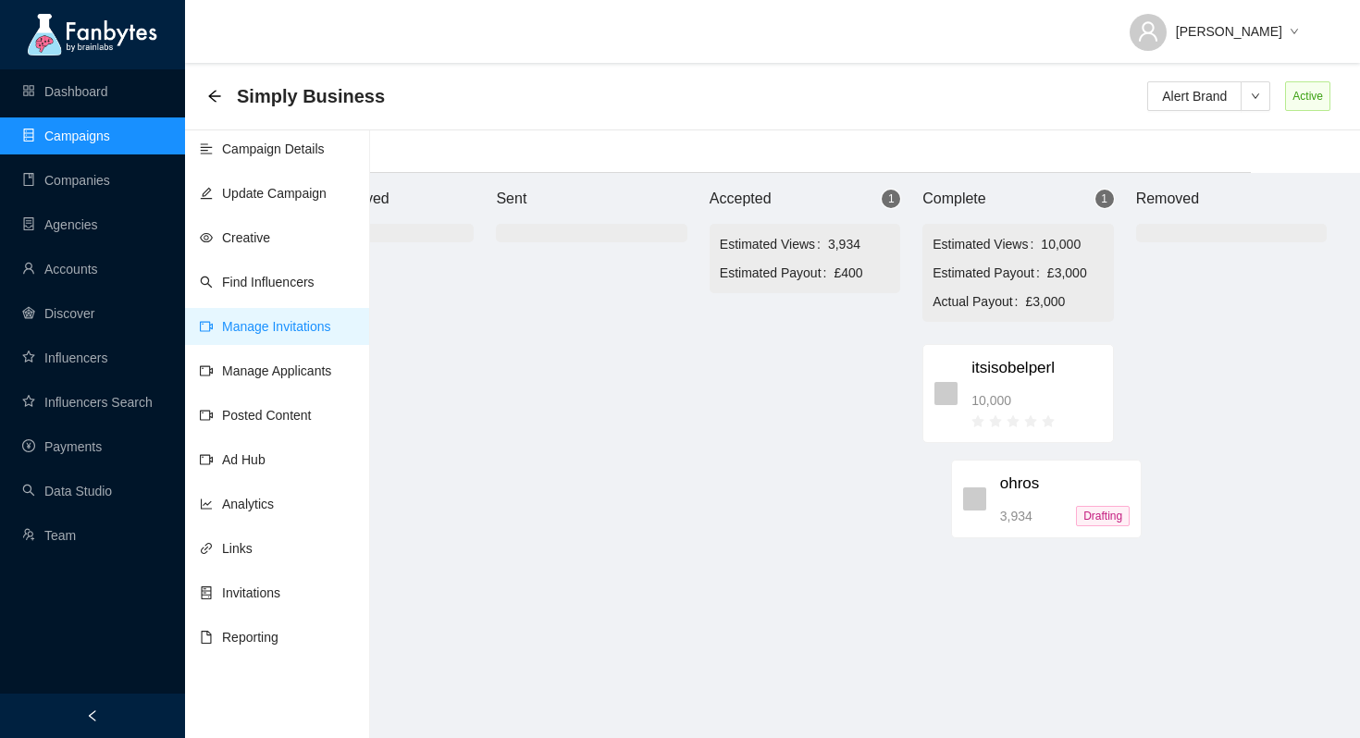
drag, startPoint x: 777, startPoint y: 345, endPoint x: 1035, endPoint y: 510, distance: 306.2
click at [1035, 510] on div "Brand Approved Sent Accepted 1 Estimated Views 3,934 Estimated Payout £400 ohro…" at bounding box center [805, 455] width 1110 height 565
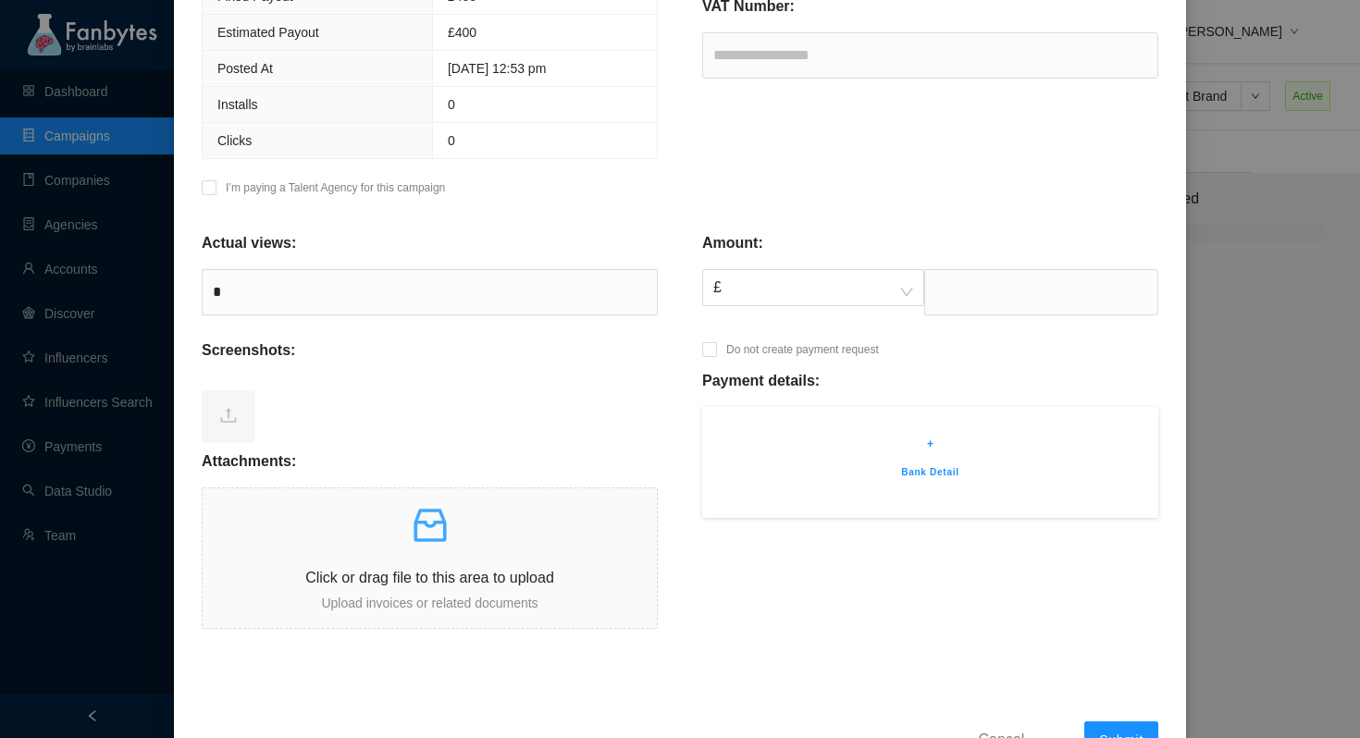
scroll to position [534, 0]
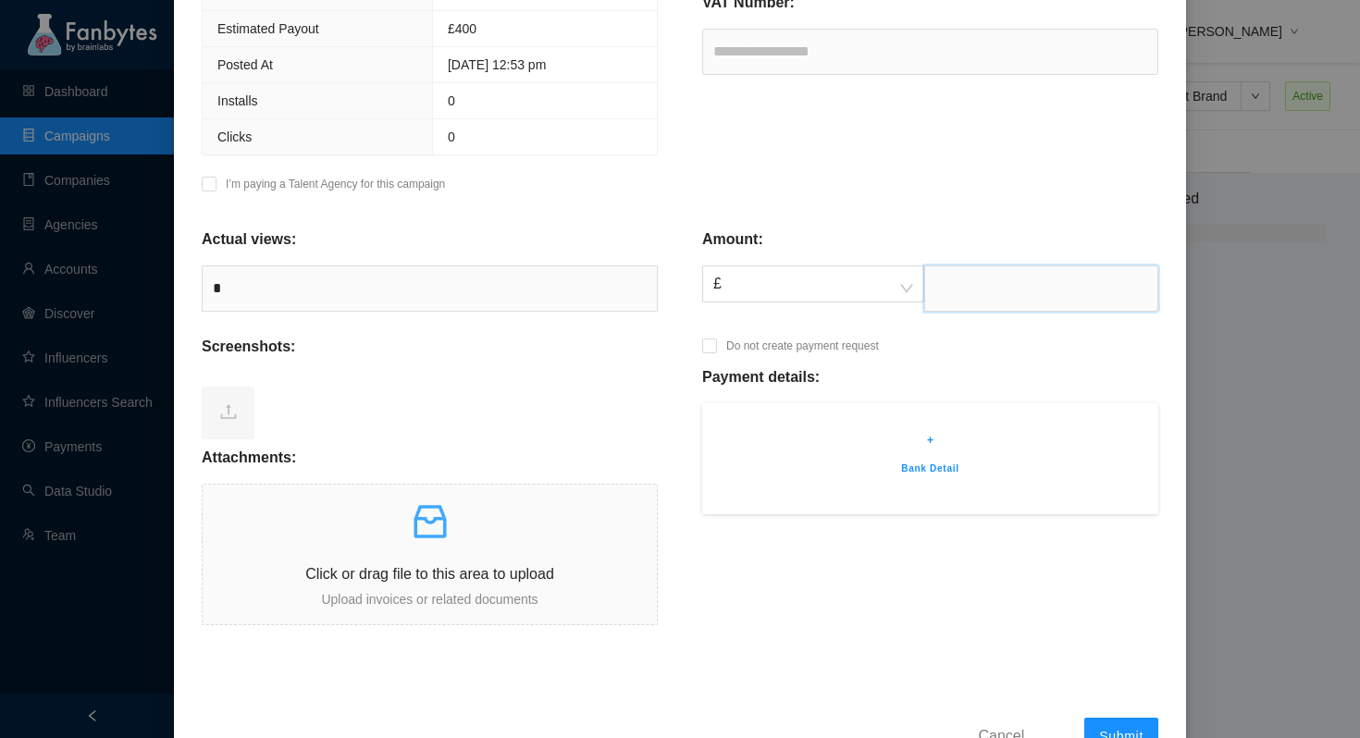
click at [956, 290] on input "text" at bounding box center [1041, 289] width 234 height 46
type input "***"
click at [508, 562] on div "Click or drag file to this area to upload Upload invoices or related documents" at bounding box center [430, 555] width 454 height 110
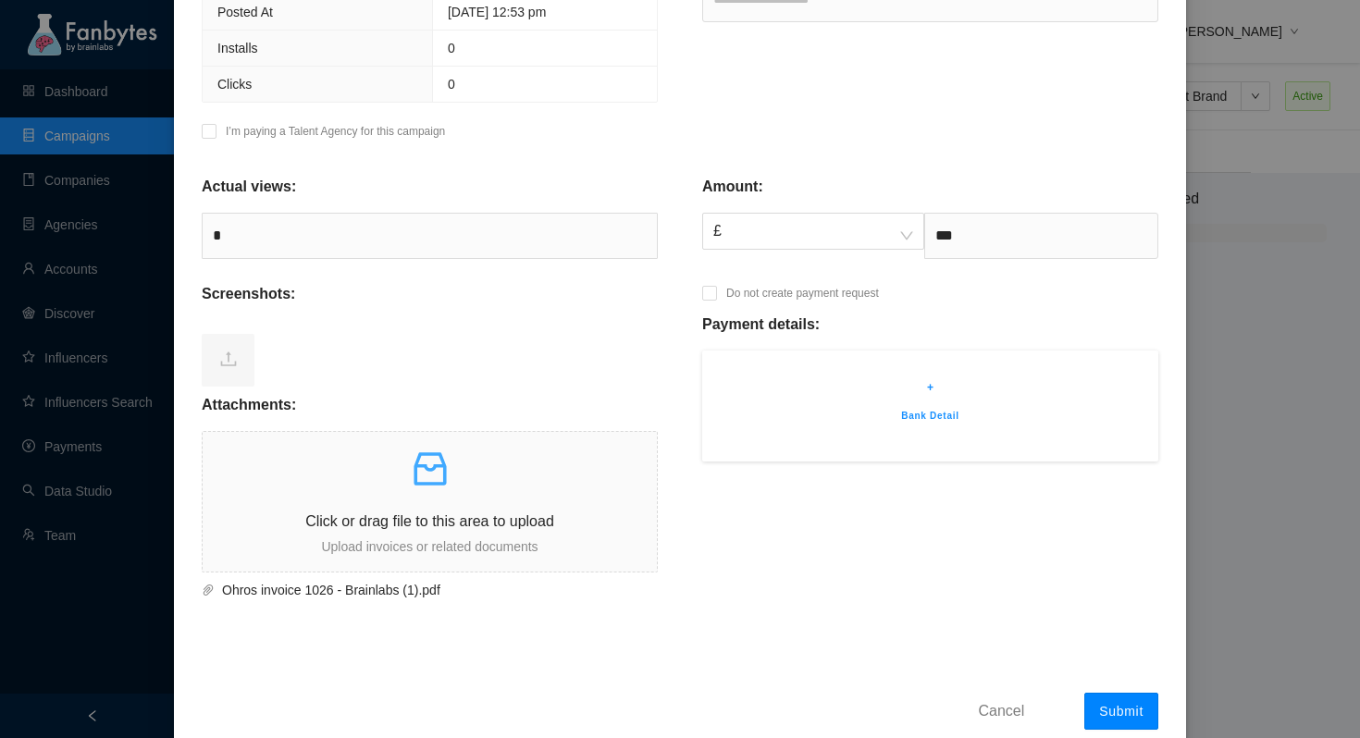
click at [1143, 723] on button "Submit" at bounding box center [1121, 711] width 74 height 37
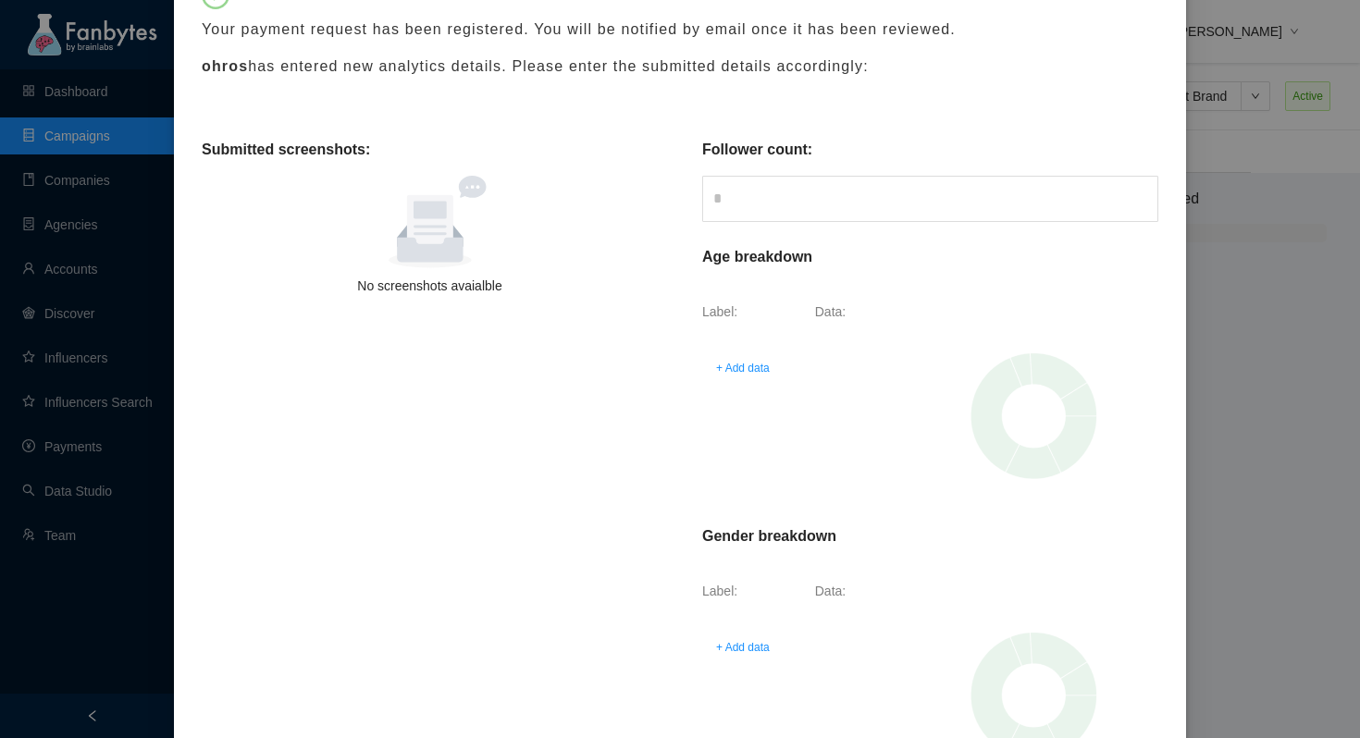
scroll to position [573, 0]
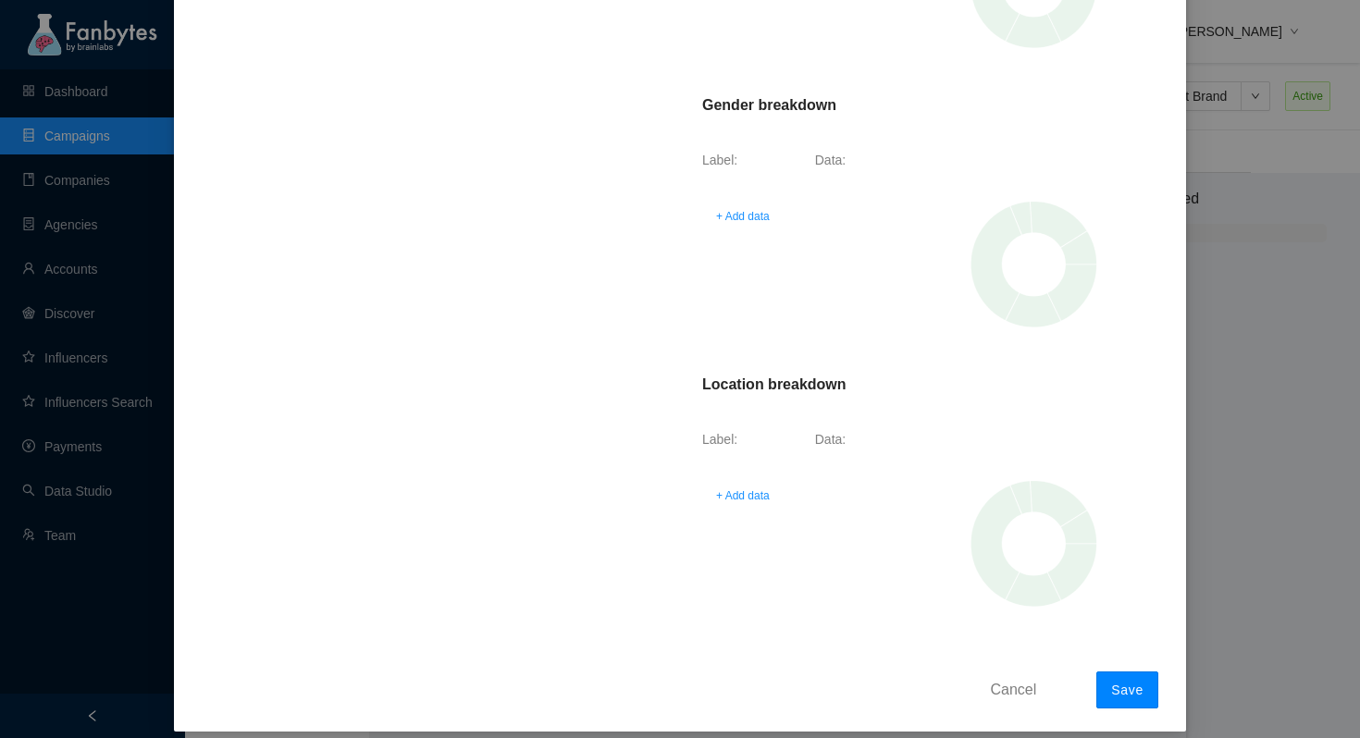
click at [1132, 690] on span "Save" at bounding box center [1127, 690] width 32 height 15
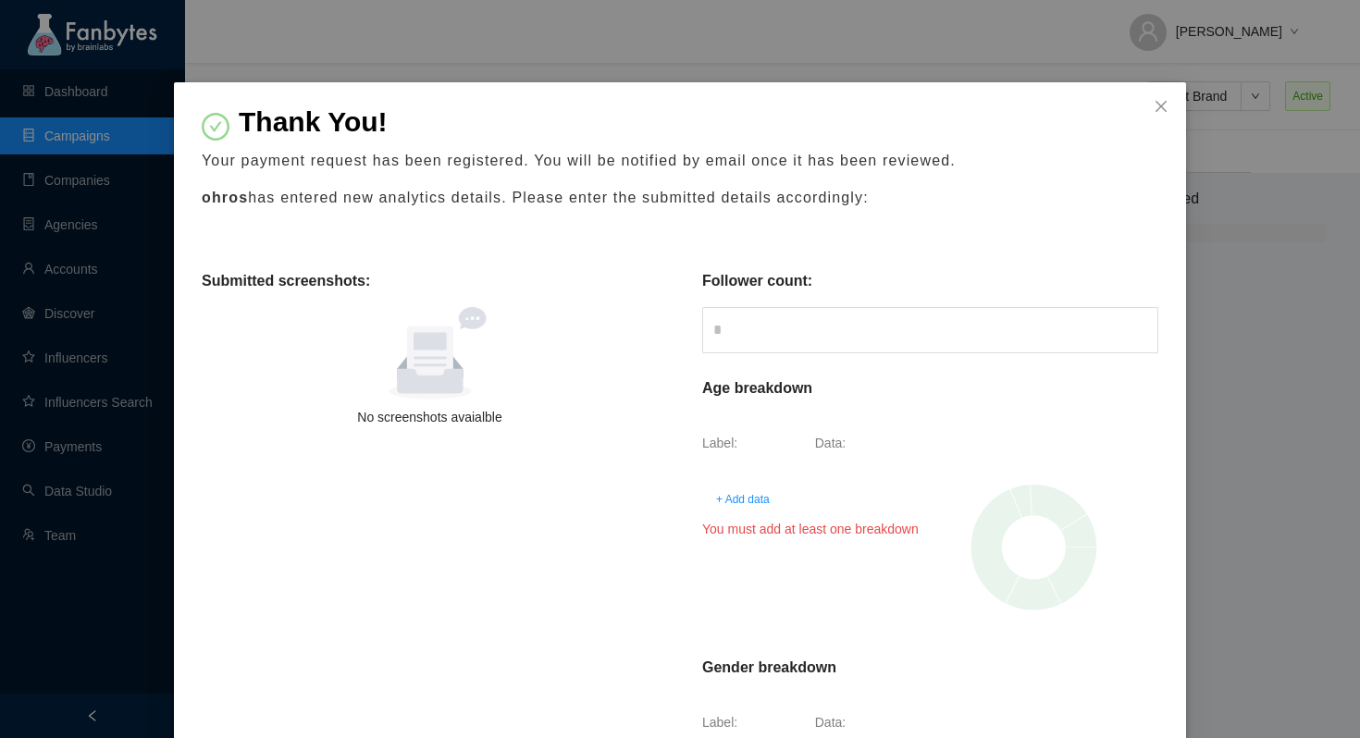
scroll to position [9, 0]
click at [748, 502] on span "+ Add data" at bounding box center [743, 500] width 54 height 19
click at [770, 496] on span at bounding box center [741, 491] width 56 height 28
click at [755, 555] on div "18 - 24" at bounding box center [741, 558] width 56 height 20
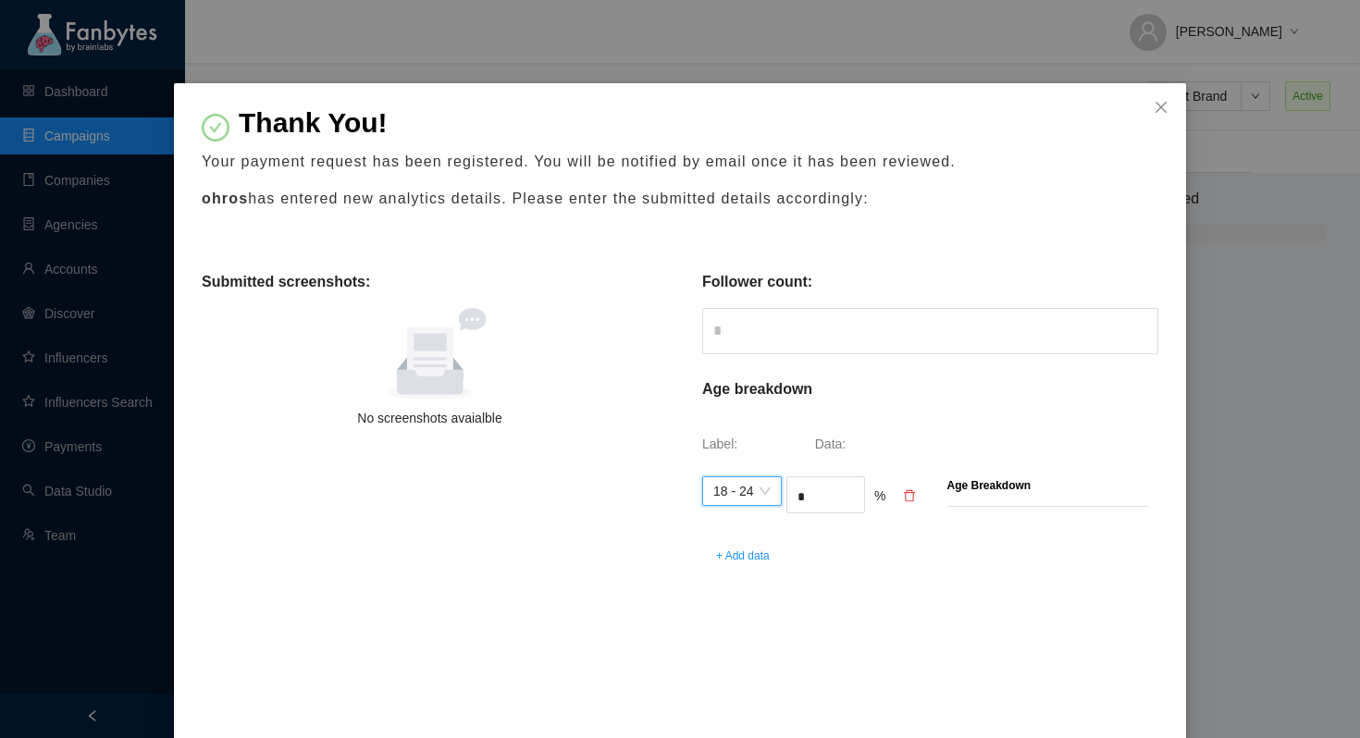
click at [818, 500] on input "*" at bounding box center [825, 497] width 77 height 28
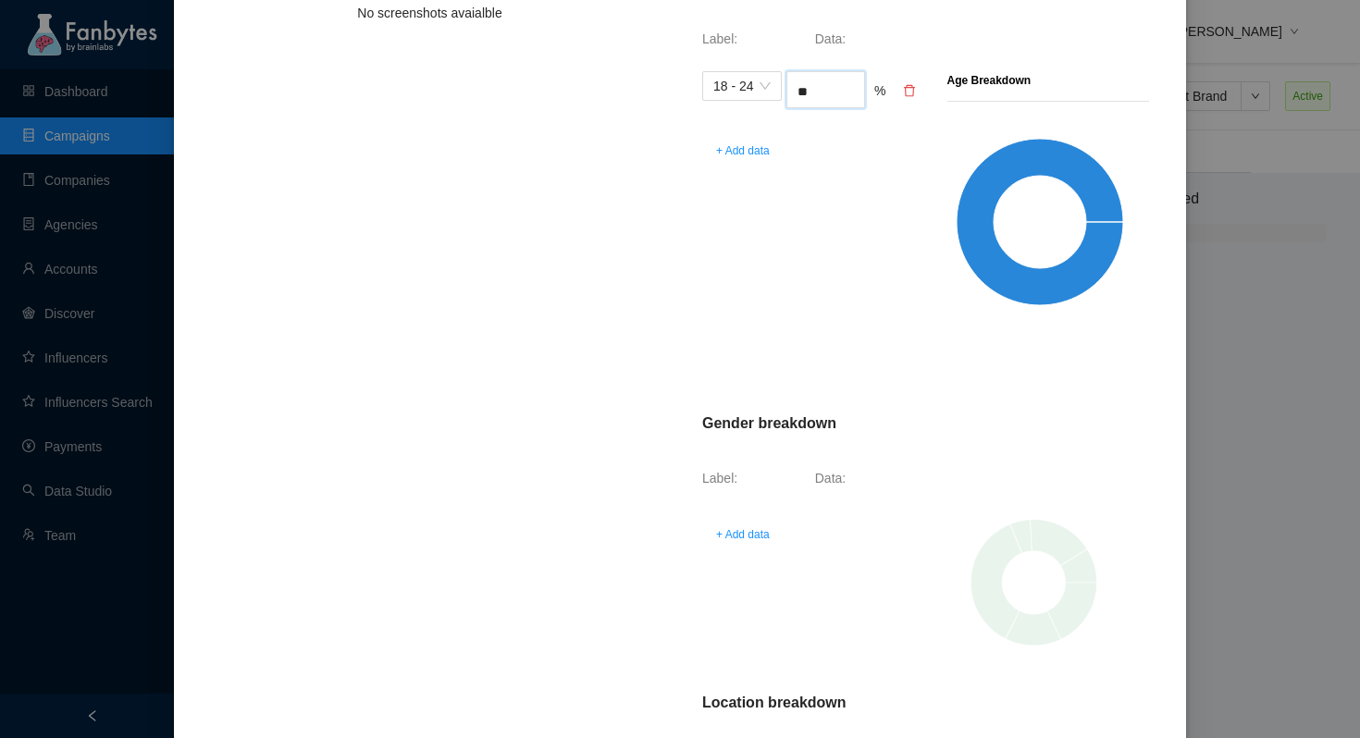
scroll to position [748, 0]
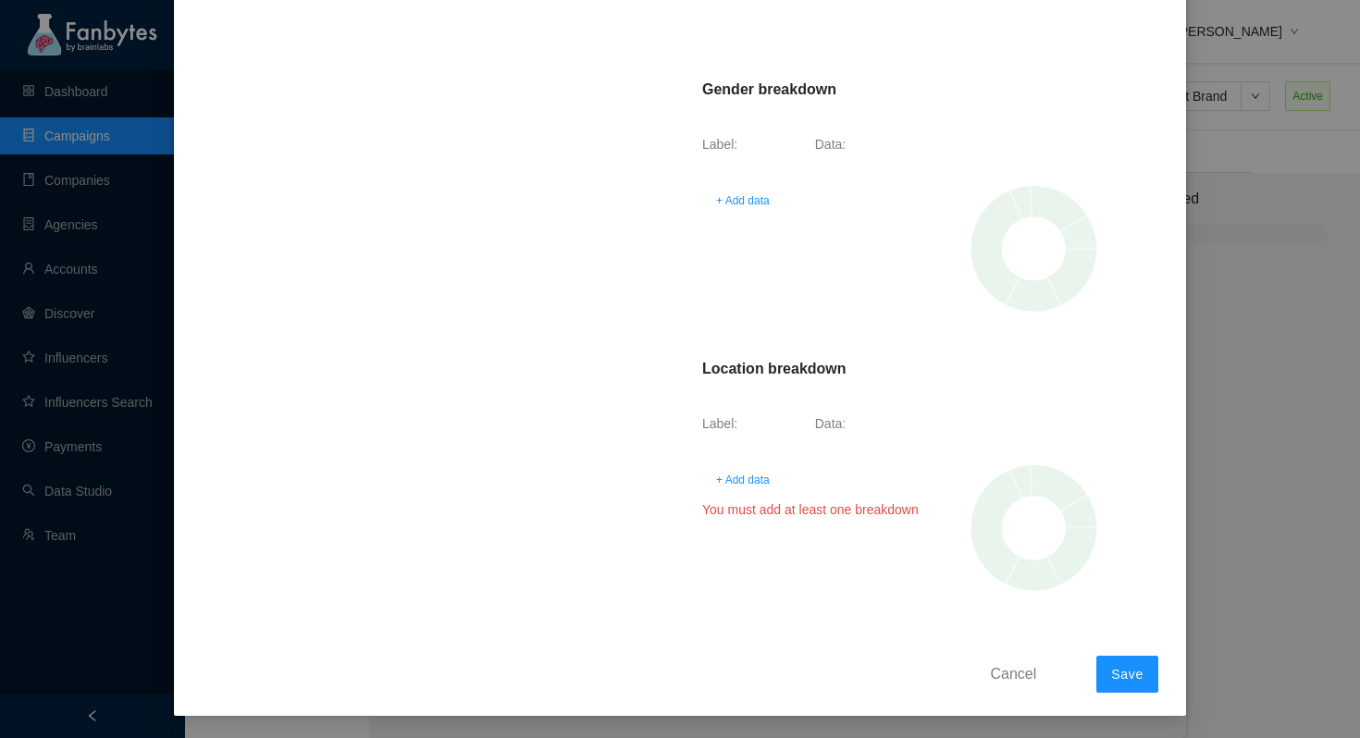
type input "**"
click at [740, 480] on span "+ Add data" at bounding box center [743, 480] width 54 height 19
click at [768, 466] on span at bounding box center [741, 471] width 56 height 28
type input "**********"
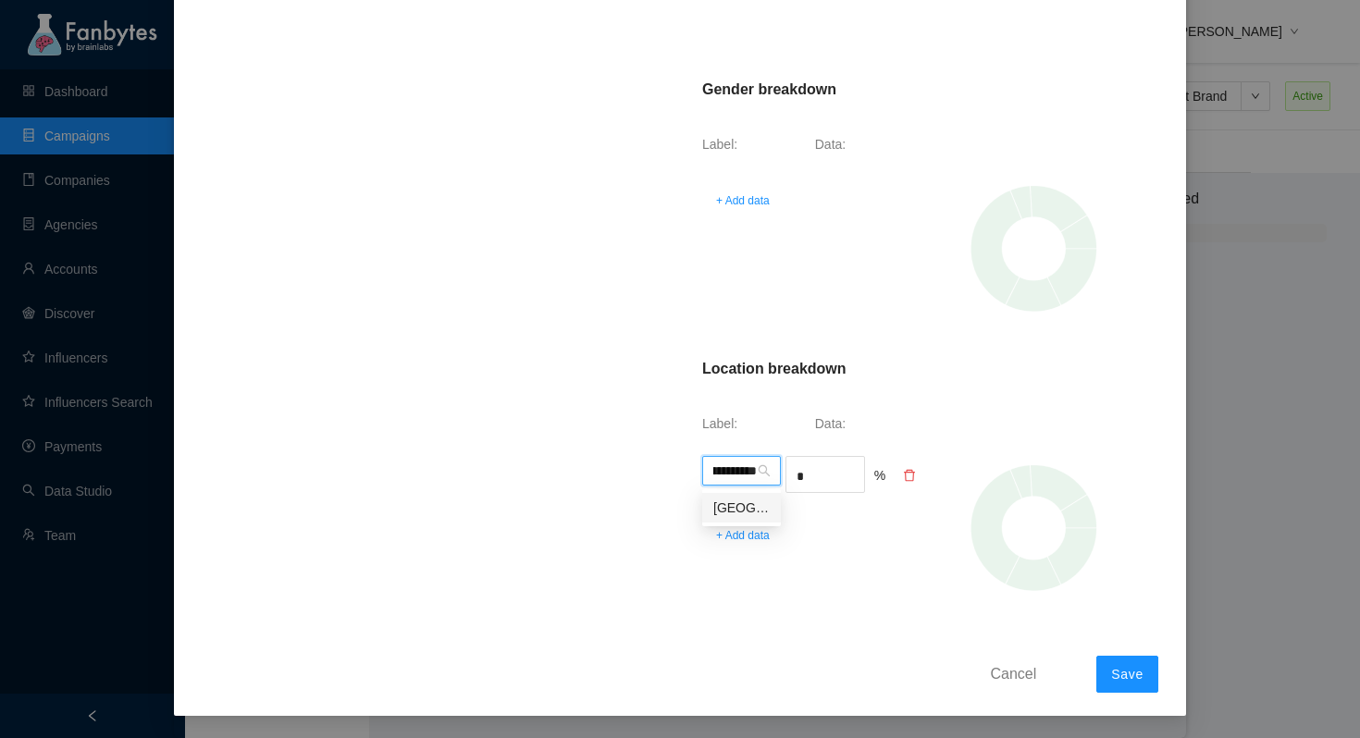
click at [748, 499] on div "[GEOGRAPHIC_DATA]" at bounding box center [741, 508] width 56 height 20
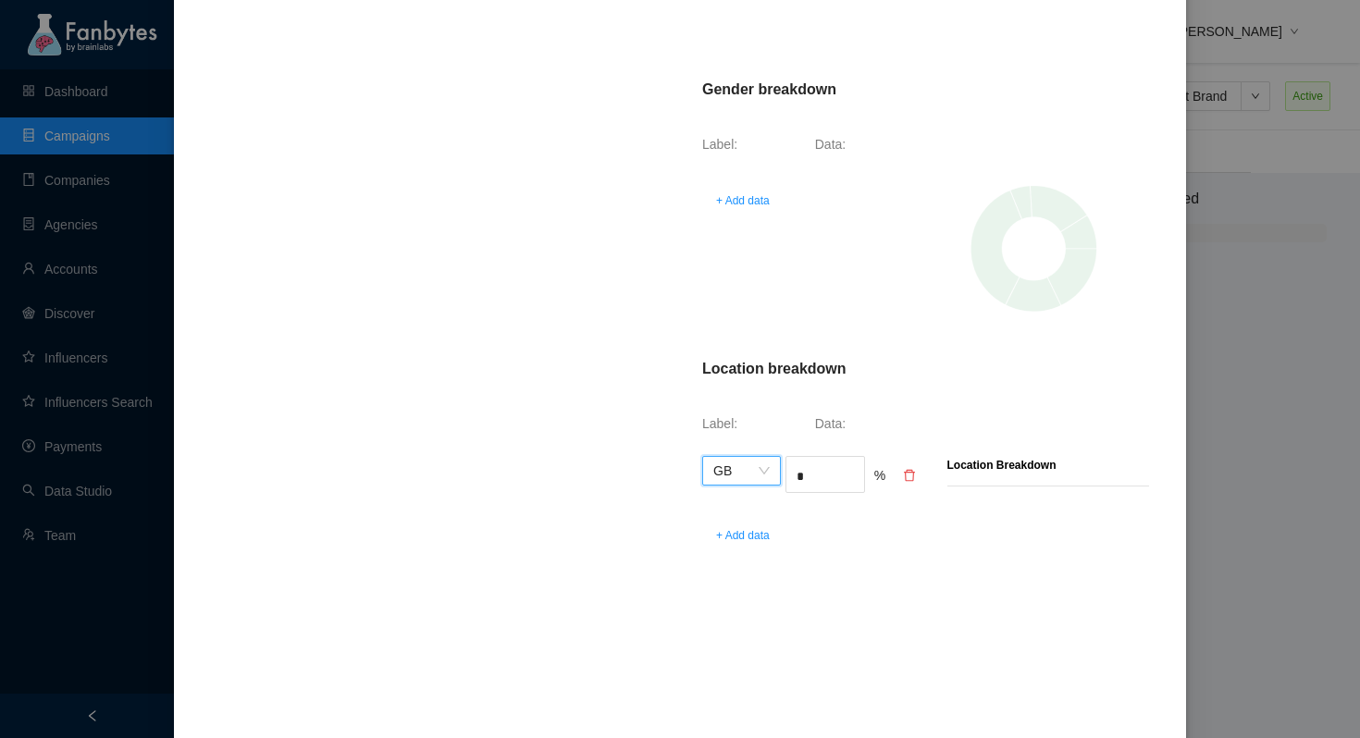
scroll to position [0, 0]
click at [839, 476] on input "*" at bounding box center [824, 477] width 77 height 28
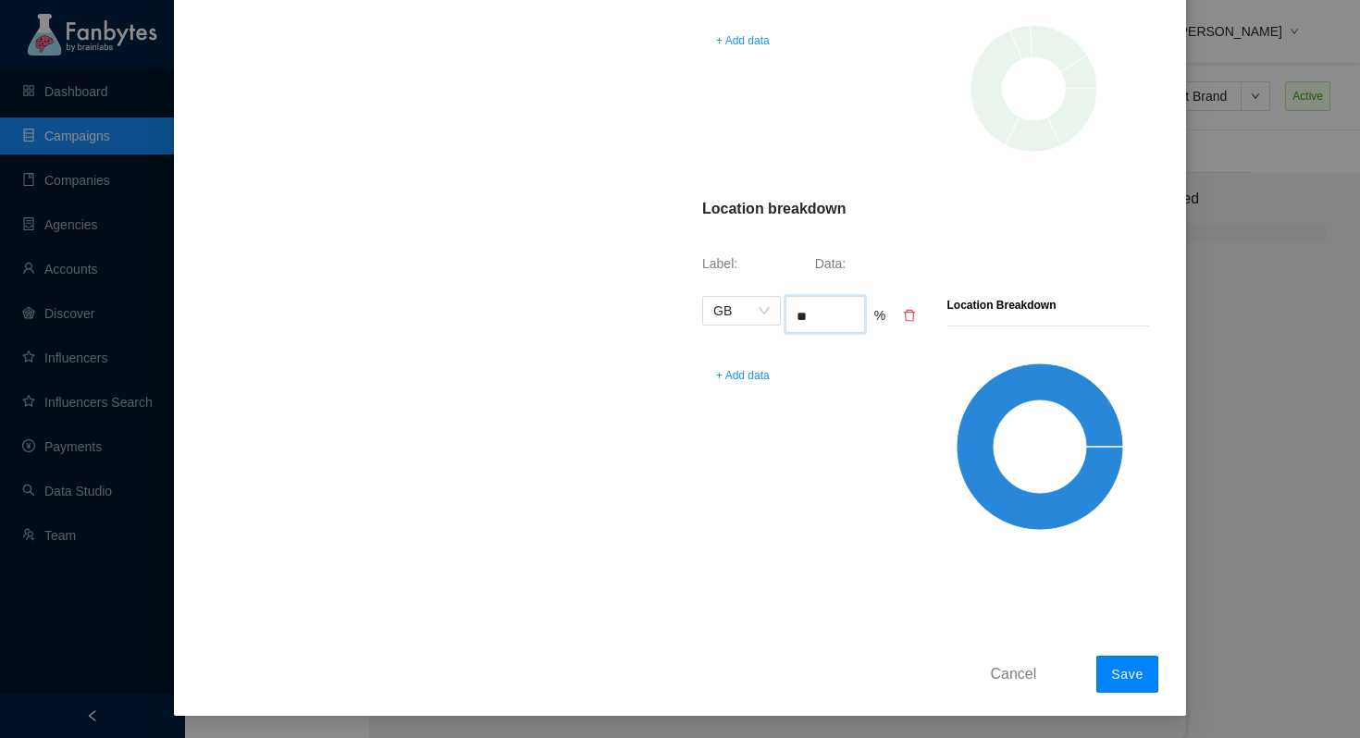
type input "**"
click at [1119, 659] on button "Save" at bounding box center [1127, 674] width 62 height 37
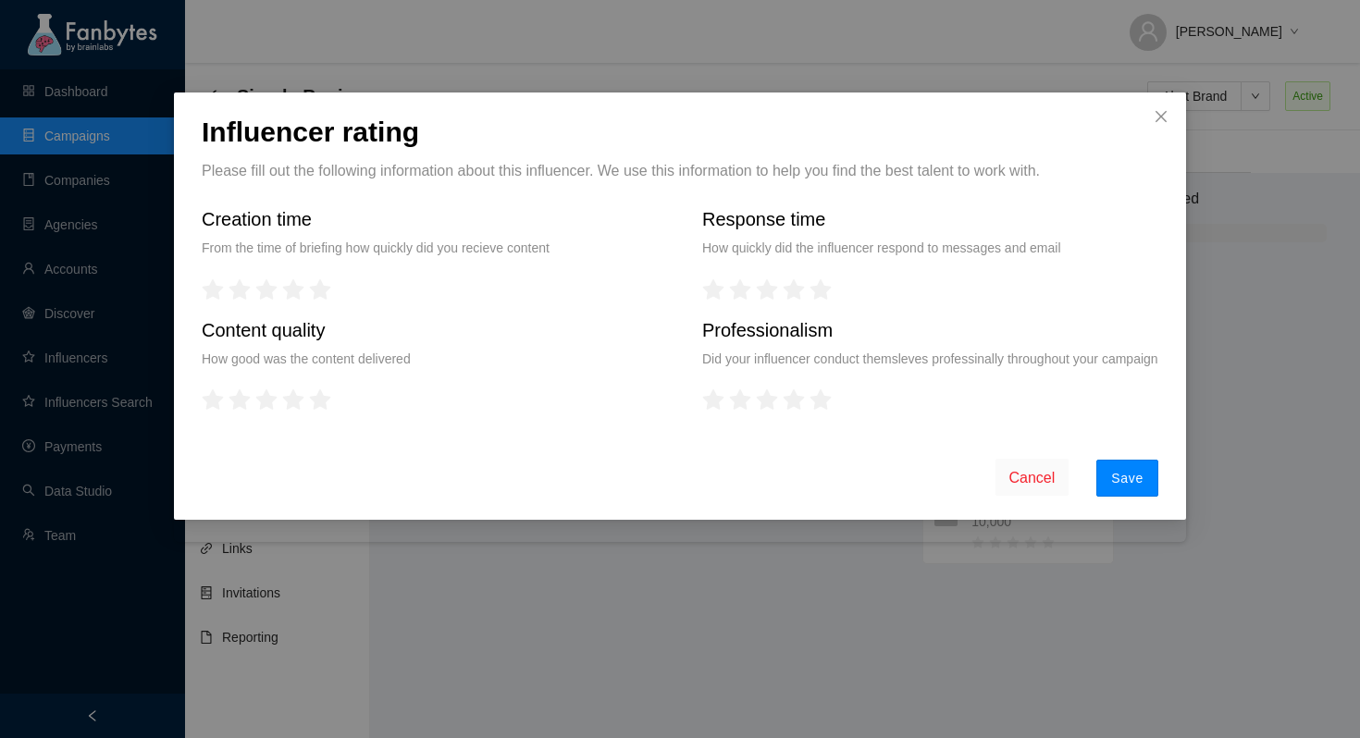
click at [1111, 486] on button "Save" at bounding box center [1127, 478] width 62 height 37
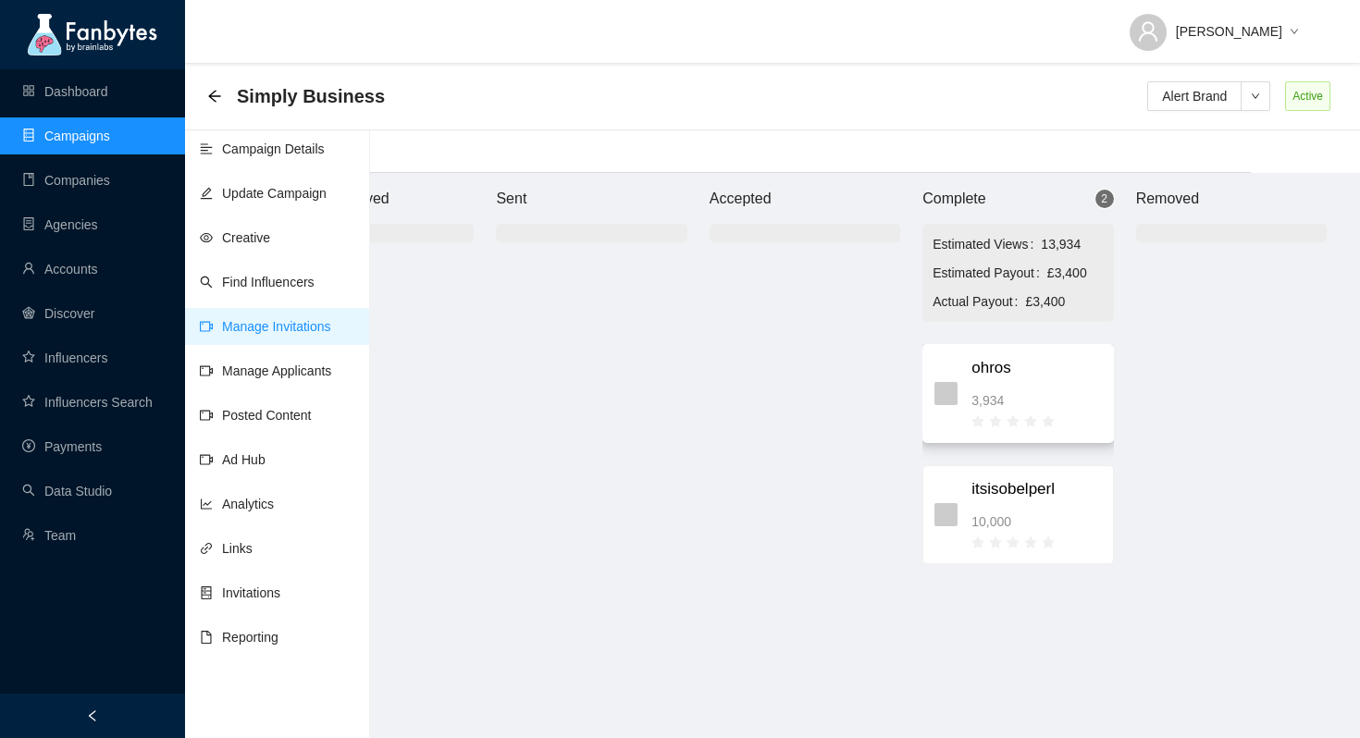
scroll to position [0, 109]
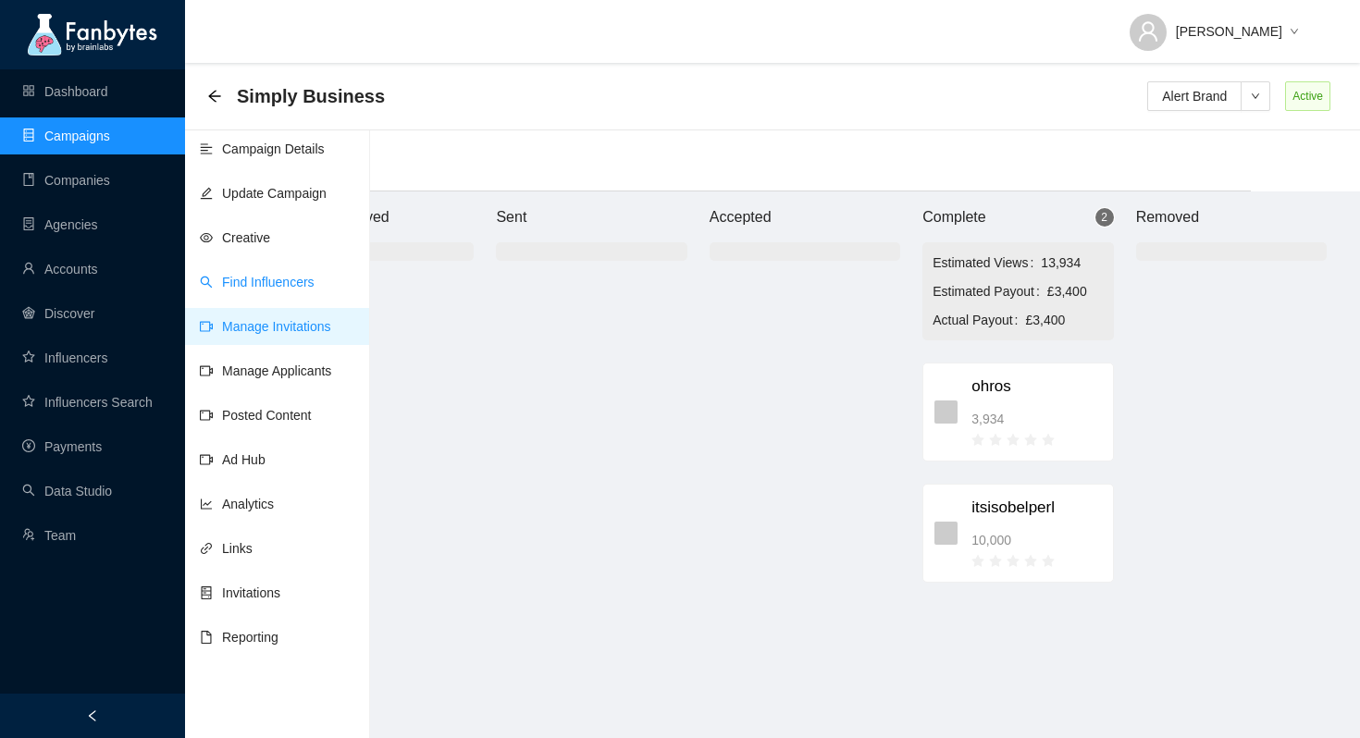
click at [282, 290] on link "Find Influencers" at bounding box center [257, 282] width 115 height 15
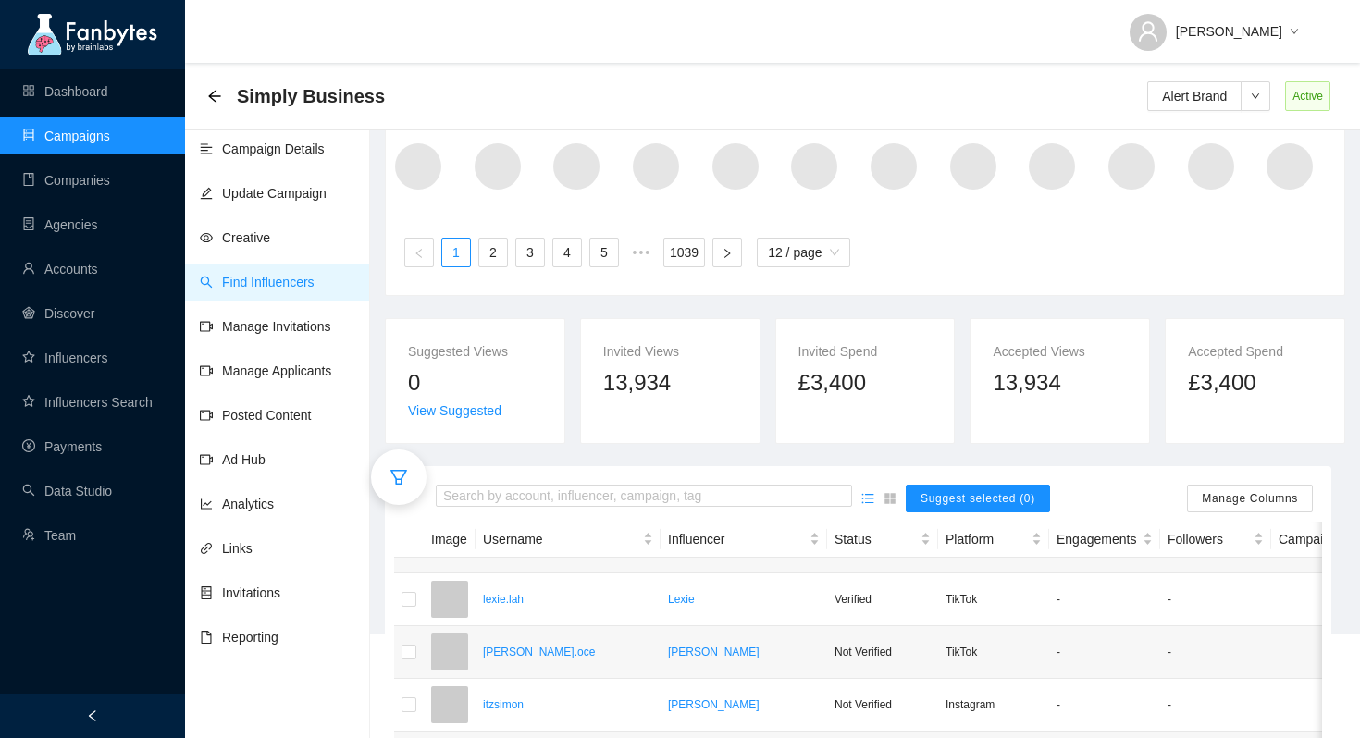
scroll to position [216, 0]
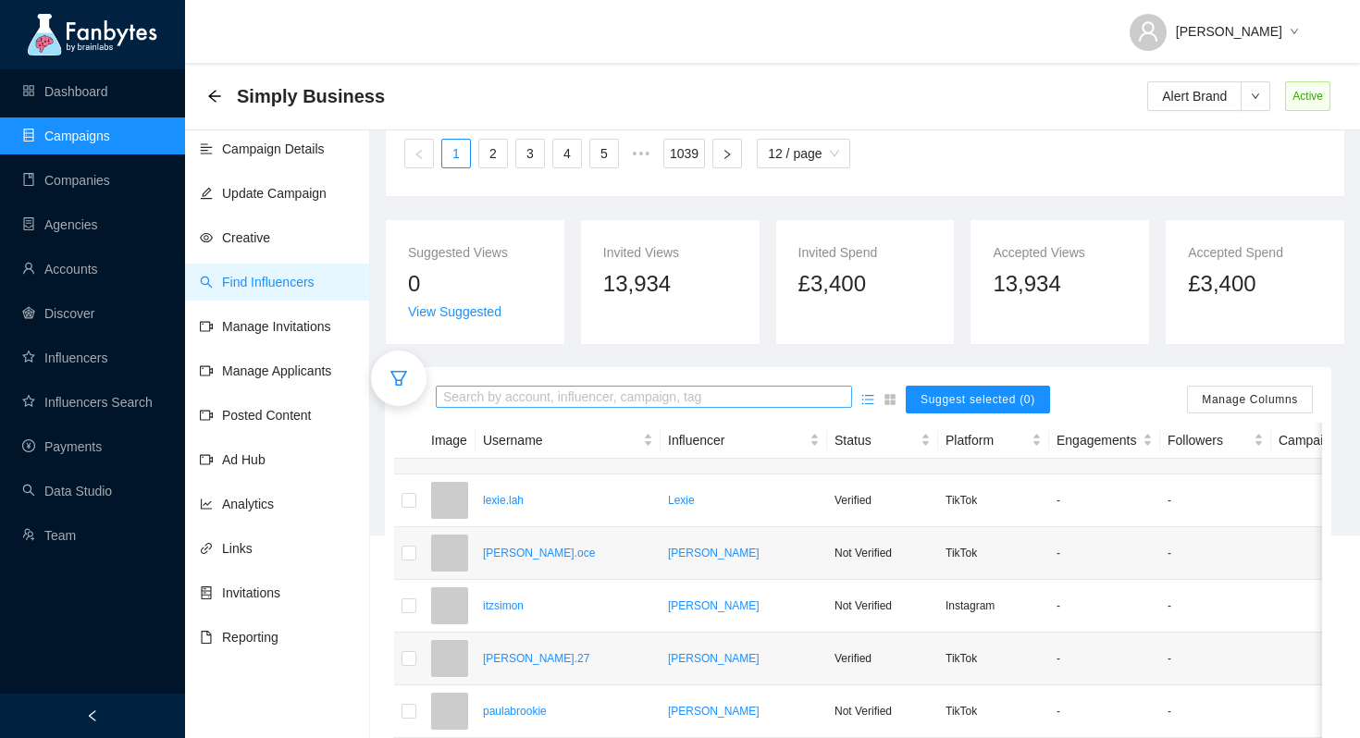
click at [728, 396] on input "search" at bounding box center [644, 398] width 402 height 20
type input "********"
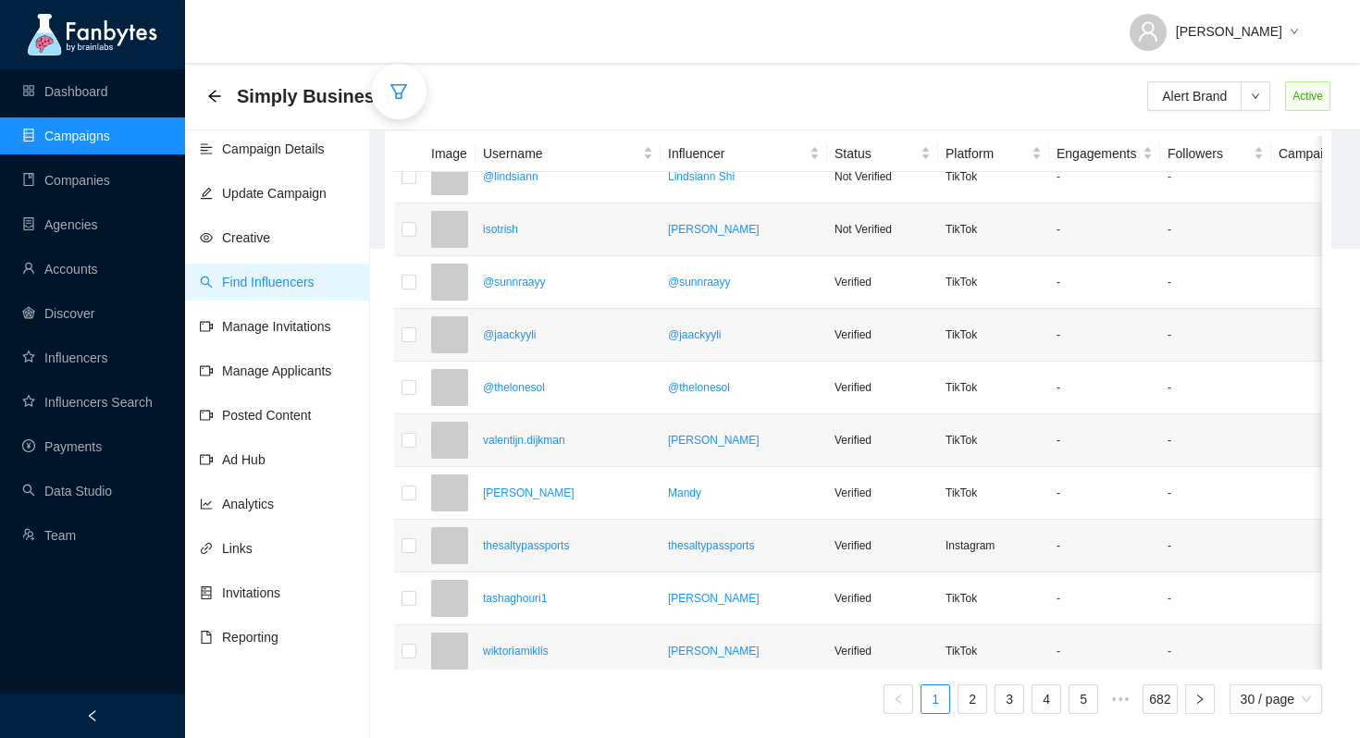
scroll to position [1100, 0]
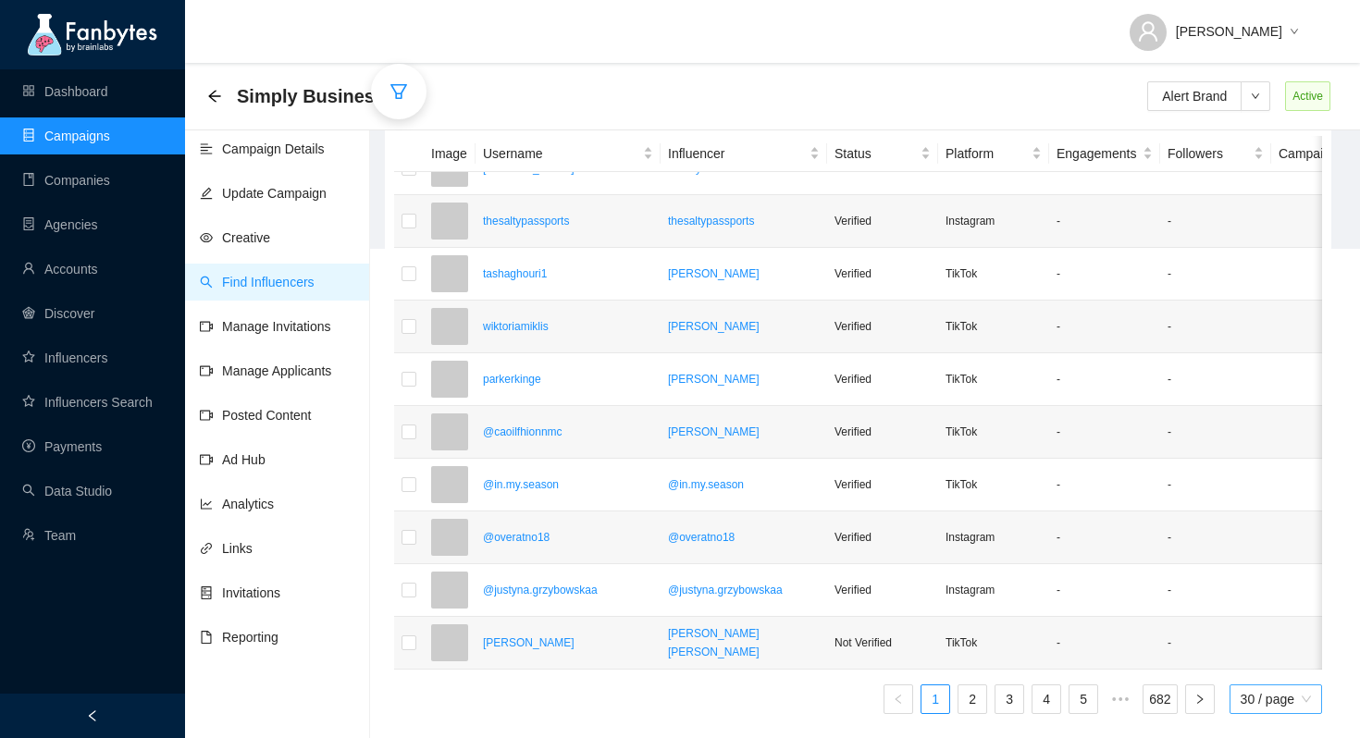
click at [1273, 701] on span "30 / page" at bounding box center [1276, 700] width 70 height 28
click at [1283, 665] on div "100 / page" at bounding box center [1277, 662] width 73 height 20
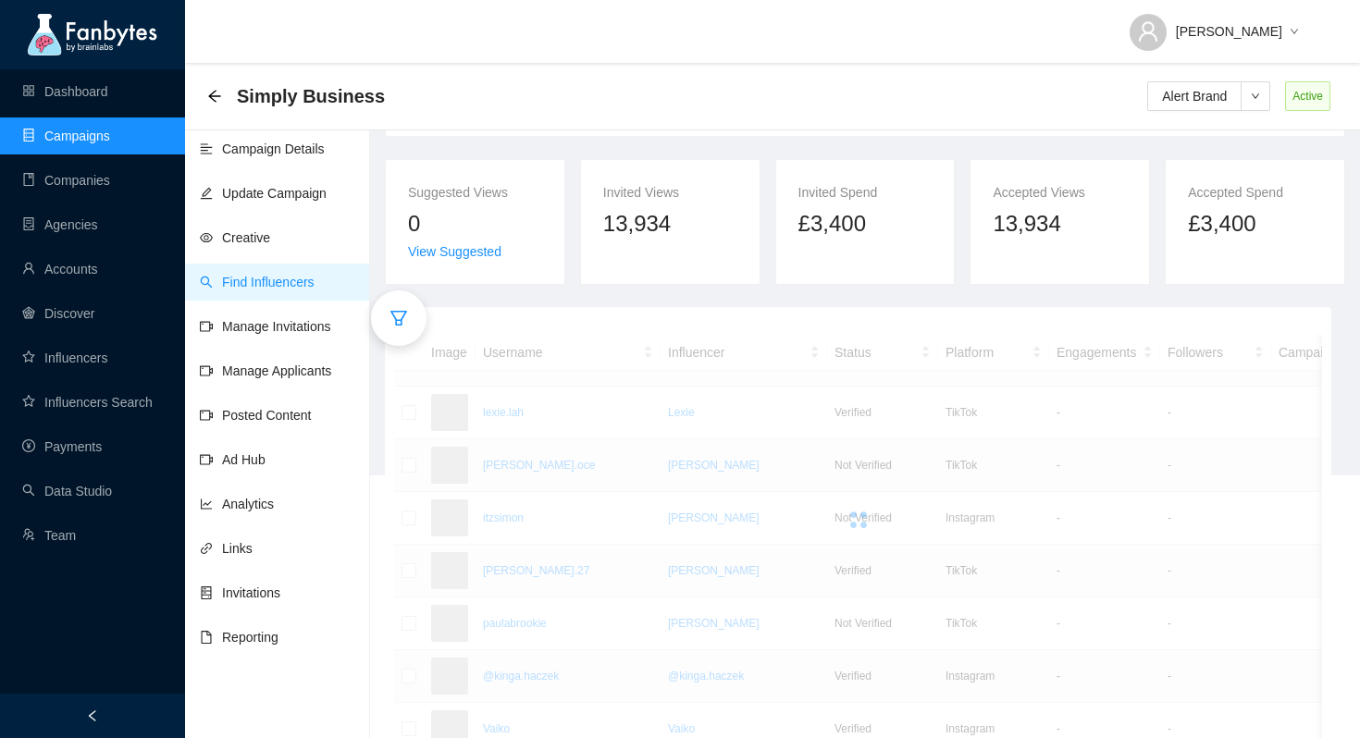
scroll to position [275, 0]
click at [404, 318] on icon "filter" at bounding box center [399, 320] width 19 height 19
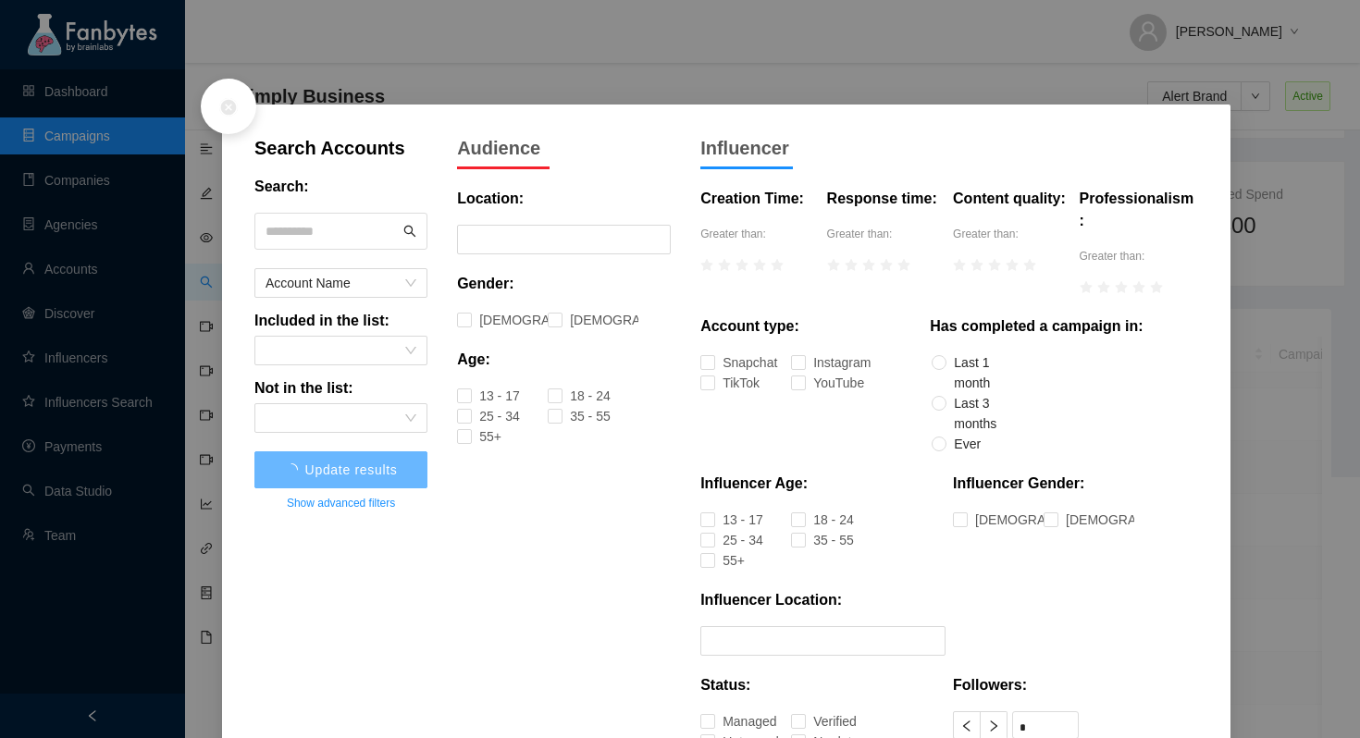
scroll to position [31, 0]
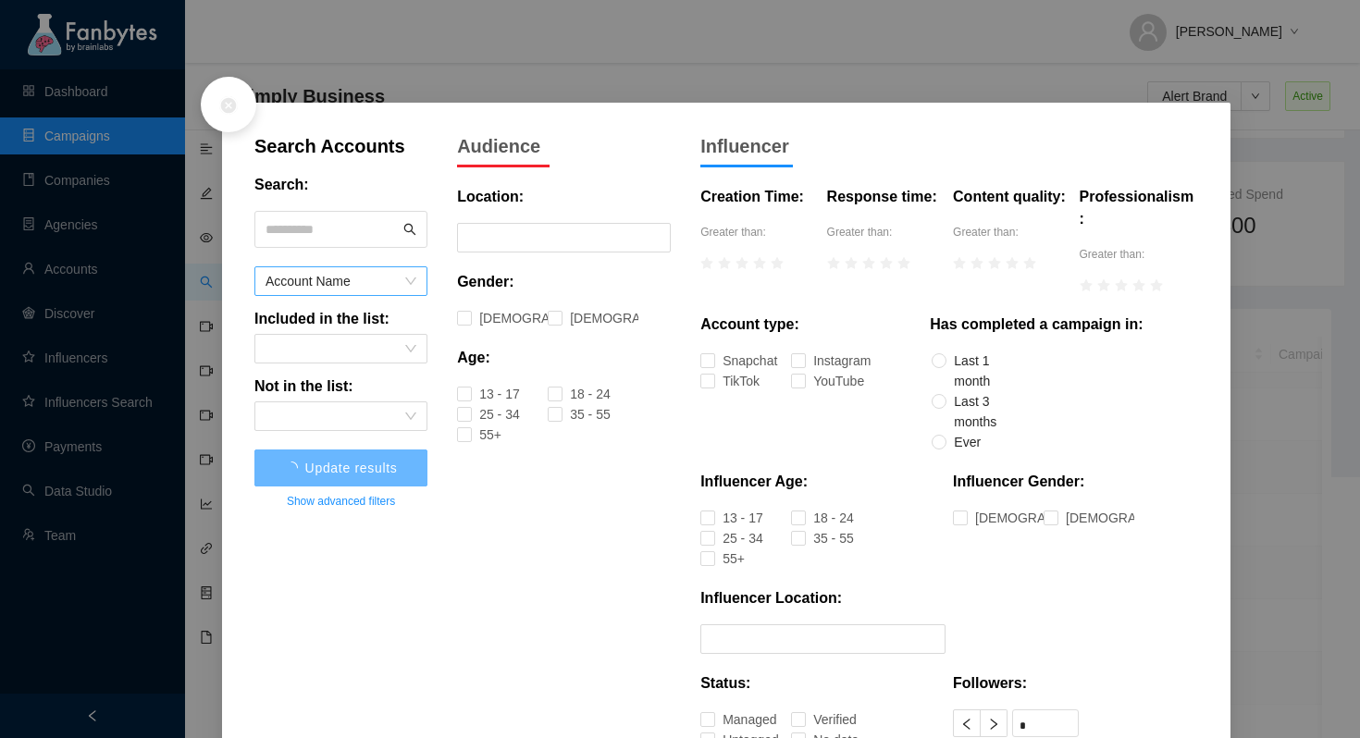
click at [401, 282] on span "Account Name" at bounding box center [341, 281] width 151 height 28
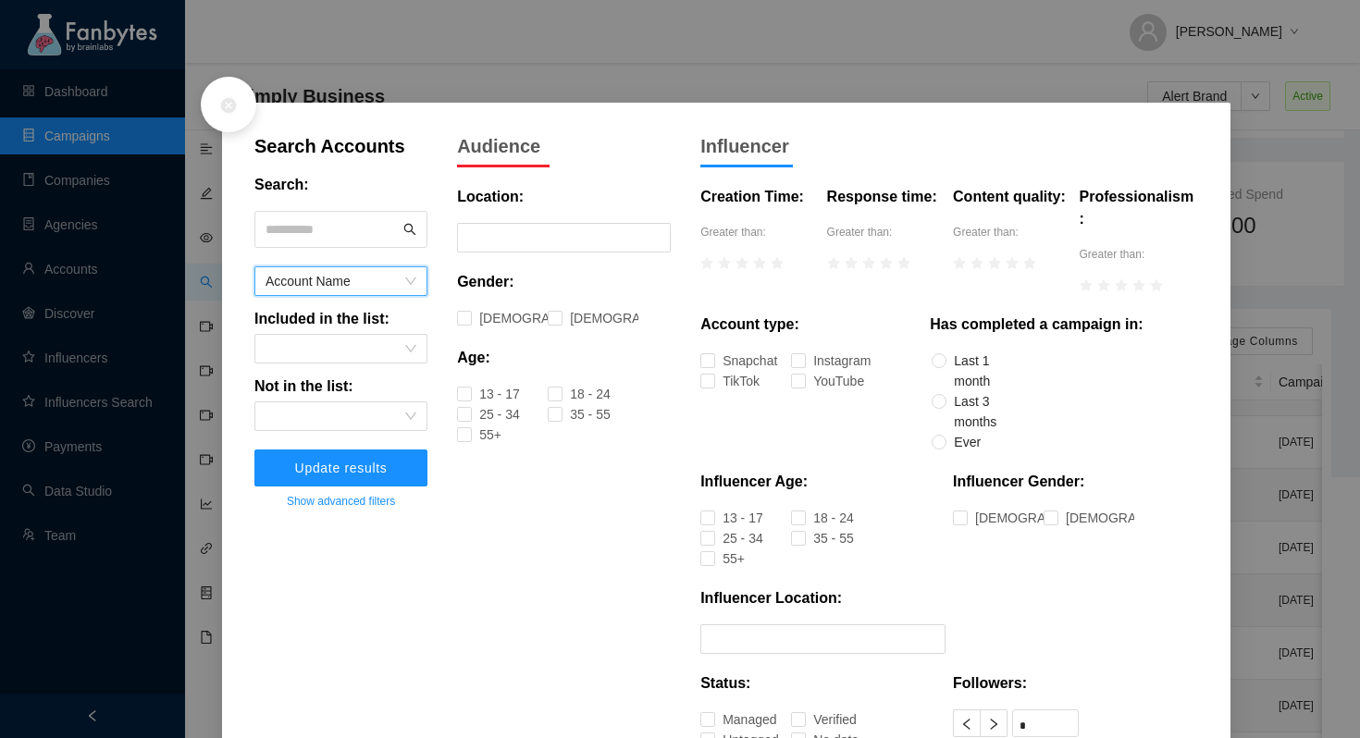
click at [409, 284] on span "Account Name" at bounding box center [341, 281] width 151 height 28
click at [333, 225] on input "text" at bounding box center [333, 230] width 134 height 28
type input "********"
click at [343, 468] on span "Update results" at bounding box center [341, 468] width 93 height 15
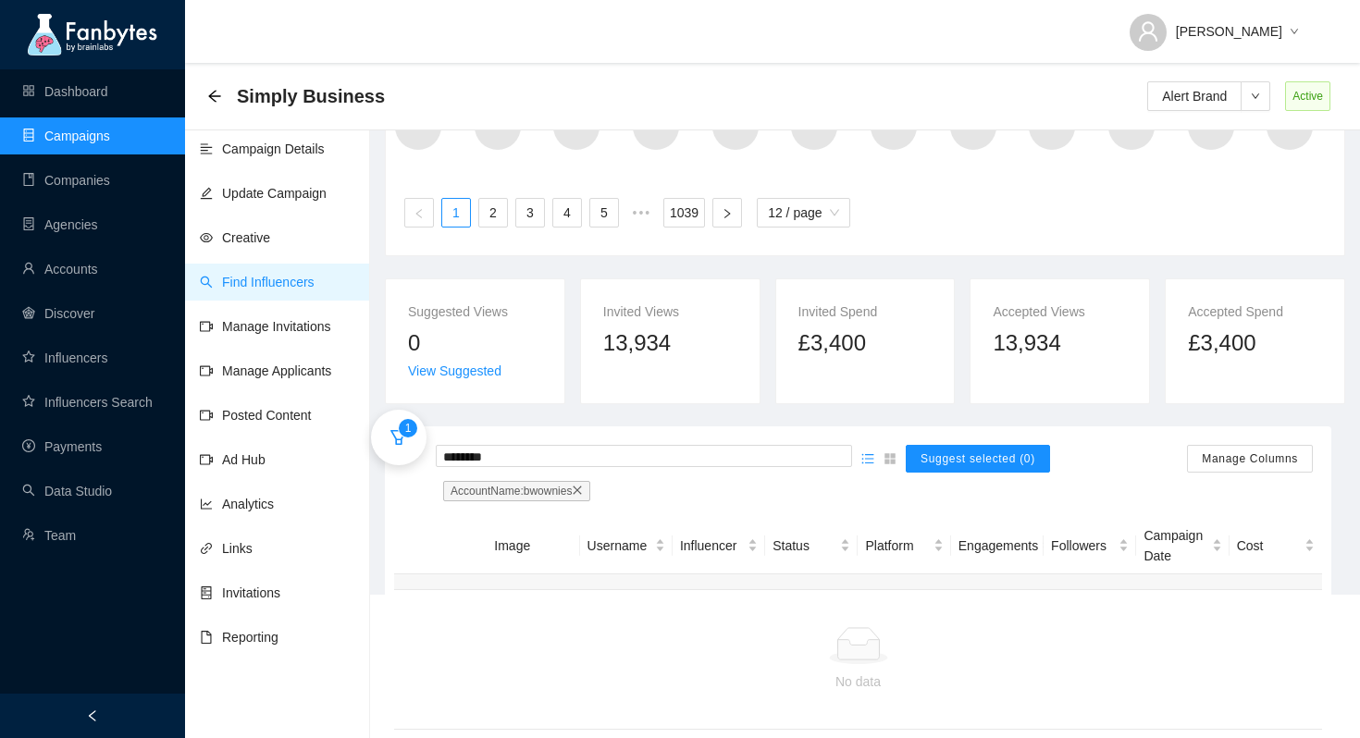
click at [402, 437] on icon "filter" at bounding box center [399, 437] width 19 height 19
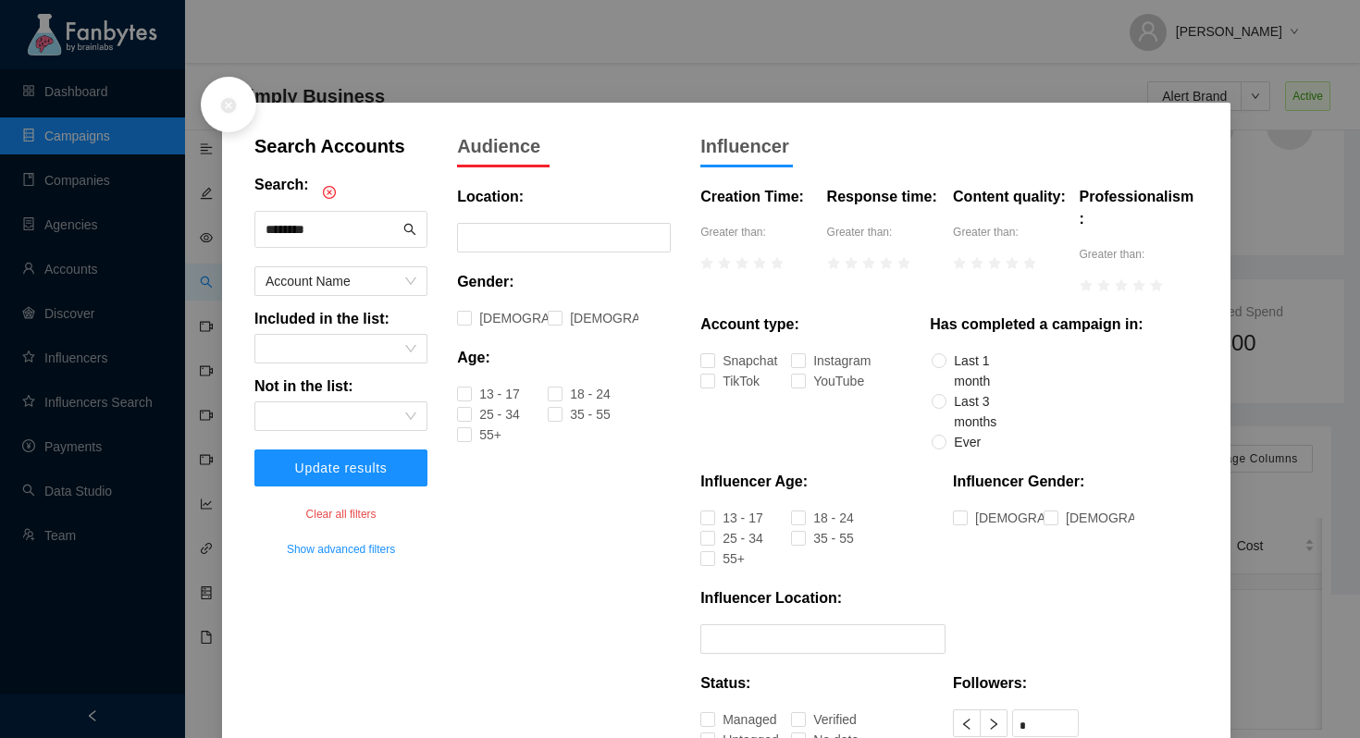
click at [241, 132] on div at bounding box center [229, 105] width 56 height 56
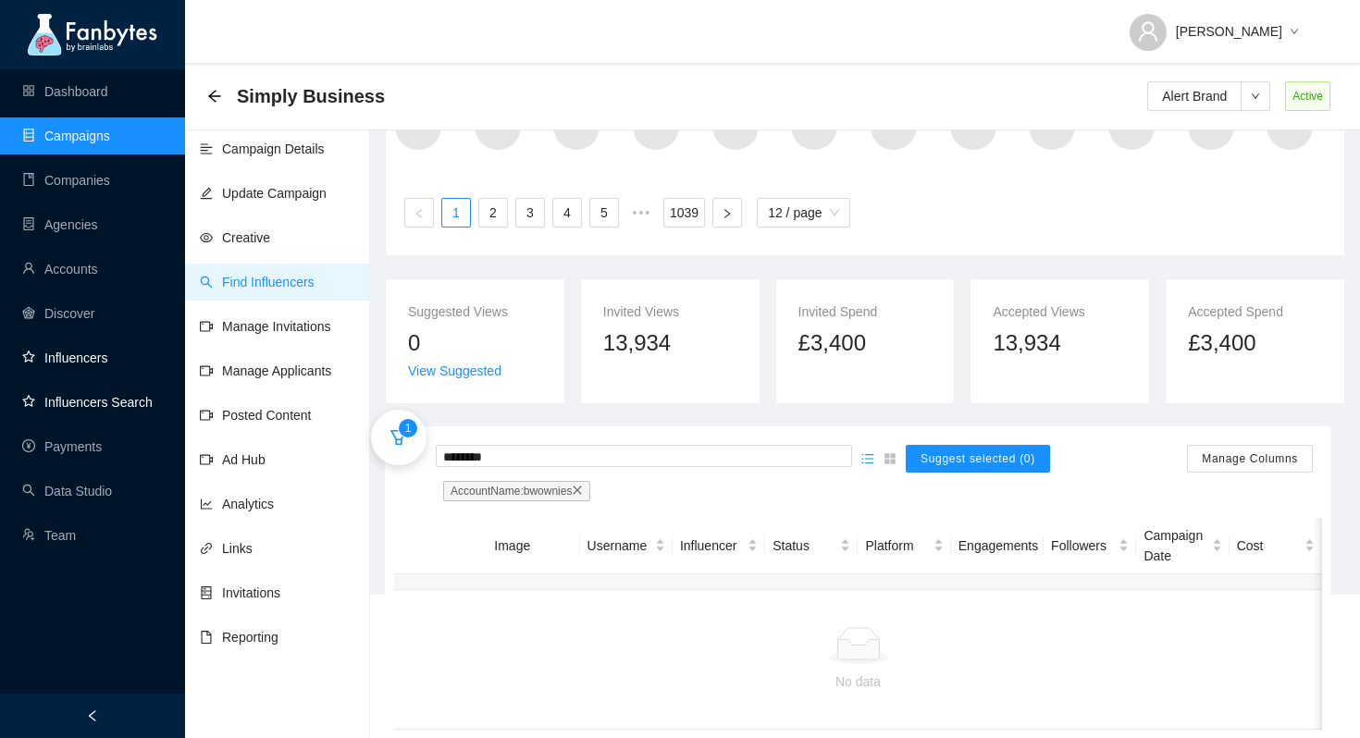
click at [107, 365] on link "Influencers" at bounding box center [64, 358] width 85 height 15
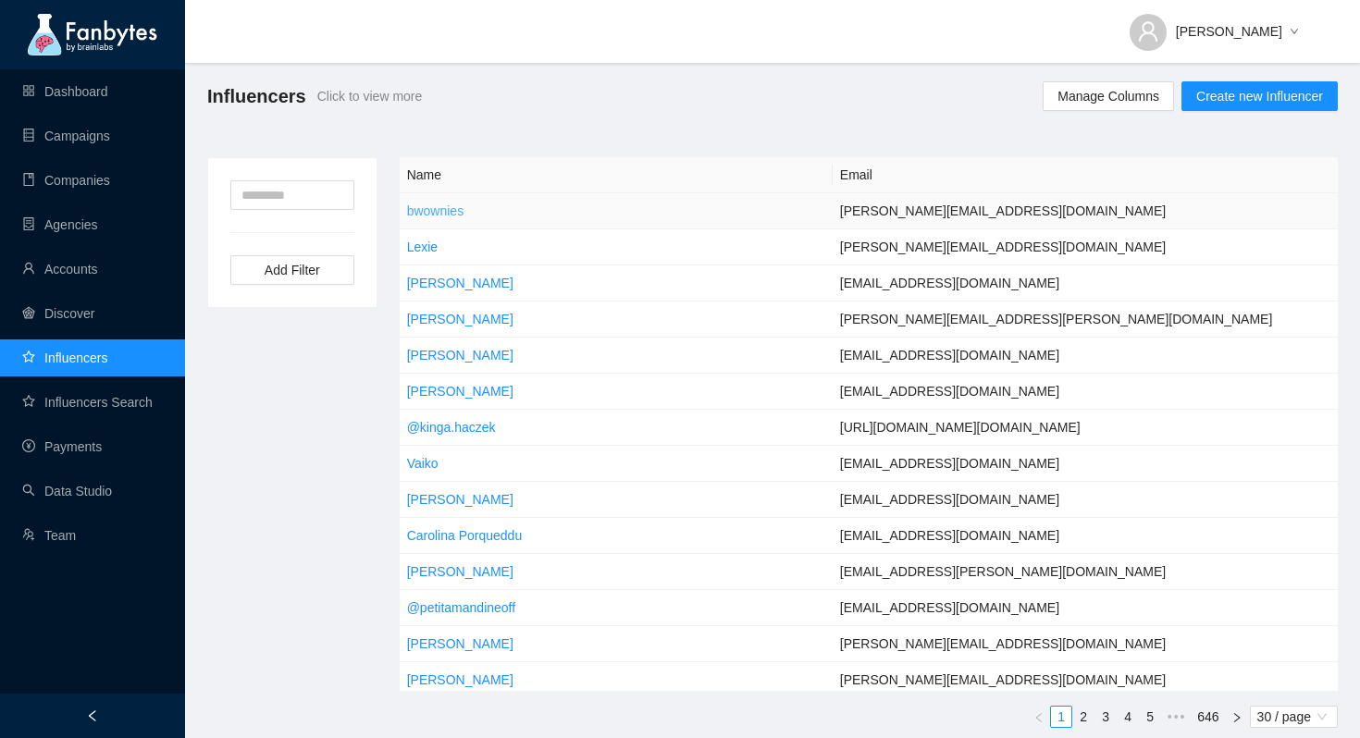
click at [440, 210] on link "bwownies" at bounding box center [435, 211] width 56 height 15
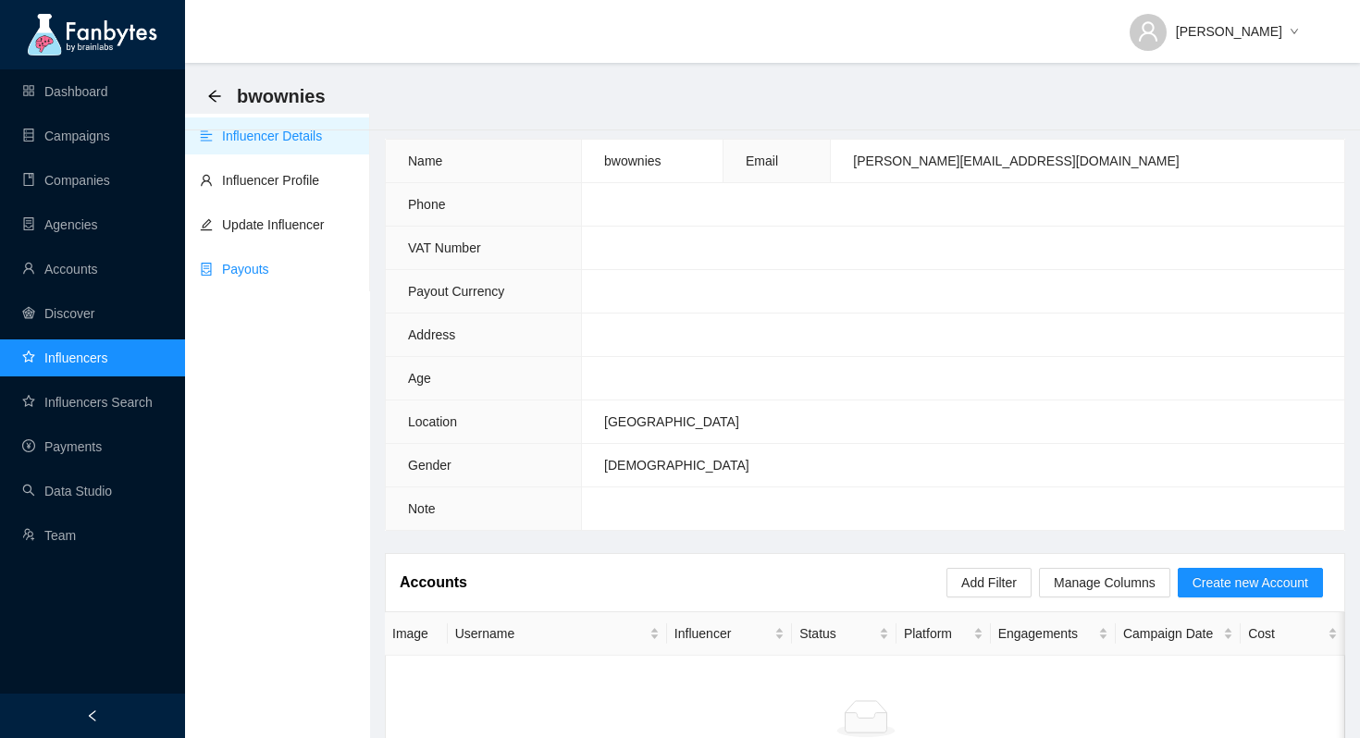
click at [269, 277] on link "Payouts" at bounding box center [234, 269] width 69 height 15
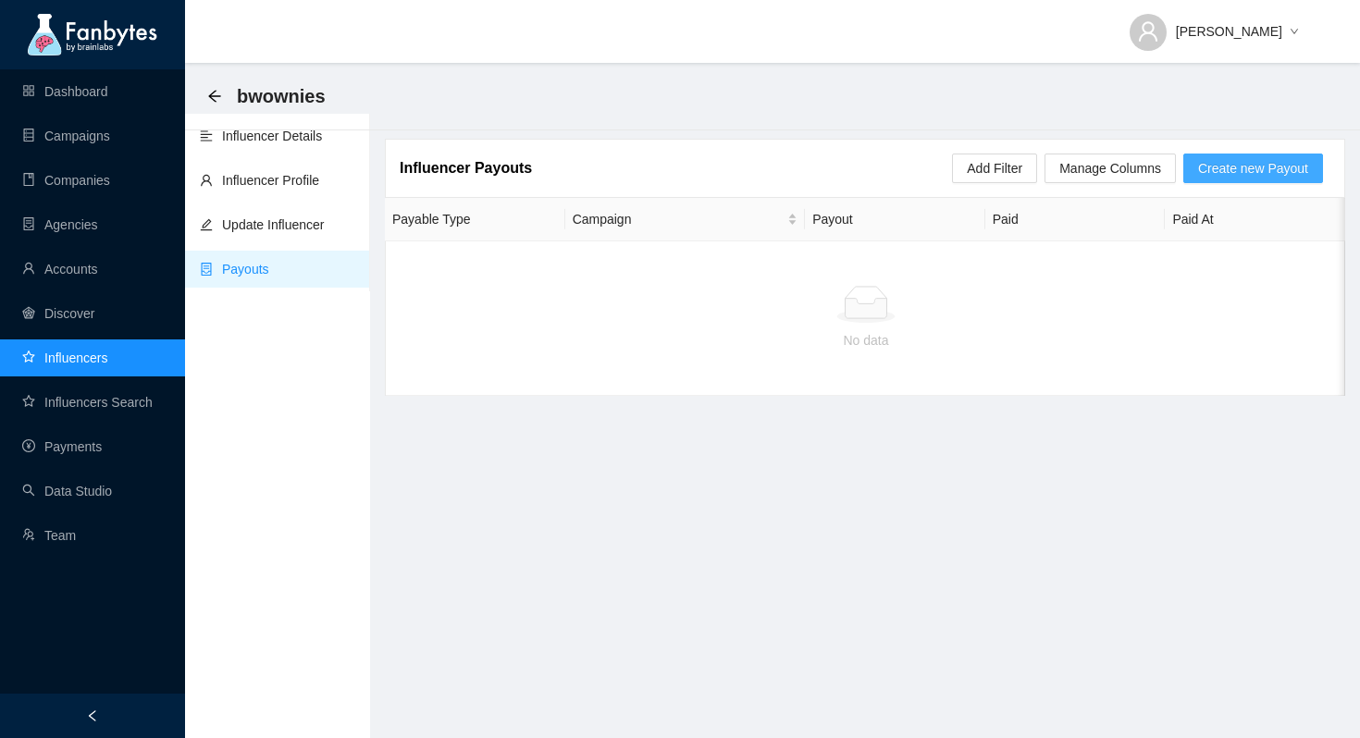
click at [1270, 176] on span "Create new Payout" at bounding box center [1253, 168] width 110 height 20
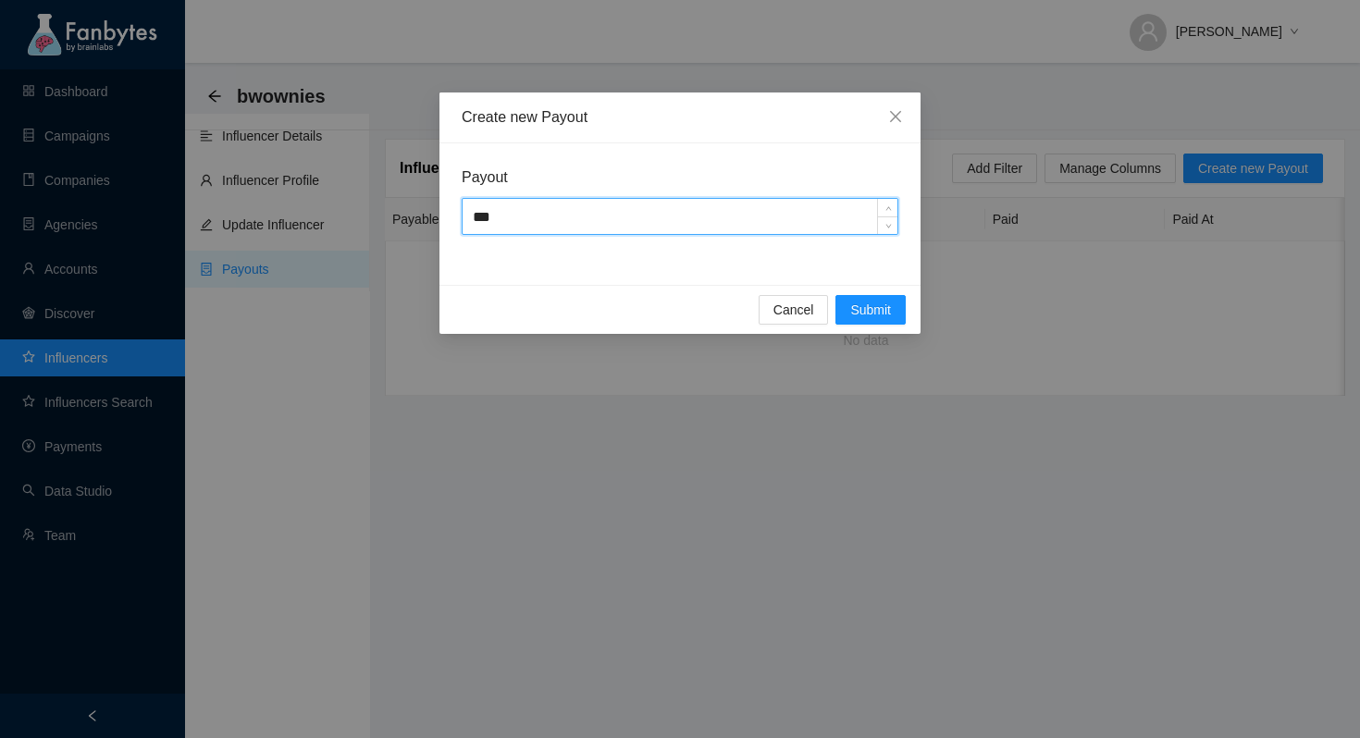
click at [582, 227] on input "***" at bounding box center [680, 216] width 435 height 35
type input "*****"
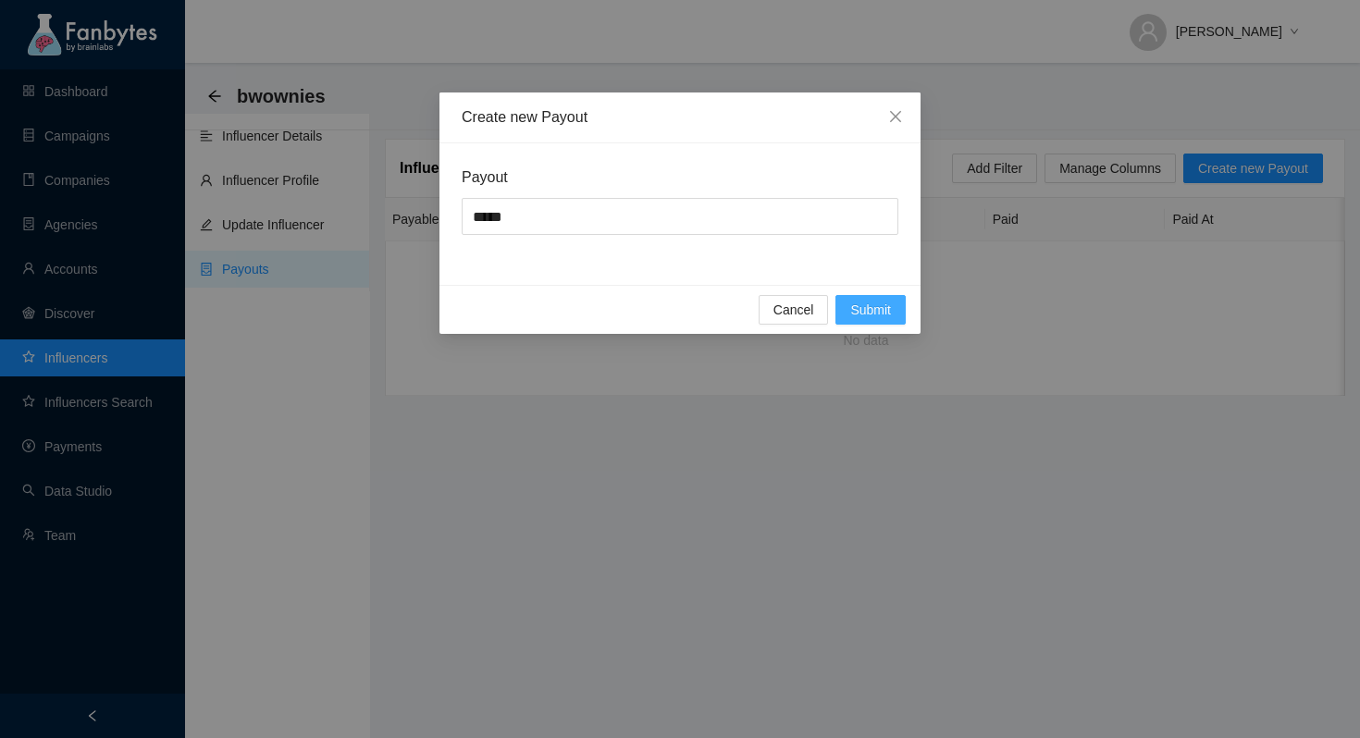
click at [896, 303] on button "Submit" at bounding box center [870, 310] width 70 height 30
click at [870, 301] on span "Submit" at bounding box center [870, 310] width 41 height 20
click at [890, 135] on span "Close" at bounding box center [896, 118] width 50 height 50
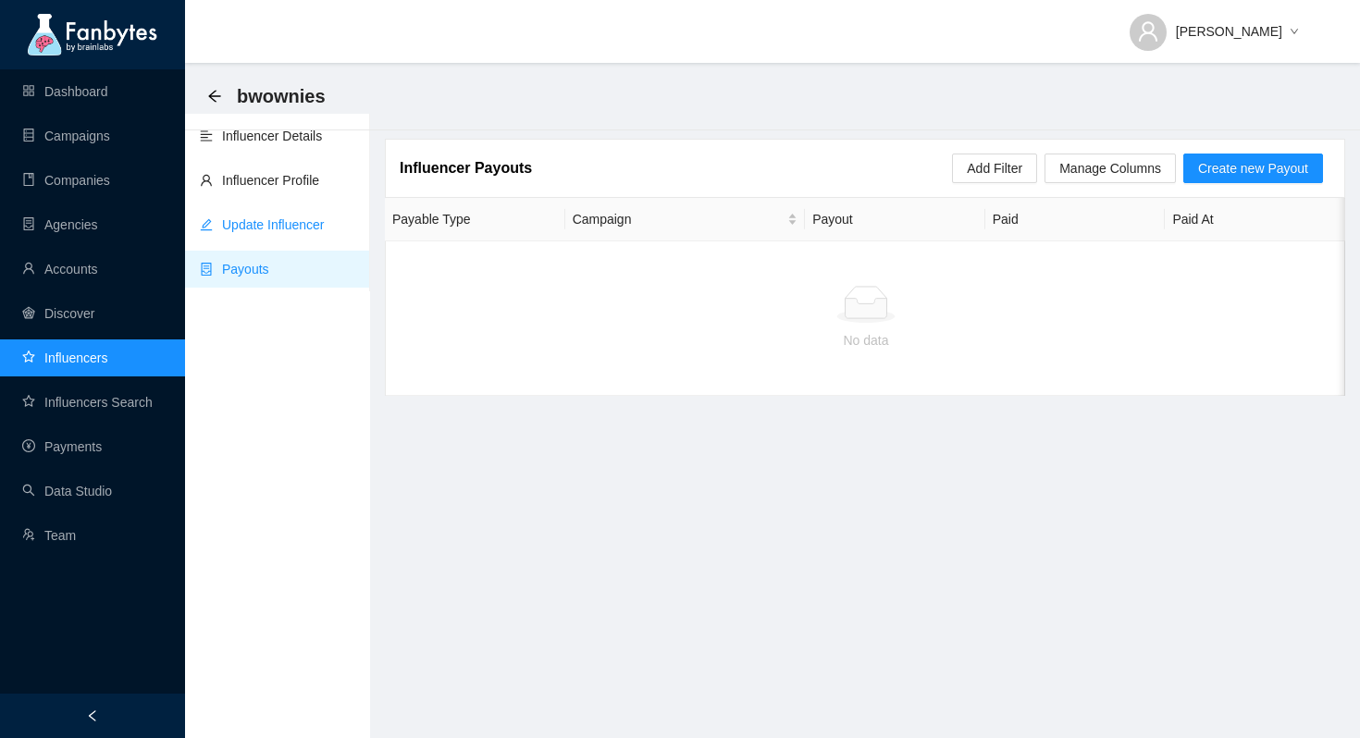
click at [305, 221] on link "Update Influencer" at bounding box center [262, 224] width 125 height 15
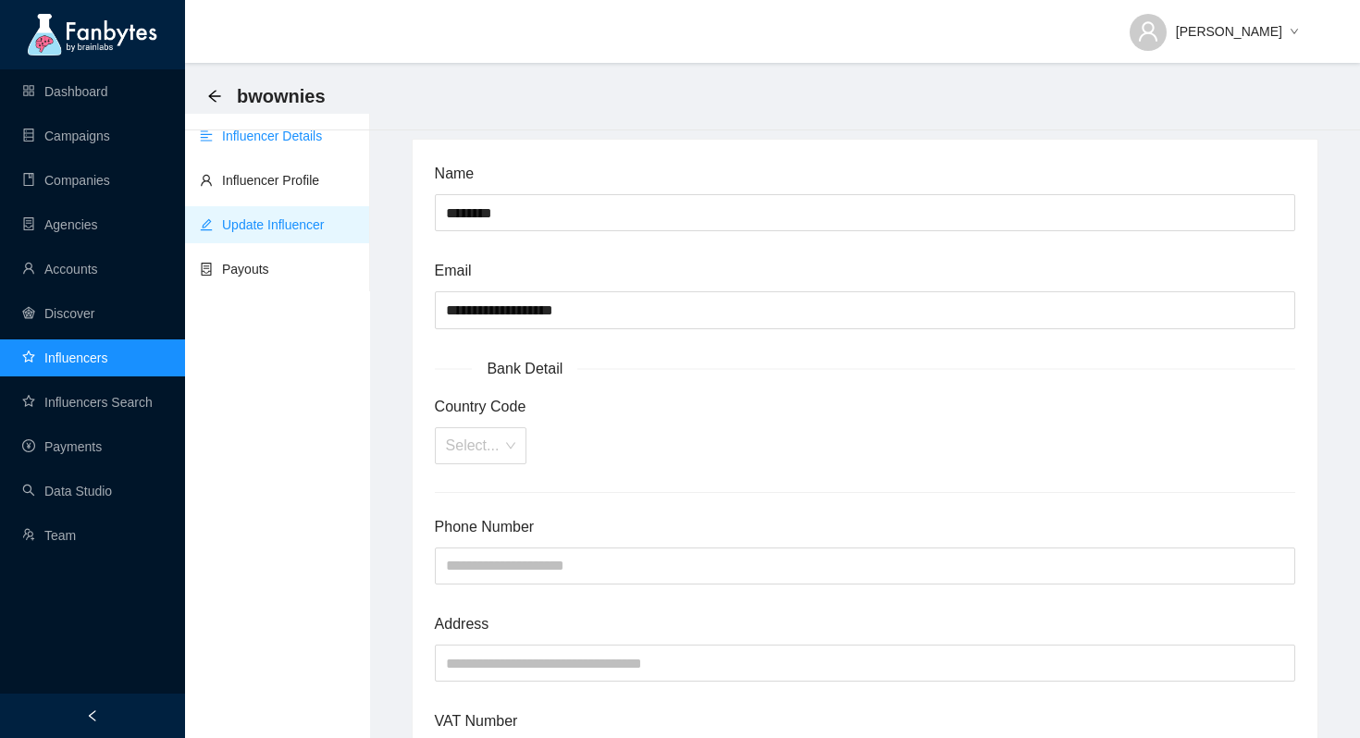
click at [256, 158] on ul "Influencer Details Influencer Profile Update Influencer Payouts" at bounding box center [277, 203] width 185 height 178
click at [256, 187] on link "Influencer Profile" at bounding box center [259, 180] width 119 height 15
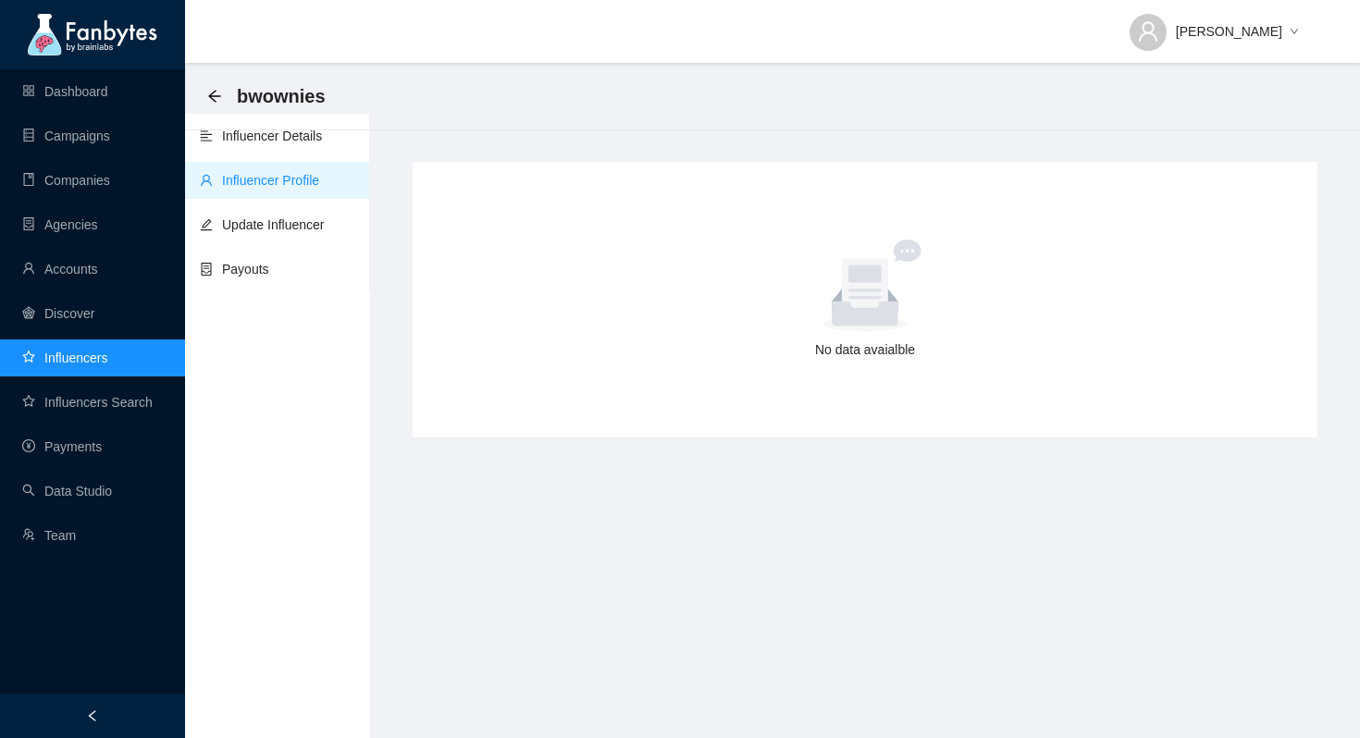
click at [258, 123] on div "bwownies" at bounding box center [772, 97] width 1175 height 68
click at [258, 143] on link "Influencer Details" at bounding box center [261, 136] width 122 height 15
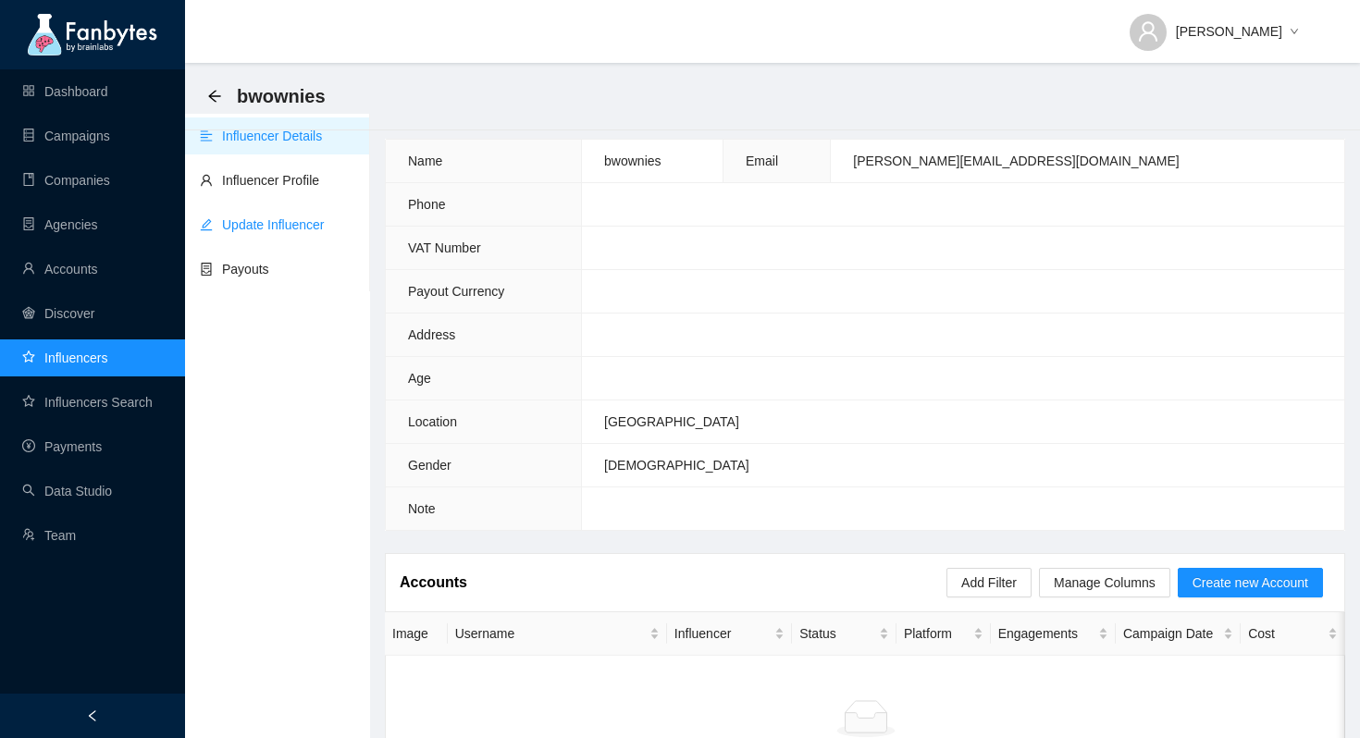
click at [308, 222] on link "Update Influencer" at bounding box center [262, 224] width 125 height 15
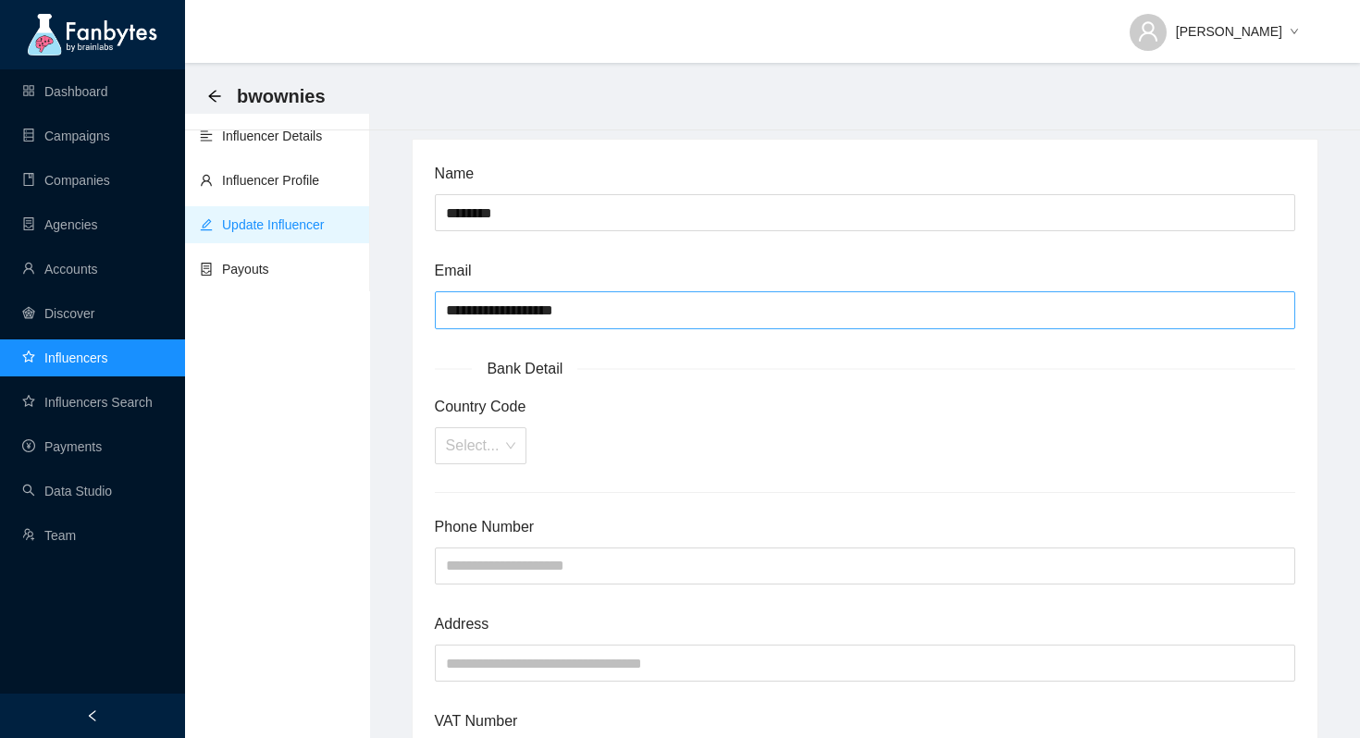
scroll to position [22, 0]
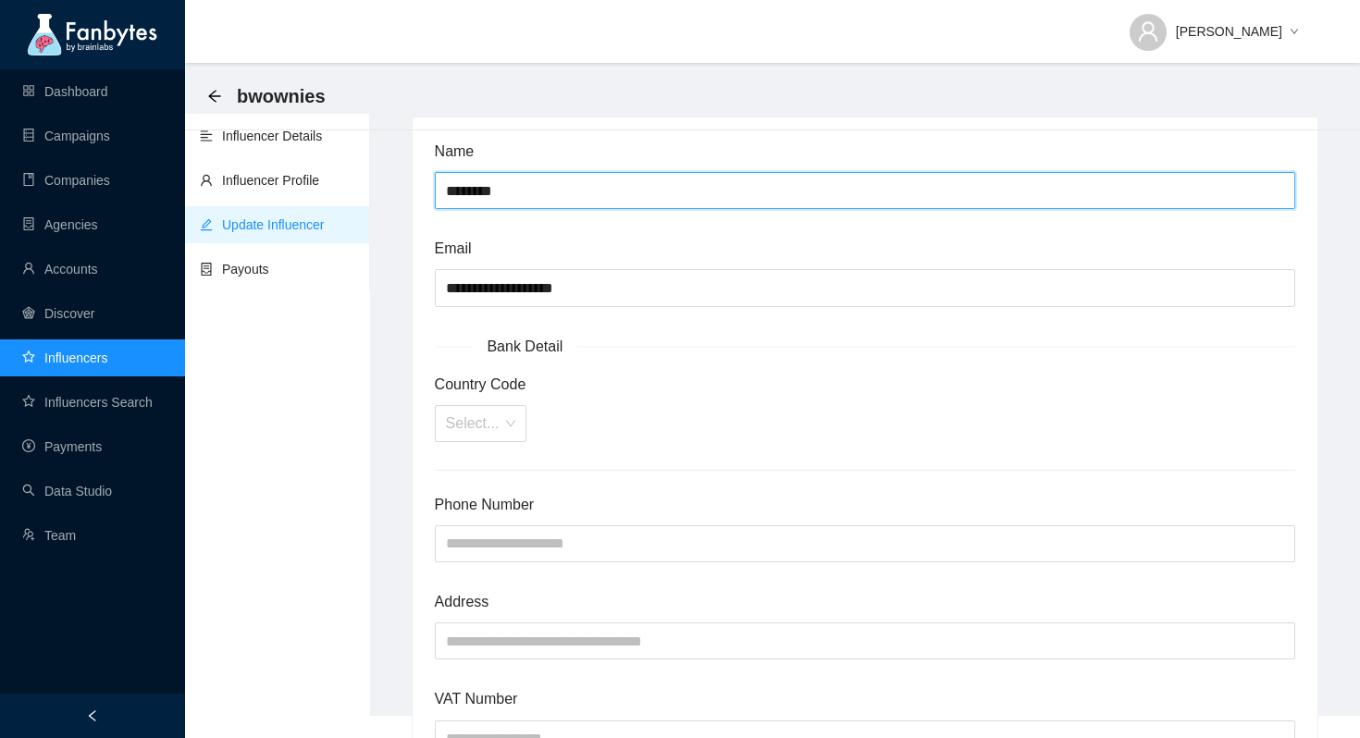
click at [487, 194] on input "********" at bounding box center [865, 190] width 861 height 37
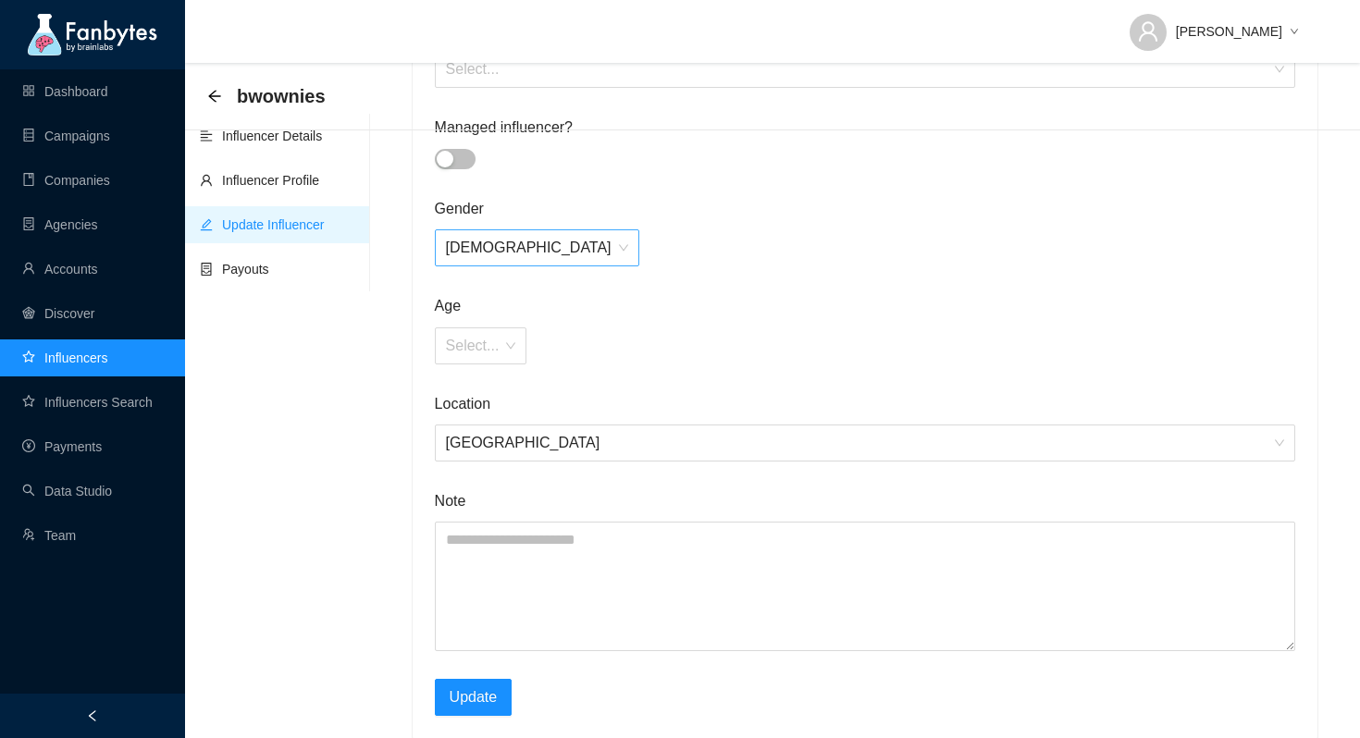
scroll to position [0, 0]
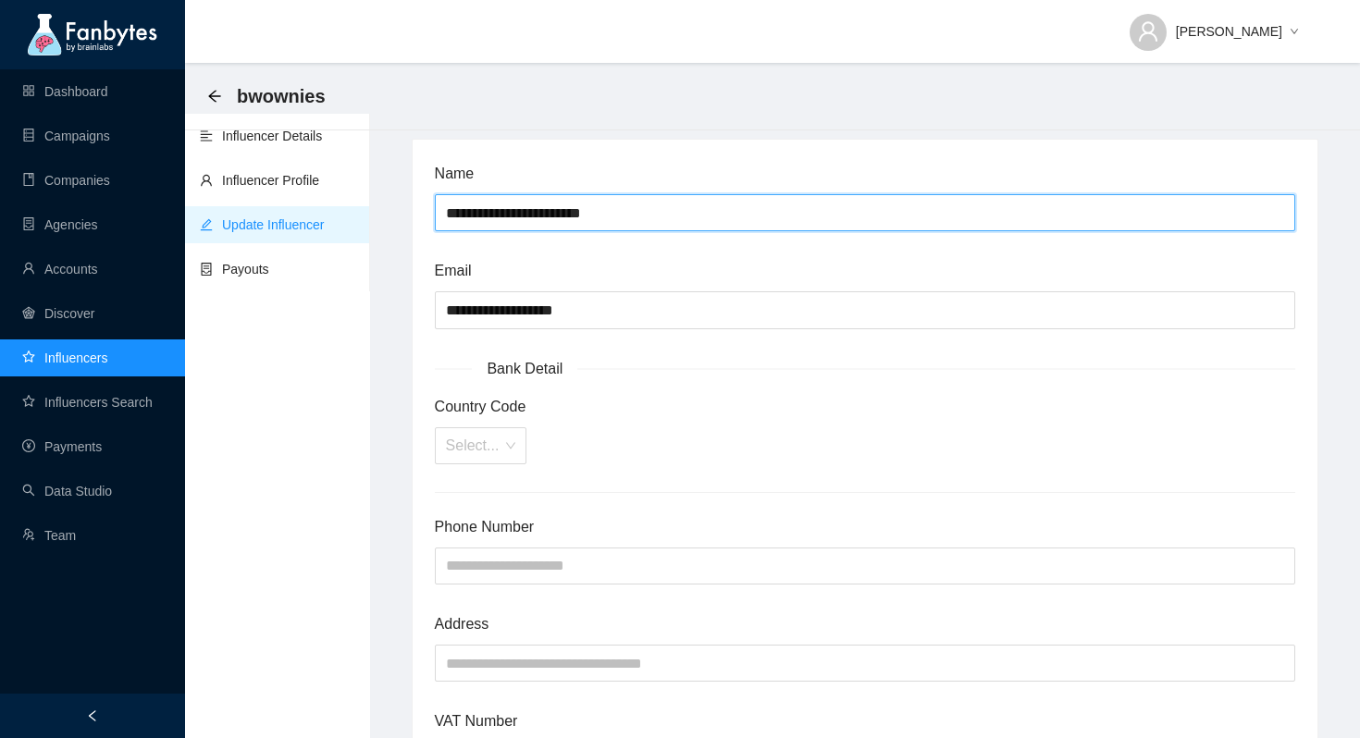
type input "**********"
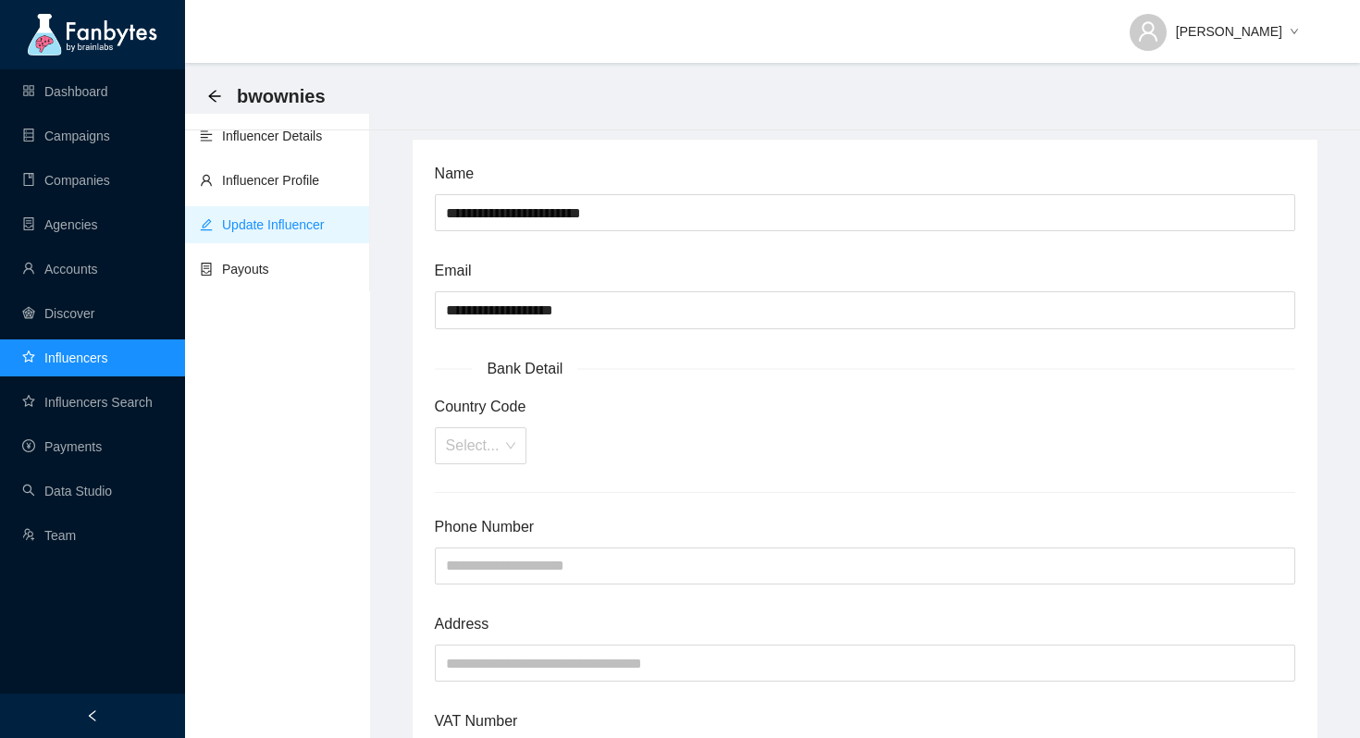
click at [722, 403] on span "Country Code" at bounding box center [865, 406] width 861 height 23
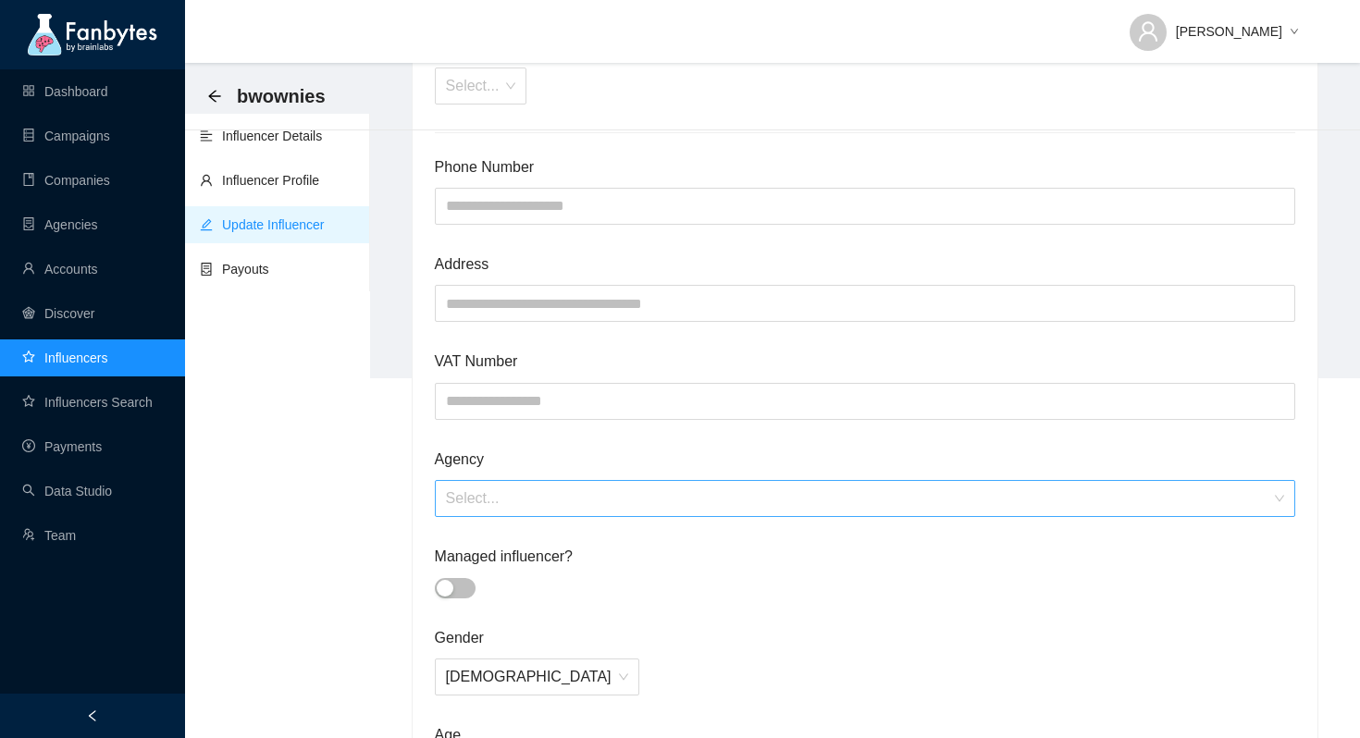
scroll to position [789, 0]
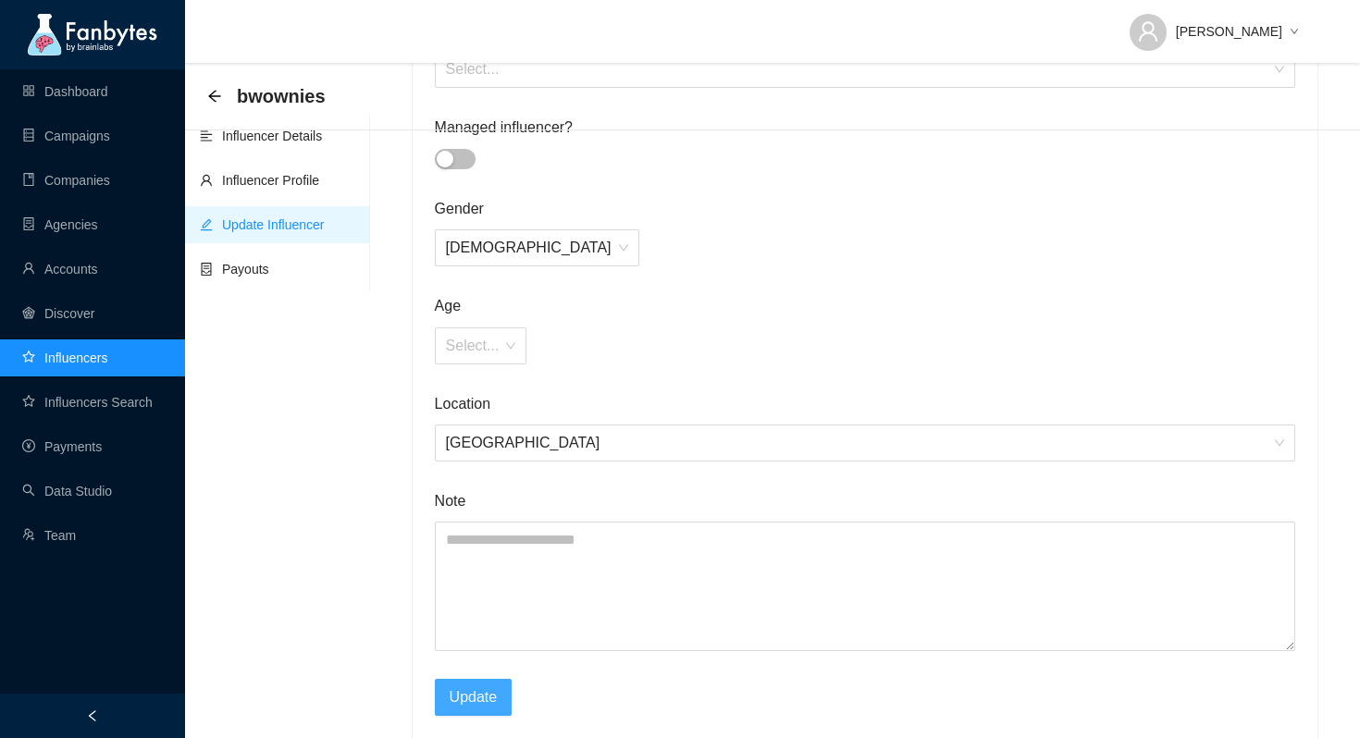
click at [498, 699] on button "Update" at bounding box center [474, 697] width 78 height 37
click at [490, 693] on span "Update" at bounding box center [474, 697] width 48 height 23
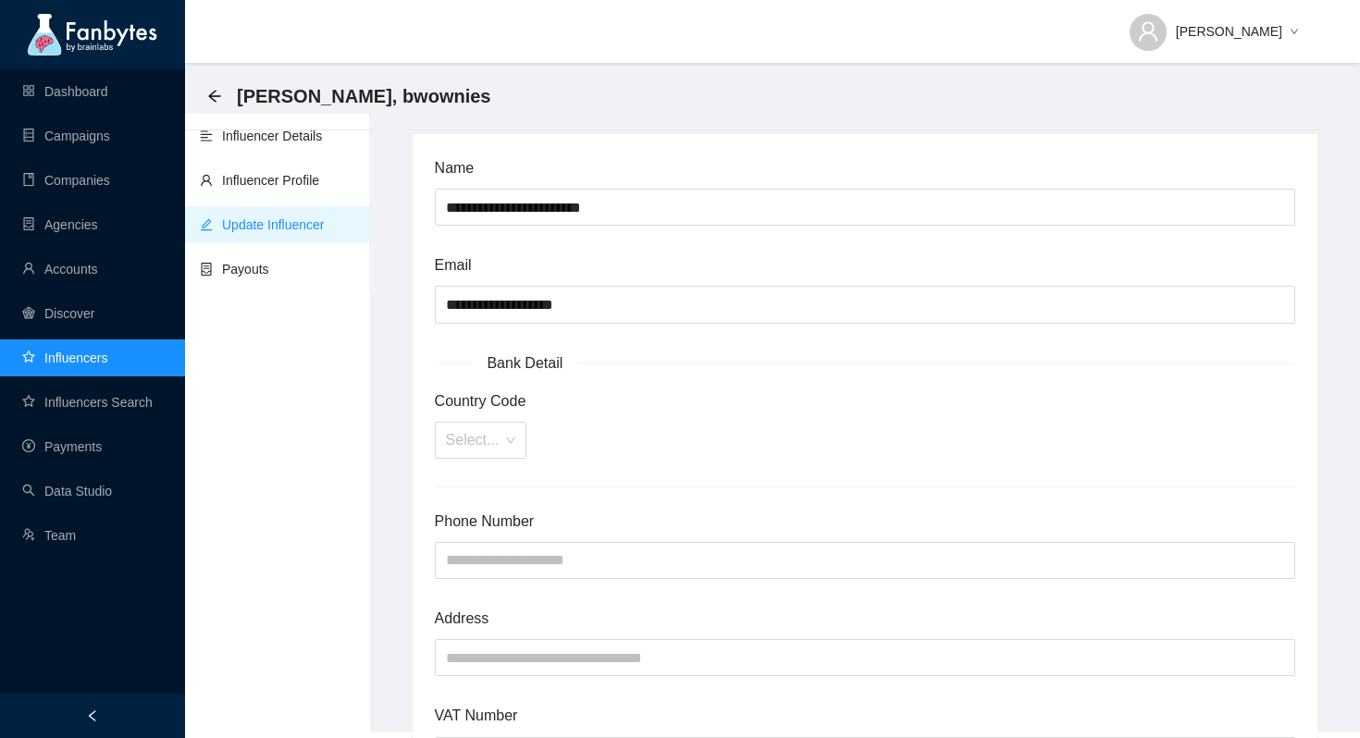
scroll to position [0, 0]
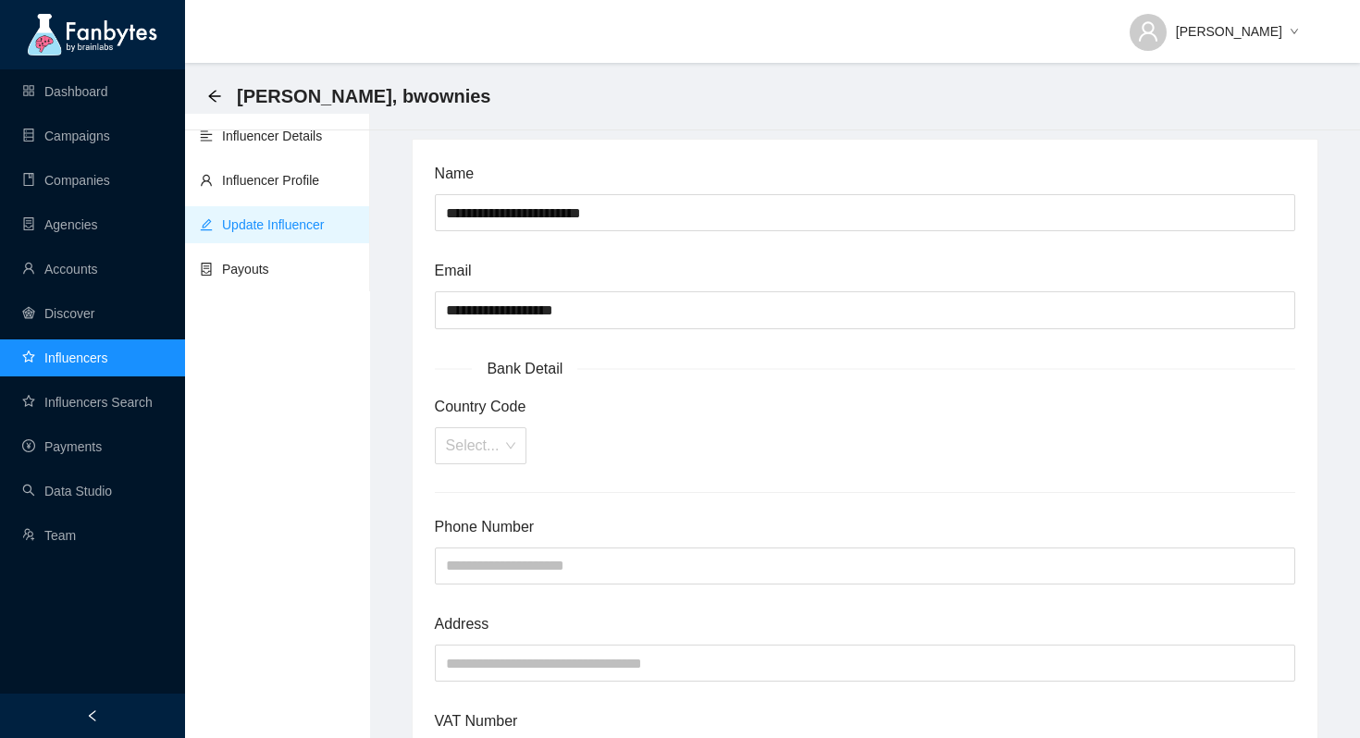
click at [210, 85] on div "[PERSON_NAME], bwownies" at bounding box center [354, 96] width 294 height 30
click at [214, 97] on icon "arrow-left" at bounding box center [214, 96] width 15 height 15
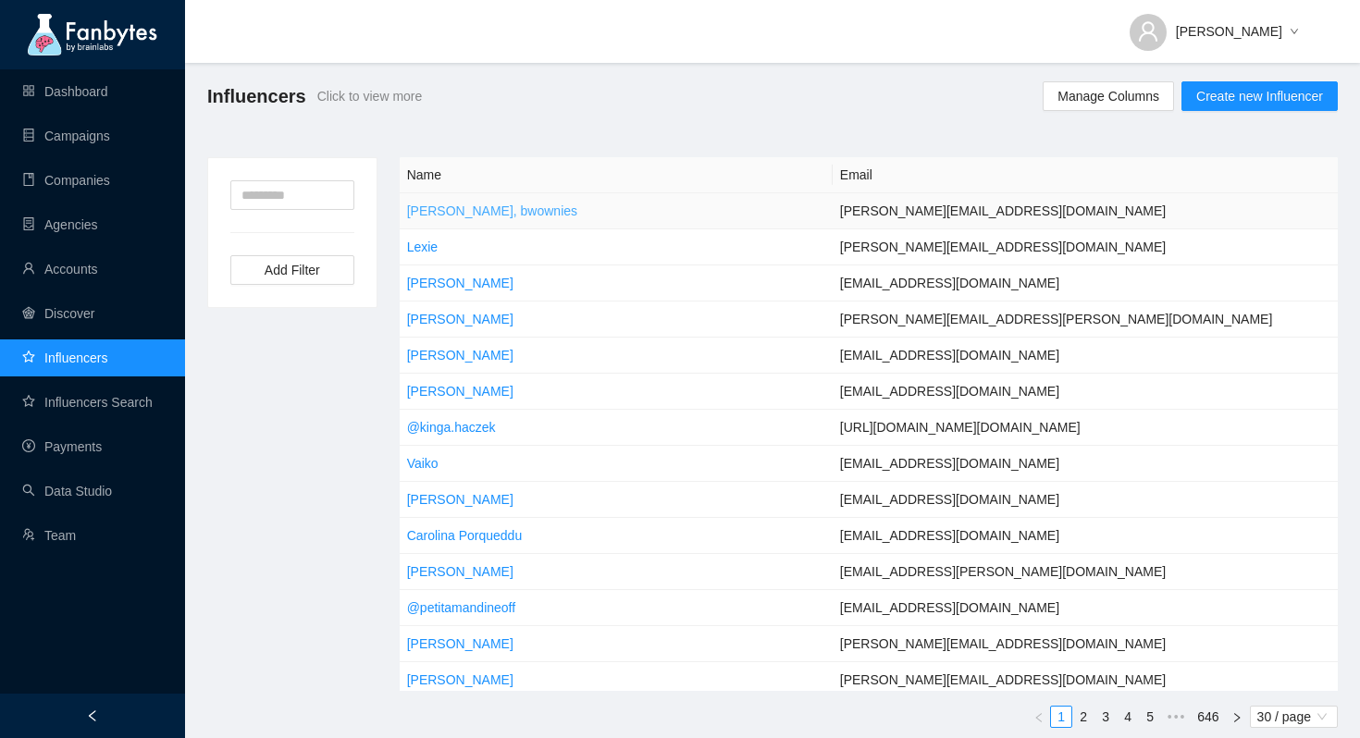
drag, startPoint x: 645, startPoint y: 222, endPoint x: 435, endPoint y: 212, distance: 210.3
click at [435, 212] on td "[PERSON_NAME], bwownies" at bounding box center [616, 211] width 433 height 36
click at [978, 212] on td "[PERSON_NAME][EMAIL_ADDRESS][DOMAIN_NAME]" at bounding box center [1085, 211] width 505 height 36
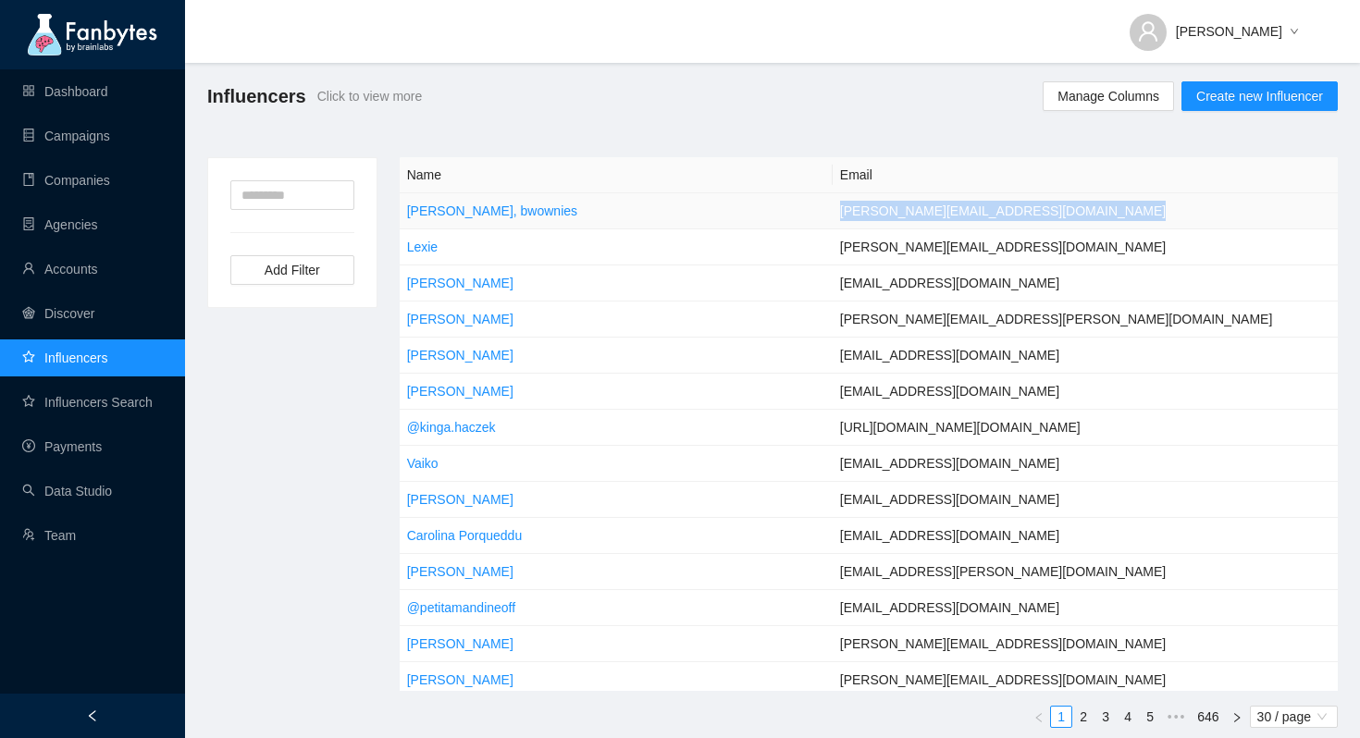
copy td "[PERSON_NAME][EMAIL_ADDRESS][DOMAIN_NAME]"
click at [93, 129] on link "Campaigns" at bounding box center [66, 136] width 88 height 15
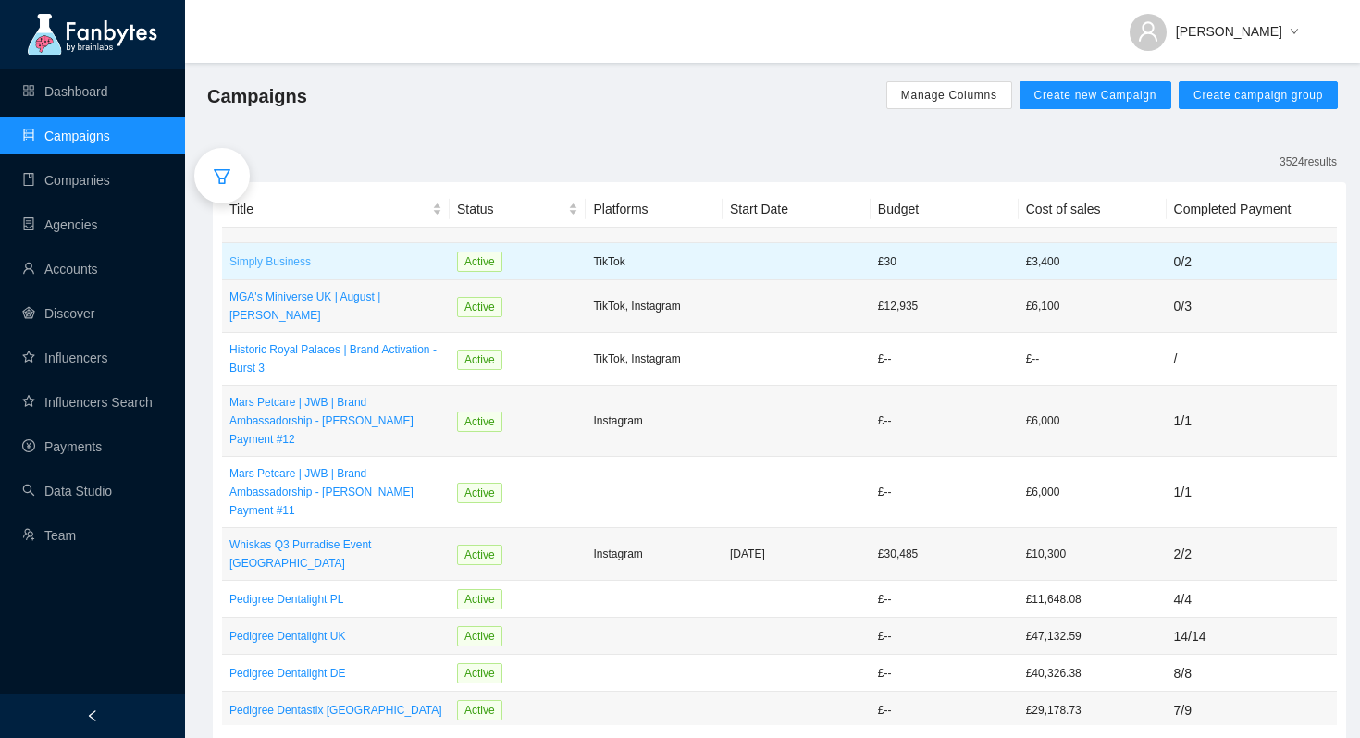
click at [291, 258] on p "Simply Business" at bounding box center [335, 262] width 213 height 19
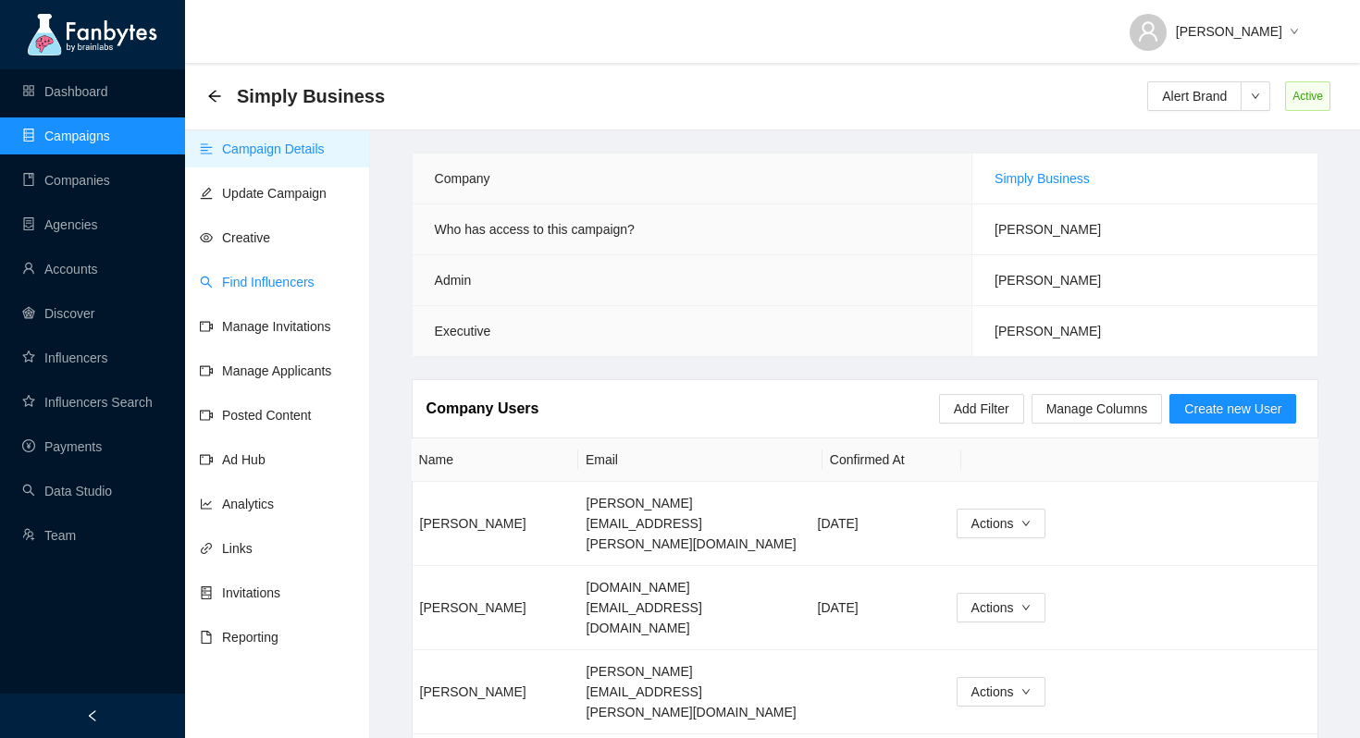
click at [266, 290] on link "Find Influencers" at bounding box center [257, 282] width 115 height 15
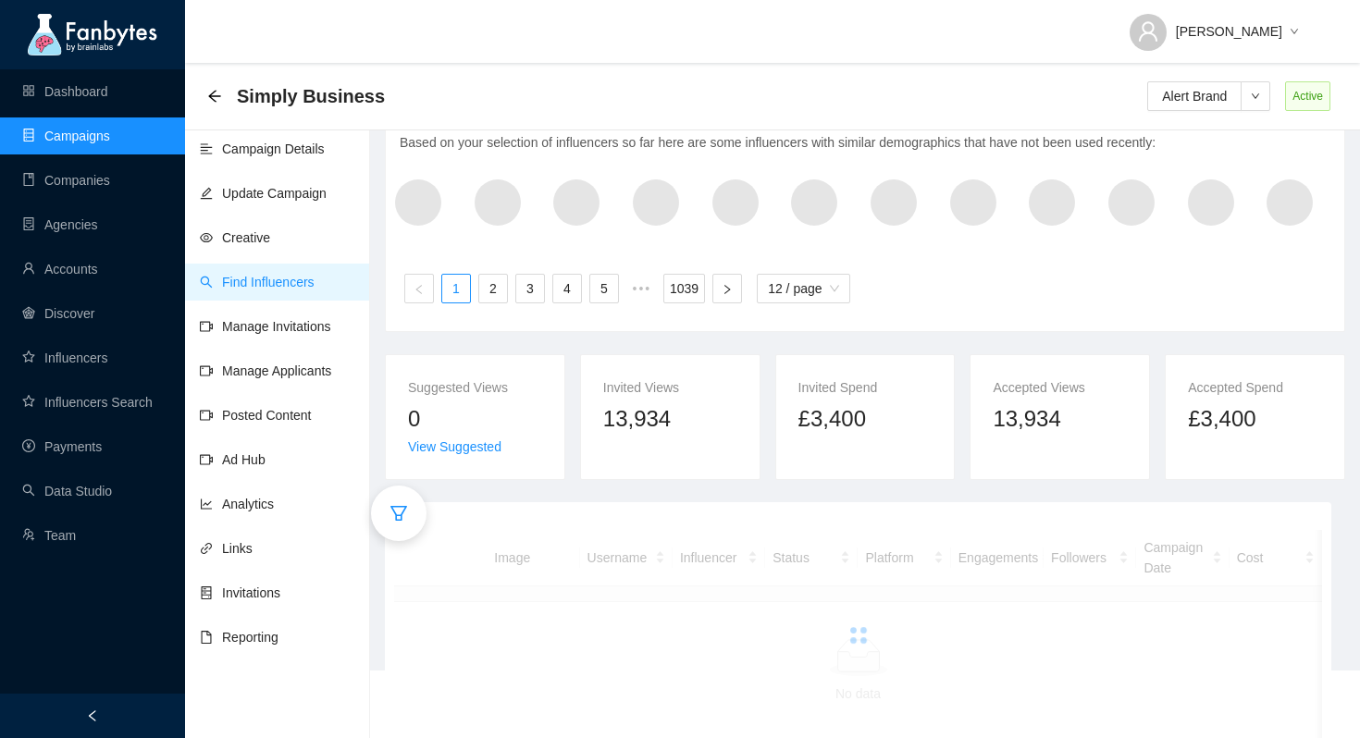
scroll to position [93, 0]
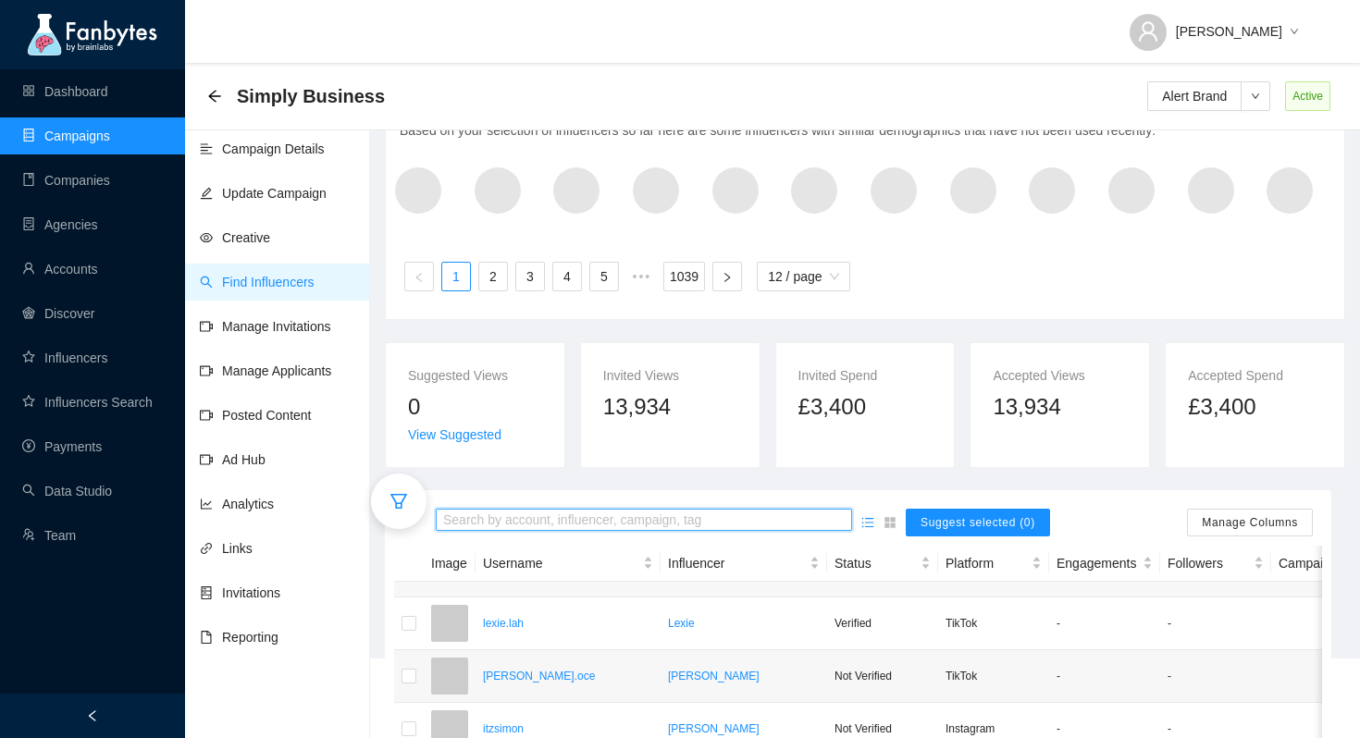
click at [565, 523] on input "search" at bounding box center [644, 521] width 402 height 20
paste input "**********"
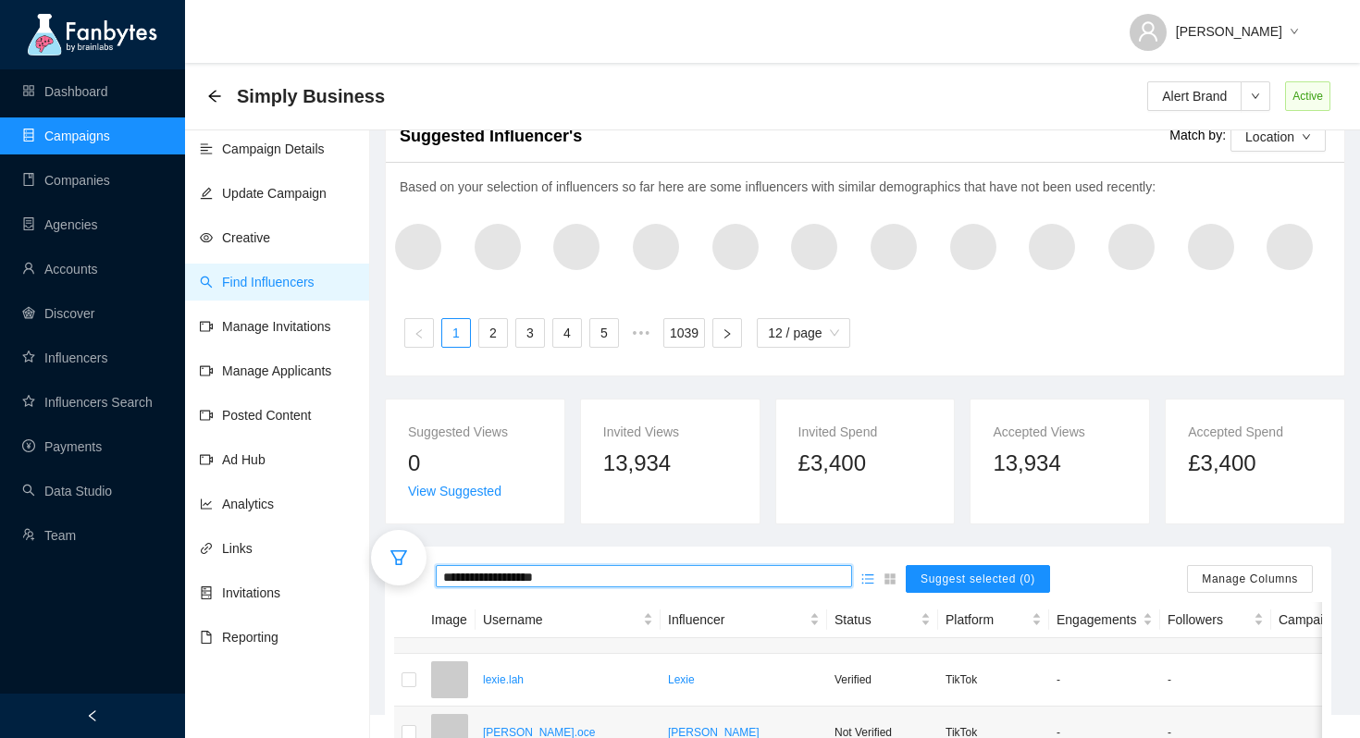
scroll to position [230, 0]
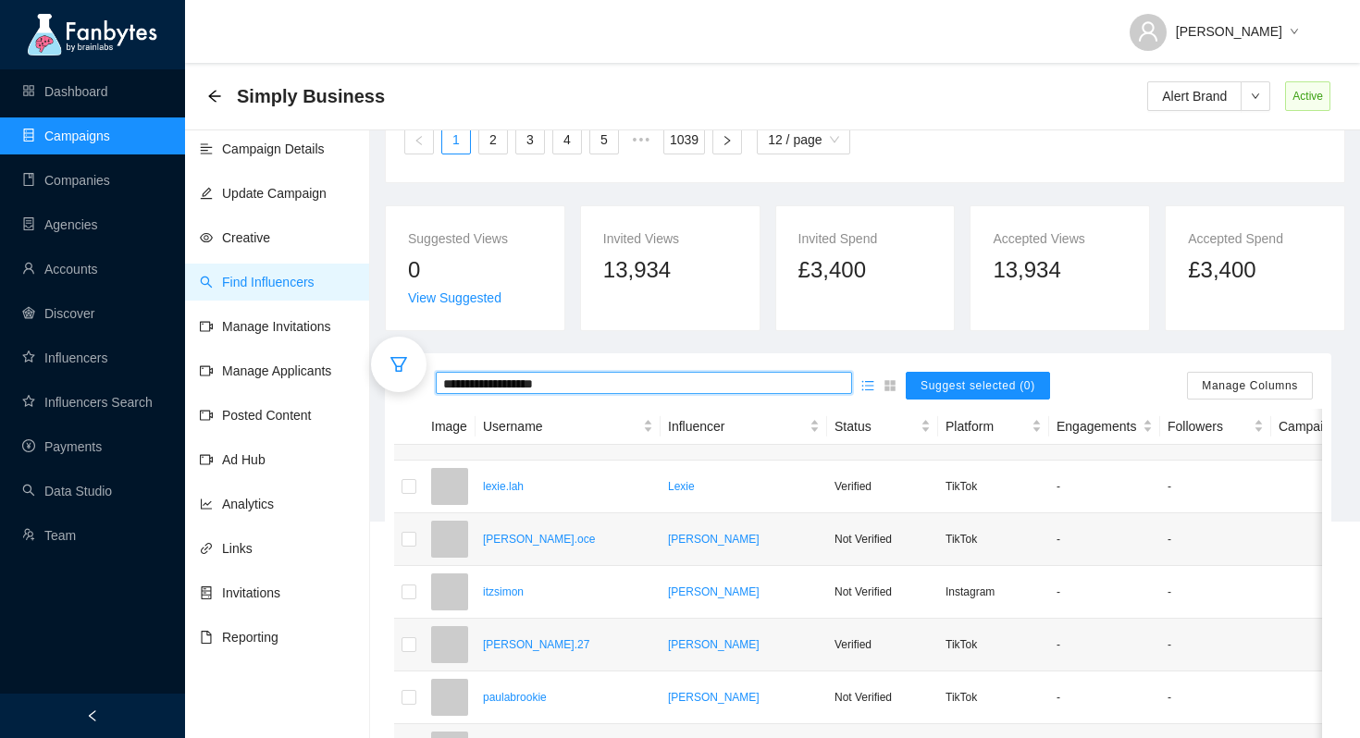
click at [626, 381] on input "**********" at bounding box center [644, 384] width 402 height 20
click at [504, 379] on input "**********" at bounding box center [644, 383] width 402 height 20
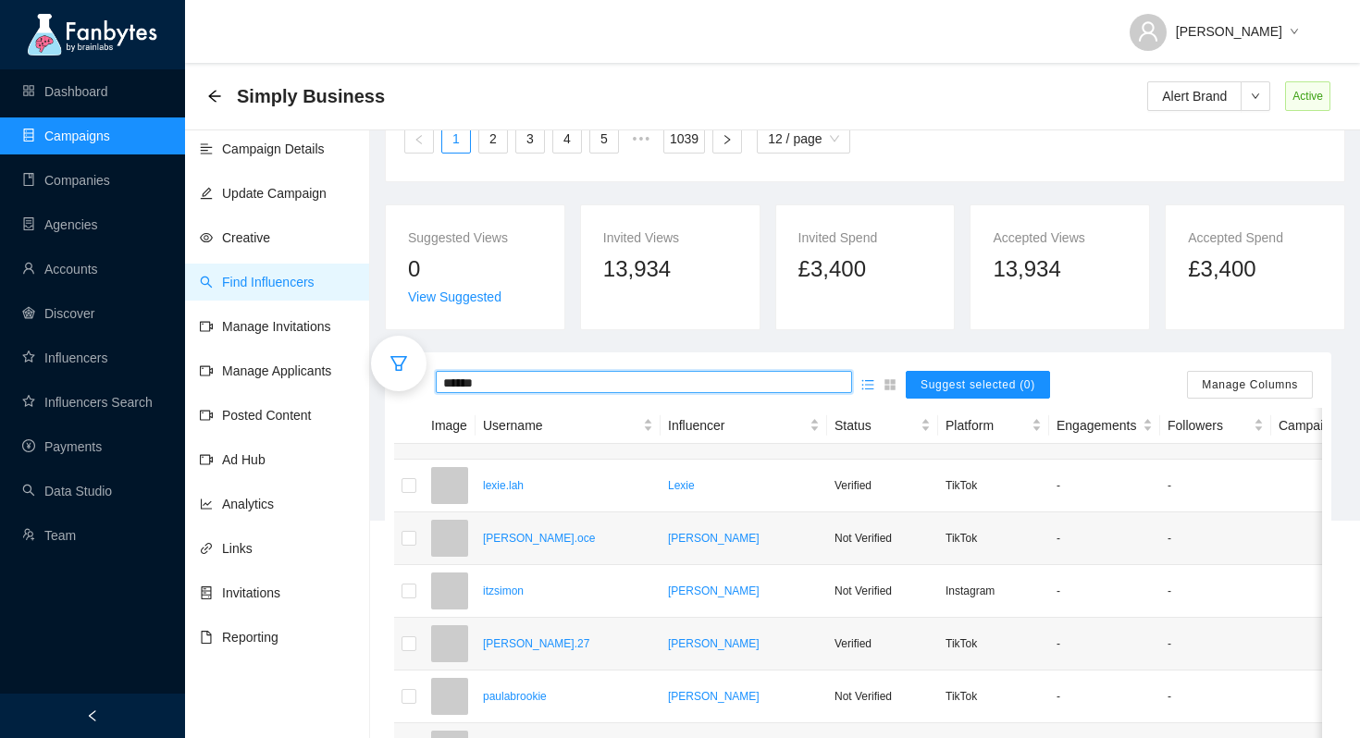
type input "******"
click at [538, 377] on input "******" at bounding box center [644, 383] width 402 height 20
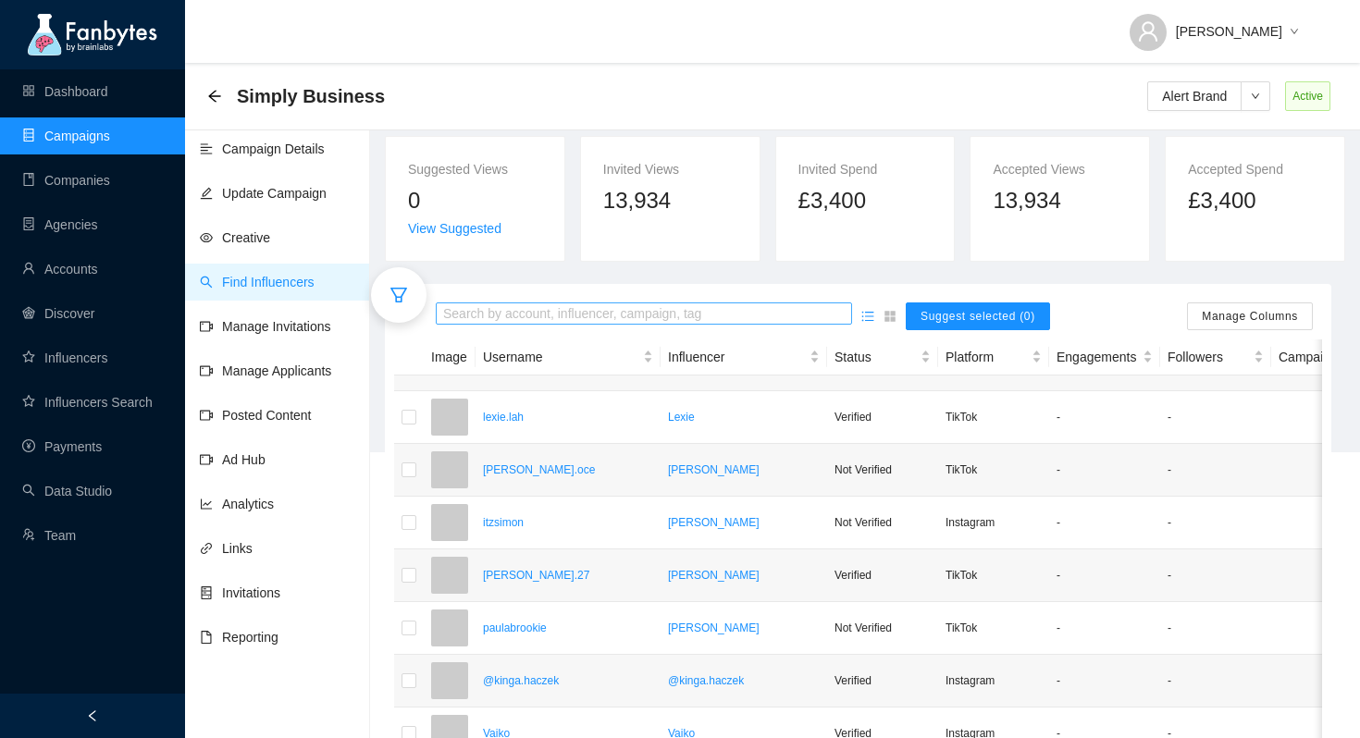
click at [565, 314] on input "search" at bounding box center [644, 314] width 402 height 20
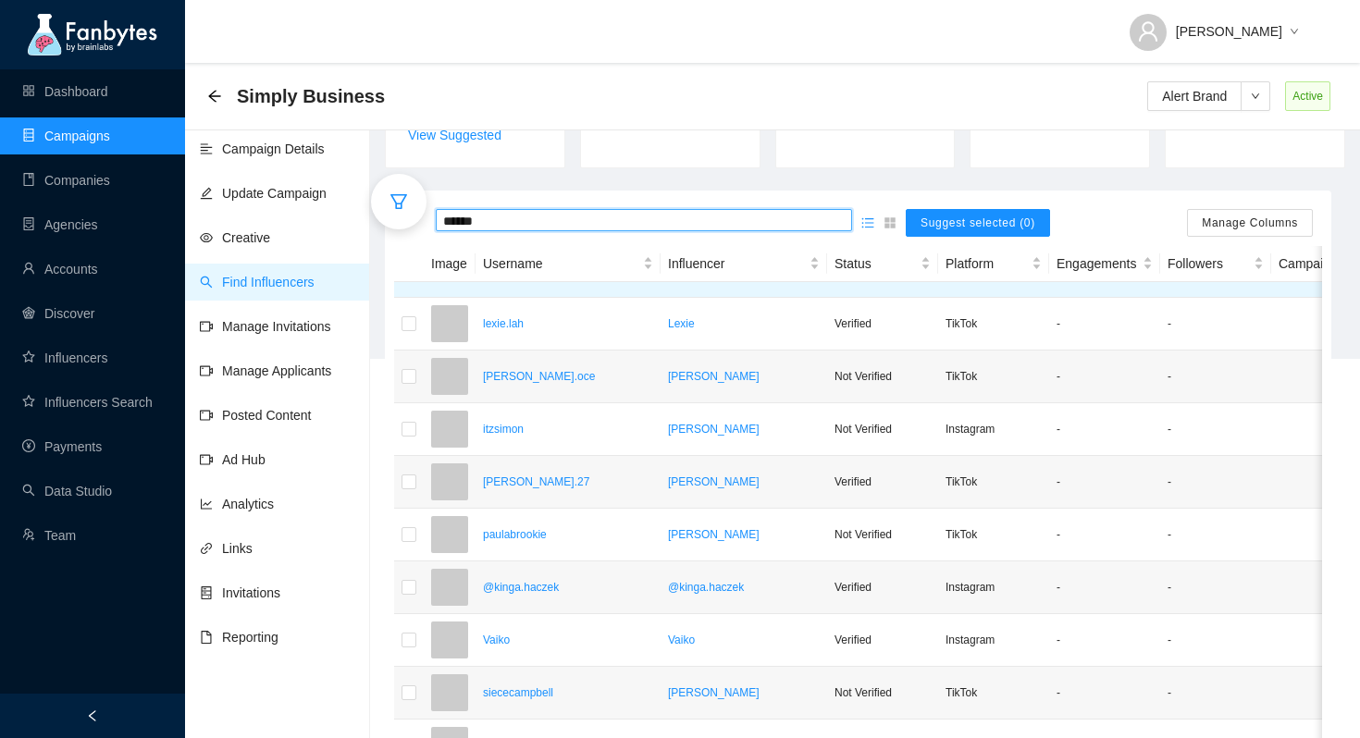
scroll to position [0, 1]
click at [541, 216] on input "******" at bounding box center [644, 221] width 402 height 20
type input "********"
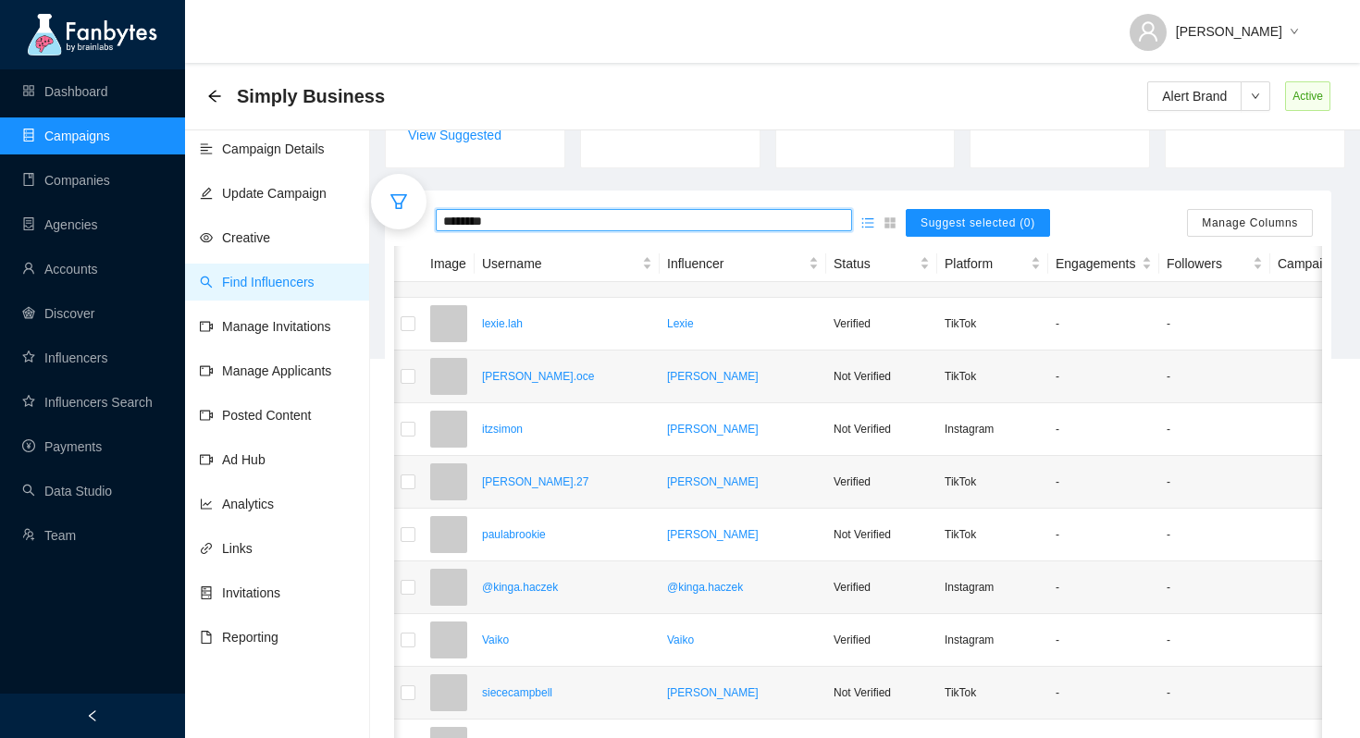
scroll to position [0, 0]
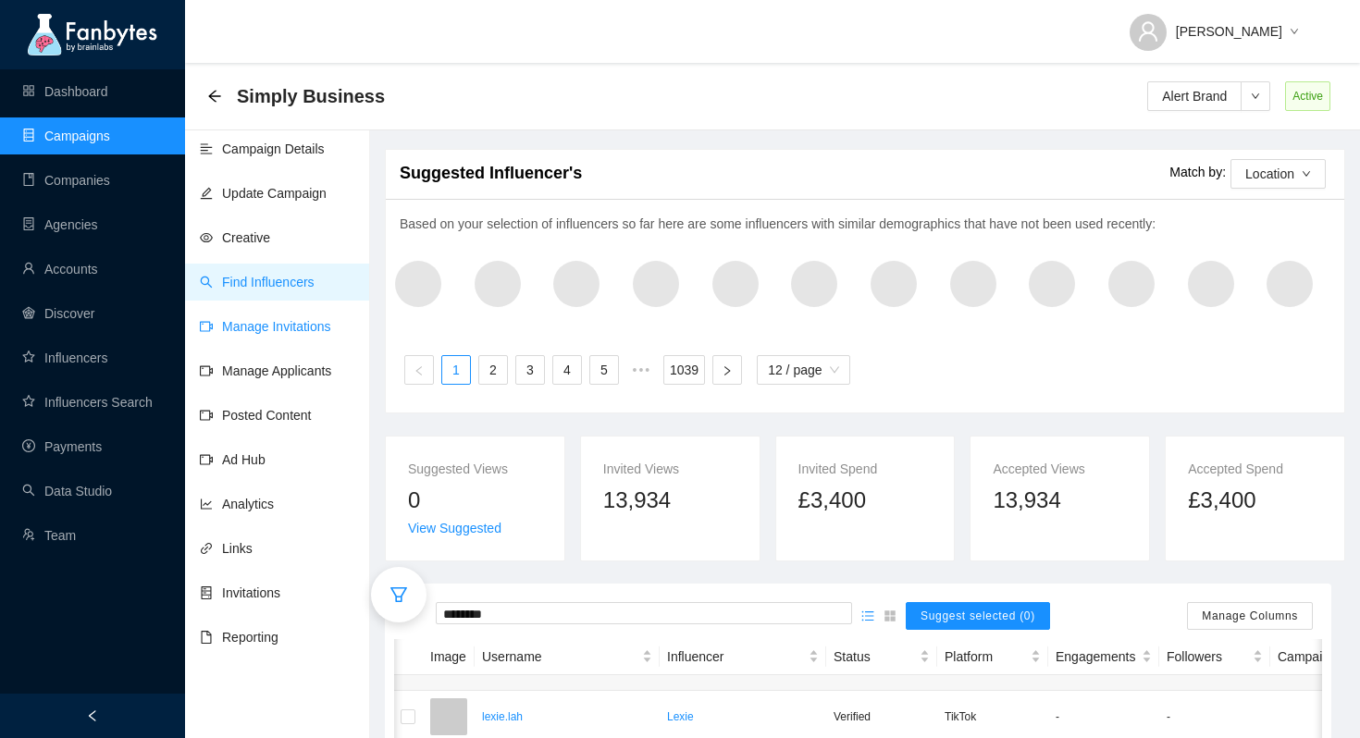
click at [300, 330] on link "Manage Invitations" at bounding box center [265, 326] width 131 height 15
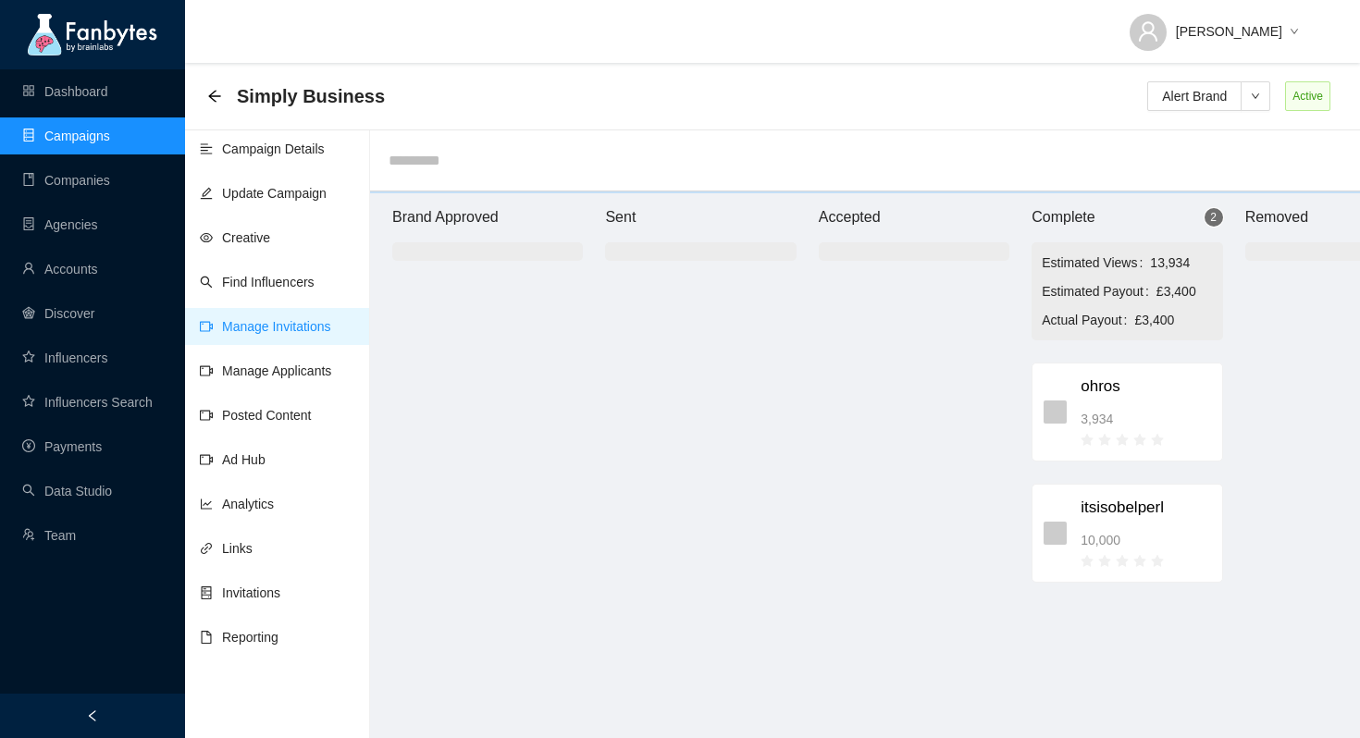
click at [440, 163] on input "text" at bounding box center [865, 160] width 990 height 61
click at [517, 373] on div at bounding box center [487, 520] width 191 height 474
